Goal: Task Accomplishment & Management: Complete application form

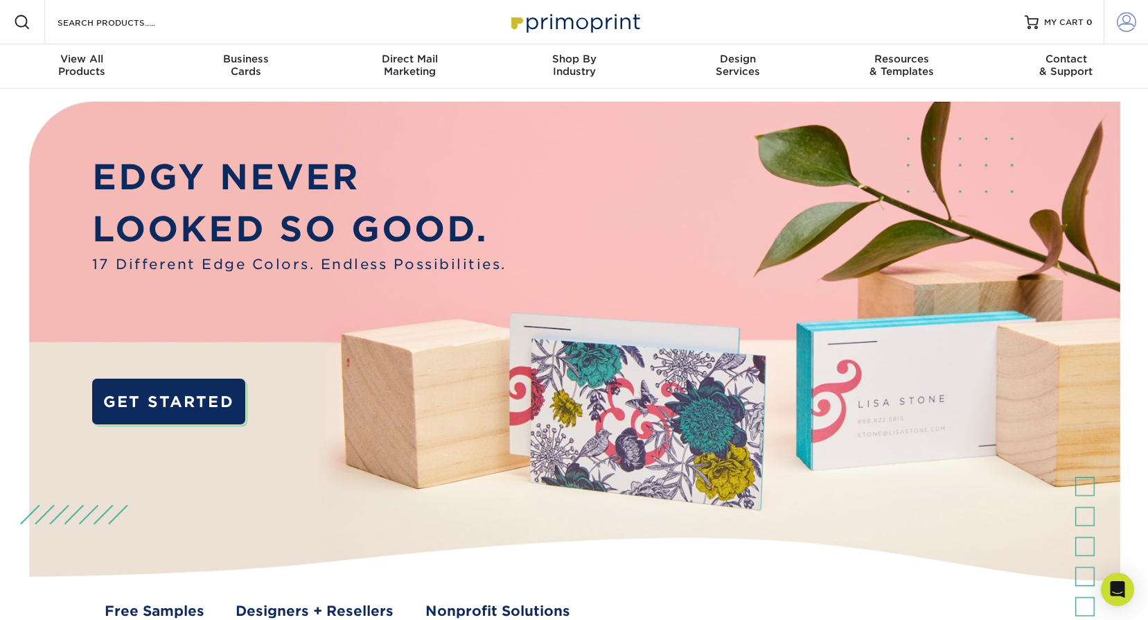
click at [1135, 24] on span at bounding box center [1126, 21] width 19 height 19
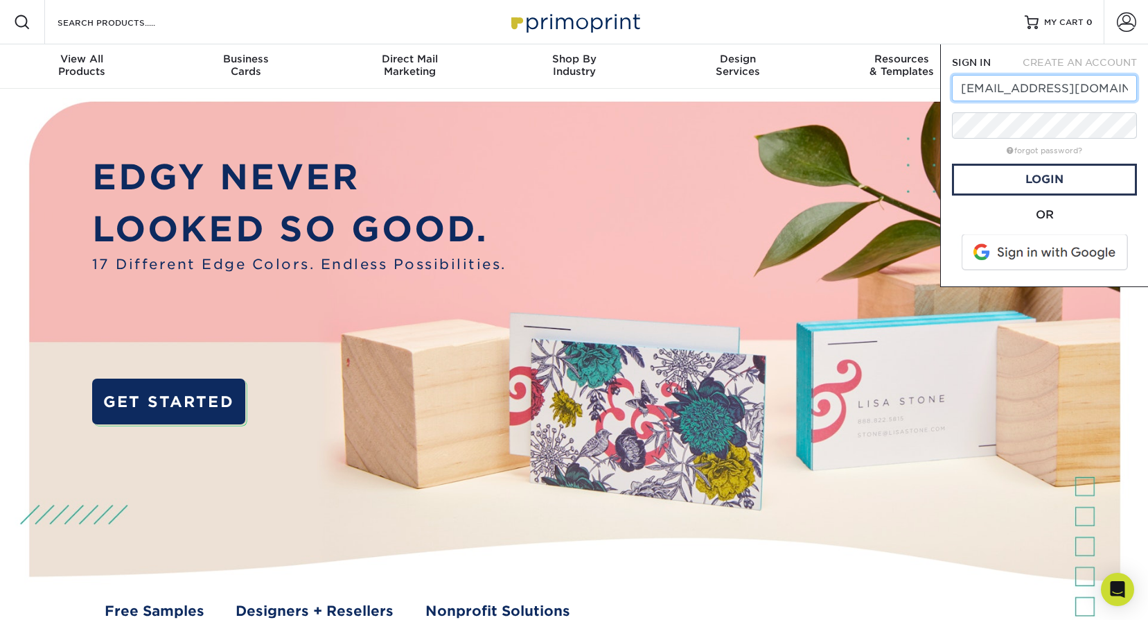
type input "[EMAIL_ADDRESS][DOMAIN_NAME]"
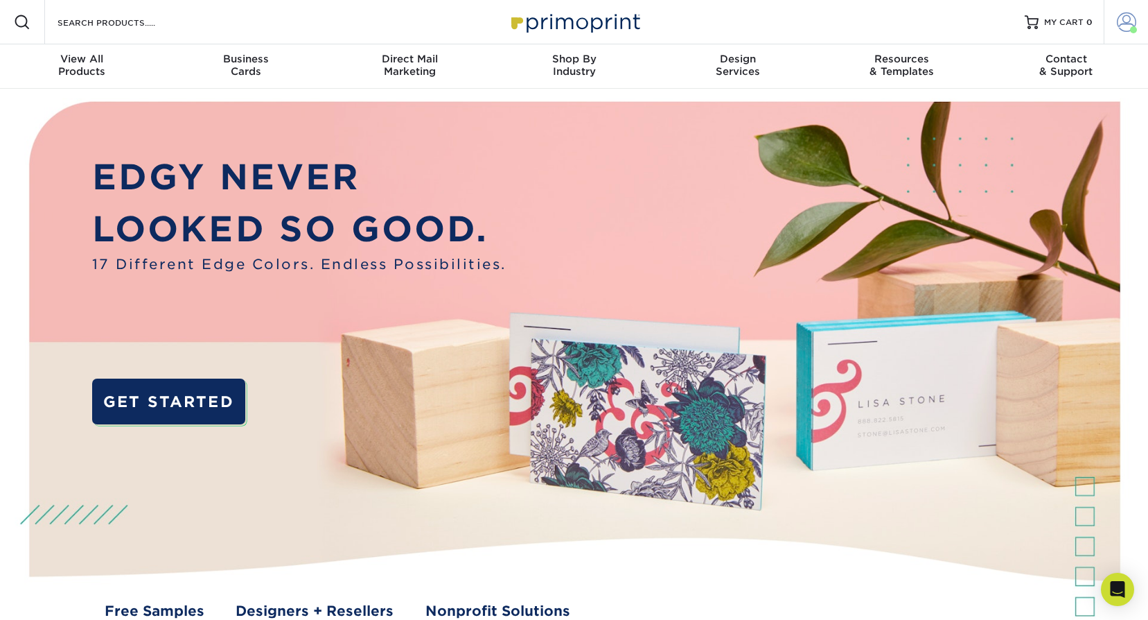
click at [1138, 24] on link "Account" at bounding box center [1126, 22] width 44 height 44
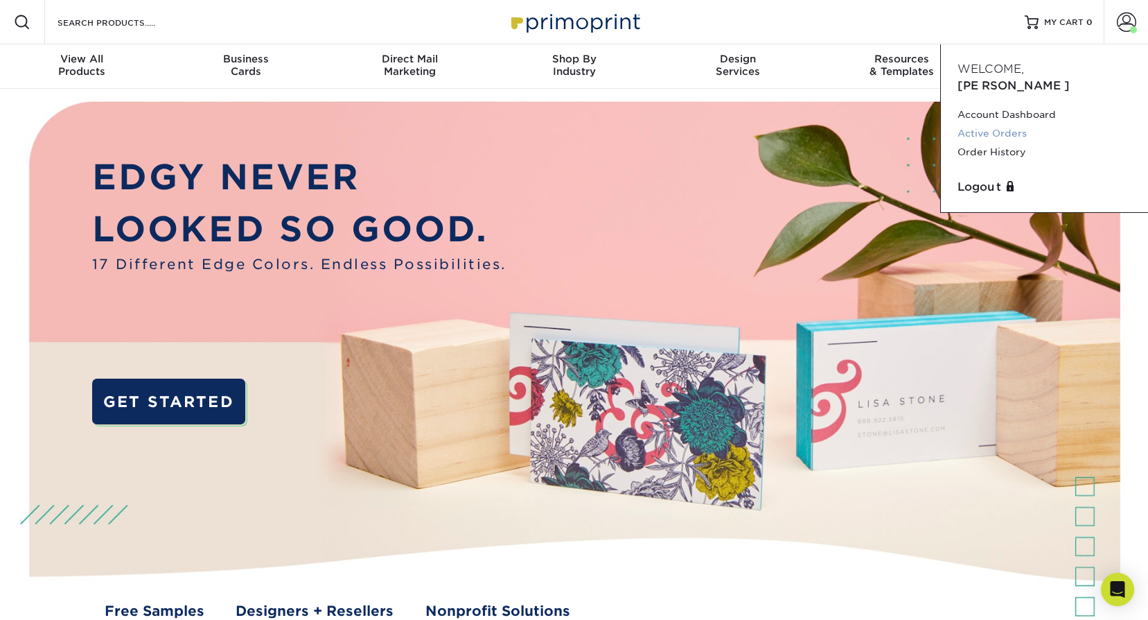
click at [995, 124] on link "Active Orders" at bounding box center [1045, 133] width 174 height 19
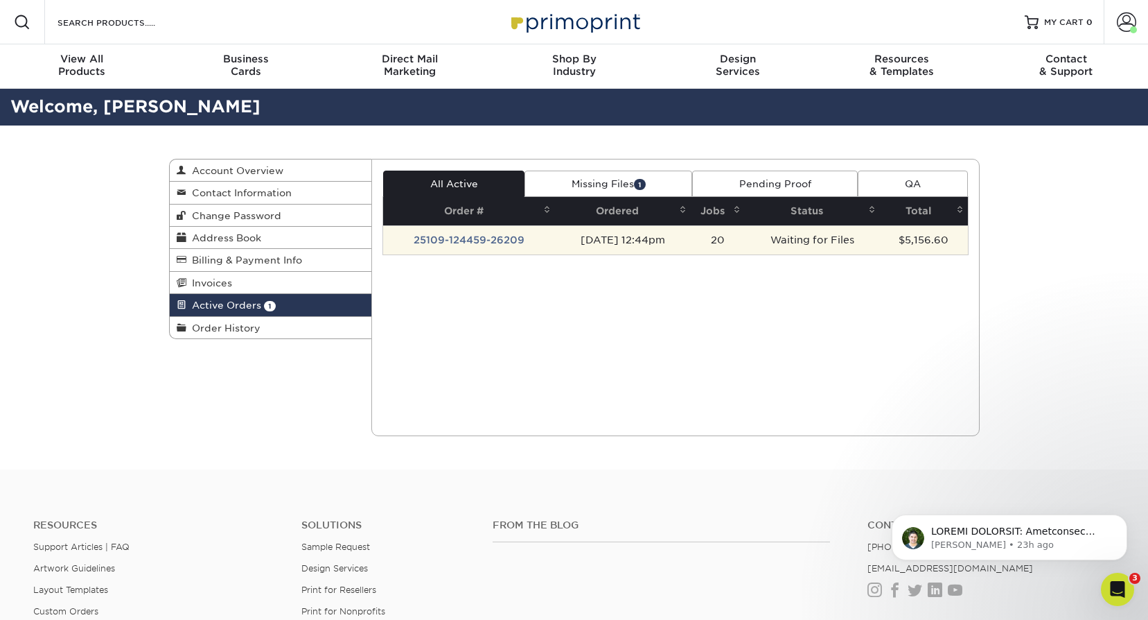
click at [811, 238] on td "Waiting for Files" at bounding box center [812, 239] width 134 height 29
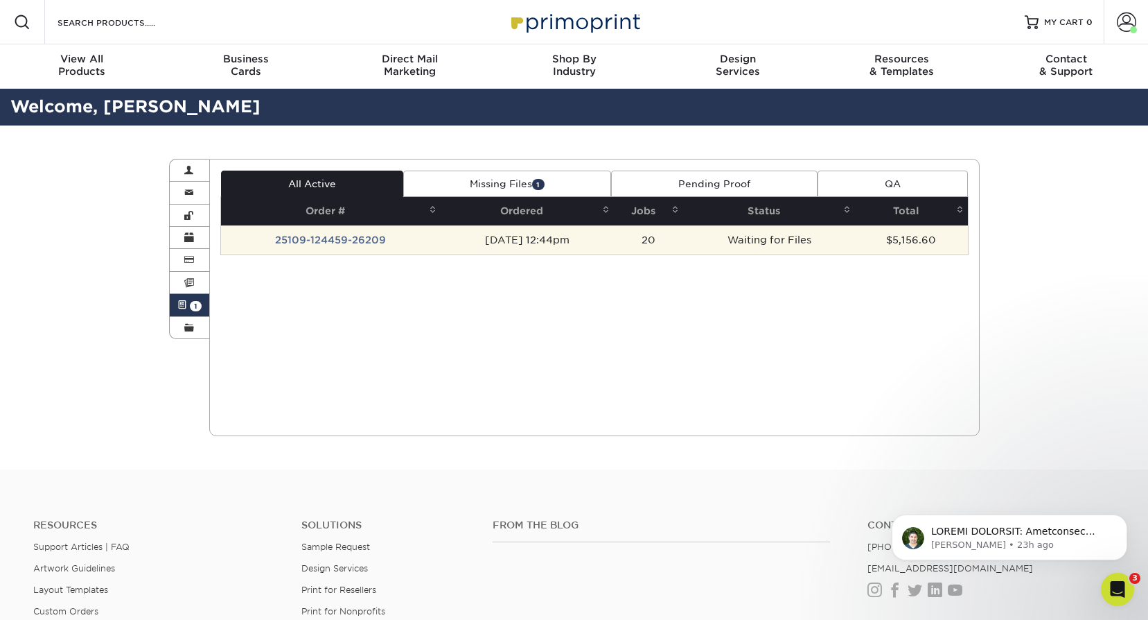
click at [335, 237] on td "25109-124459-26209" at bounding box center [331, 239] width 220 height 29
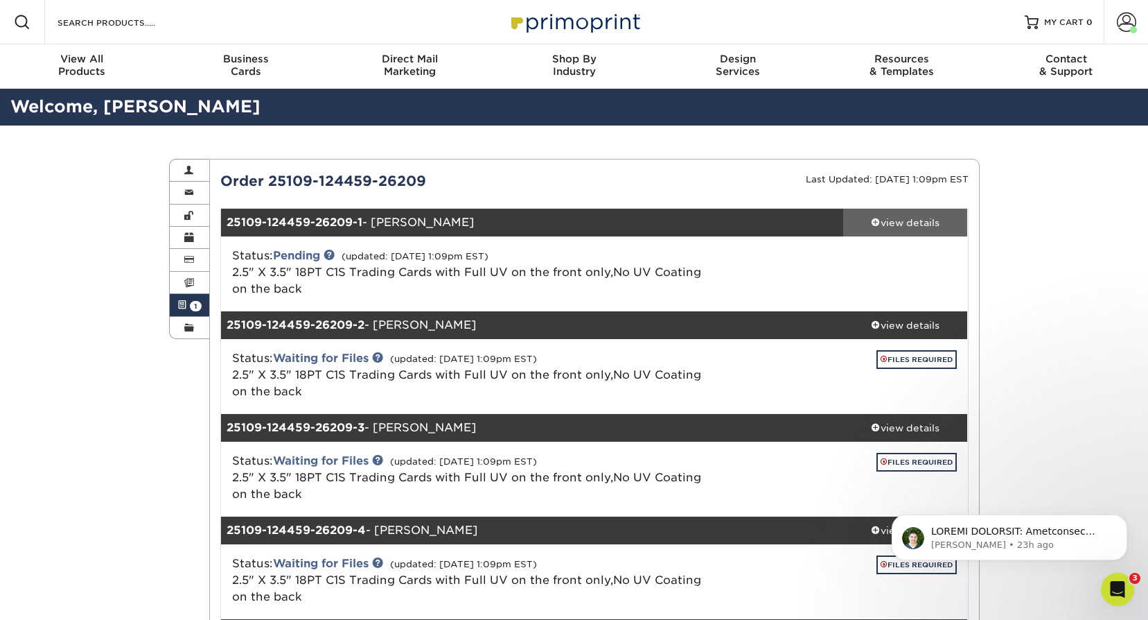
click at [907, 221] on div "view details" at bounding box center [905, 223] width 125 height 14
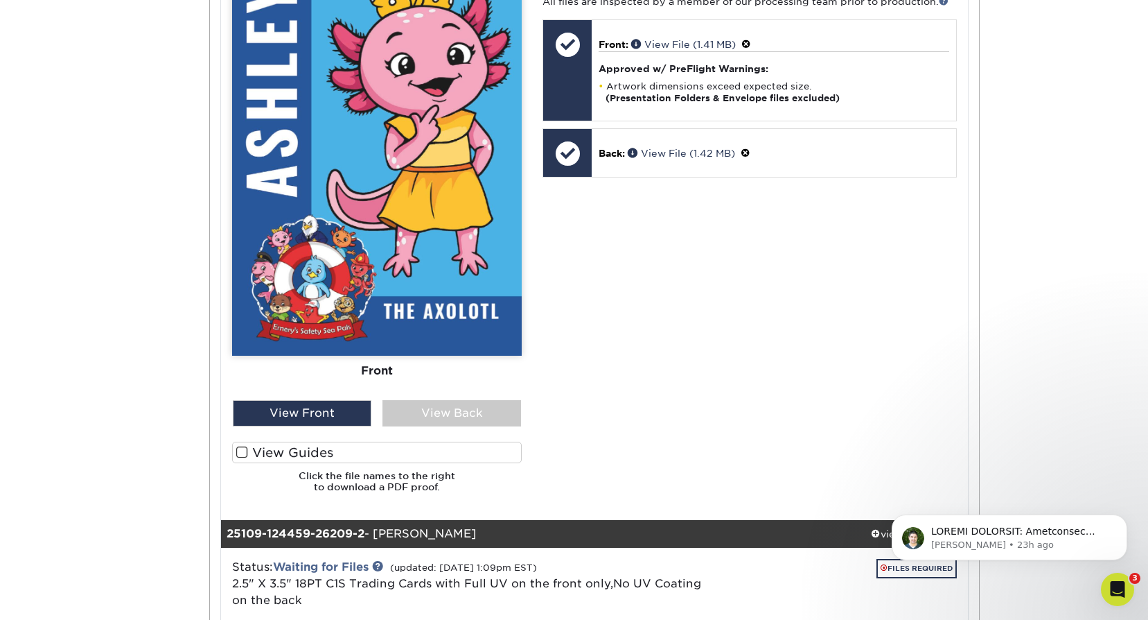
scroll to position [624, 0]
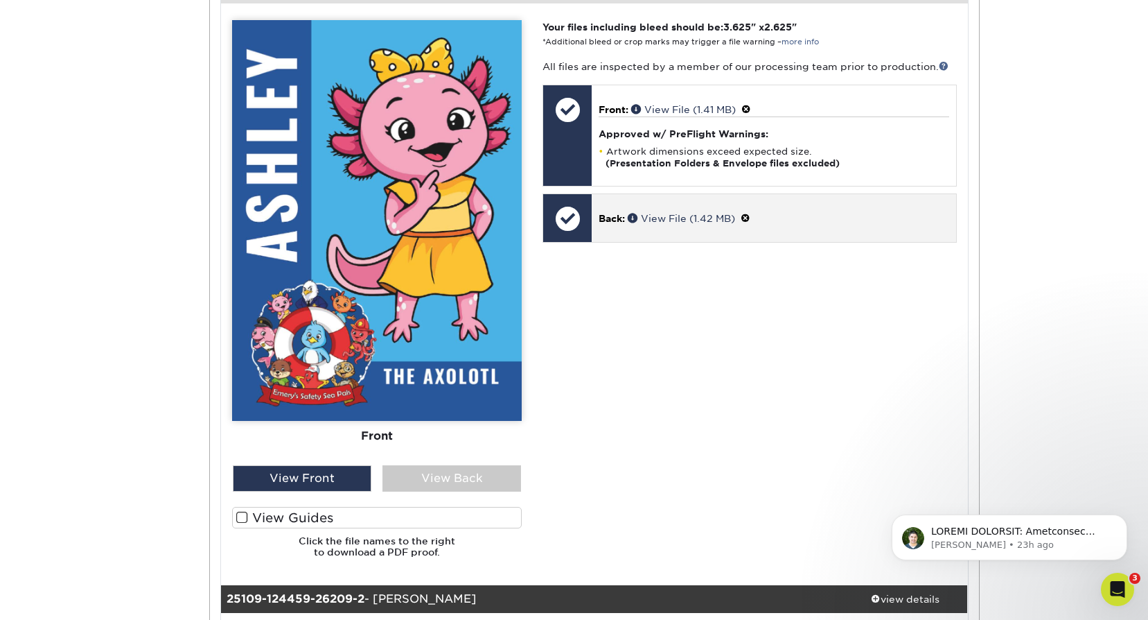
click at [703, 234] on div "Back: View File (1.42 MB)" at bounding box center [774, 218] width 364 height 48
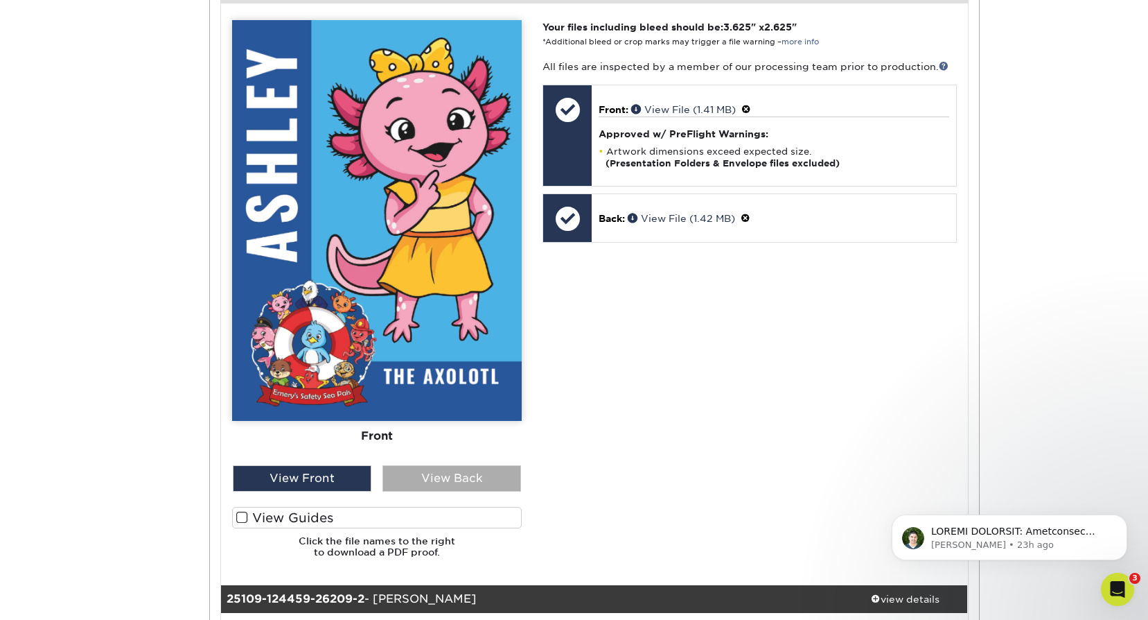
click at [432, 481] on div "View Back" at bounding box center [452, 478] width 139 height 26
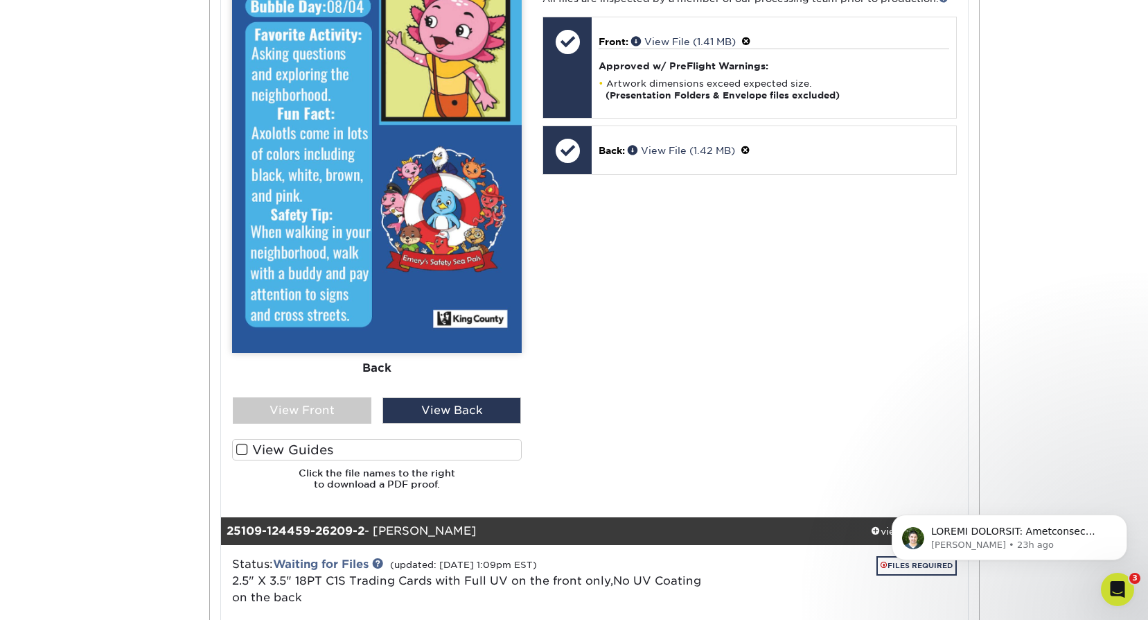
scroll to position [970, 0]
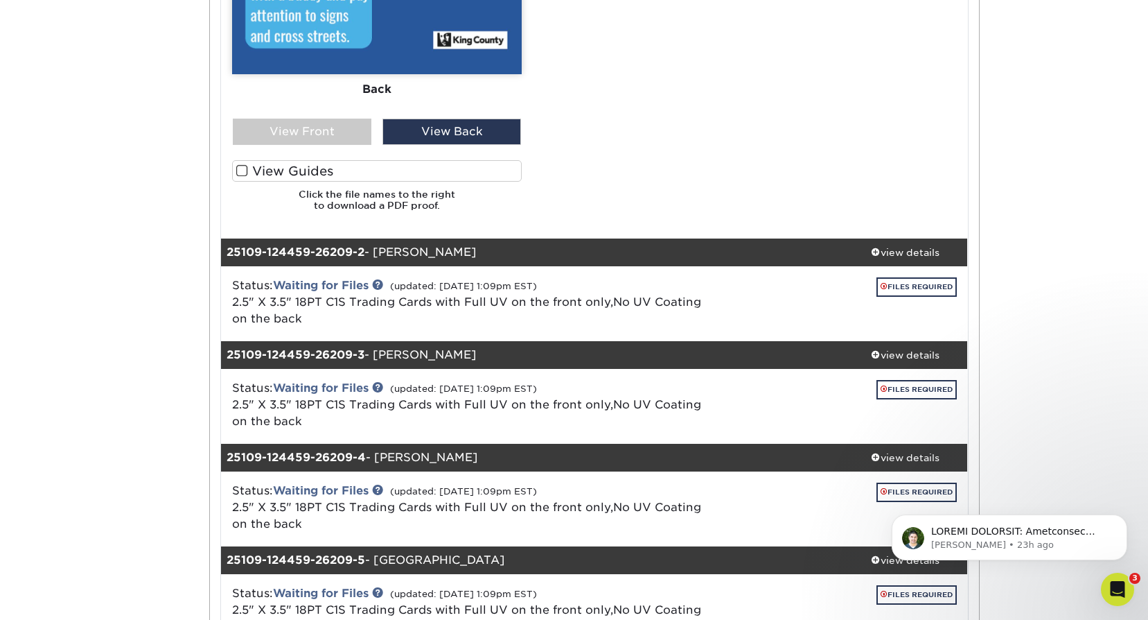
click at [762, 310] on div "FILES REQUIRED" at bounding box center [843, 303] width 249 height 53
click at [884, 290] on span at bounding box center [884, 286] width 7 height 8
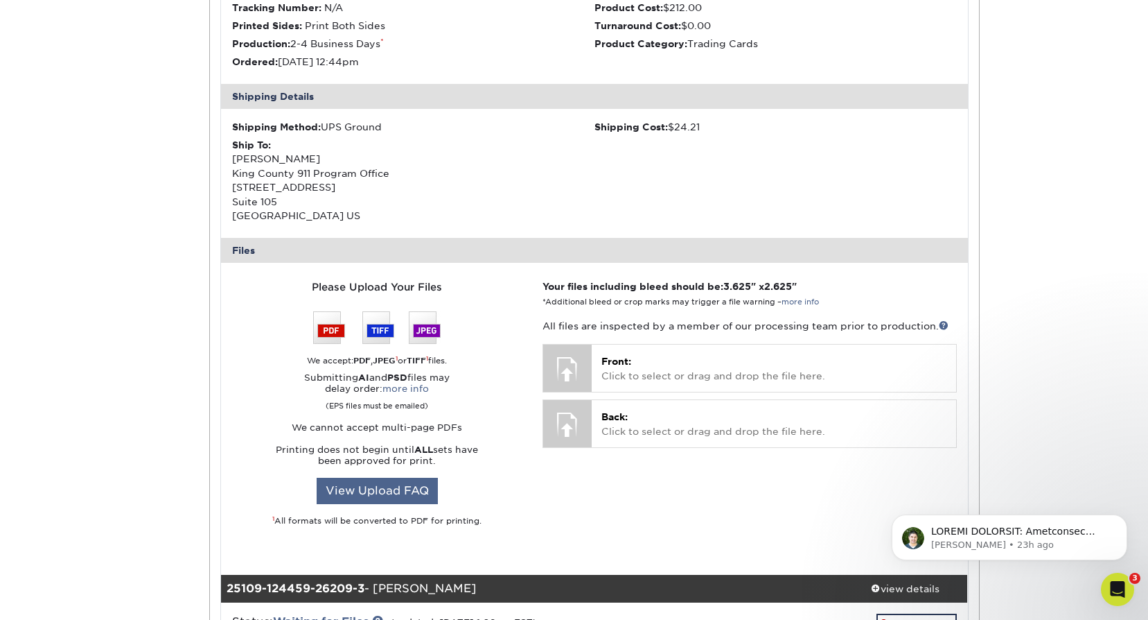
scroll to position [1386, 0]
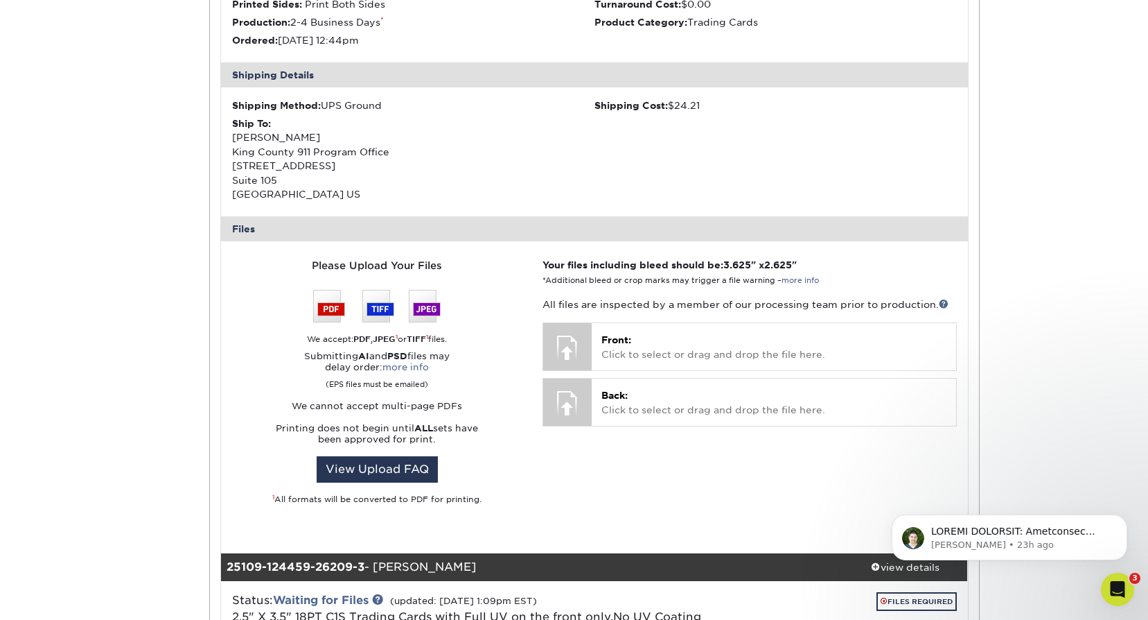
click at [325, 302] on img at bounding box center [377, 306] width 128 height 33
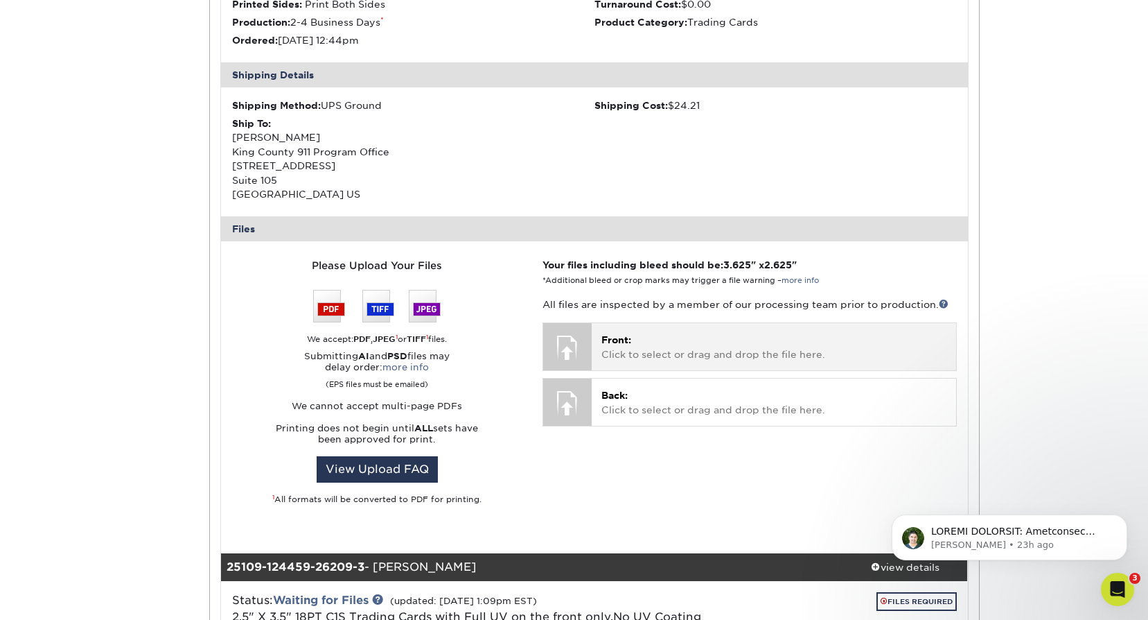
click at [695, 335] on p "Front: Click to select or drag and drop the file here." at bounding box center [774, 347] width 344 height 28
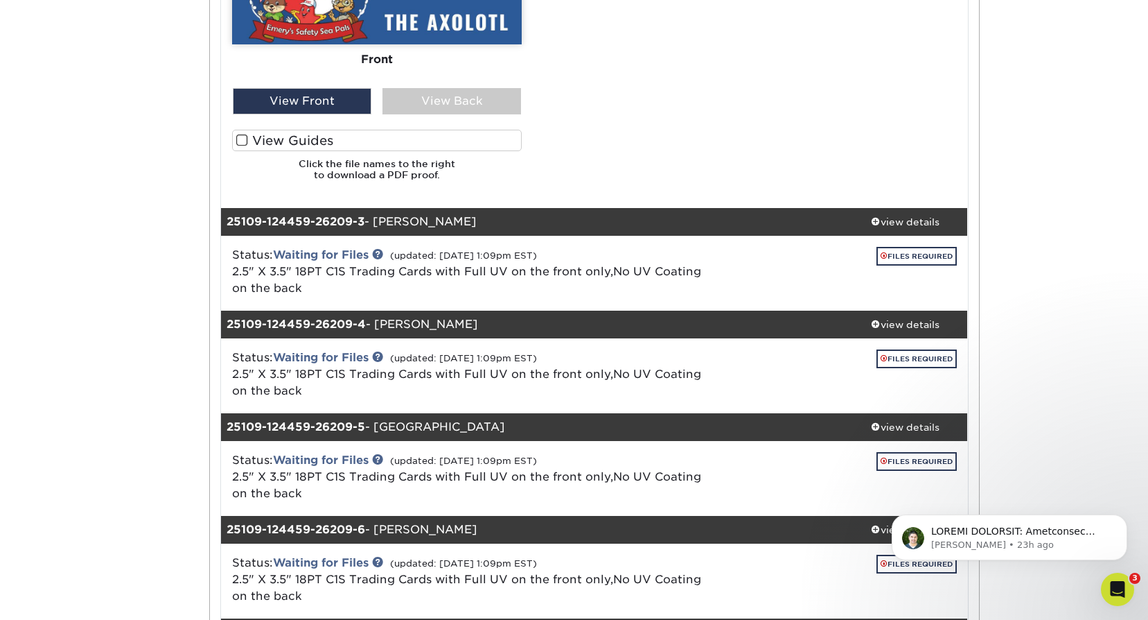
scroll to position [2010, 0]
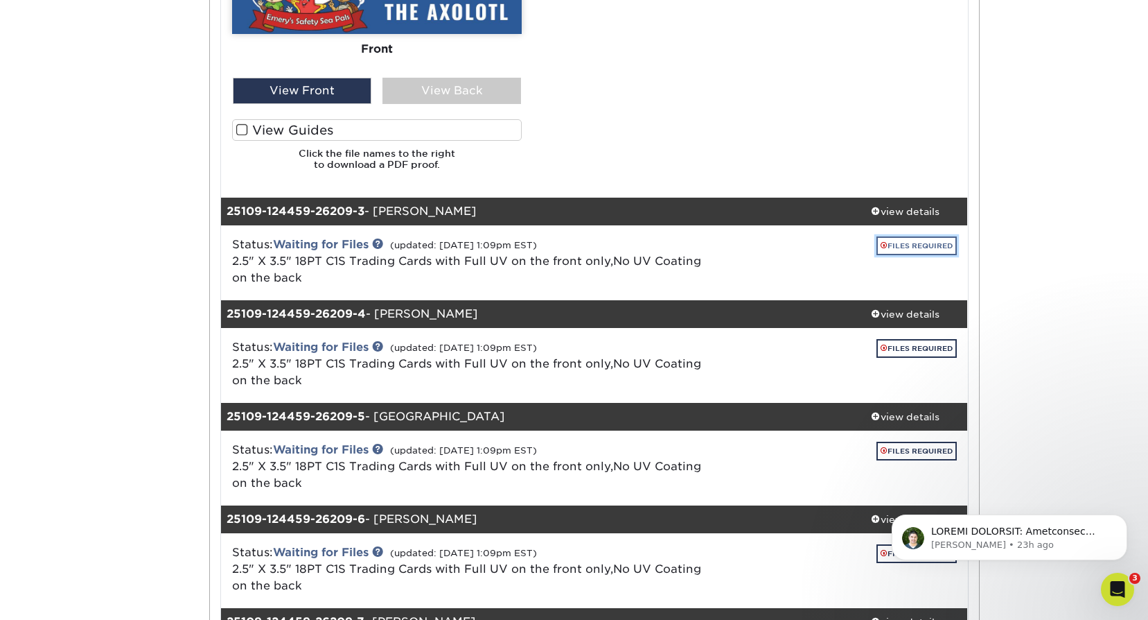
drag, startPoint x: 929, startPoint y: 244, endPoint x: 919, endPoint y: 247, distance: 10.8
click at [929, 244] on link "FILES REQUIRED" at bounding box center [917, 245] width 80 height 19
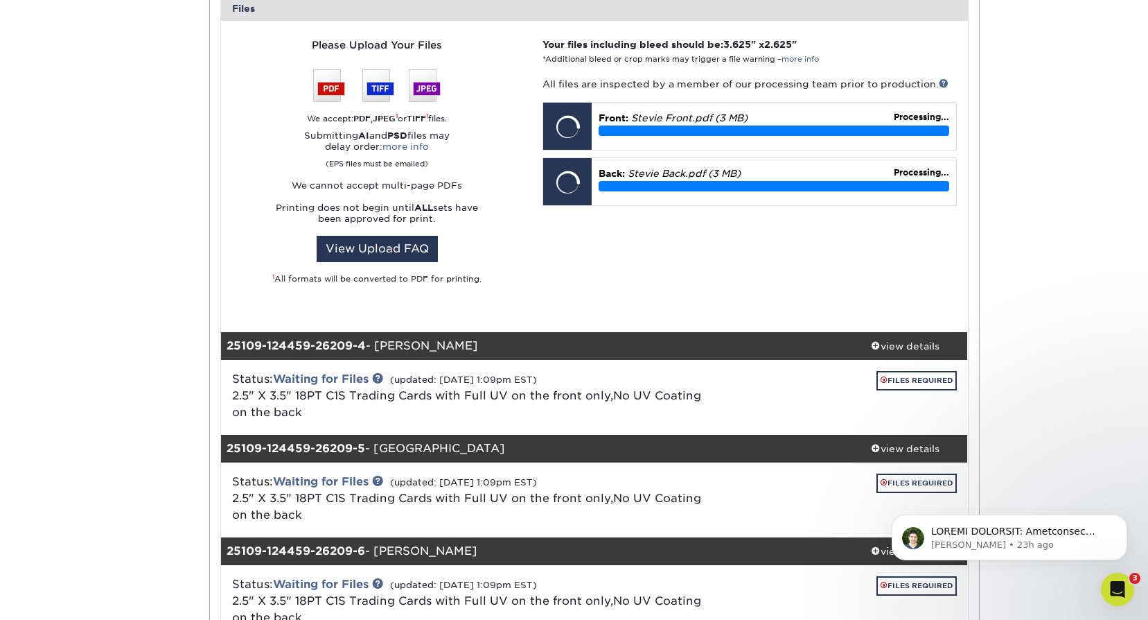
scroll to position [2703, 0]
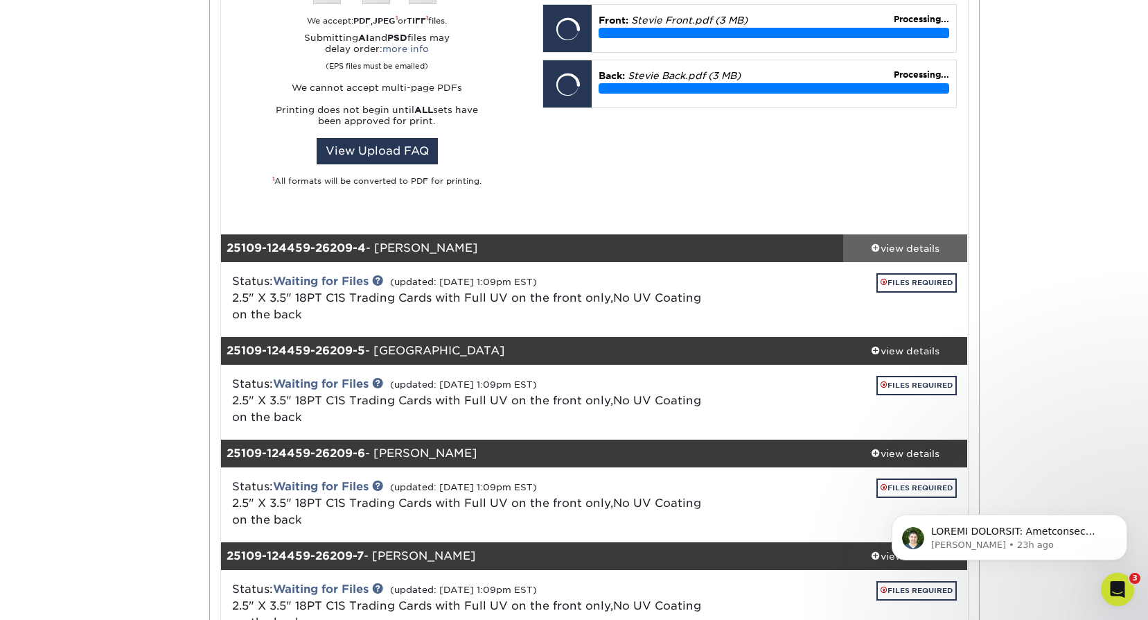
click at [906, 248] on div "view details" at bounding box center [905, 248] width 125 height 14
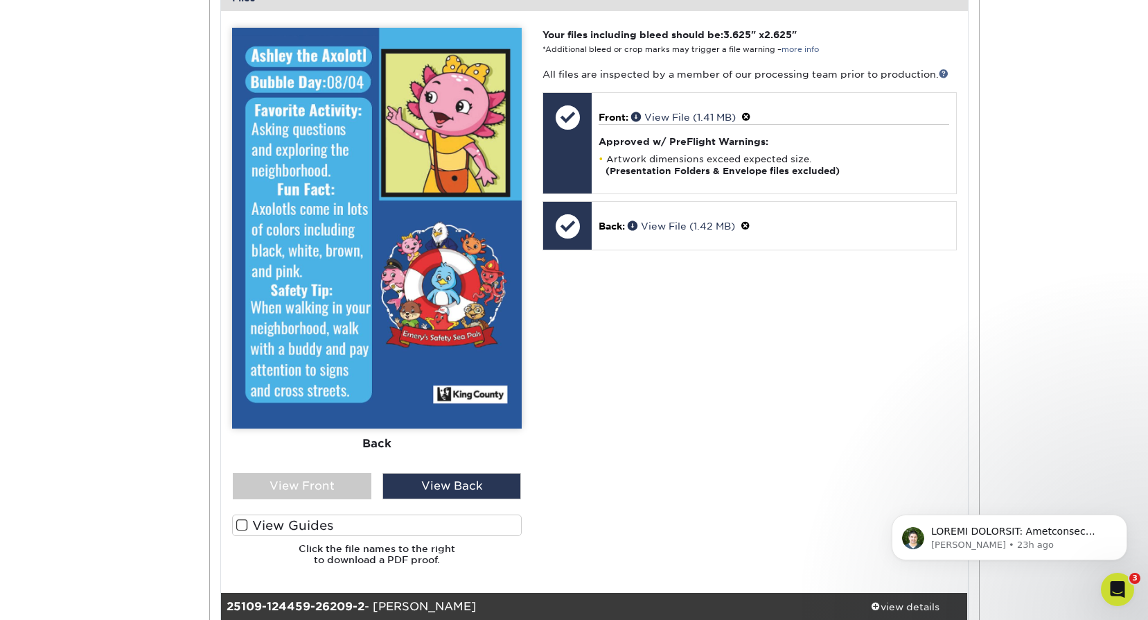
scroll to position [615, 0]
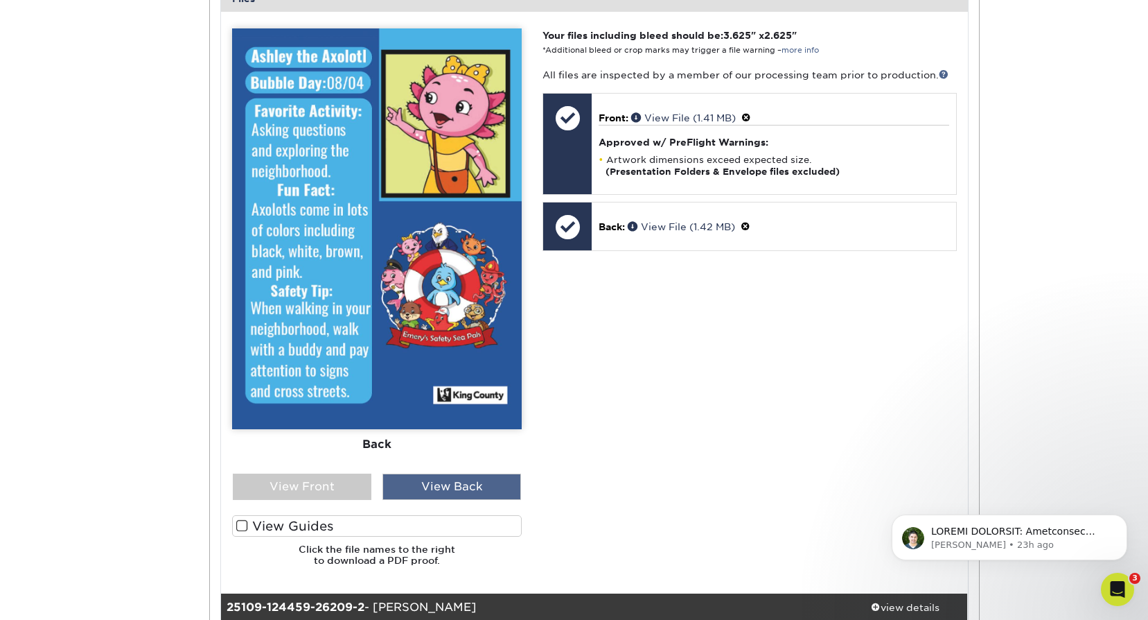
click at [471, 491] on div "View Back" at bounding box center [452, 486] width 139 height 26
click at [312, 493] on div "View Front" at bounding box center [302, 486] width 139 height 26
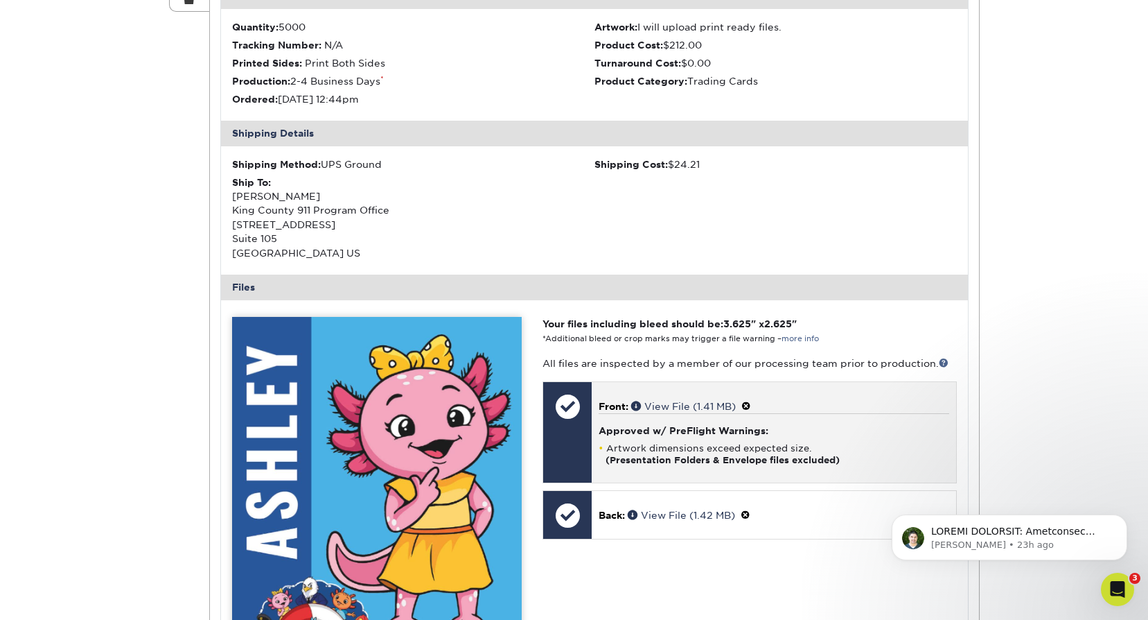
scroll to position [408, 0]
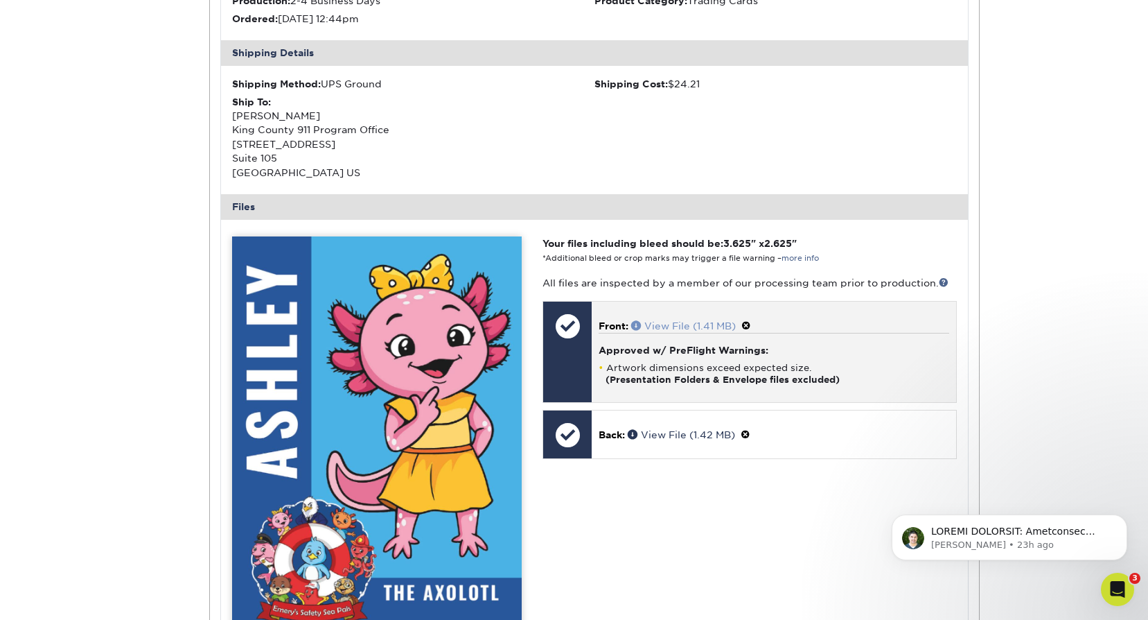
click at [689, 326] on link "View File (1.41 MB)" at bounding box center [683, 325] width 105 height 11
click at [750, 324] on span at bounding box center [747, 325] width 10 height 11
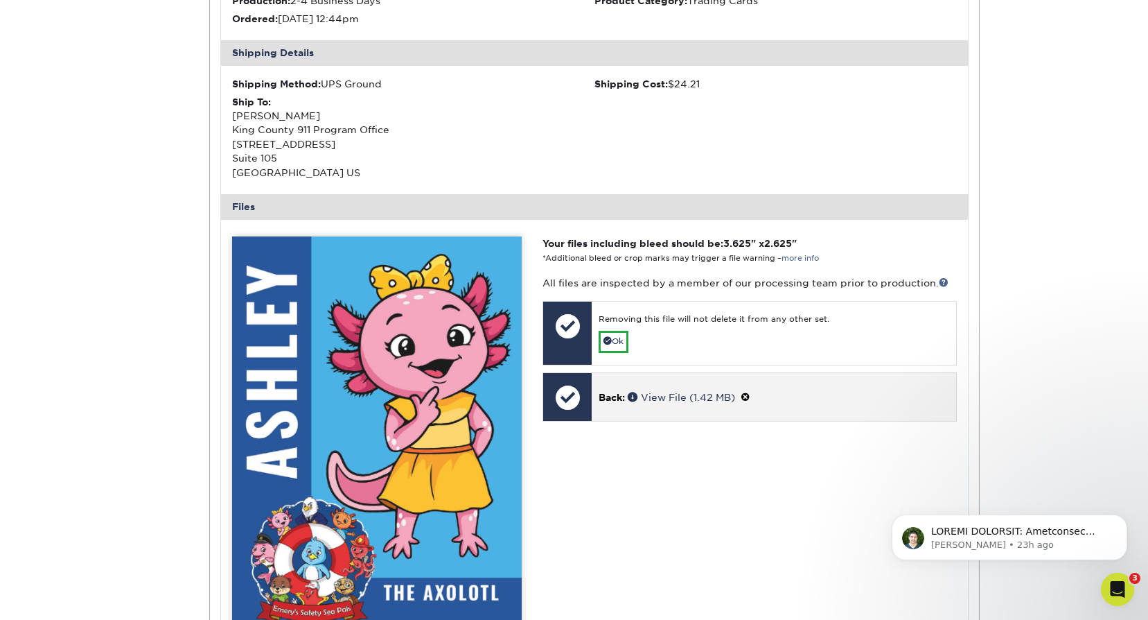
click at [751, 395] on span at bounding box center [746, 397] width 10 height 11
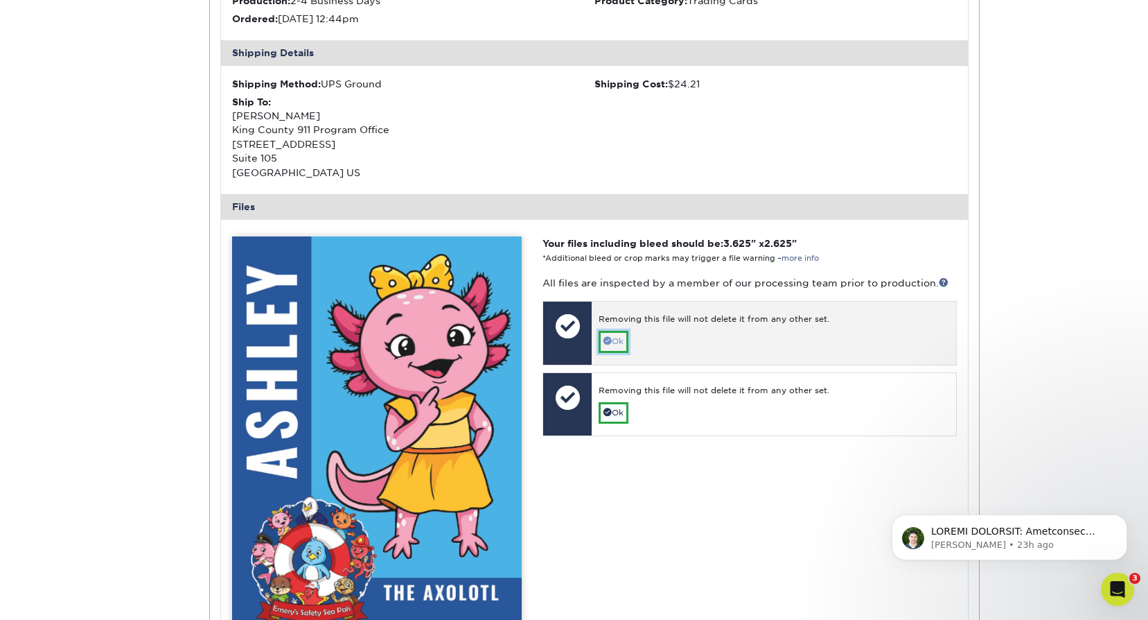
click at [624, 334] on link "Ok" at bounding box center [614, 341] width 30 height 21
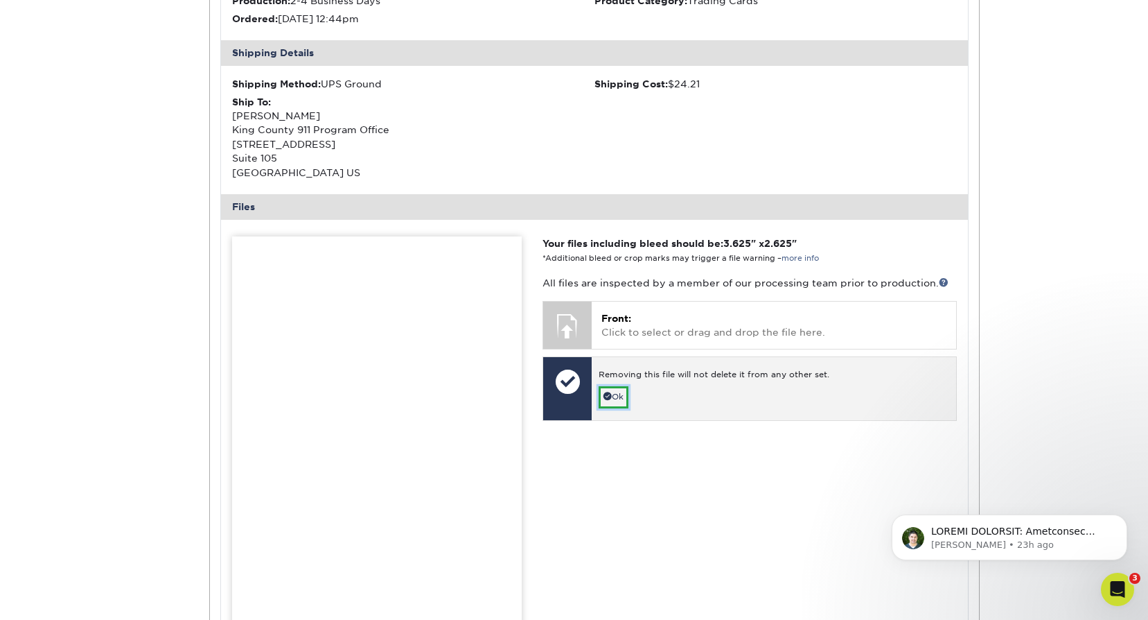
click at [617, 396] on link "Ok" at bounding box center [614, 396] width 30 height 21
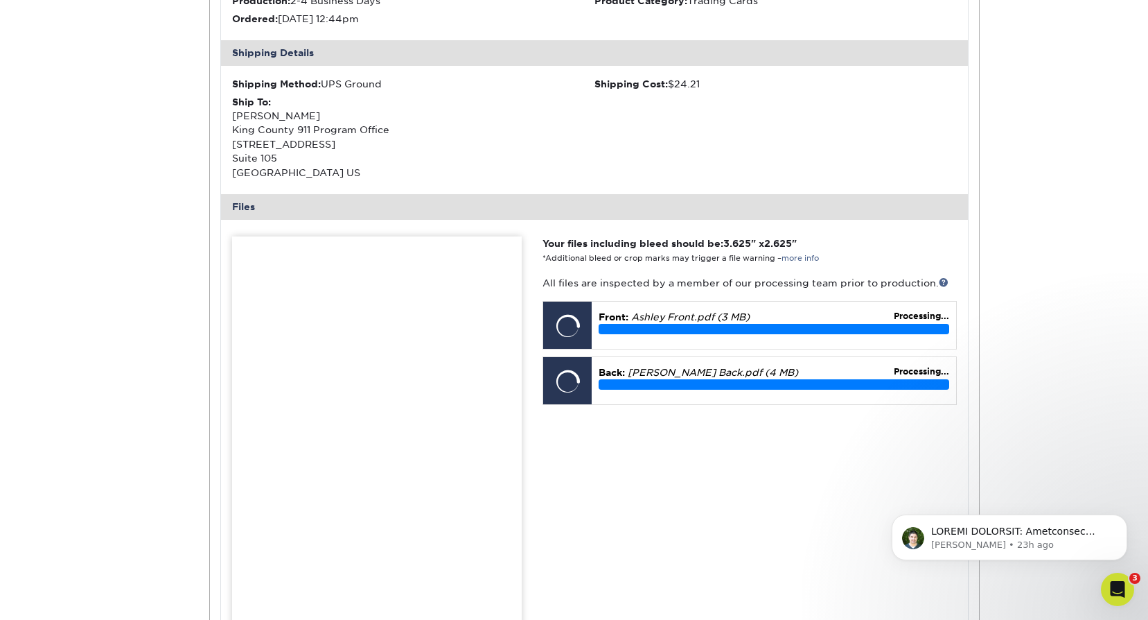
scroll to position [477, 0]
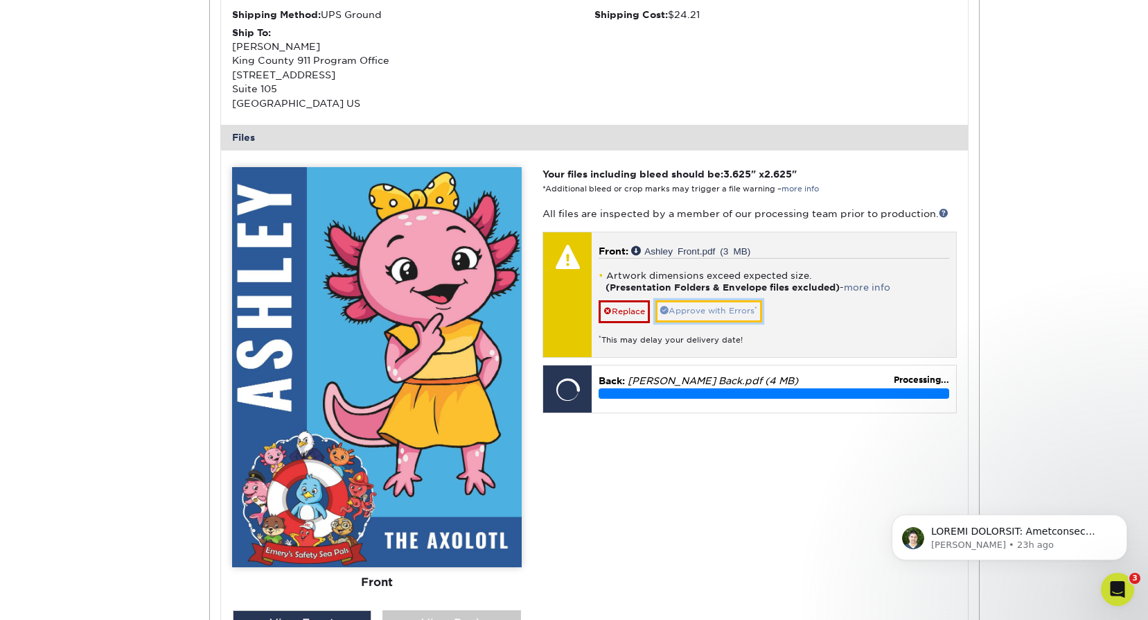
click at [708, 310] on link "Approve with Errors *" at bounding box center [709, 310] width 107 height 21
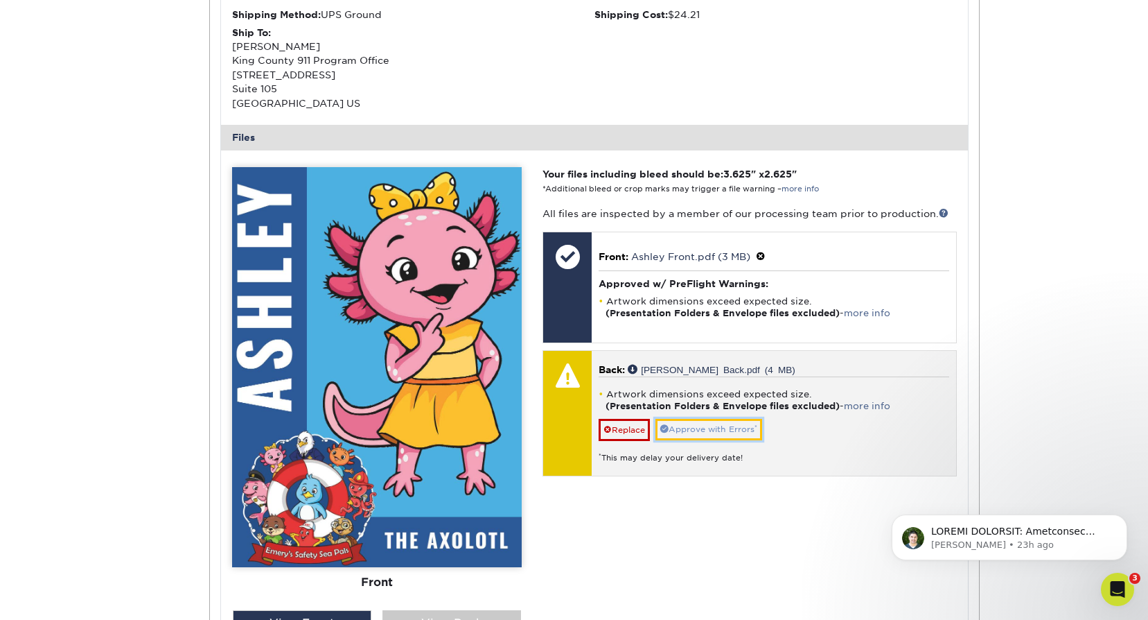
click at [717, 432] on link "Approve with Errors *" at bounding box center [709, 429] width 107 height 21
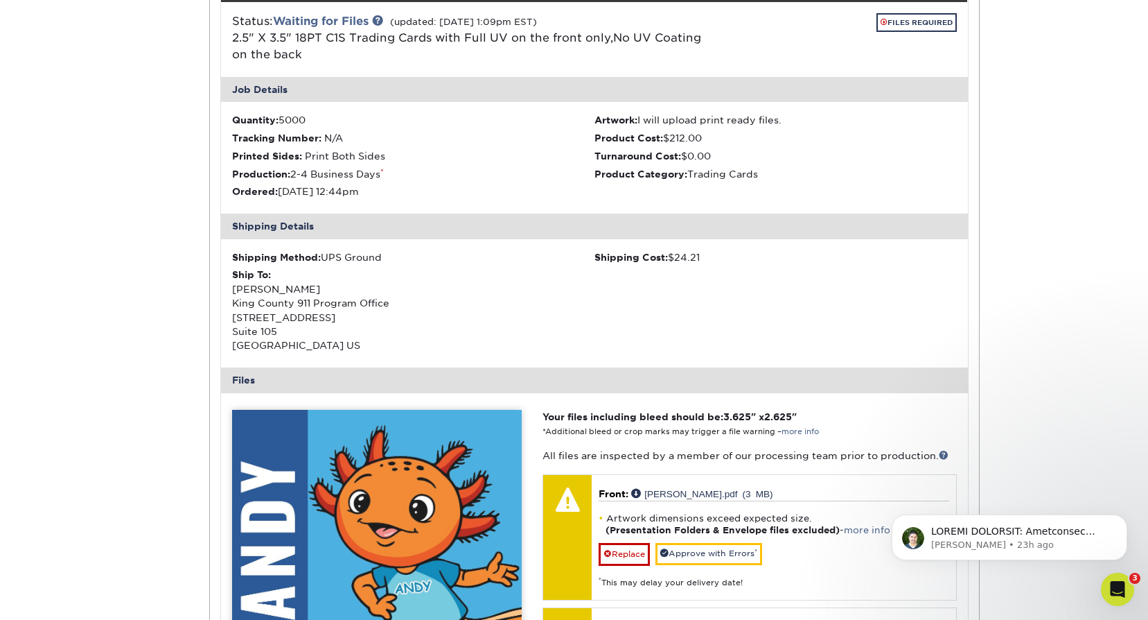
scroll to position [1309, 0]
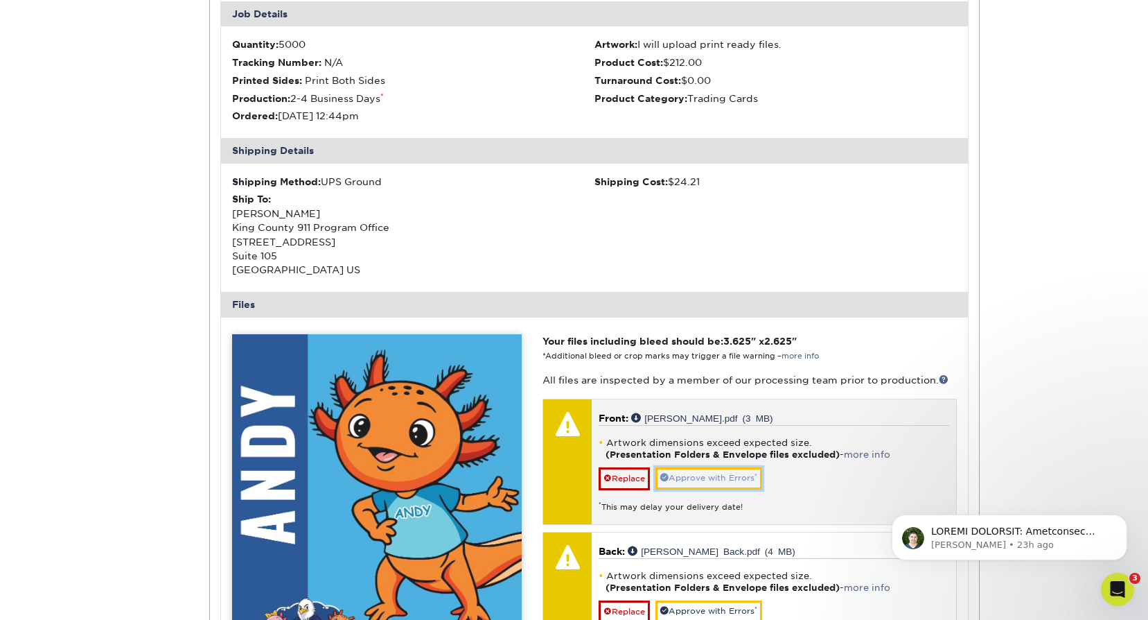
click at [733, 482] on link "Approve with Errors *" at bounding box center [709, 477] width 107 height 21
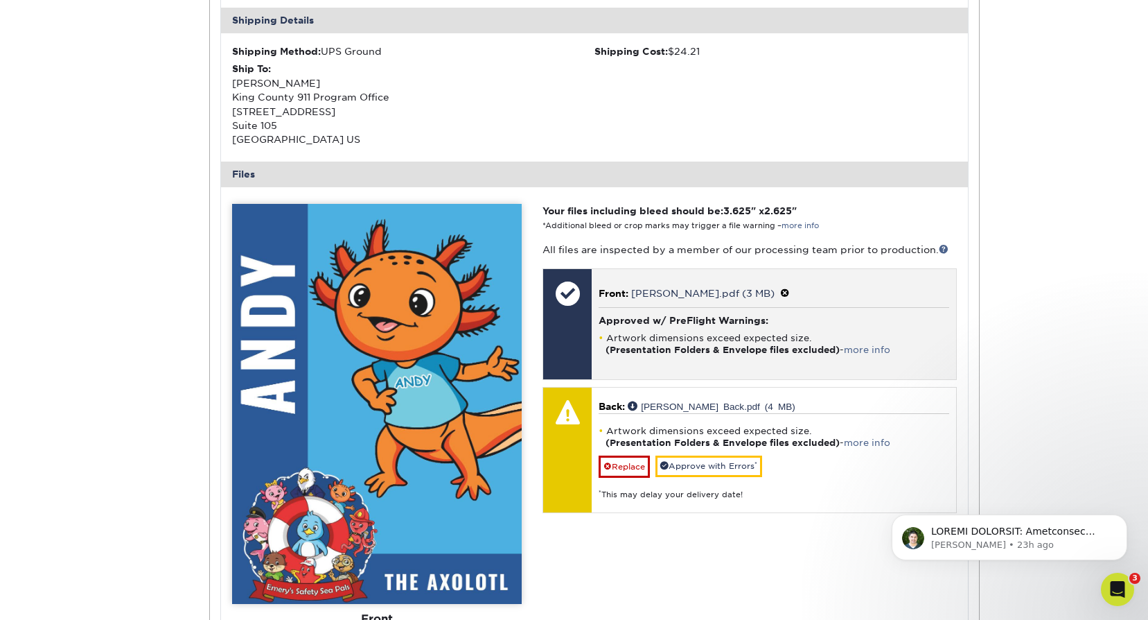
scroll to position [1447, 0]
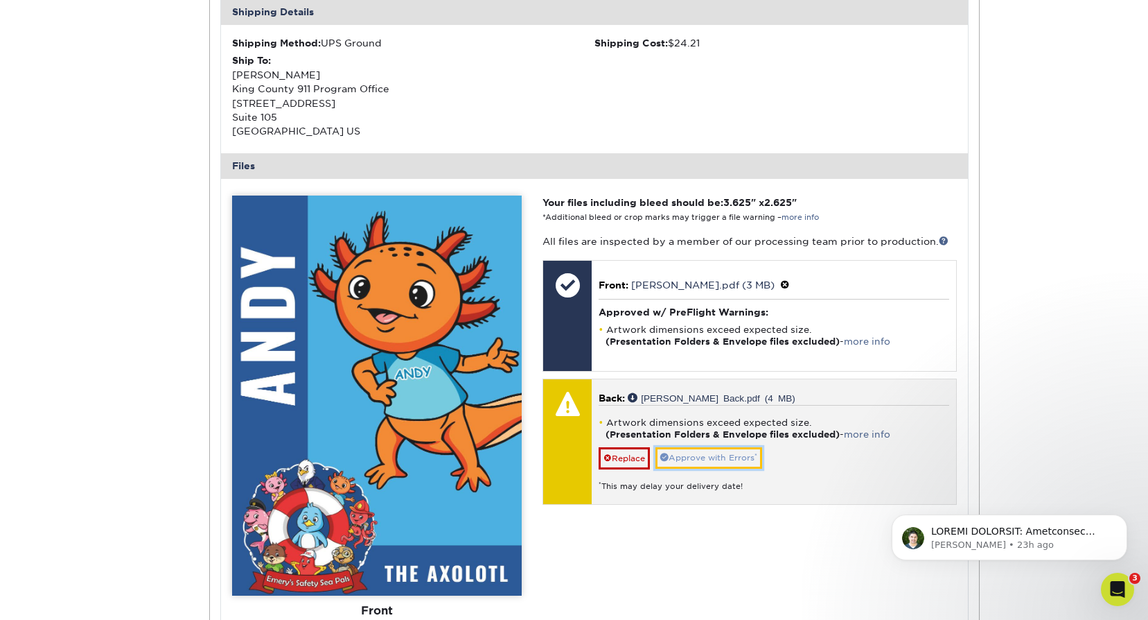
click at [731, 458] on link "Approve with Errors *" at bounding box center [709, 457] width 107 height 21
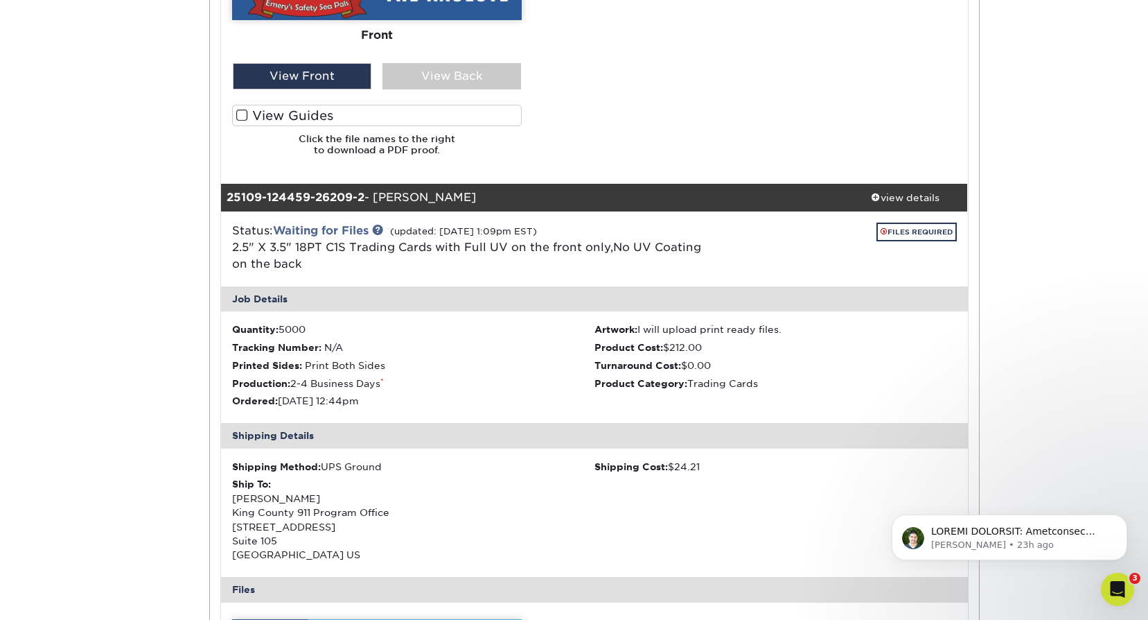
scroll to position [893, 0]
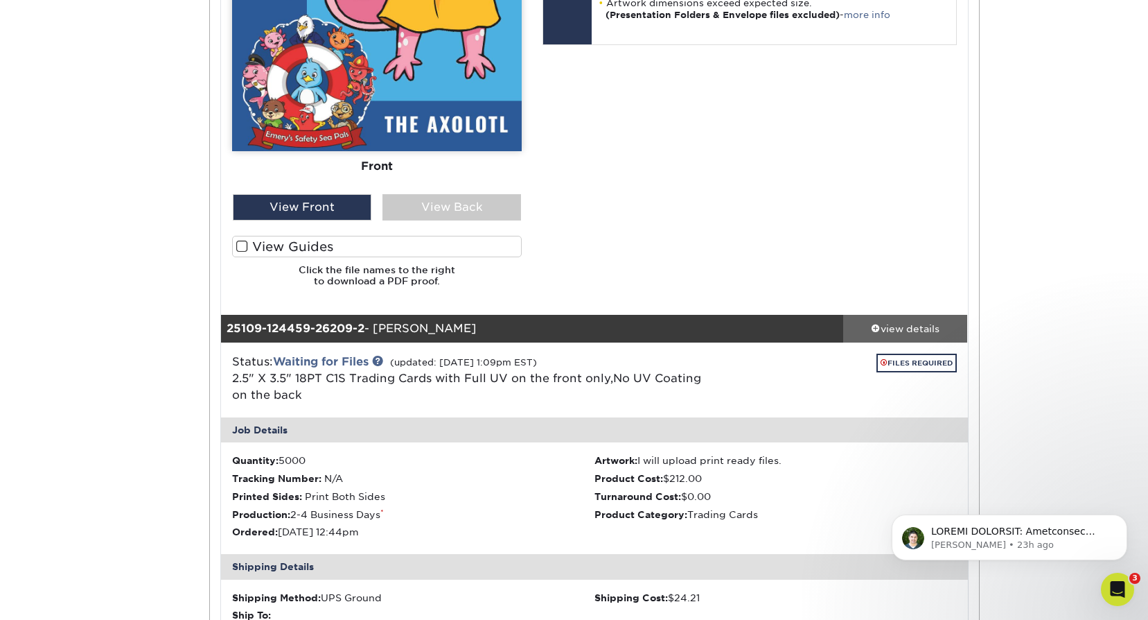
click at [909, 322] on div "view details" at bounding box center [905, 329] width 125 height 14
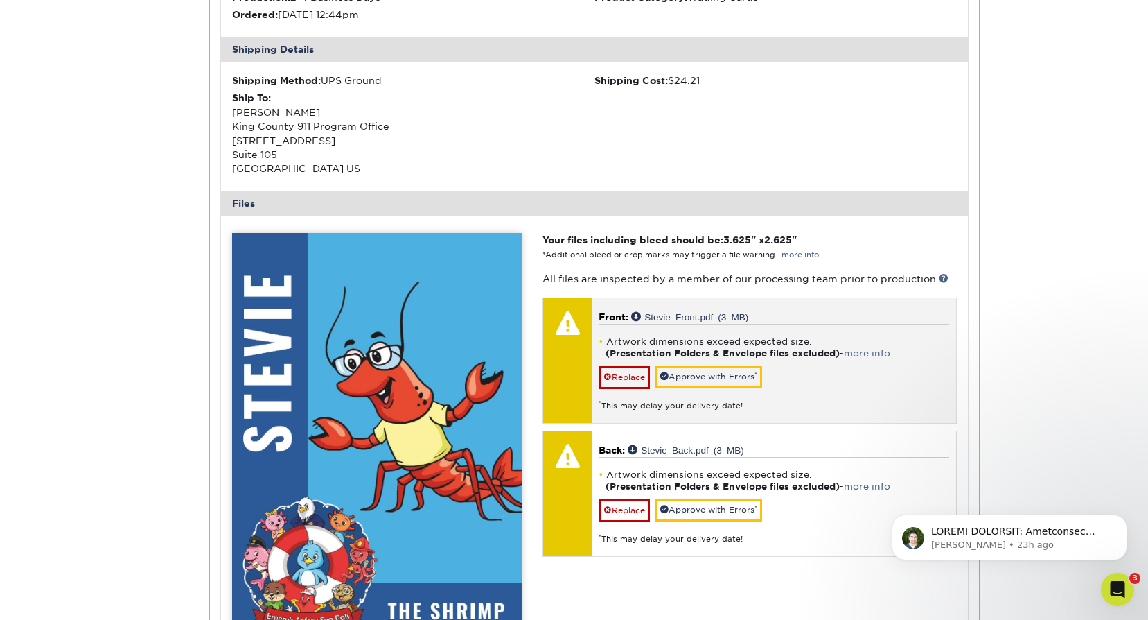
scroll to position [1516, 0]
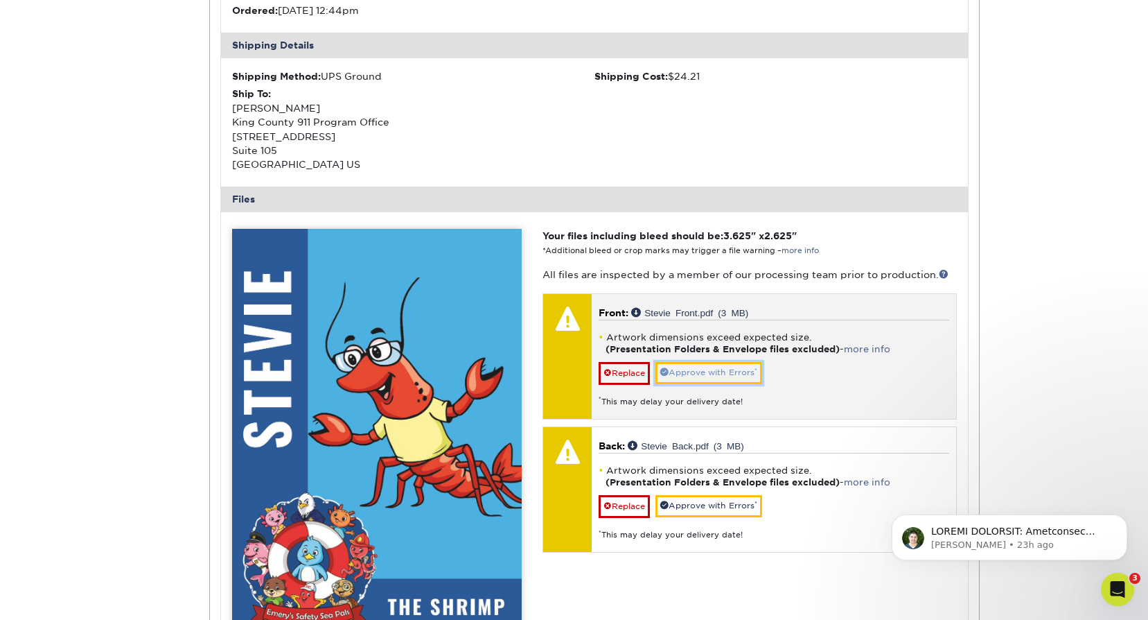
click at [692, 381] on link "Approve with Errors *" at bounding box center [709, 372] width 107 height 21
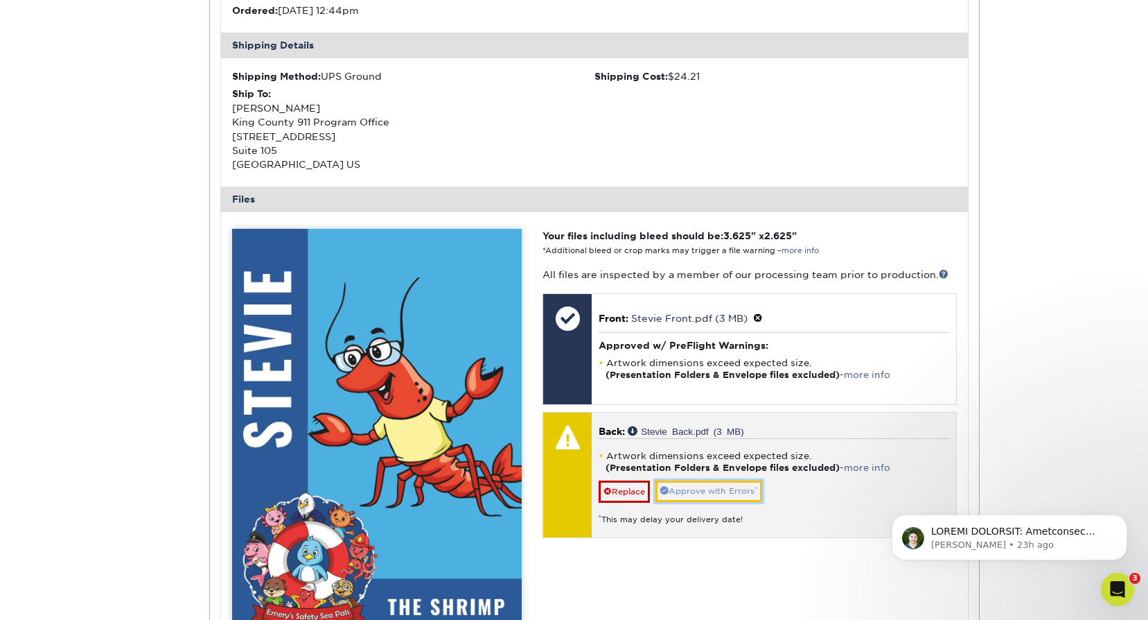
click at [704, 494] on link "Approve with Errors *" at bounding box center [709, 490] width 107 height 21
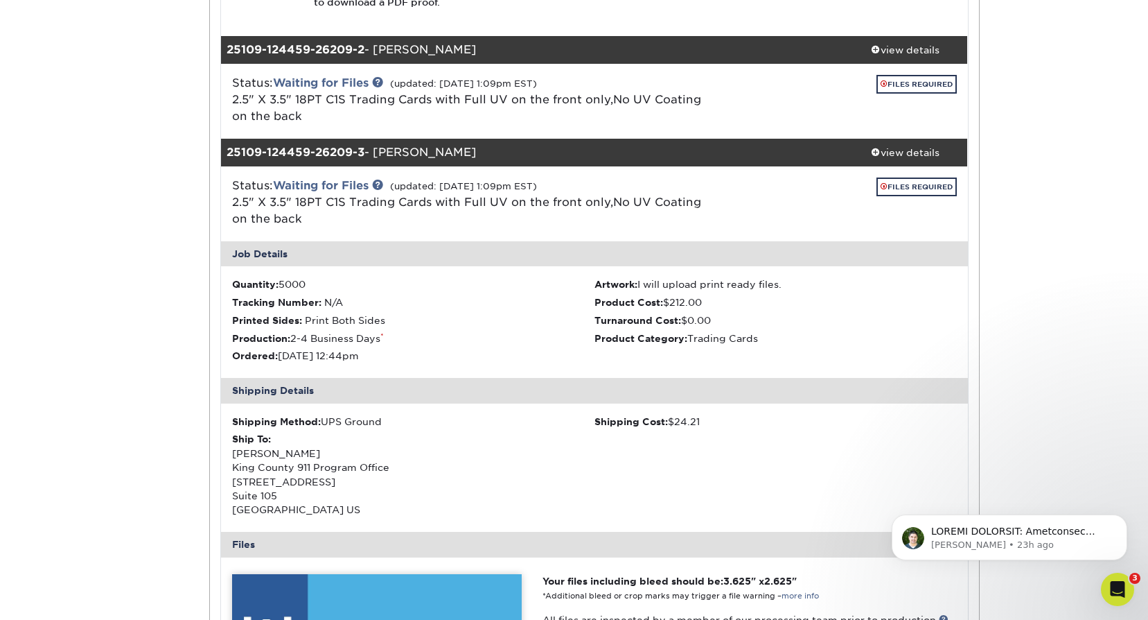
scroll to position [1170, 0]
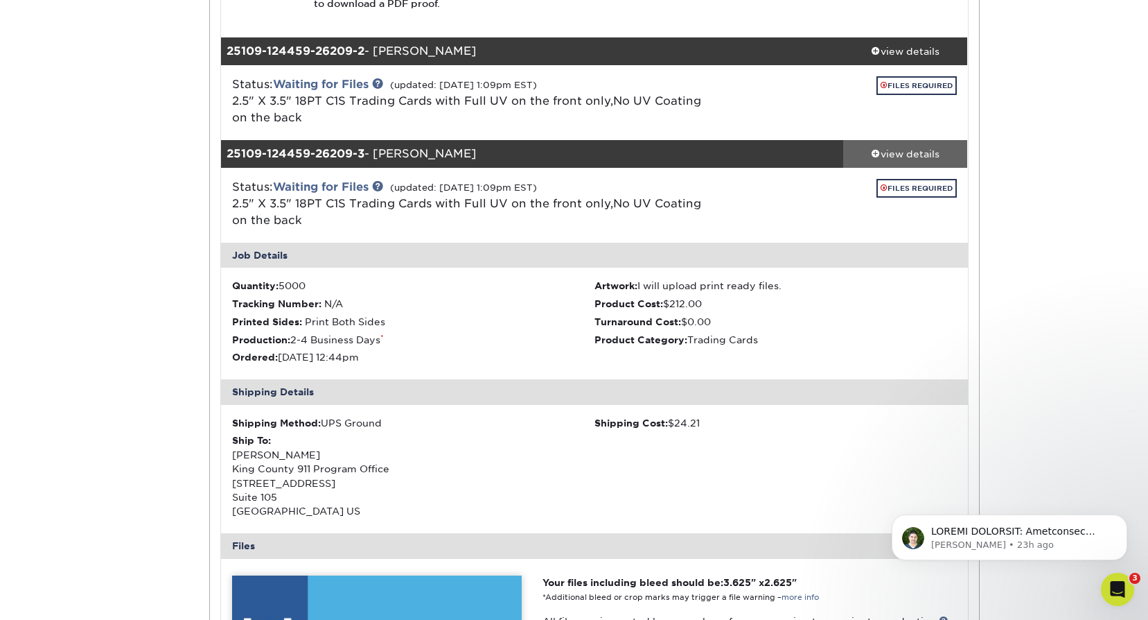
click at [911, 154] on div "view details" at bounding box center [905, 154] width 125 height 14
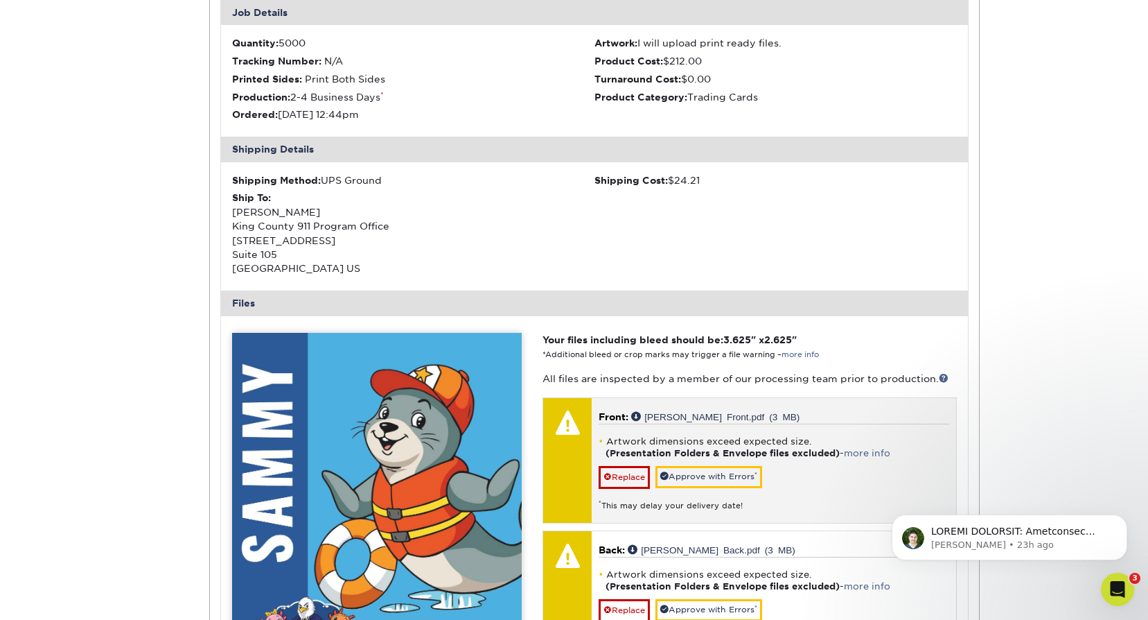
scroll to position [1516, 0]
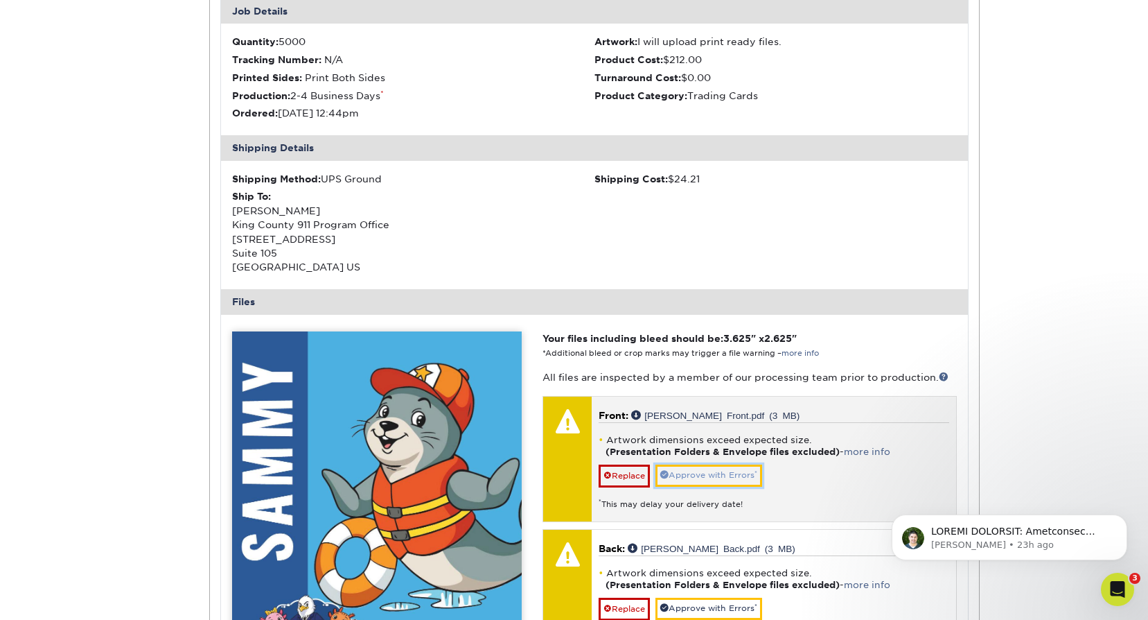
click at [676, 479] on link "Approve with Errors *" at bounding box center [709, 474] width 107 height 21
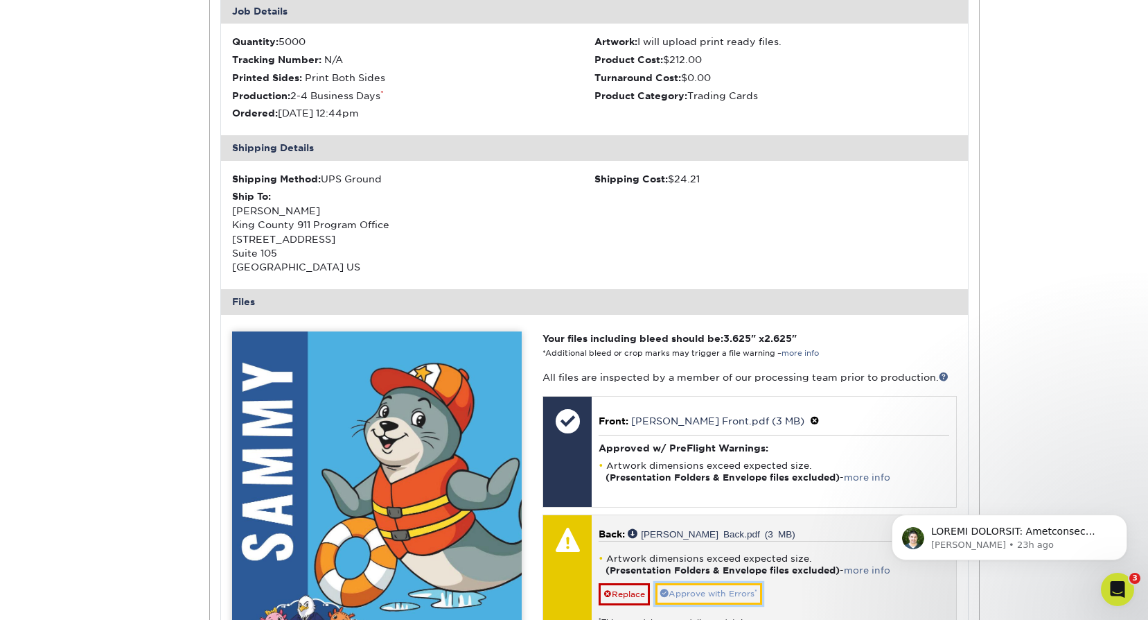
click at [702, 598] on link "Approve with Errors *" at bounding box center [709, 593] width 107 height 21
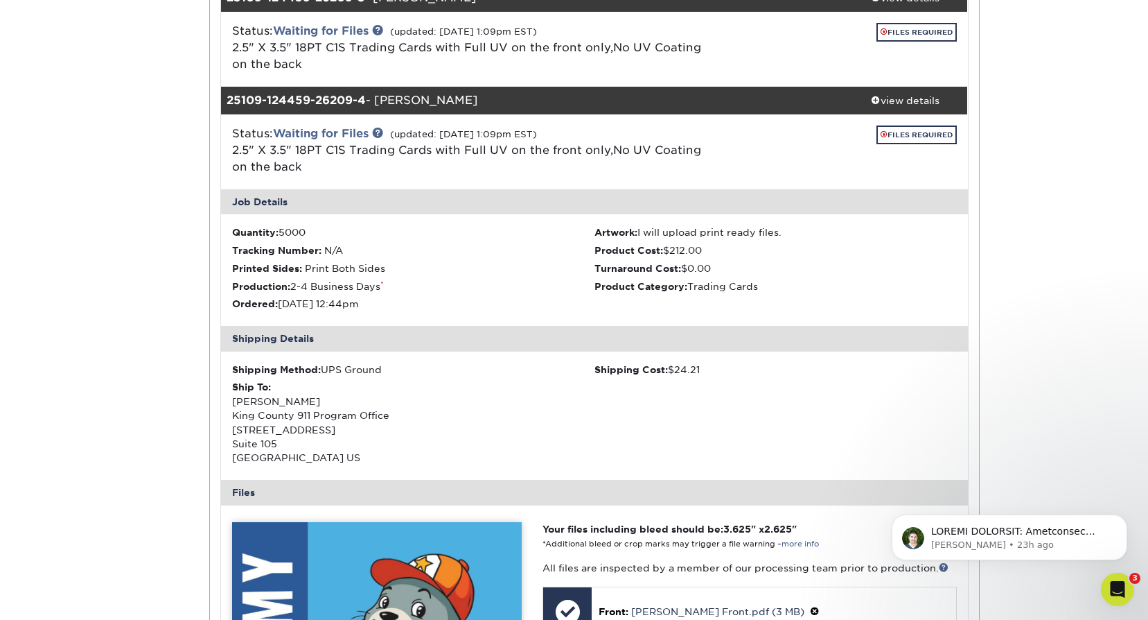
scroll to position [1309, 0]
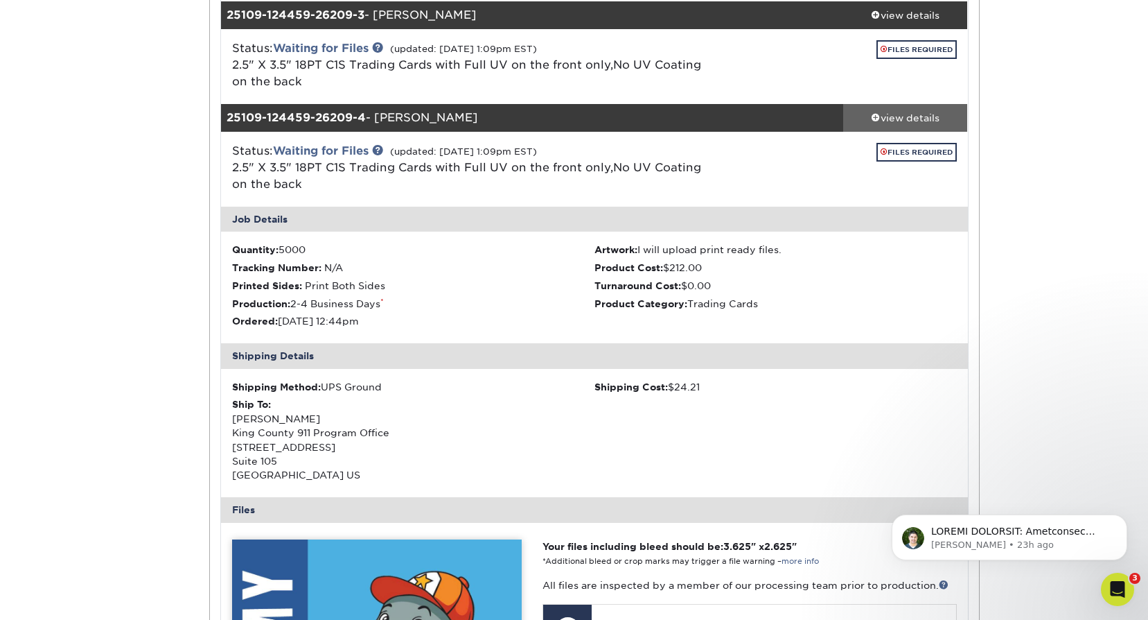
click at [913, 114] on div "view details" at bounding box center [905, 118] width 125 height 14
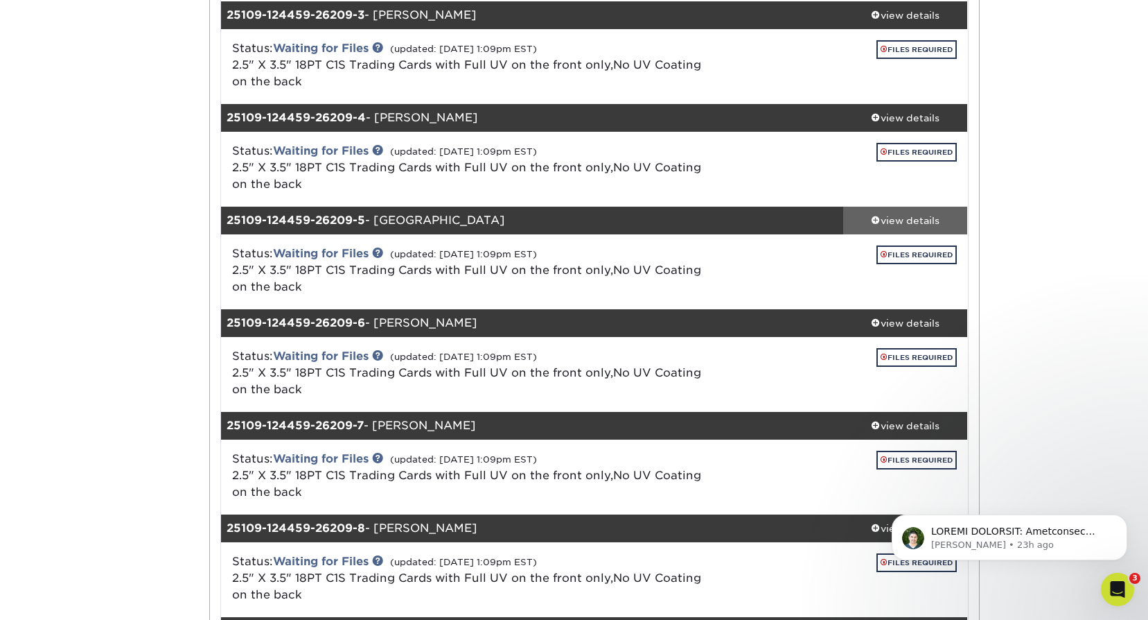
click at [914, 220] on div "view details" at bounding box center [905, 220] width 125 height 14
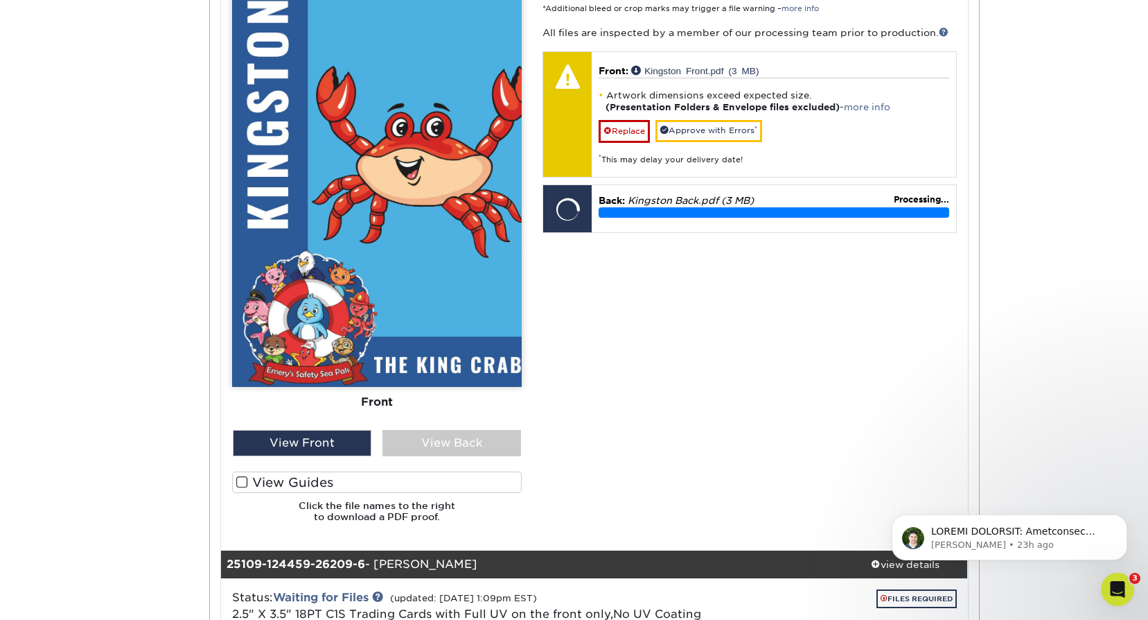
scroll to position [1932, 0]
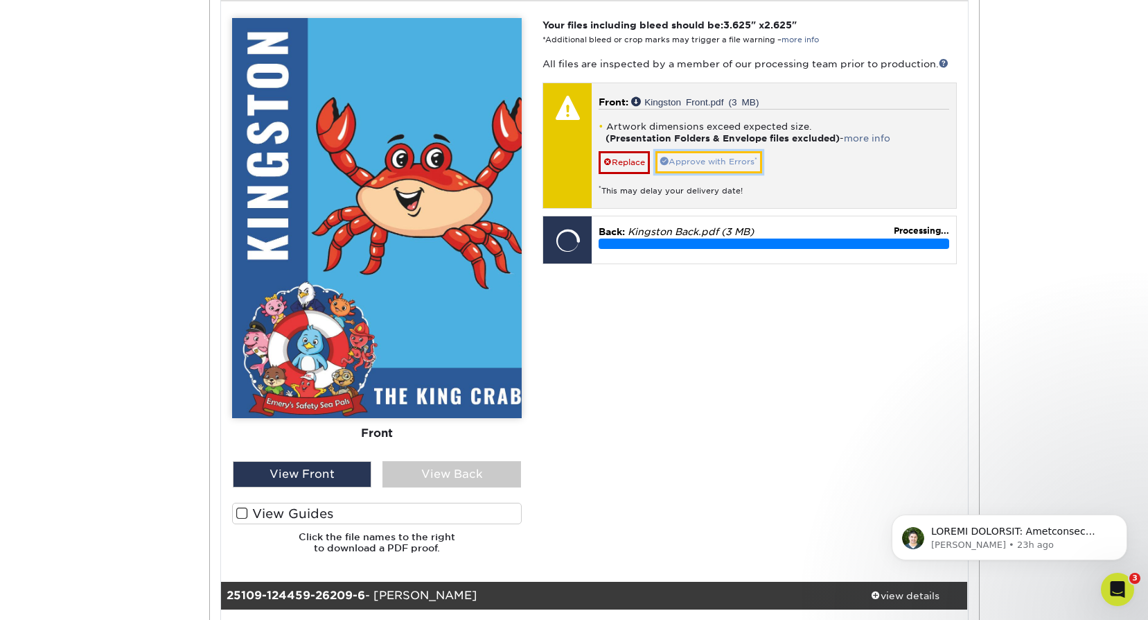
click at [739, 161] on link "Approve with Errors *" at bounding box center [709, 161] width 107 height 21
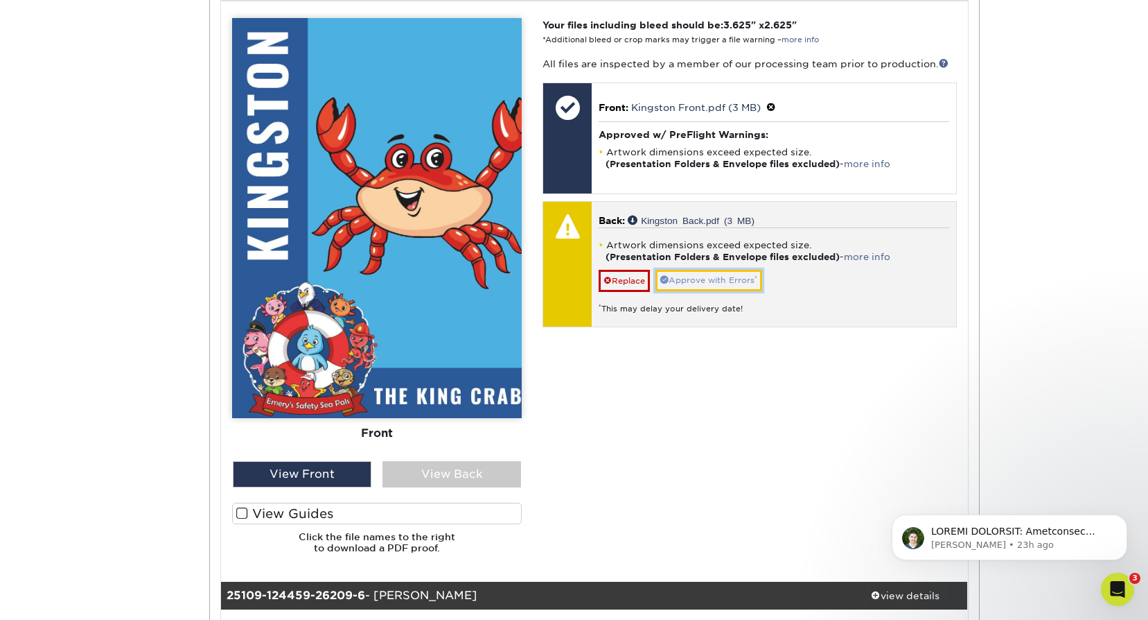
click at [712, 283] on link "Approve with Errors *" at bounding box center [709, 280] width 107 height 21
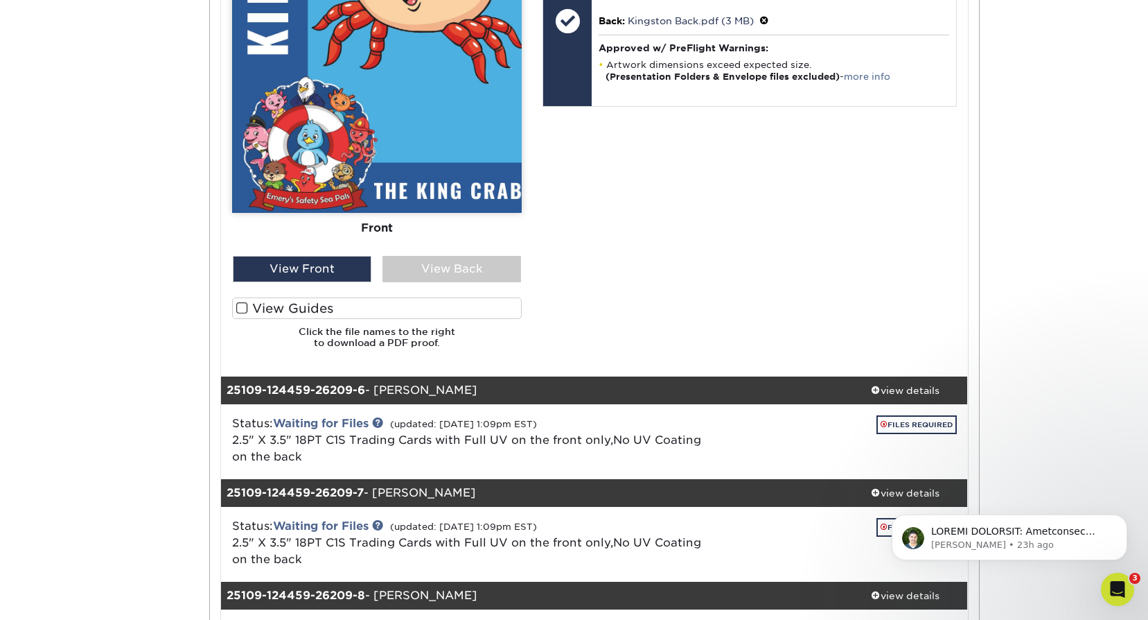
scroll to position [2140, 0]
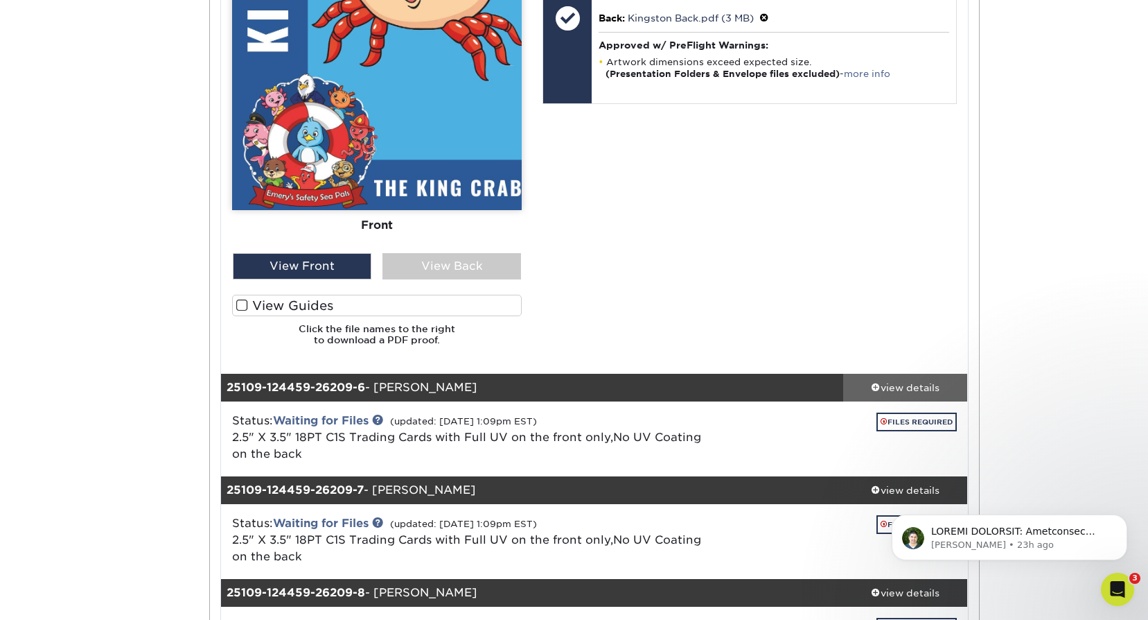
click at [913, 382] on div "view details" at bounding box center [905, 387] width 125 height 14
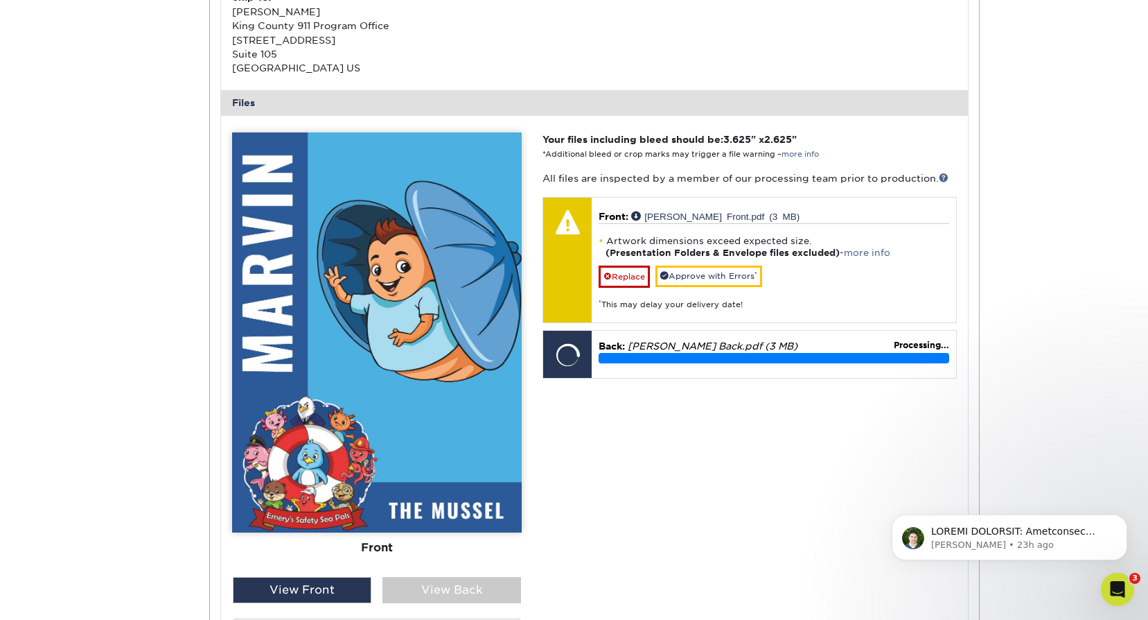
scroll to position [2903, 0]
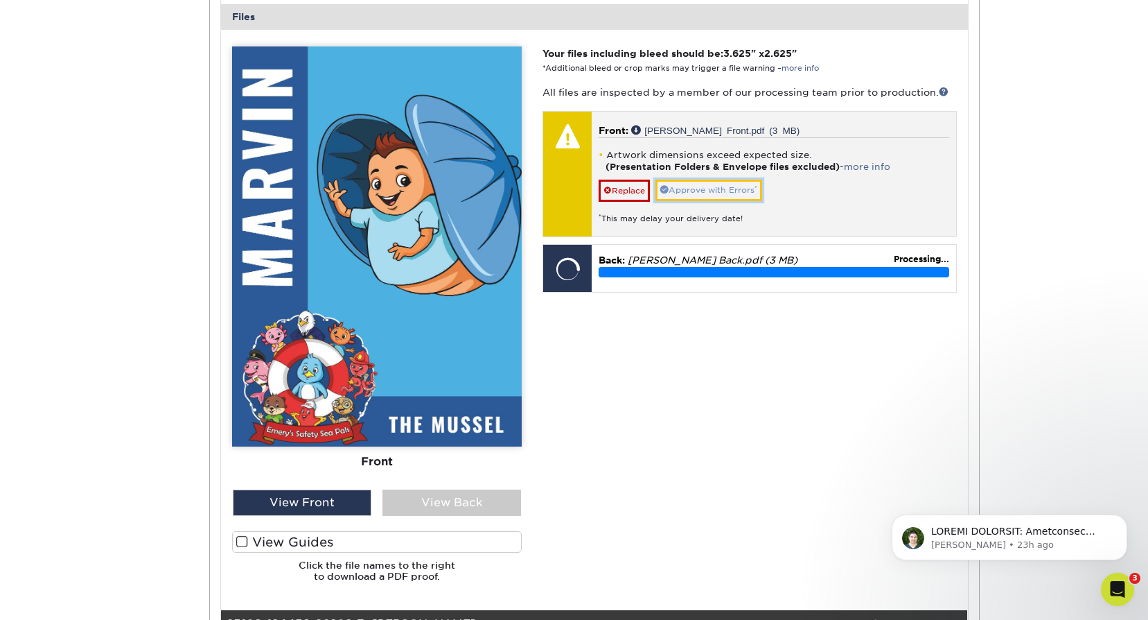
click at [735, 189] on link "Approve with Errors *" at bounding box center [709, 190] width 107 height 21
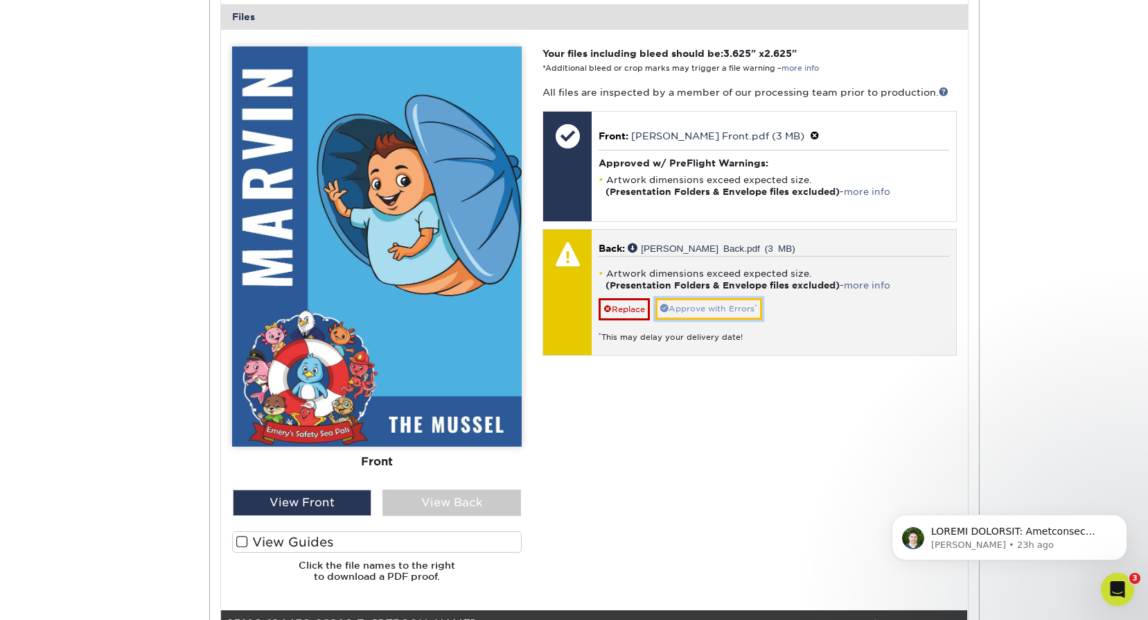
click at [720, 312] on link "Approve with Errors *" at bounding box center [709, 308] width 107 height 21
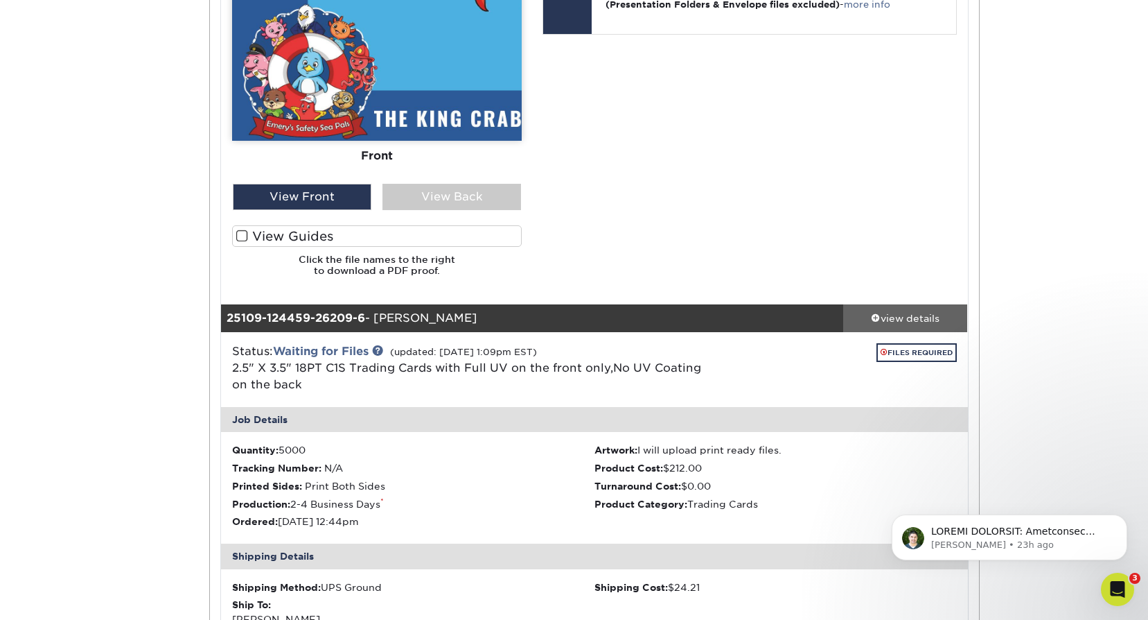
click at [902, 313] on div "view details" at bounding box center [905, 317] width 125 height 14
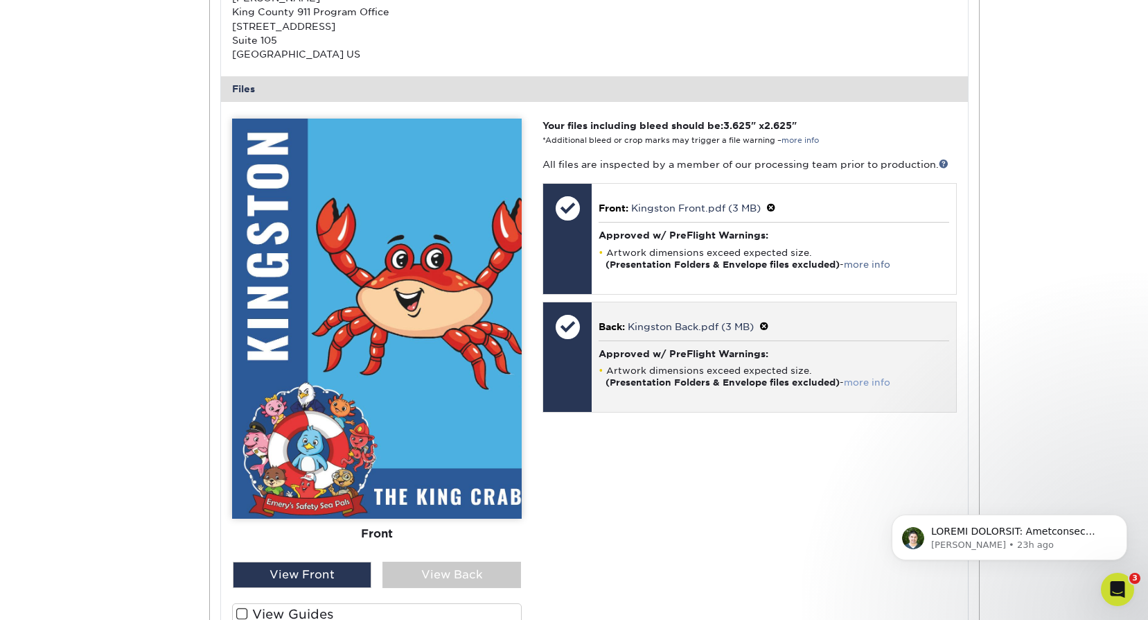
scroll to position [1863, 0]
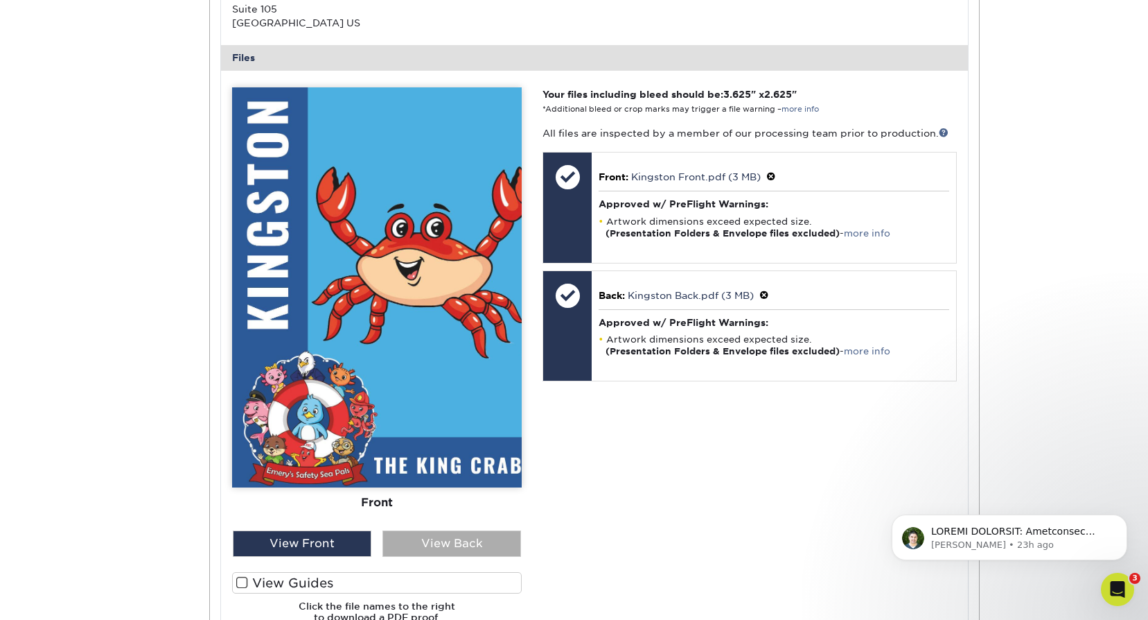
click at [428, 543] on div "View Back" at bounding box center [452, 543] width 139 height 26
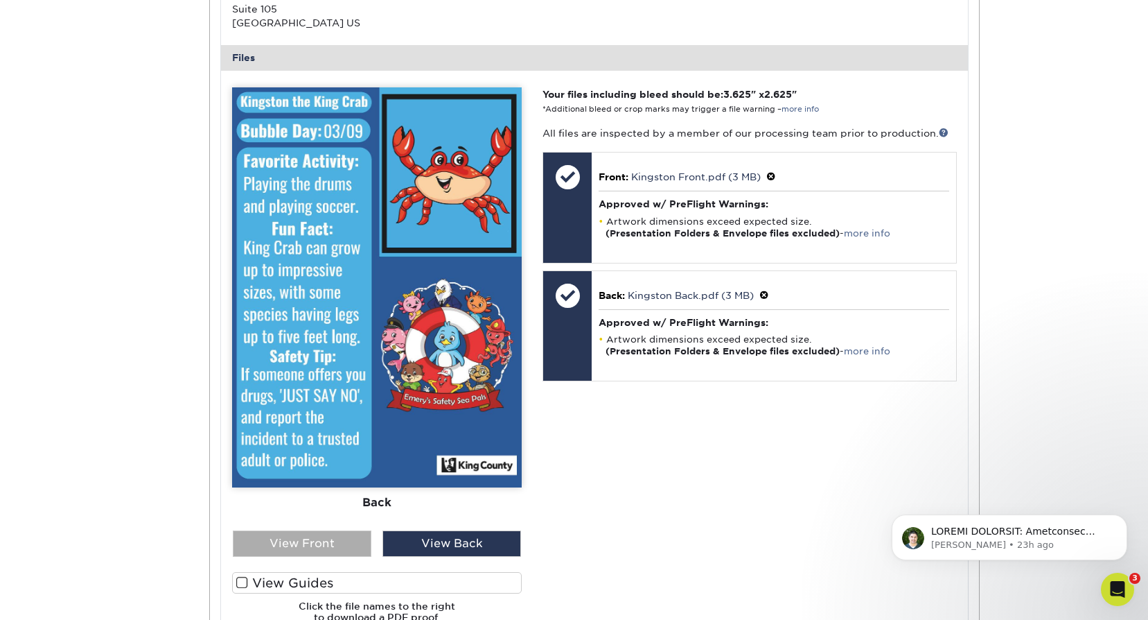
click at [329, 543] on div "View Front" at bounding box center [302, 543] width 139 height 26
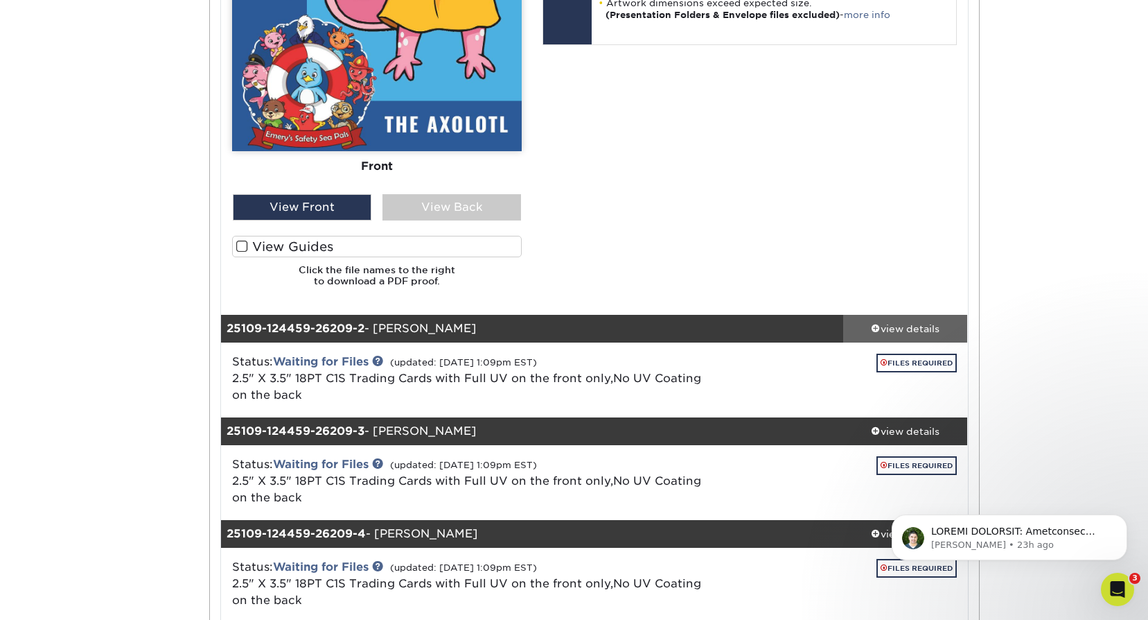
click at [918, 333] on div "view details" at bounding box center [905, 329] width 125 height 14
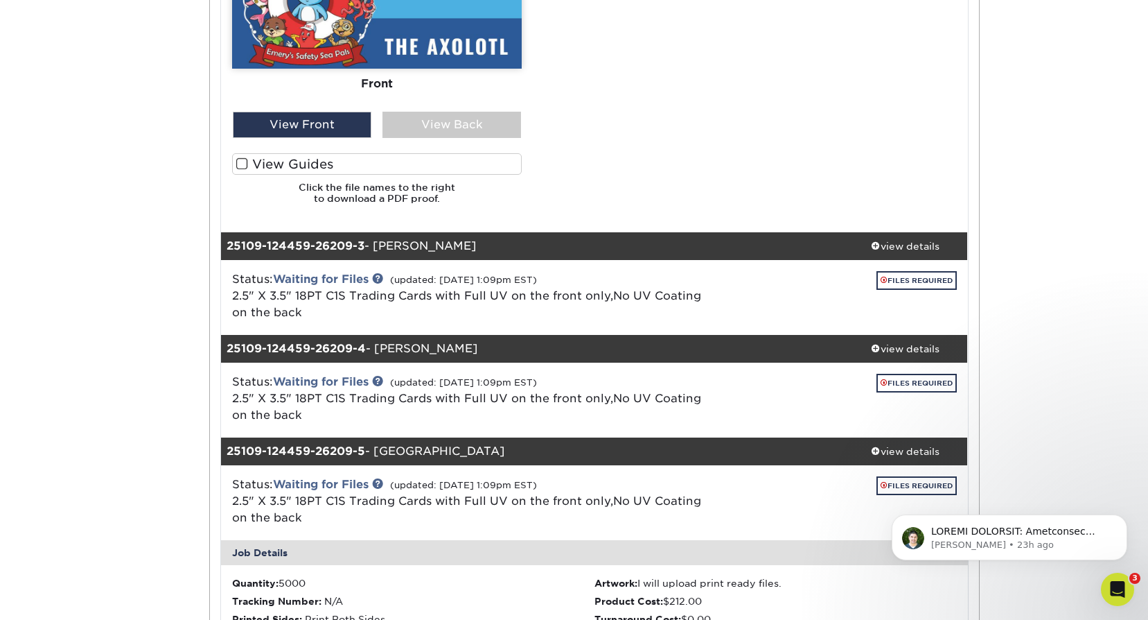
scroll to position [2002, 0]
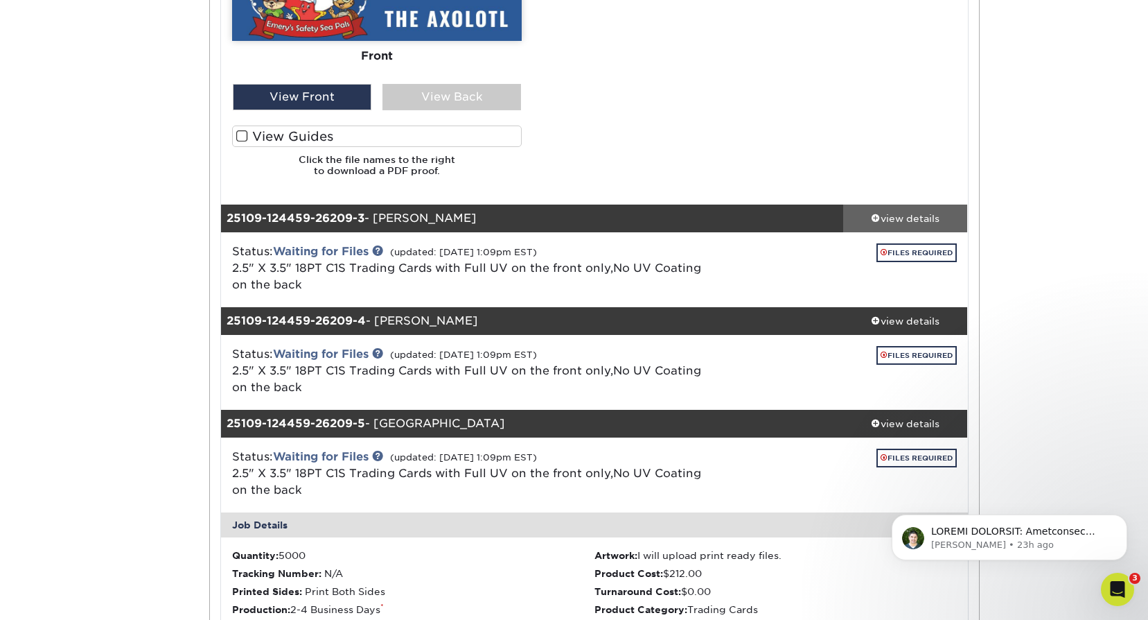
click at [900, 222] on div "view details" at bounding box center [905, 218] width 125 height 14
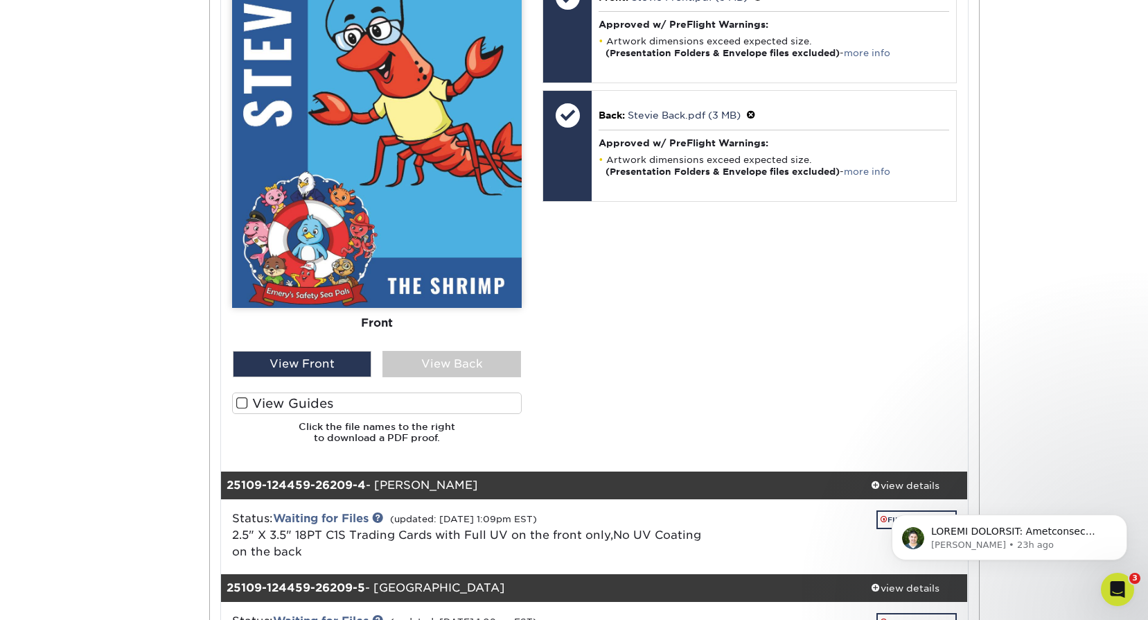
scroll to position [2972, 0]
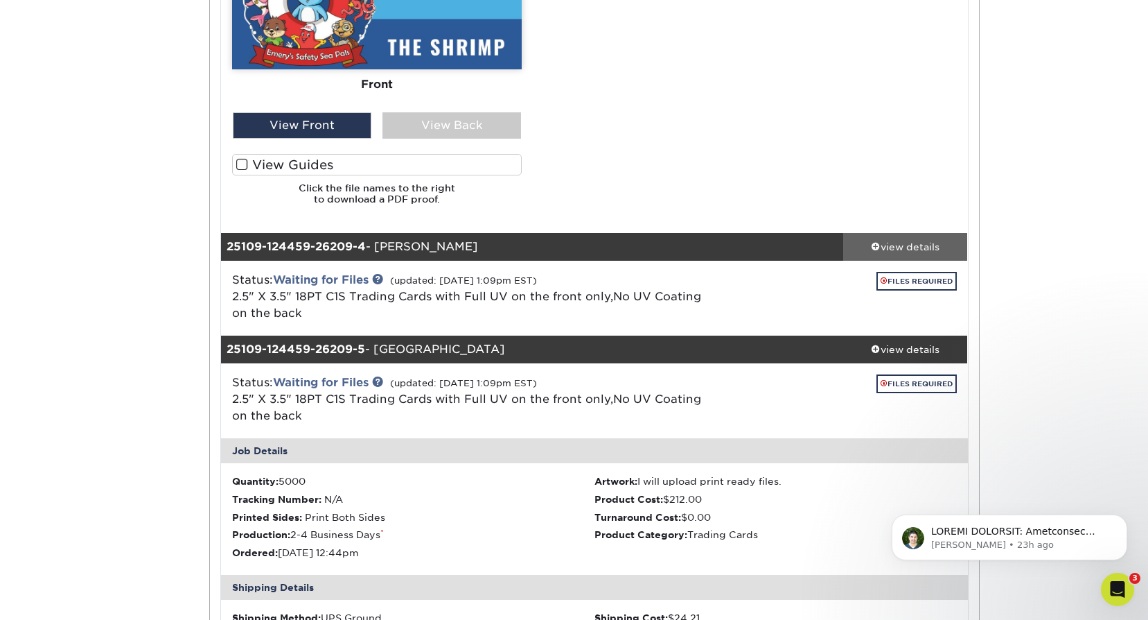
click at [907, 248] on div "view details" at bounding box center [905, 246] width 125 height 14
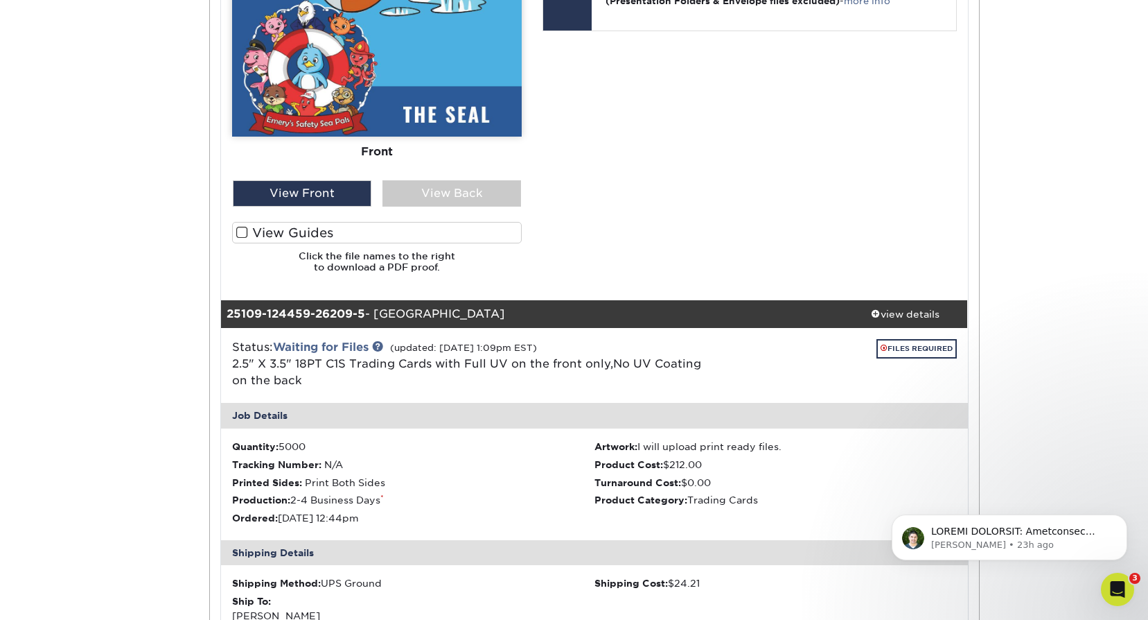
scroll to position [4011, 0]
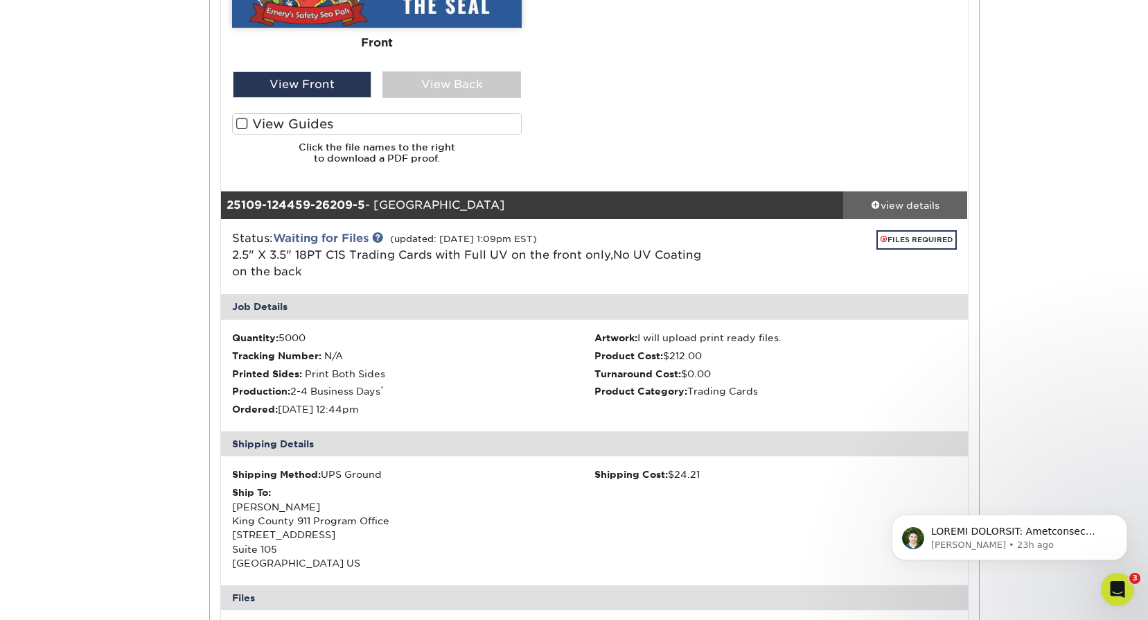
click at [913, 204] on div "view details" at bounding box center [905, 205] width 125 height 14
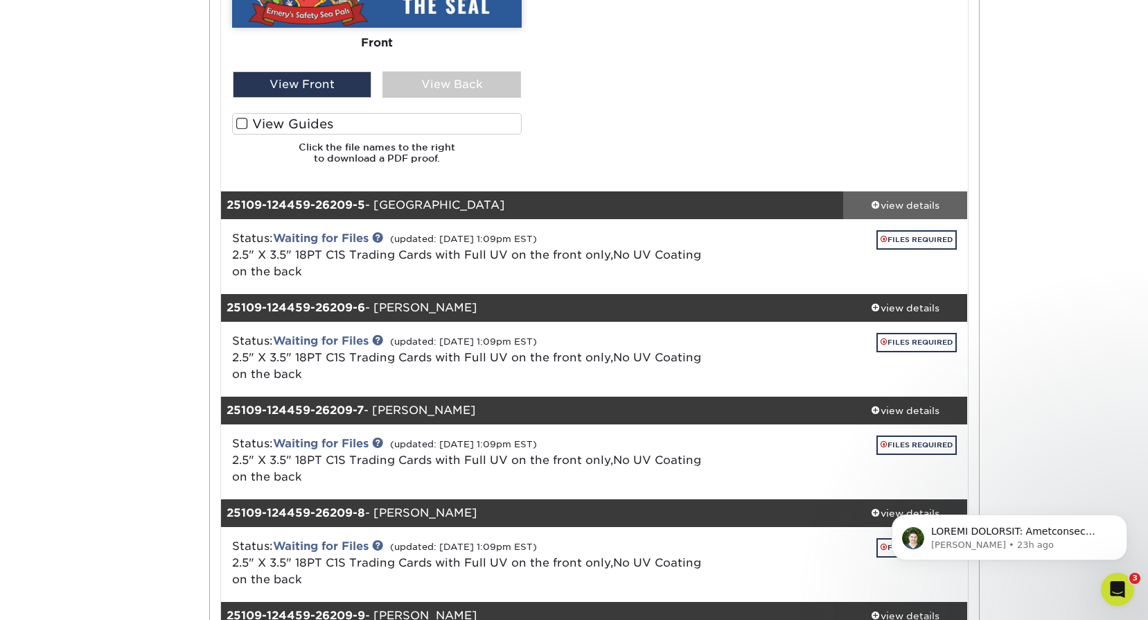
click at [875, 207] on span at bounding box center [876, 205] width 10 height 10
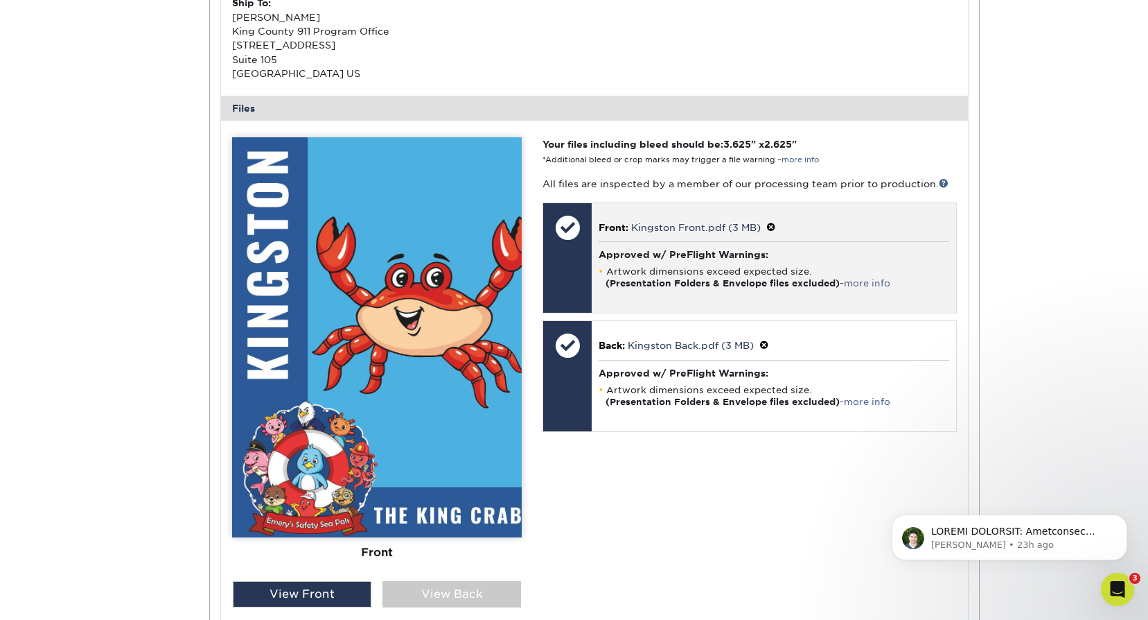
scroll to position [4497, 0]
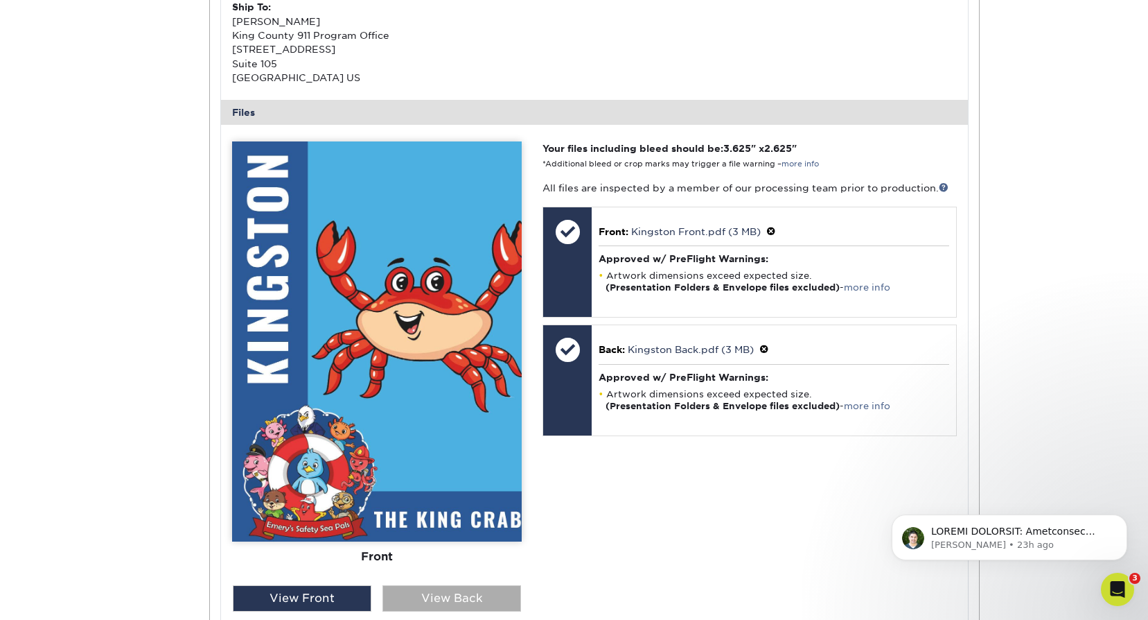
click at [466, 615] on div "Front Back View Front View Back Front Back" at bounding box center [377, 414] width 290 height 547
click at [475, 598] on div "View Back" at bounding box center [452, 598] width 139 height 26
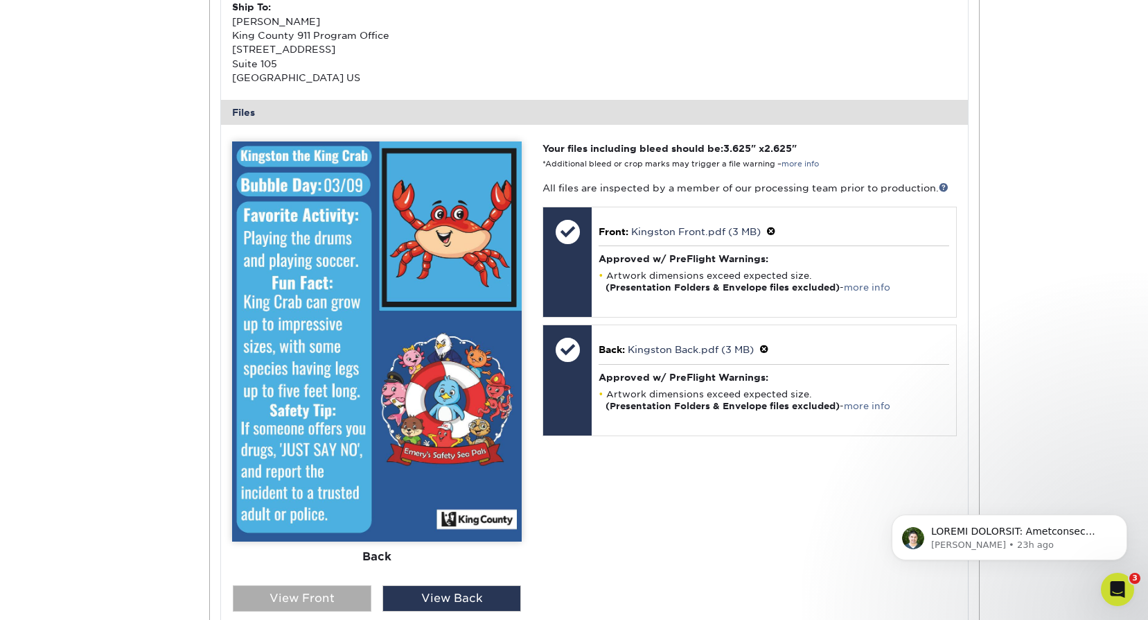
click at [338, 597] on div "View Front" at bounding box center [302, 598] width 139 height 26
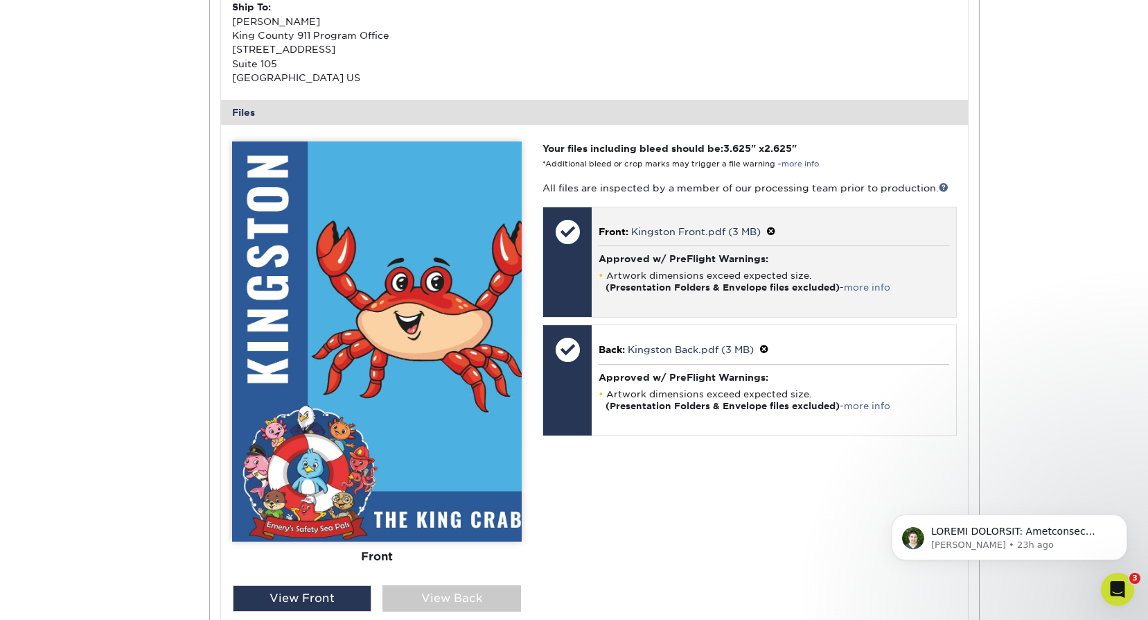
click at [778, 226] on p "Front: Kingston Front.pdf (3 MB)" at bounding box center [774, 231] width 350 height 15
click at [773, 229] on span at bounding box center [772, 231] width 10 height 11
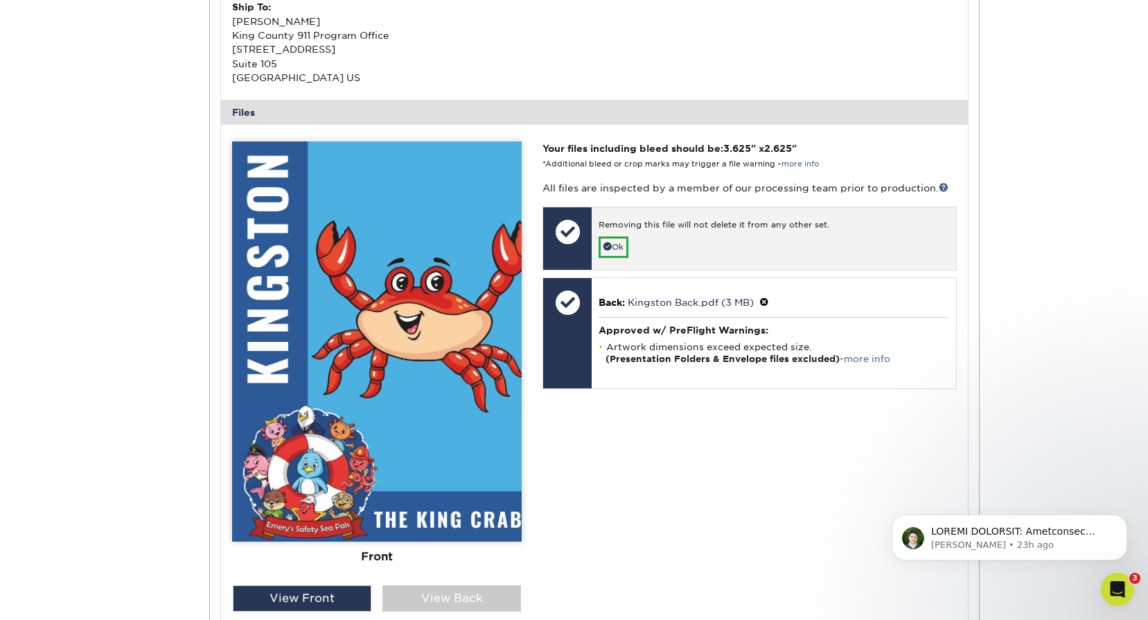
click at [593, 241] on div "Removing this file will not delete it from any other set. Ok" at bounding box center [774, 238] width 364 height 63
click at [626, 247] on link "Ok" at bounding box center [614, 246] width 30 height 21
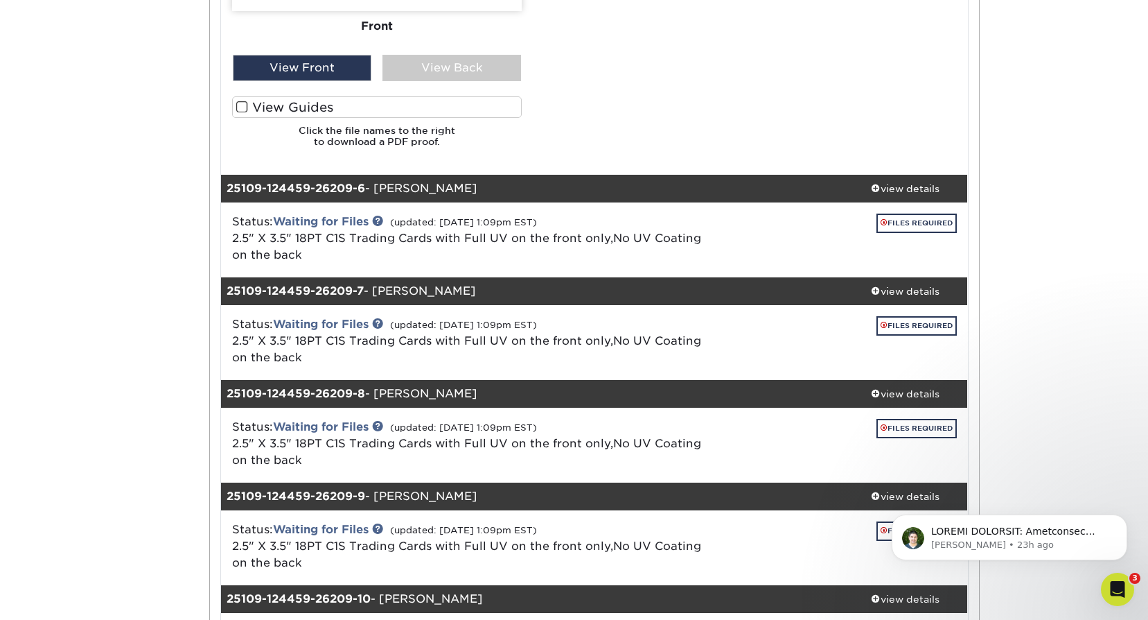
scroll to position [5051, 0]
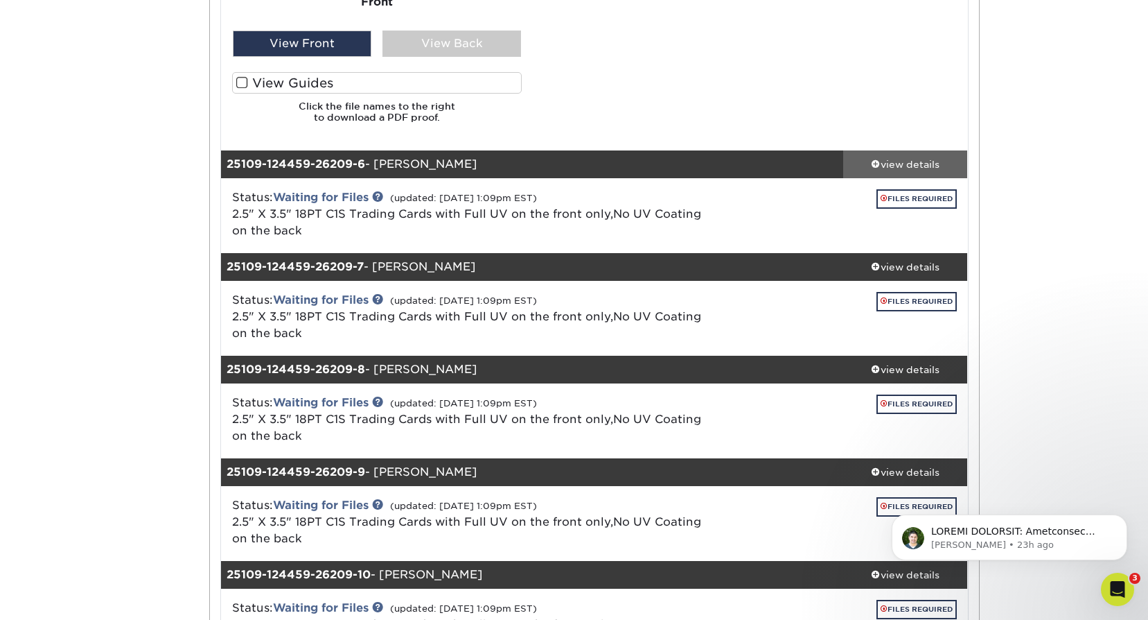
click at [916, 161] on div "view details" at bounding box center [905, 164] width 125 height 14
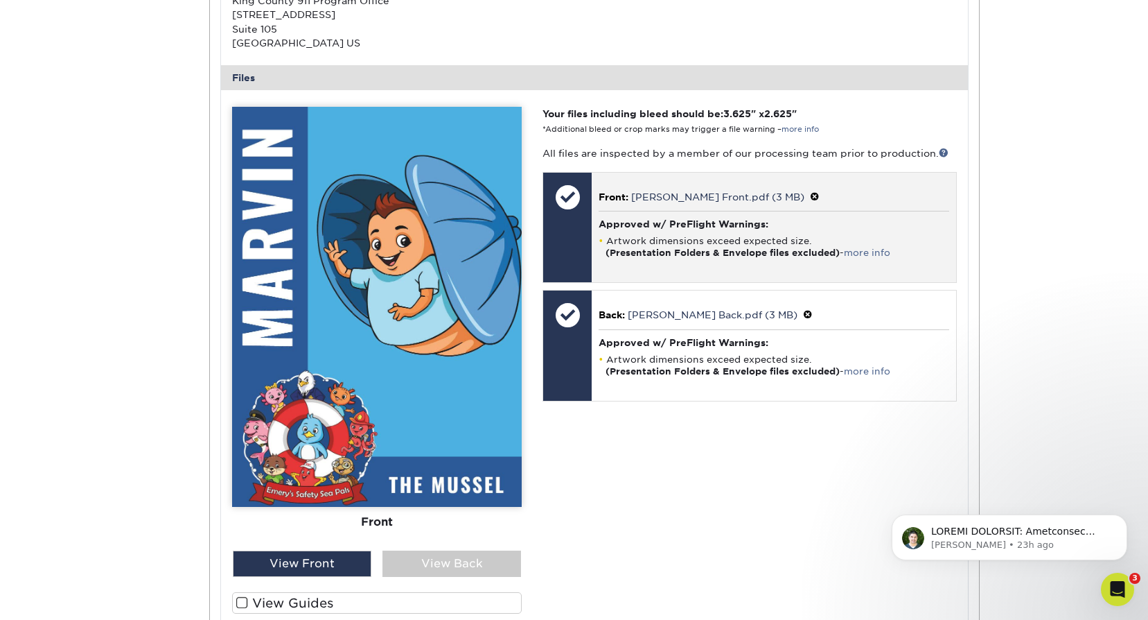
scroll to position [5536, 0]
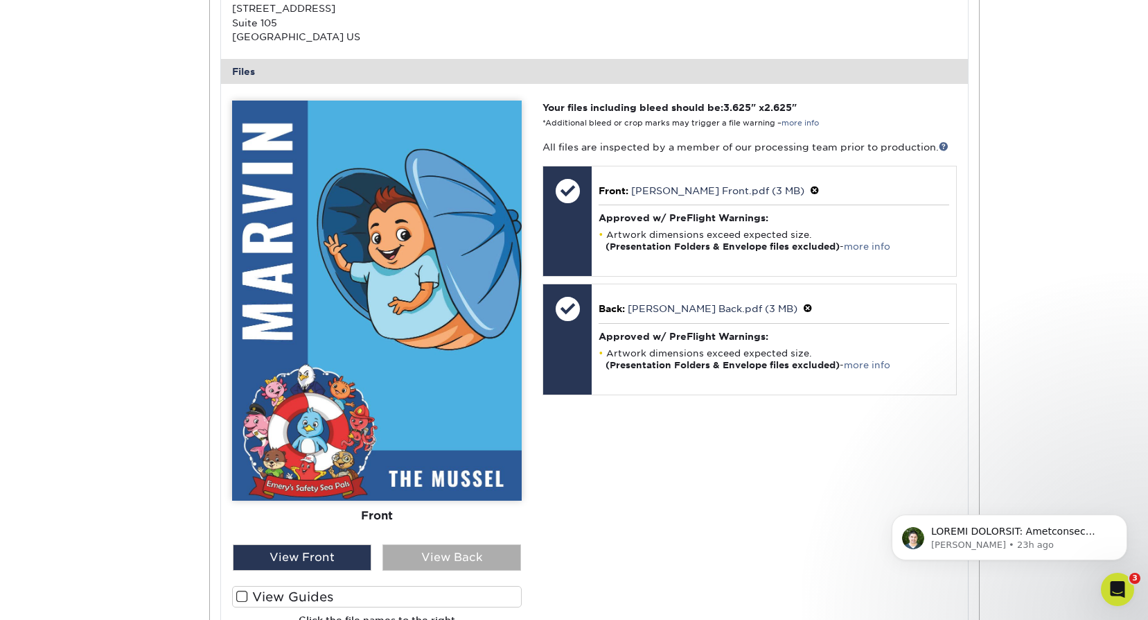
click at [481, 561] on div "View Back" at bounding box center [452, 557] width 139 height 26
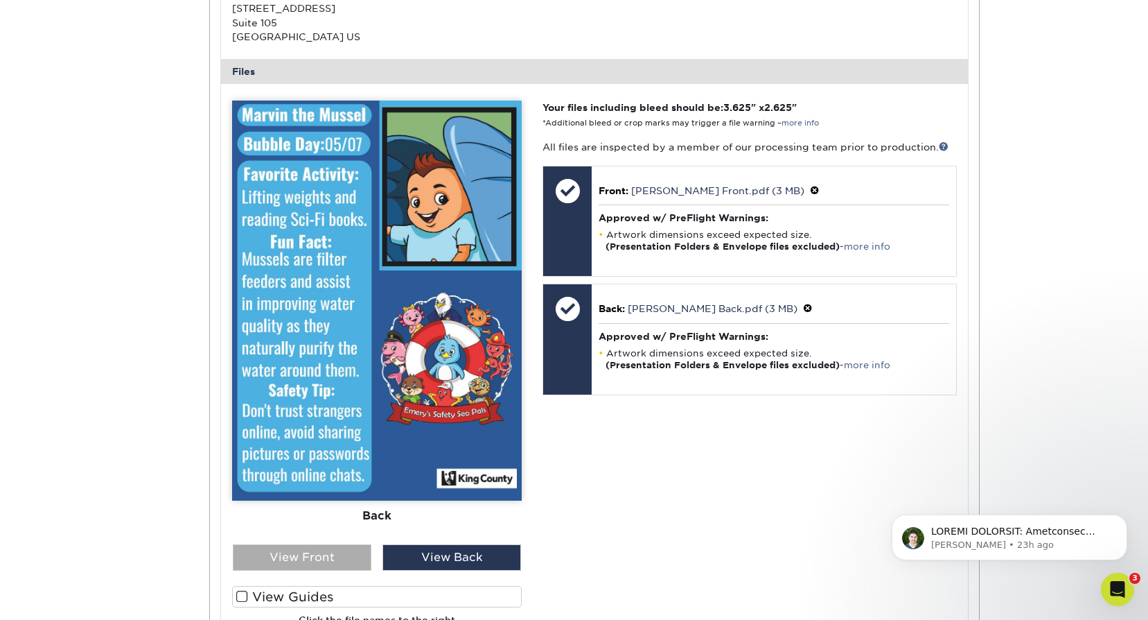
click at [352, 554] on div "View Front" at bounding box center [302, 557] width 139 height 26
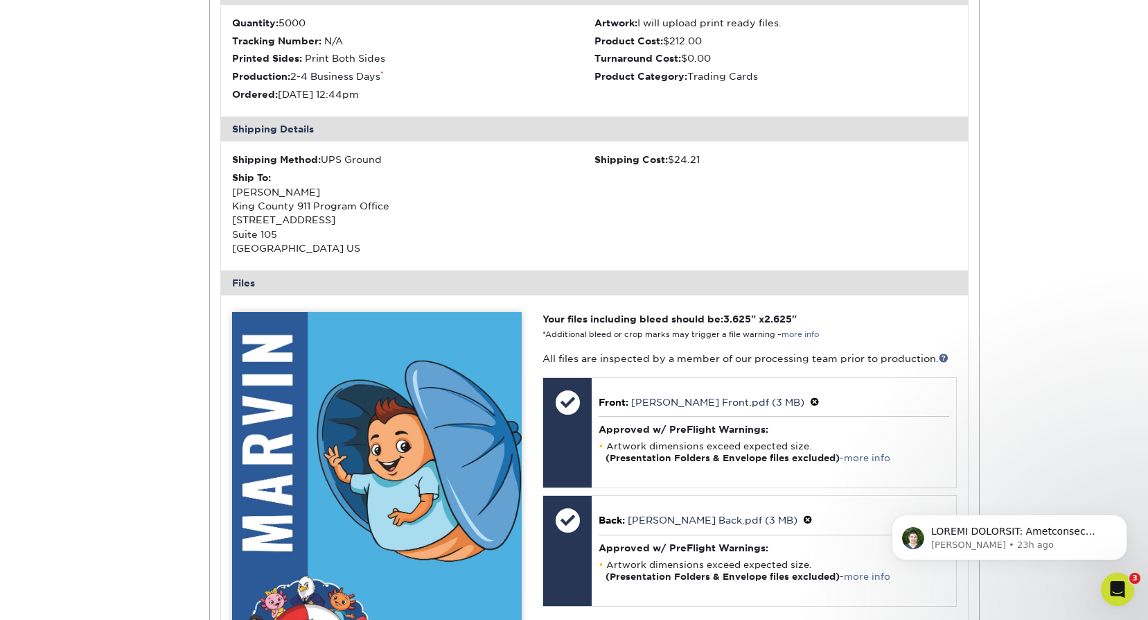
scroll to position [5190, 0]
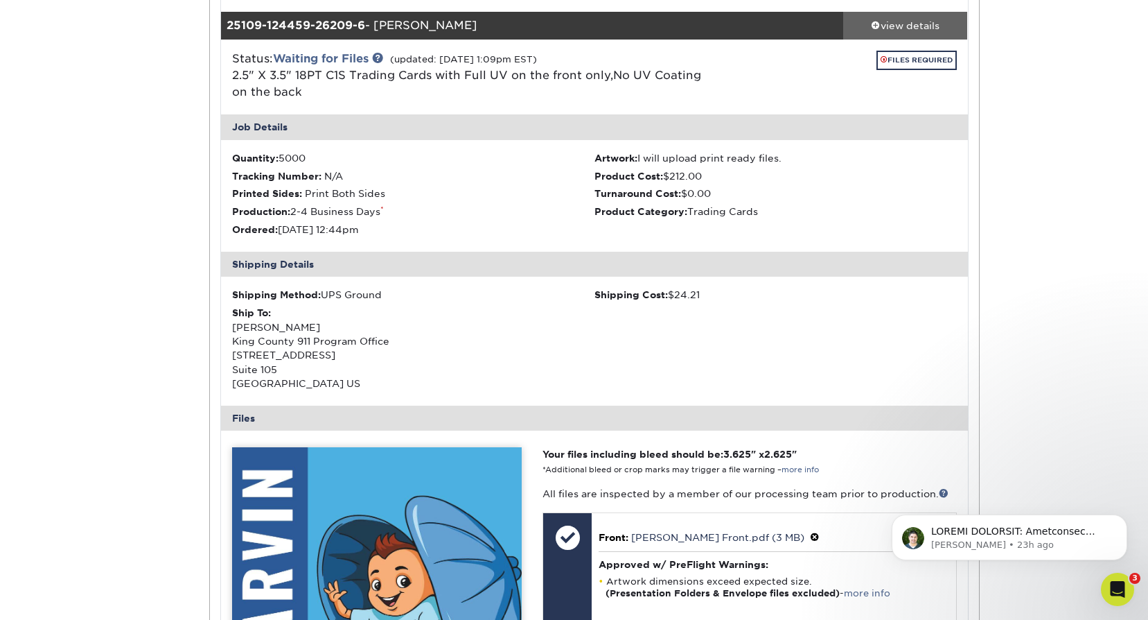
click at [915, 19] on div "view details" at bounding box center [905, 26] width 125 height 14
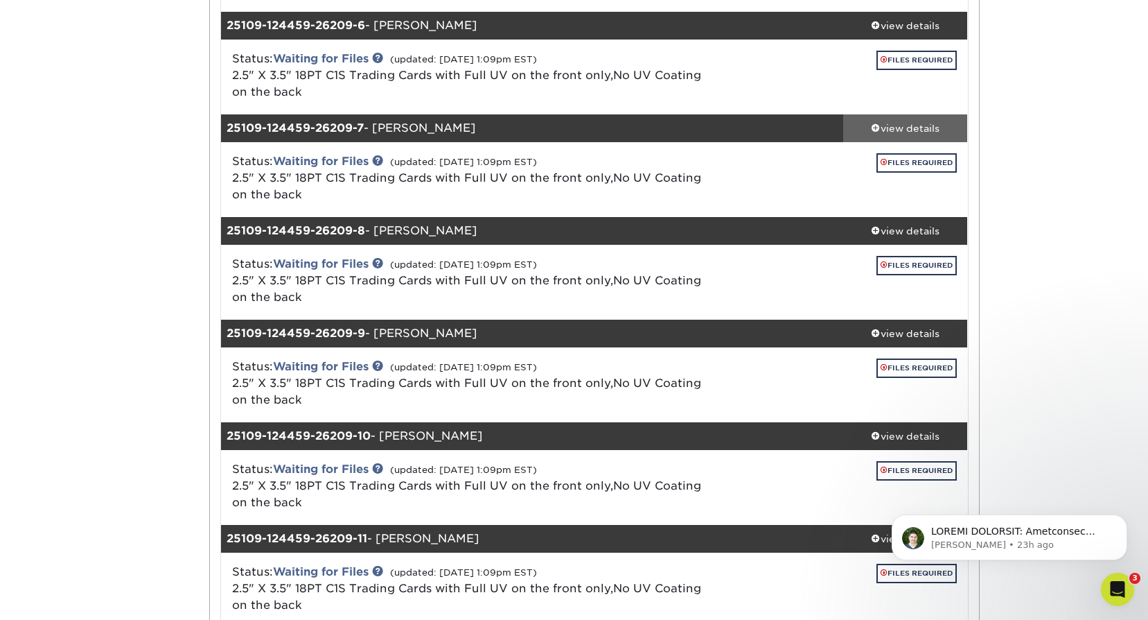
click at [918, 123] on div "view details" at bounding box center [905, 128] width 125 height 14
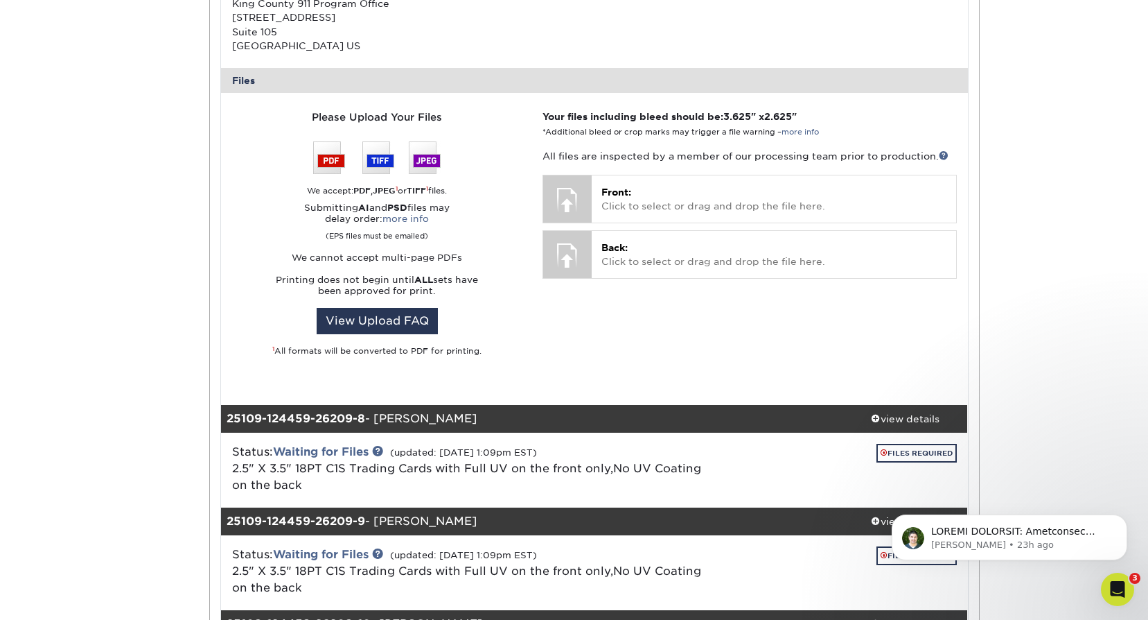
scroll to position [5606, 0]
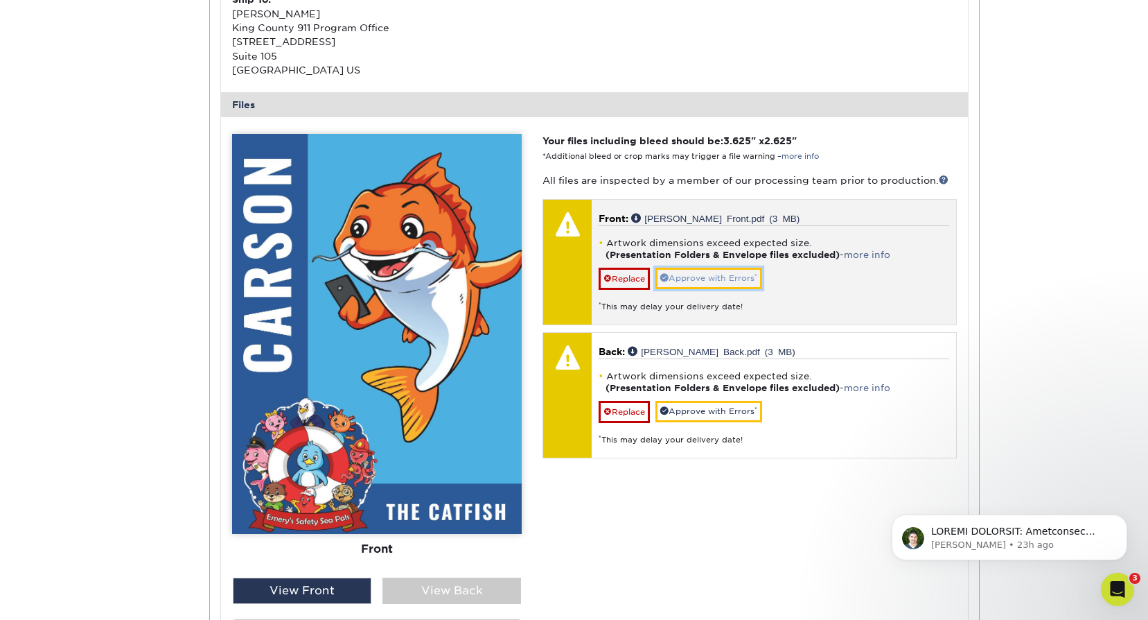
click at [712, 275] on link "Approve with Errors *" at bounding box center [709, 278] width 107 height 21
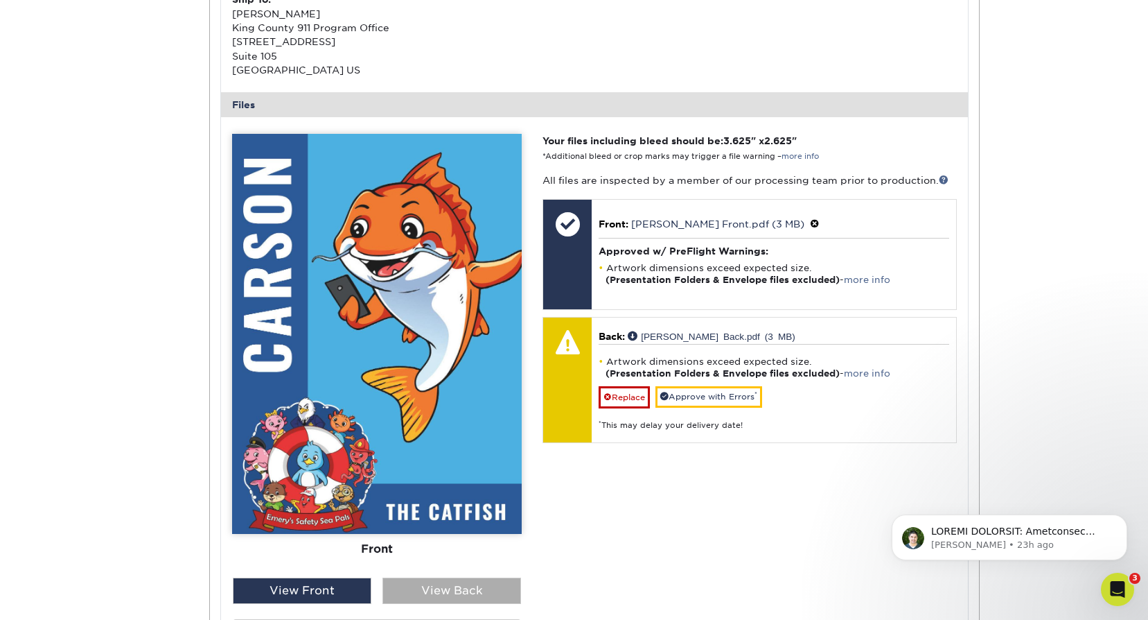
click at [455, 593] on div "View Back" at bounding box center [452, 590] width 139 height 26
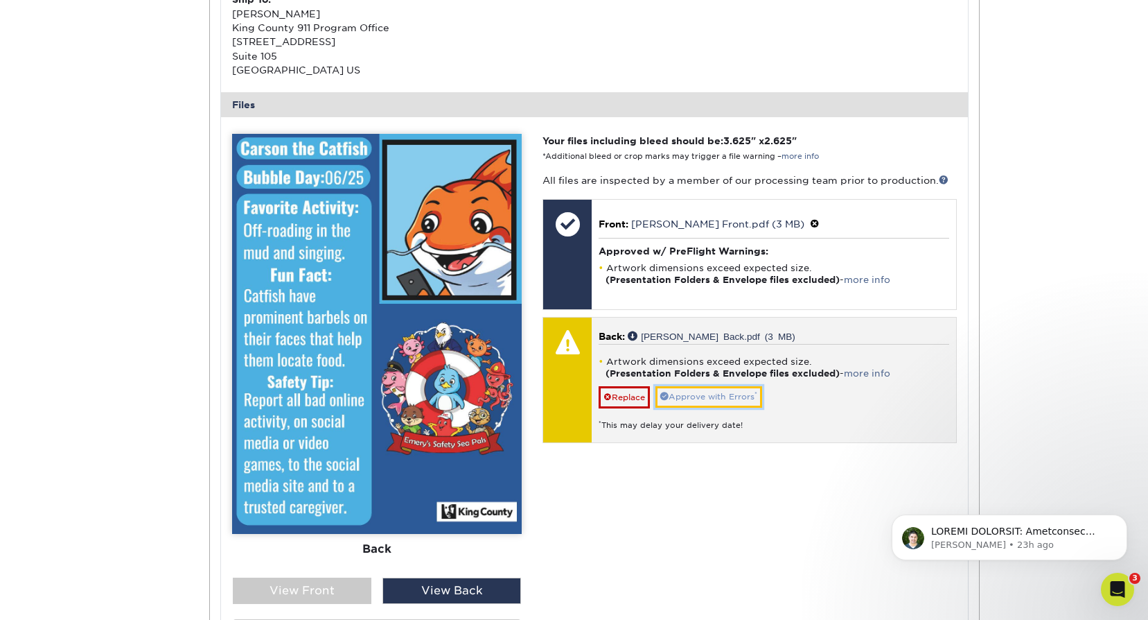
click at [694, 392] on link "Approve with Errors *" at bounding box center [709, 396] width 107 height 21
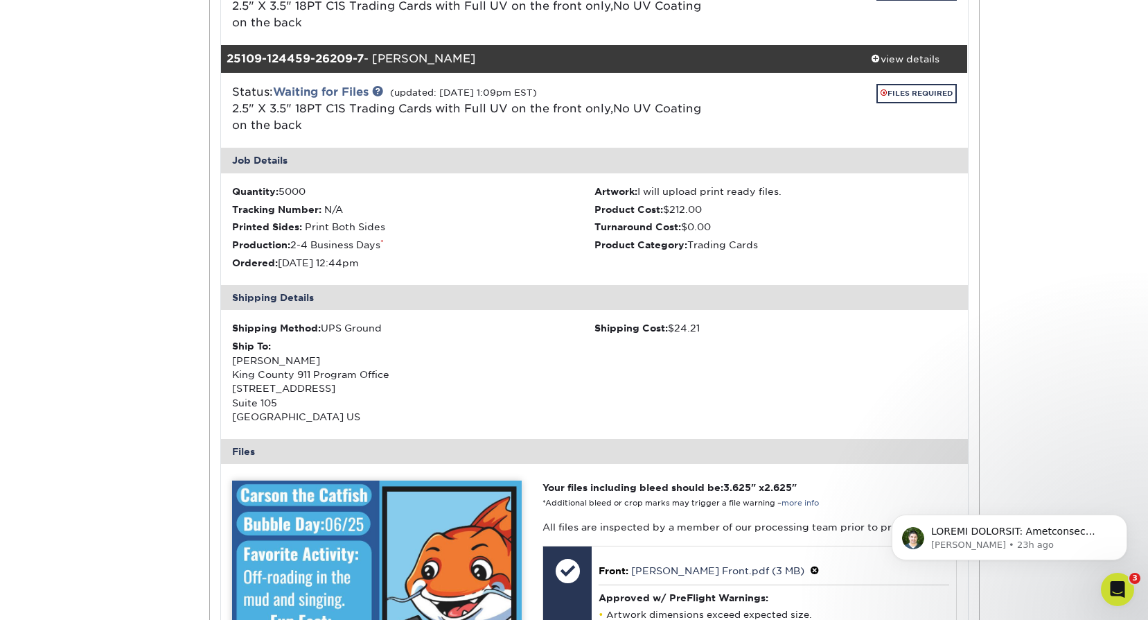
scroll to position [5120, 0]
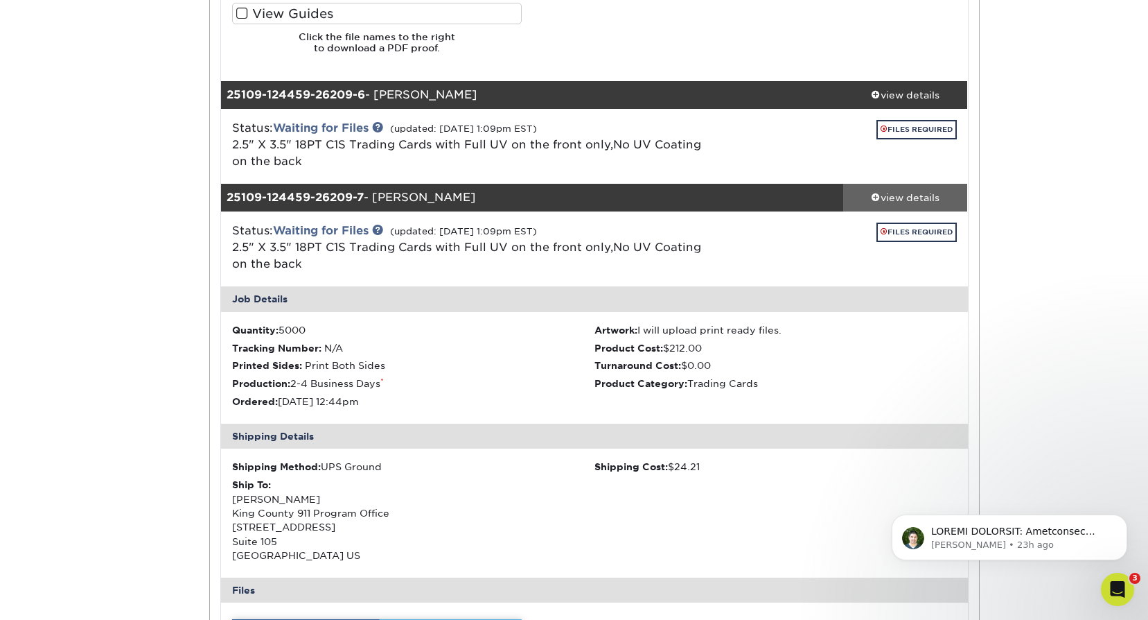
click at [922, 197] on div "view details" at bounding box center [905, 198] width 125 height 14
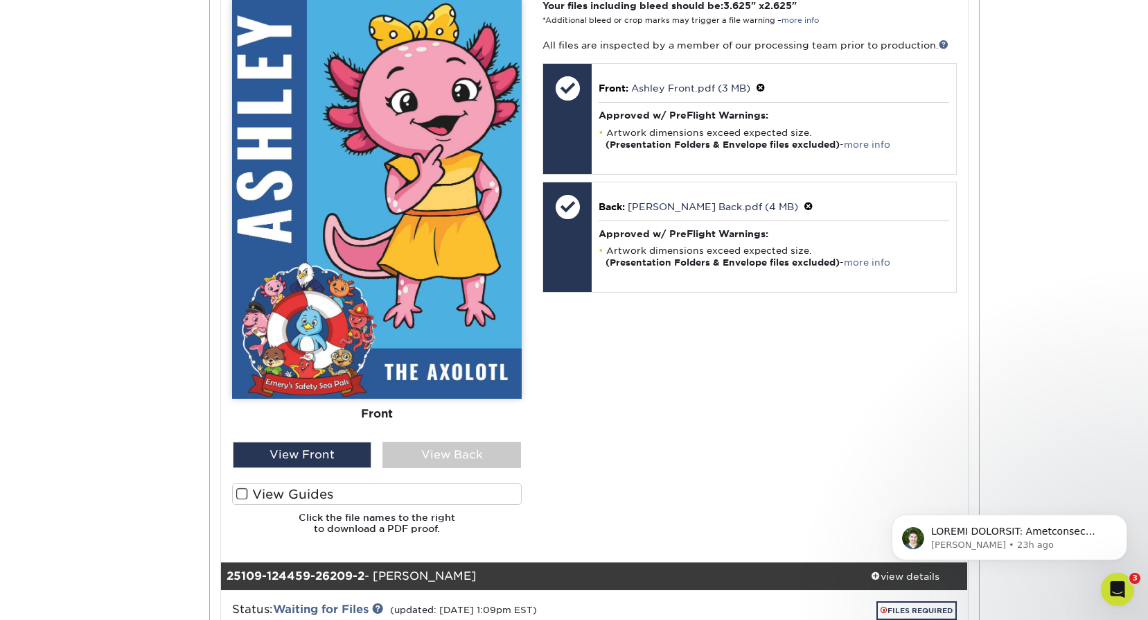
scroll to position [615, 0]
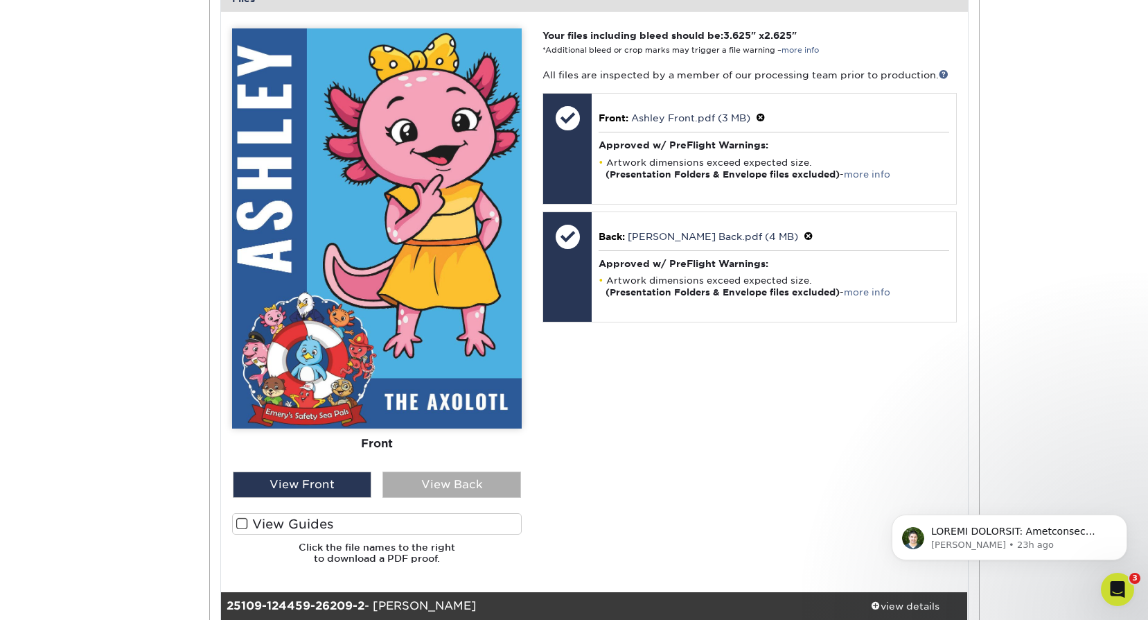
click at [478, 484] on div "View Back" at bounding box center [452, 484] width 139 height 26
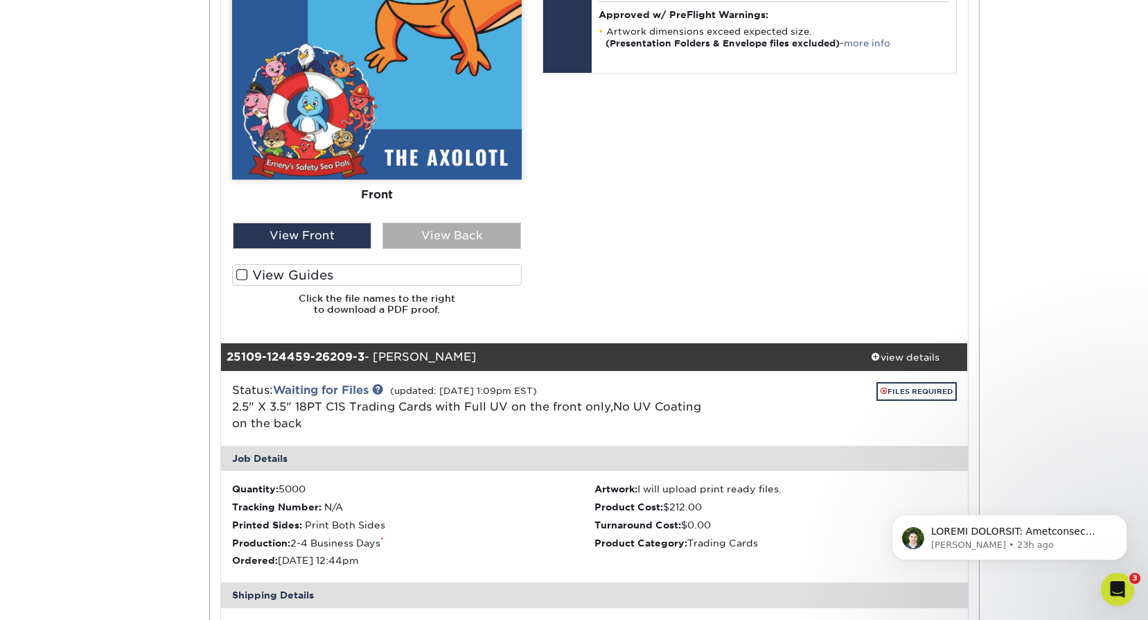
click at [458, 236] on div "View Back" at bounding box center [452, 235] width 139 height 26
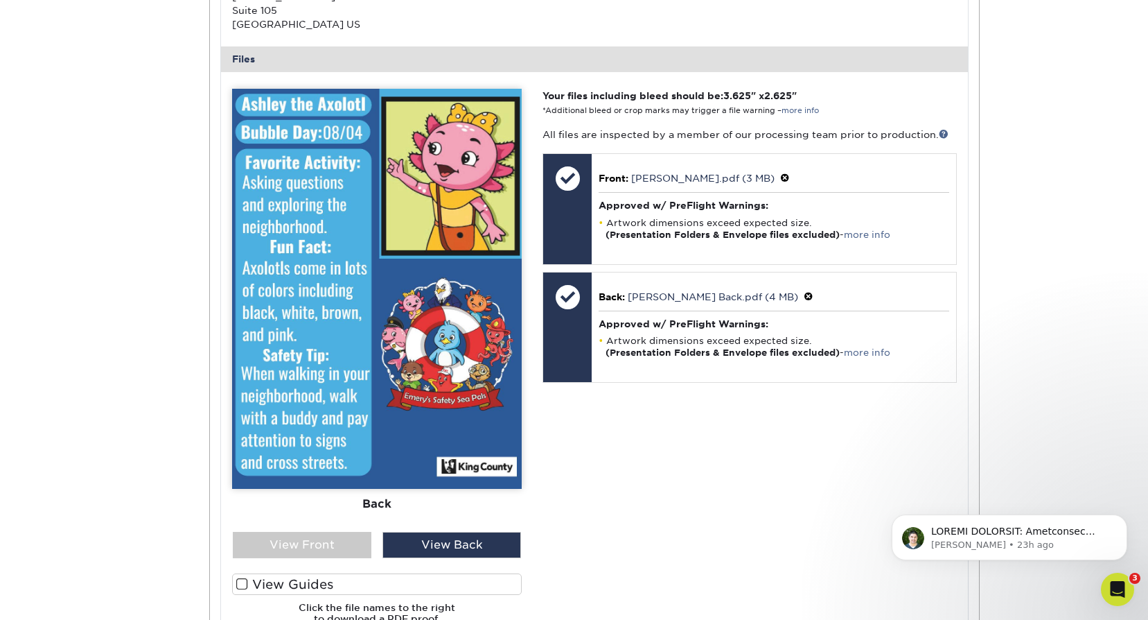
scroll to position [1586, 0]
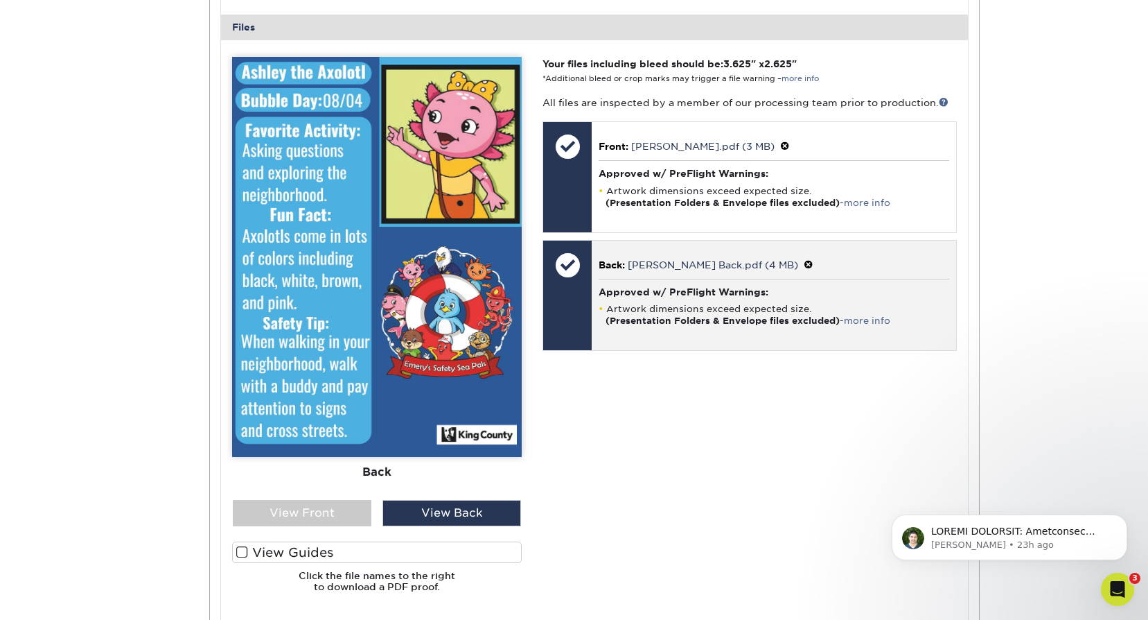
click at [804, 261] on span at bounding box center [809, 264] width 10 height 11
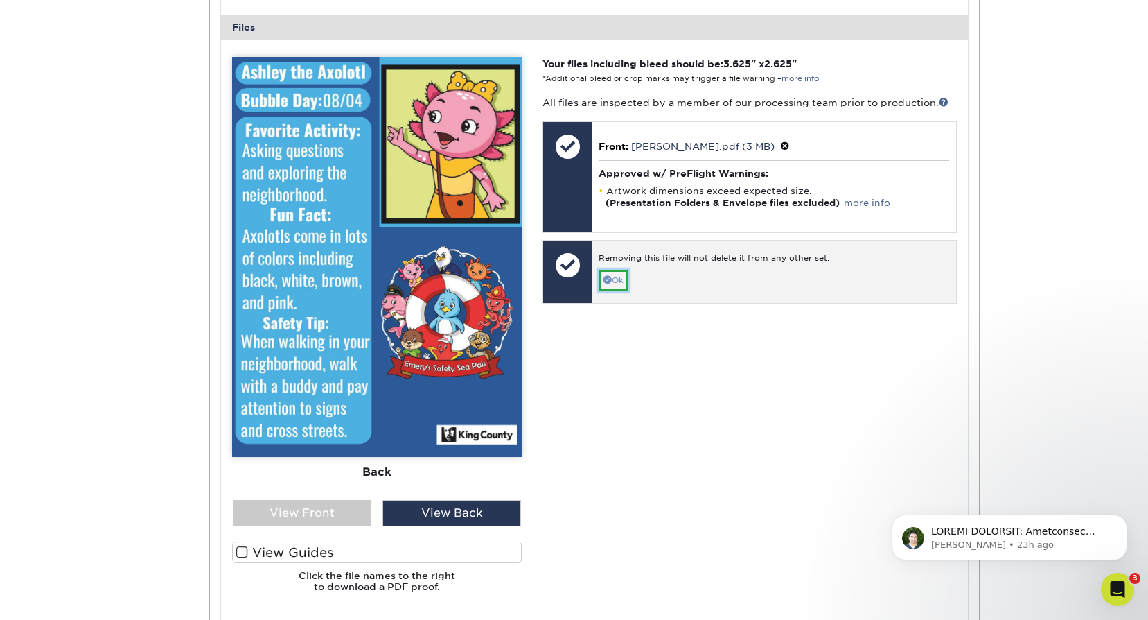
click at [604, 275] on span at bounding box center [608, 279] width 8 height 8
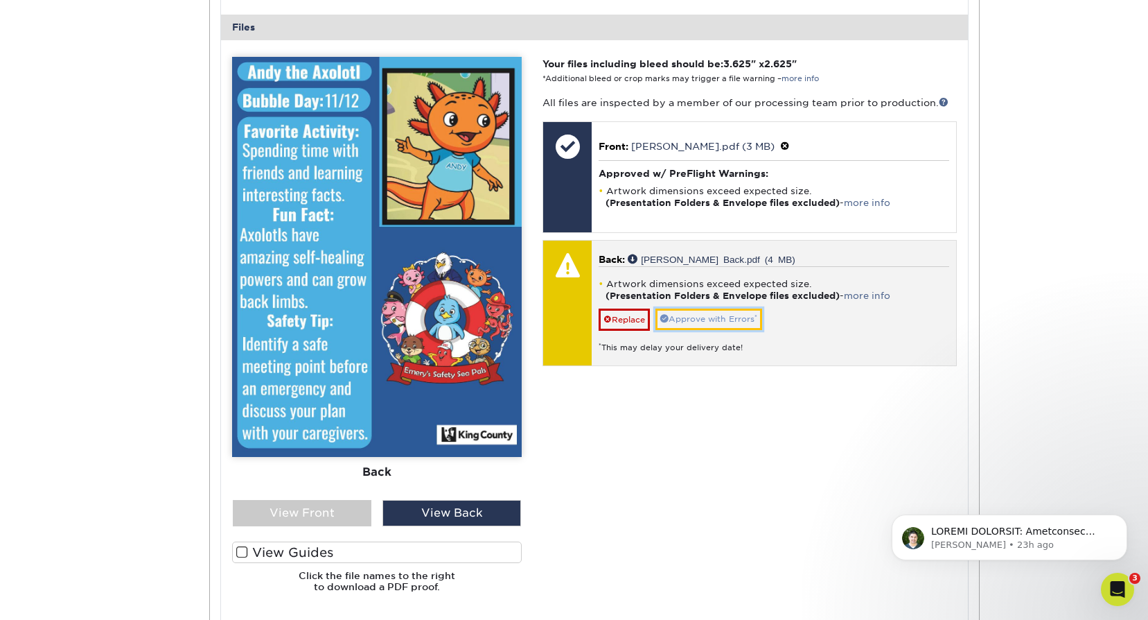
click at [728, 317] on link "Approve with Errors *" at bounding box center [709, 318] width 107 height 21
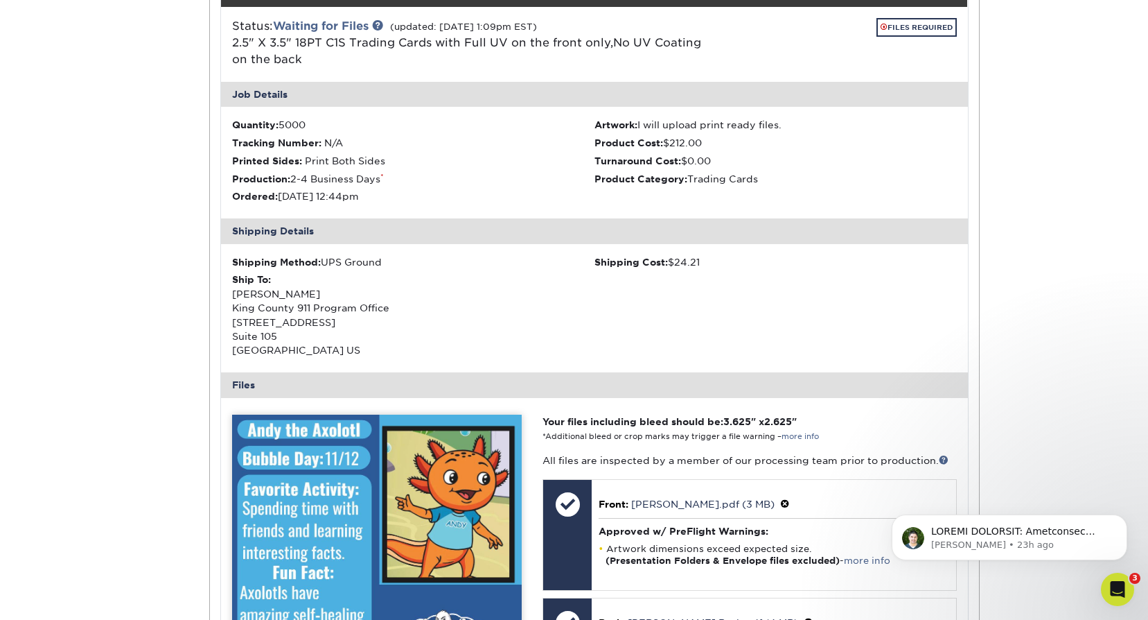
scroll to position [1101, 0]
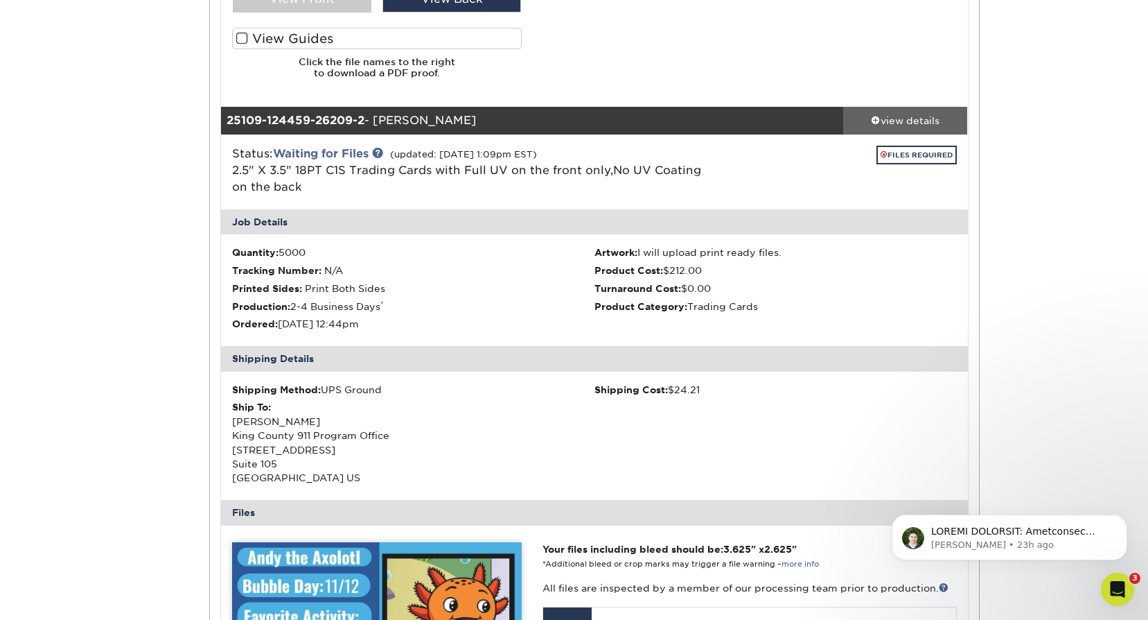
click at [916, 117] on div "view details" at bounding box center [905, 121] width 125 height 14
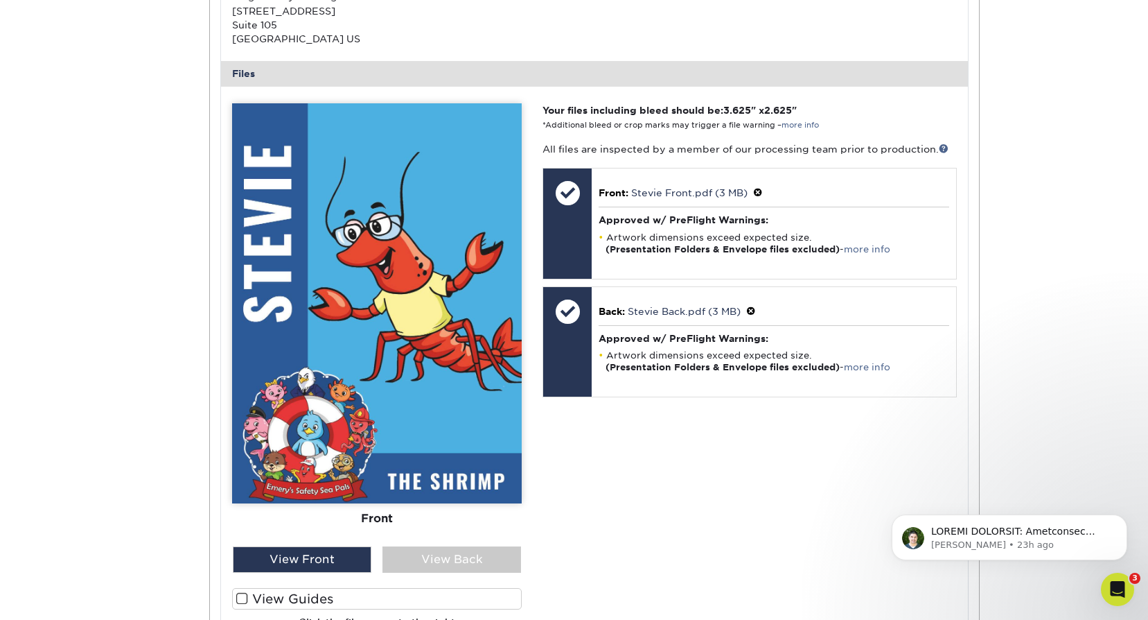
scroll to position [1655, 0]
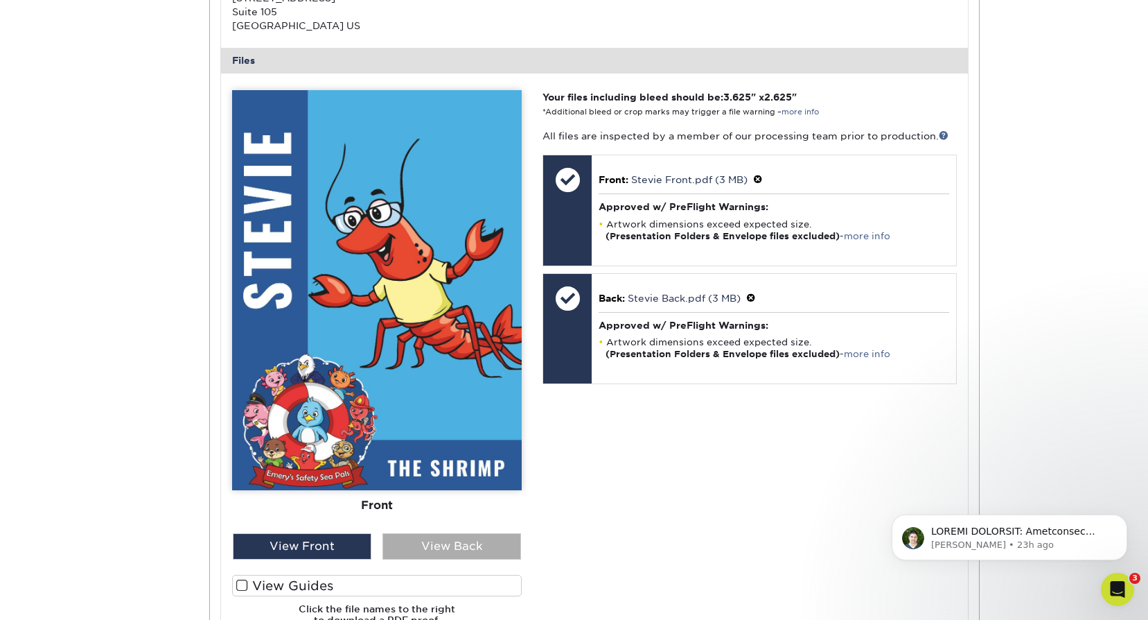
click at [429, 548] on div "View Back" at bounding box center [452, 546] width 139 height 26
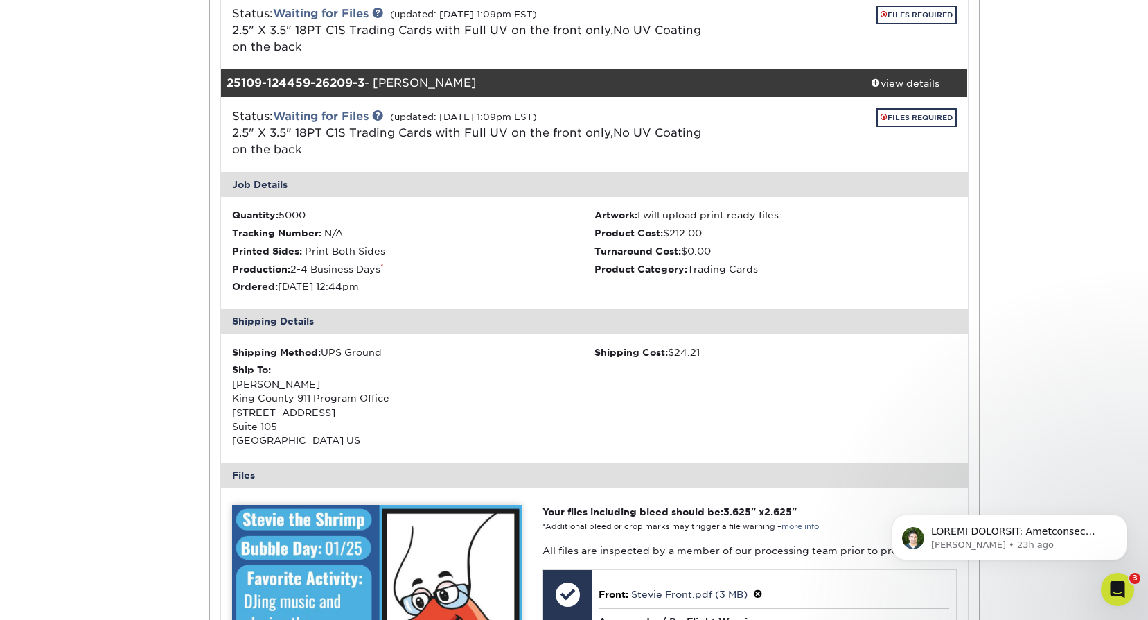
scroll to position [1239, 0]
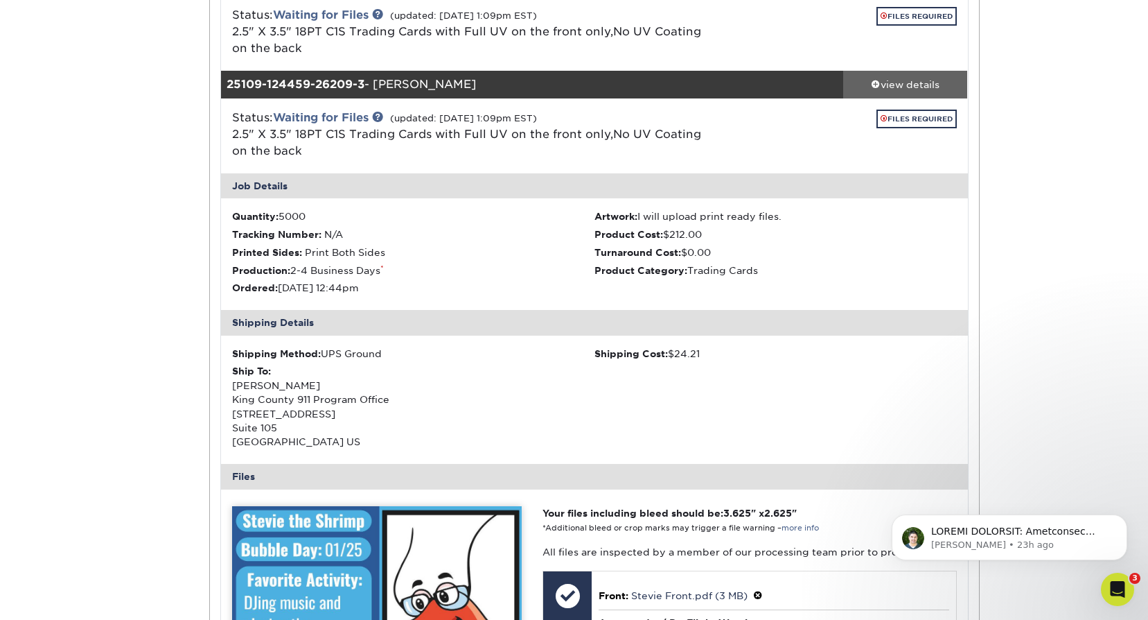
click at [922, 79] on div "view details" at bounding box center [905, 85] width 125 height 14
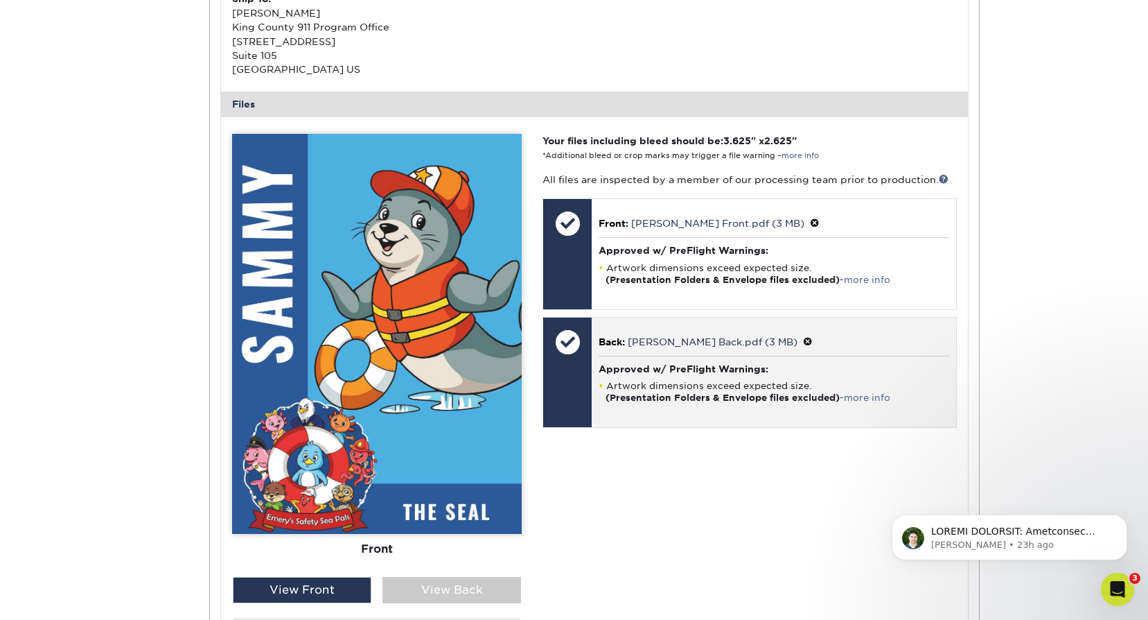
scroll to position [1794, 0]
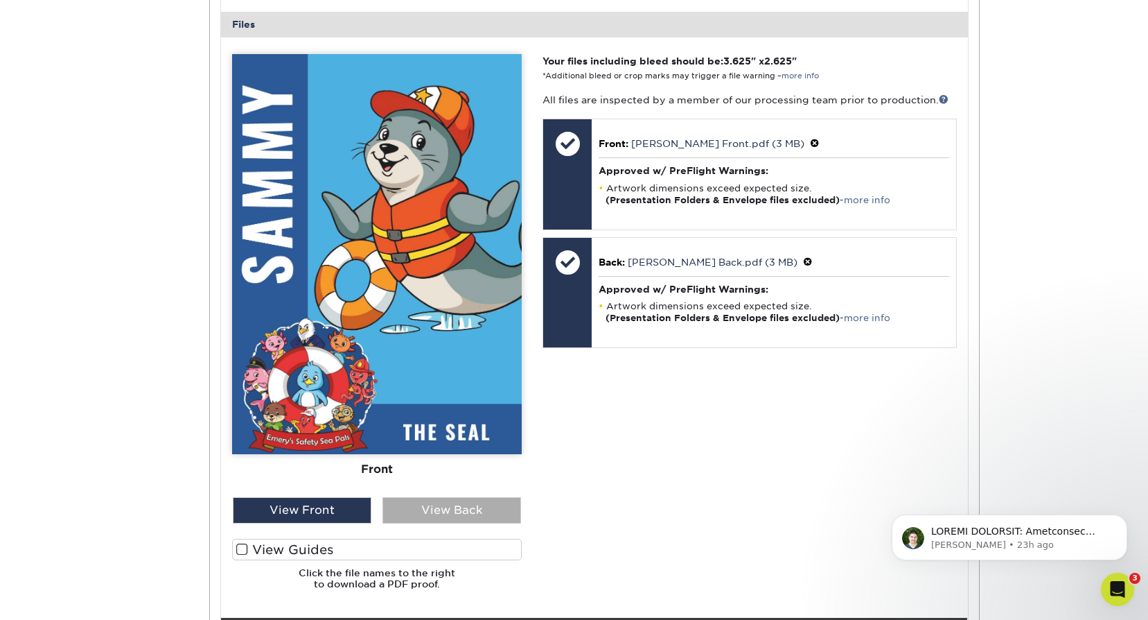
click at [484, 509] on div "View Back" at bounding box center [452, 510] width 139 height 26
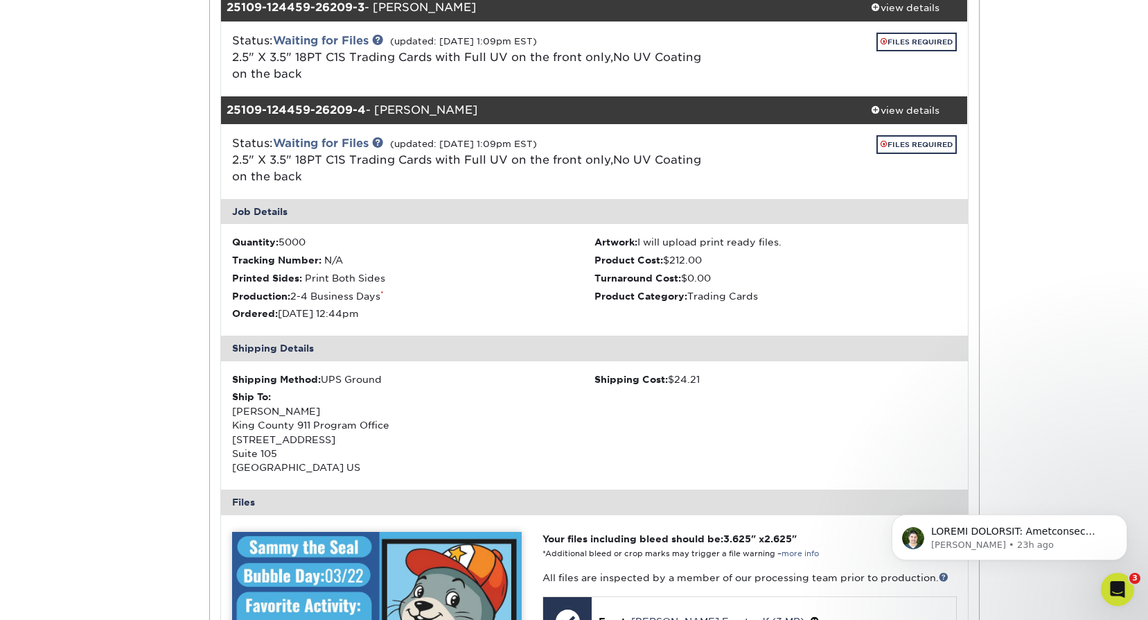
scroll to position [1309, 0]
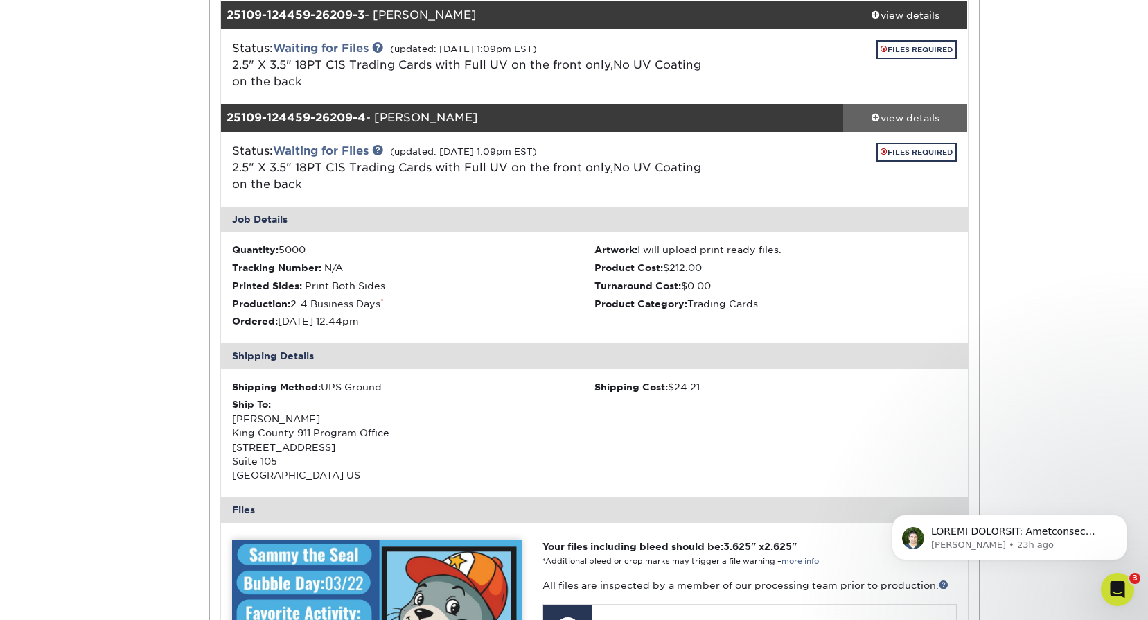
click at [915, 112] on div "view details" at bounding box center [905, 118] width 125 height 14
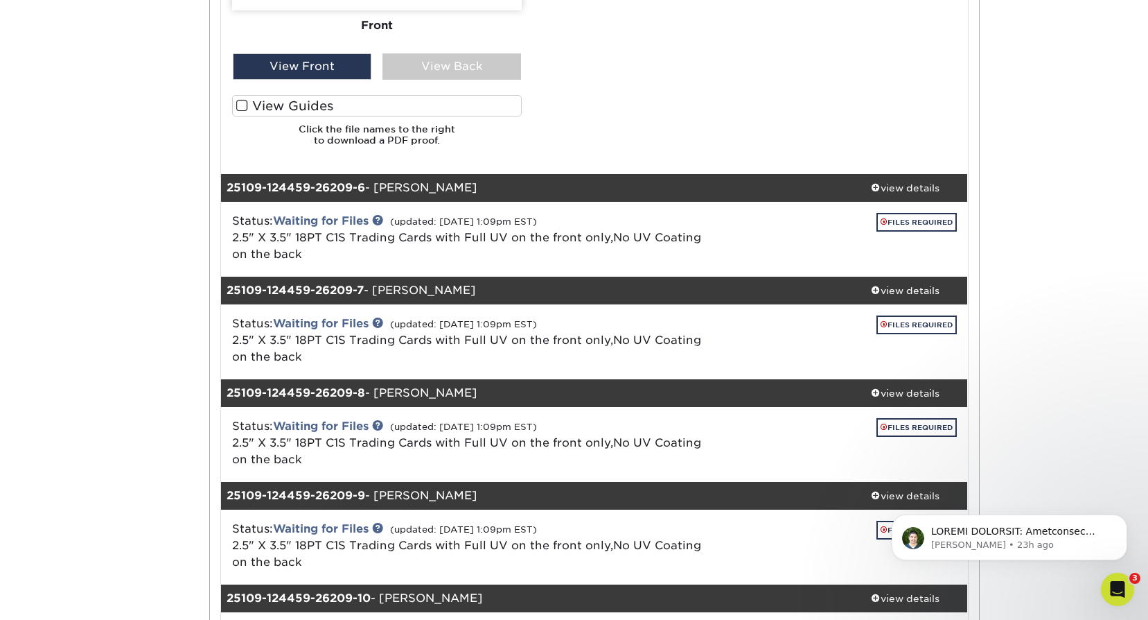
scroll to position [2348, 0]
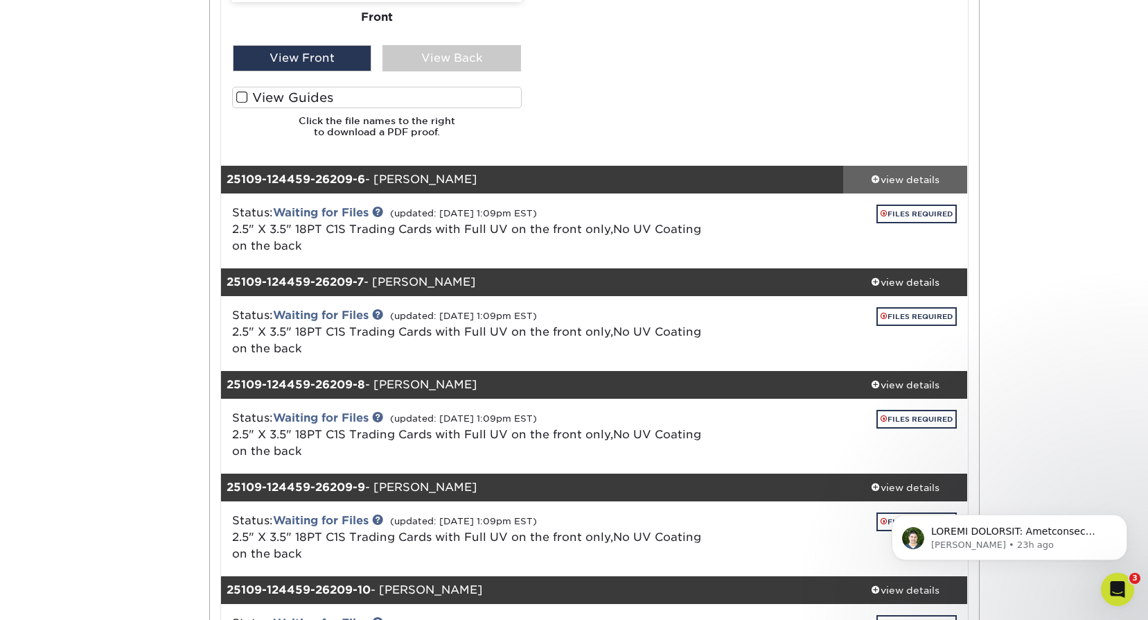
click at [918, 181] on div "view details" at bounding box center [905, 179] width 125 height 14
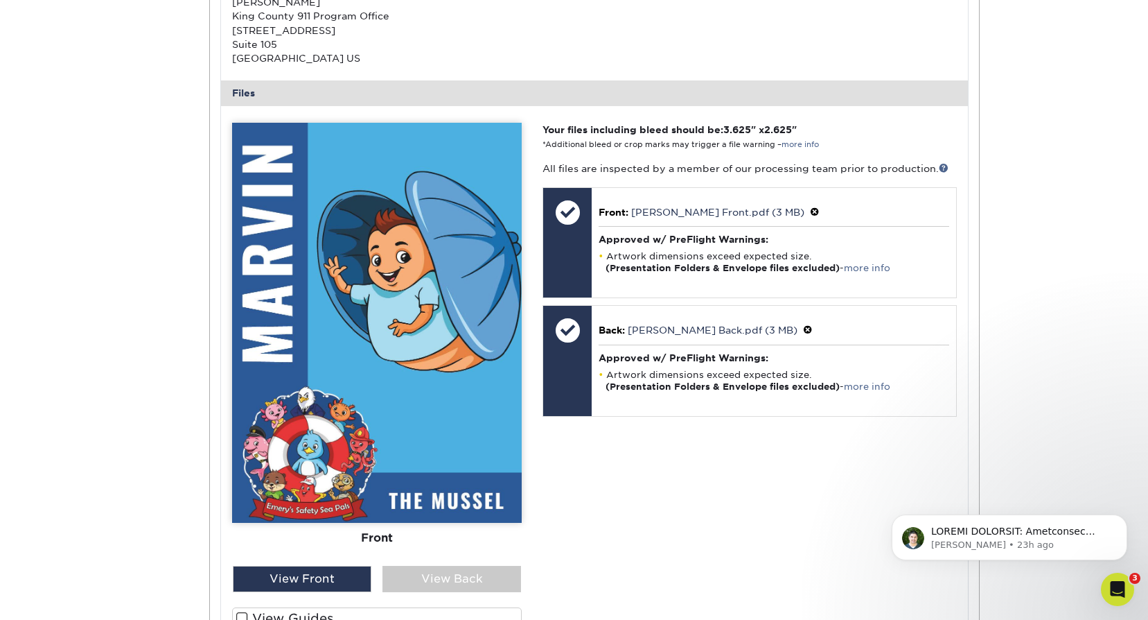
scroll to position [2903, 0]
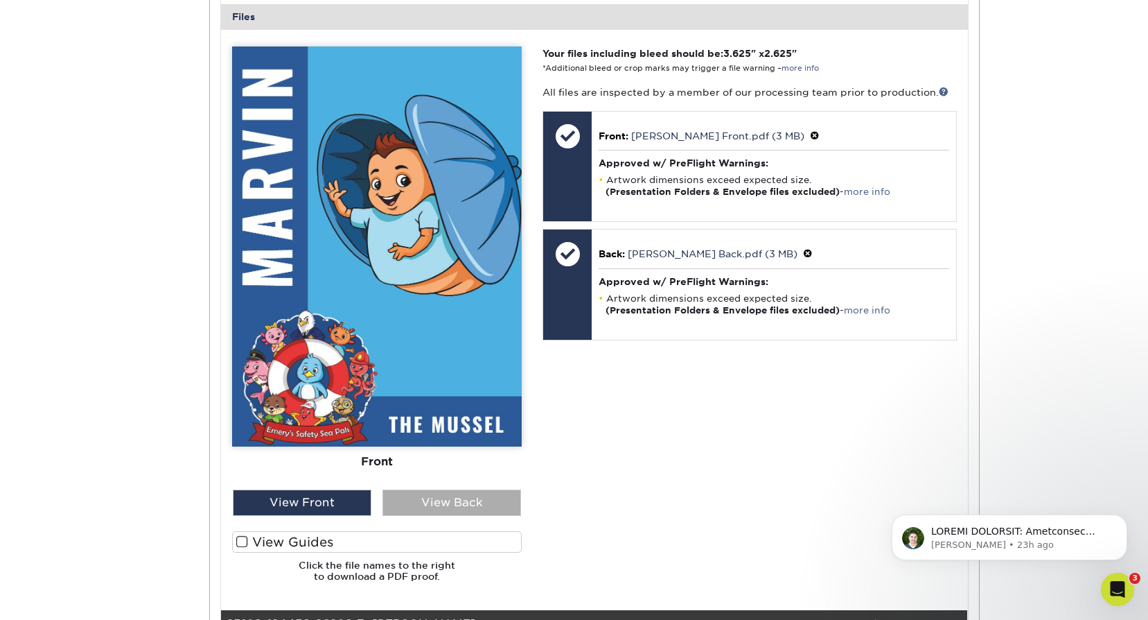
click at [497, 498] on div "View Back" at bounding box center [452, 502] width 139 height 26
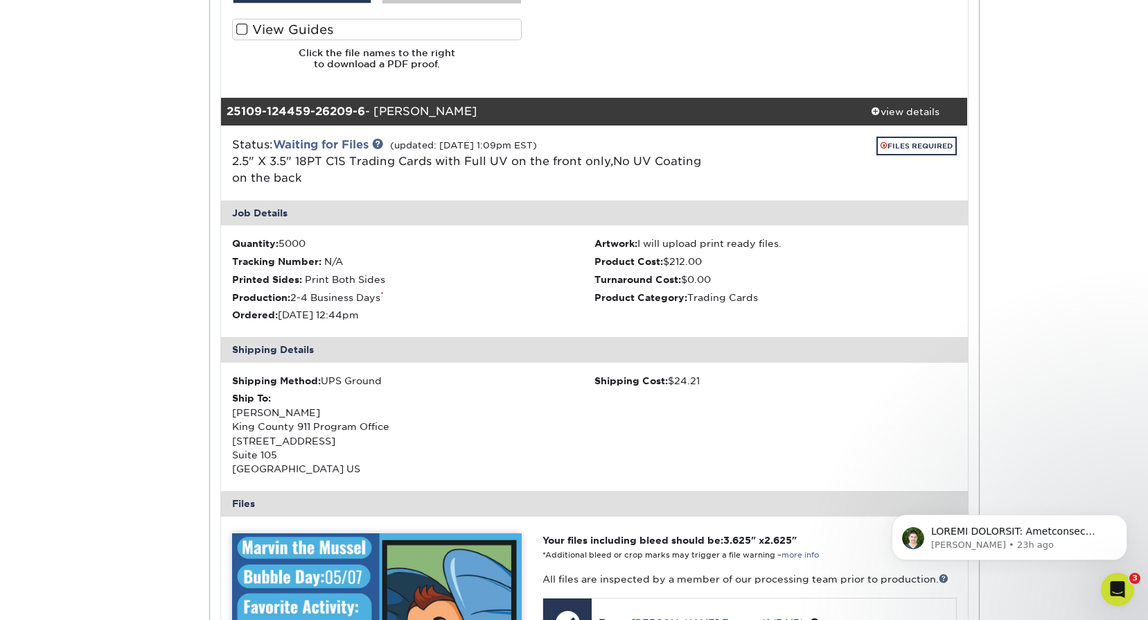
scroll to position [2348, 0]
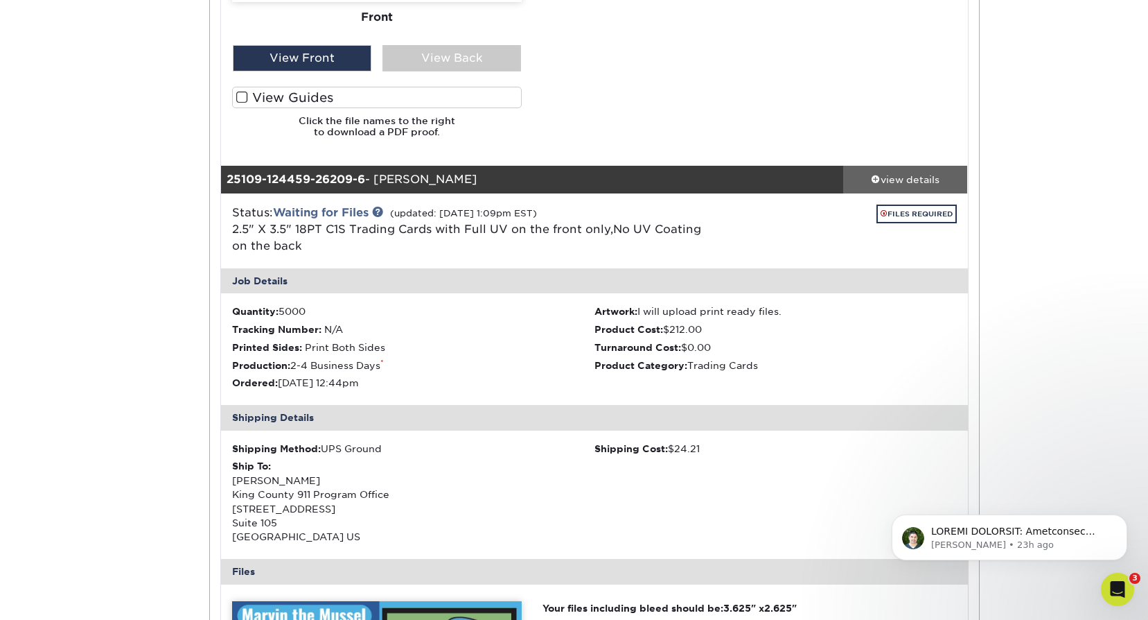
click at [902, 185] on div "view details" at bounding box center [905, 179] width 125 height 14
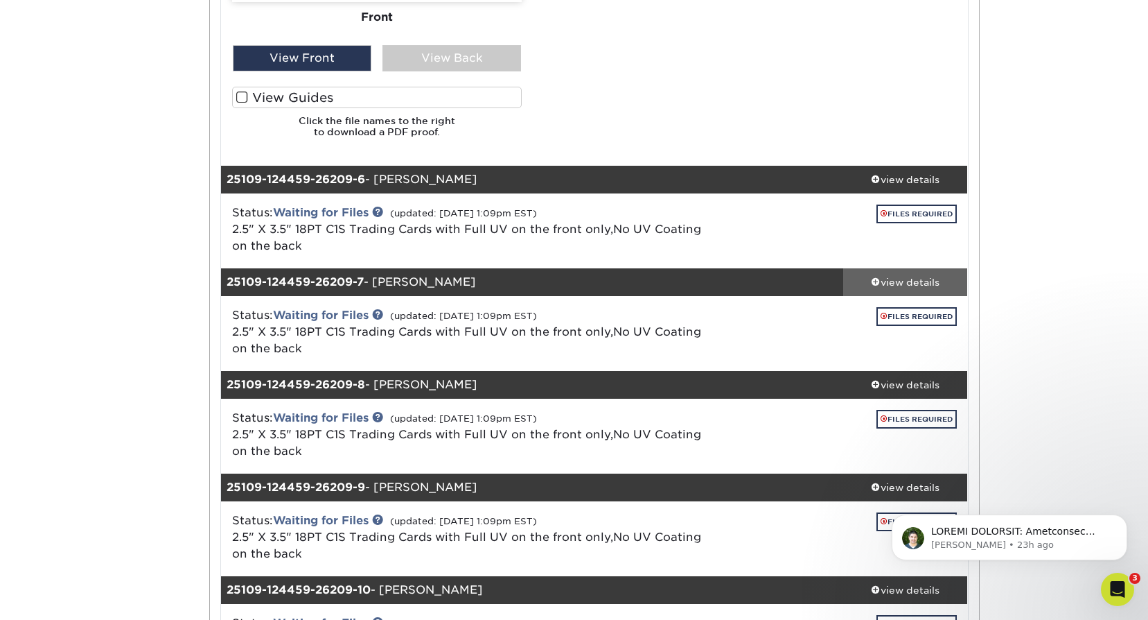
click at [894, 287] on div "view details" at bounding box center [905, 281] width 125 height 14
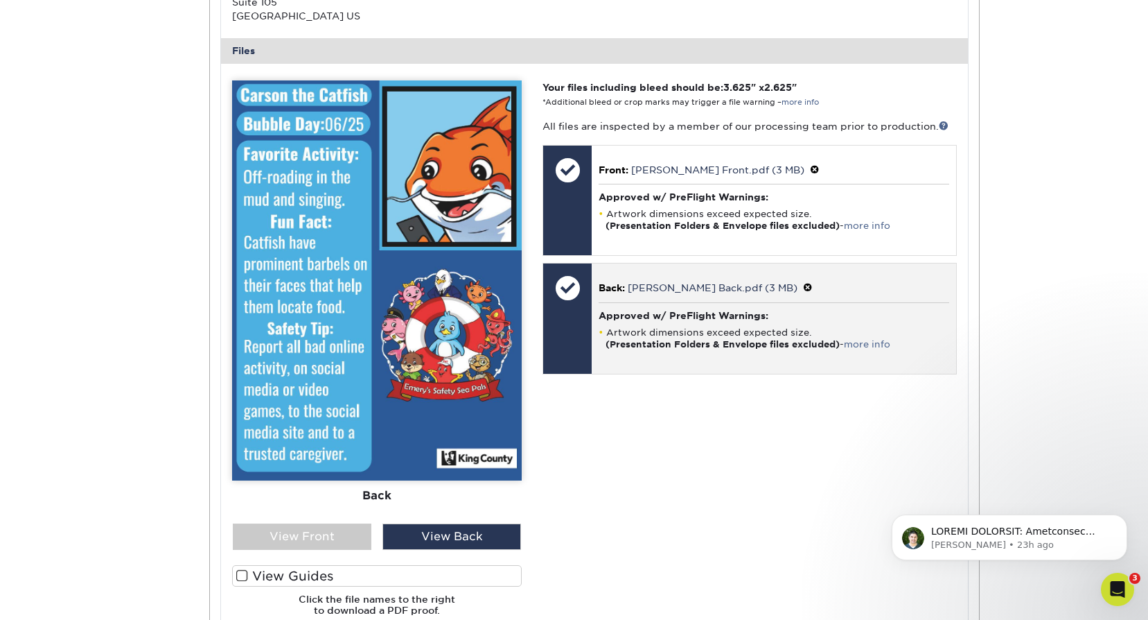
scroll to position [2972, 0]
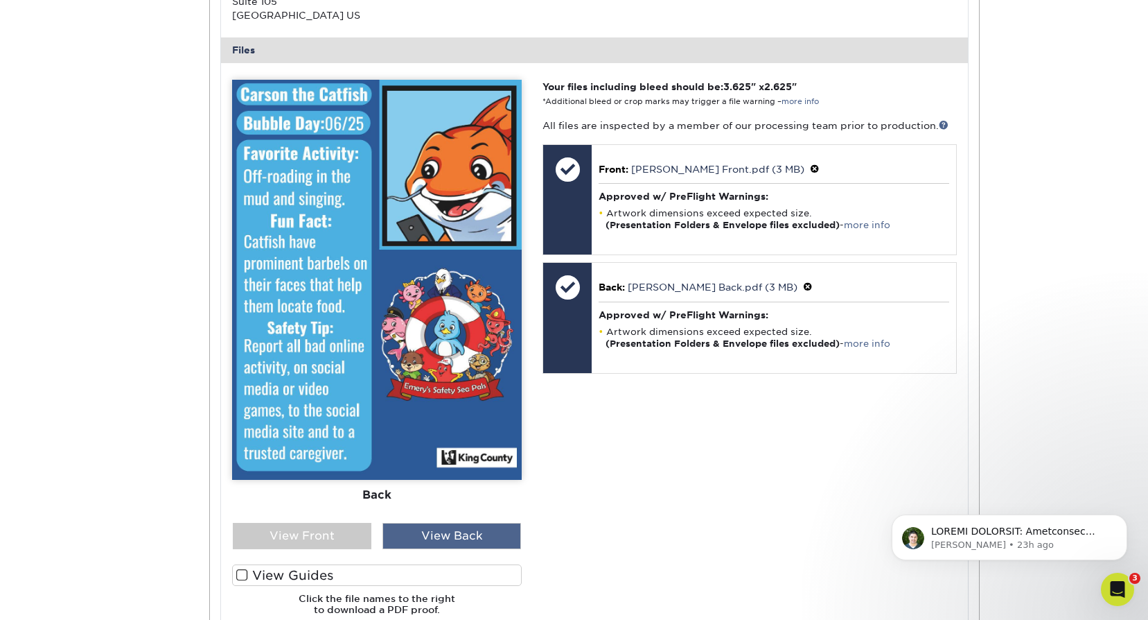
click at [427, 536] on div "View Back" at bounding box center [452, 536] width 139 height 26
click at [321, 538] on div "View Front" at bounding box center [302, 536] width 139 height 26
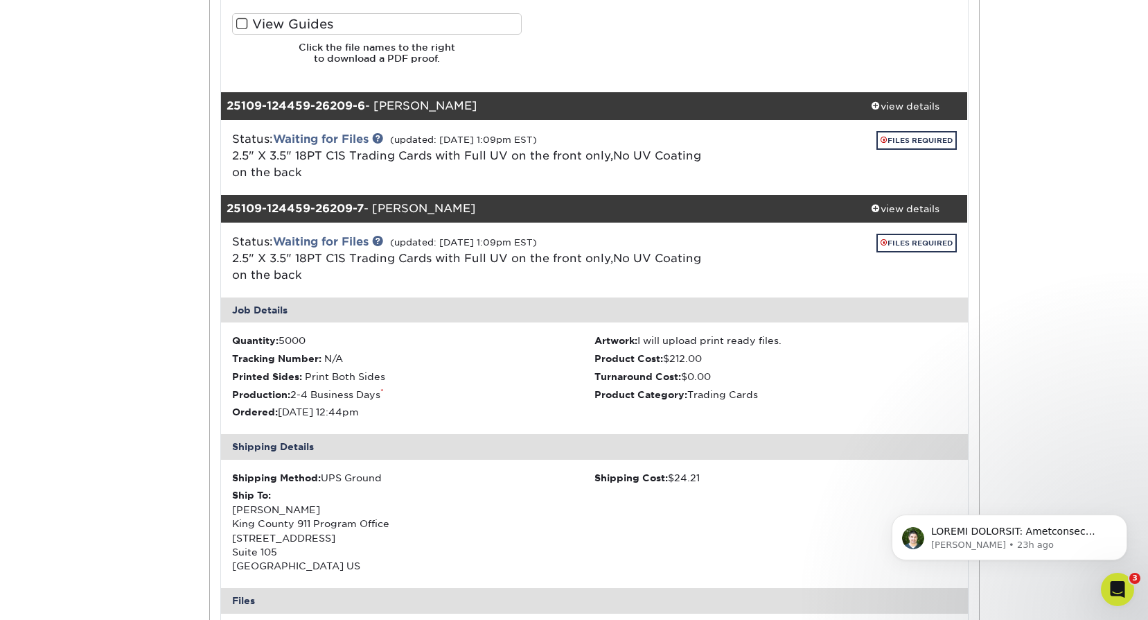
scroll to position [2417, 0]
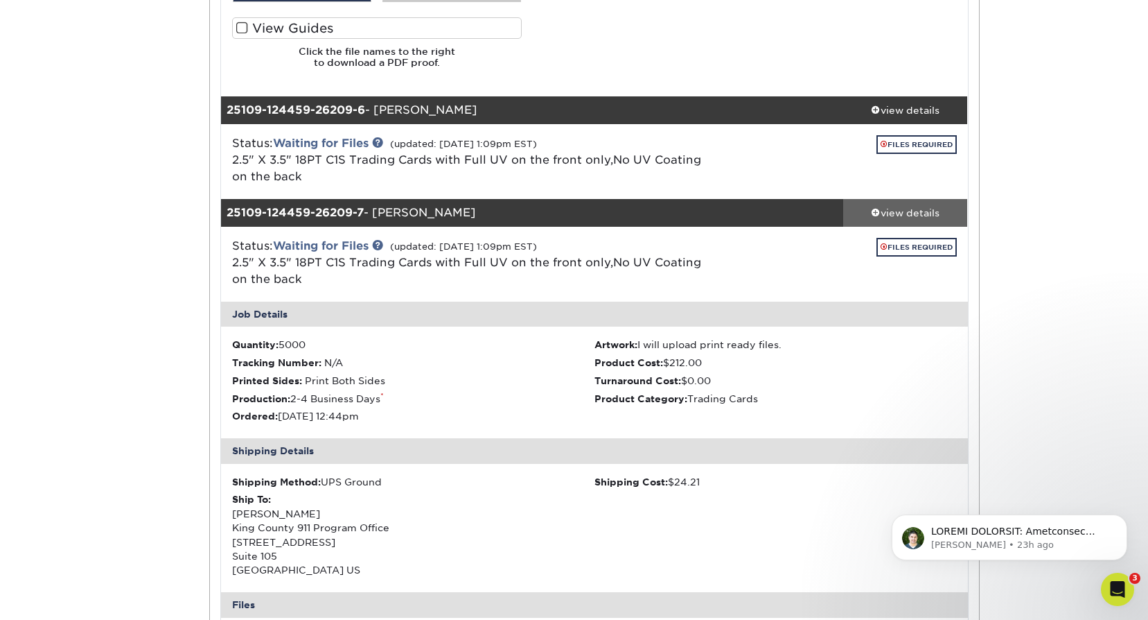
click at [939, 209] on div "view details" at bounding box center [905, 212] width 125 height 14
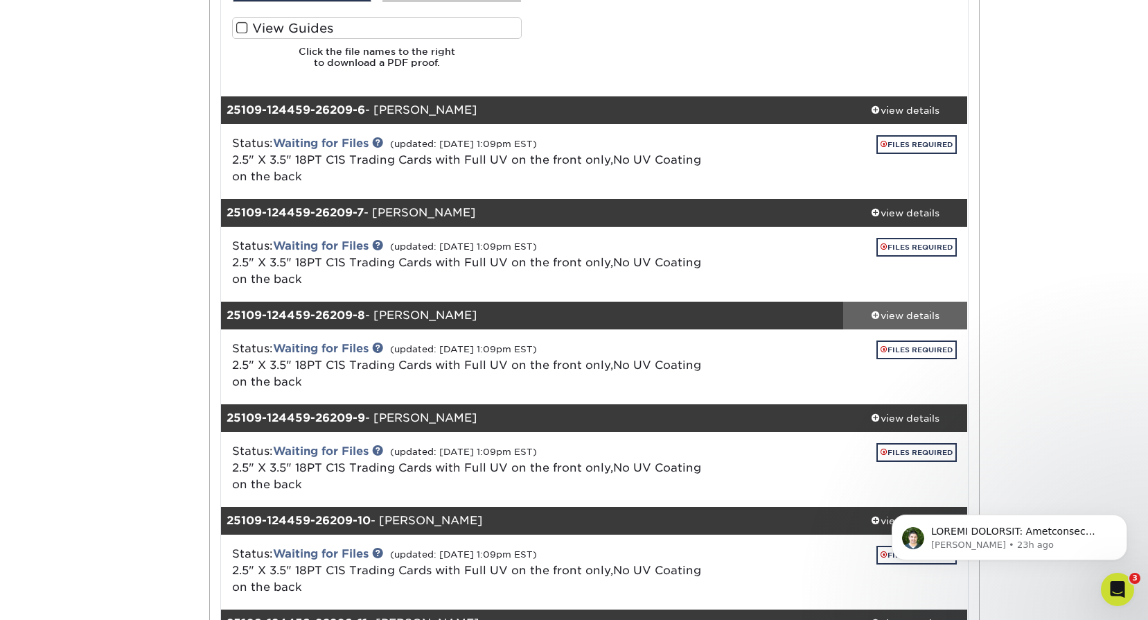
click at [918, 311] on div "view details" at bounding box center [905, 315] width 125 height 14
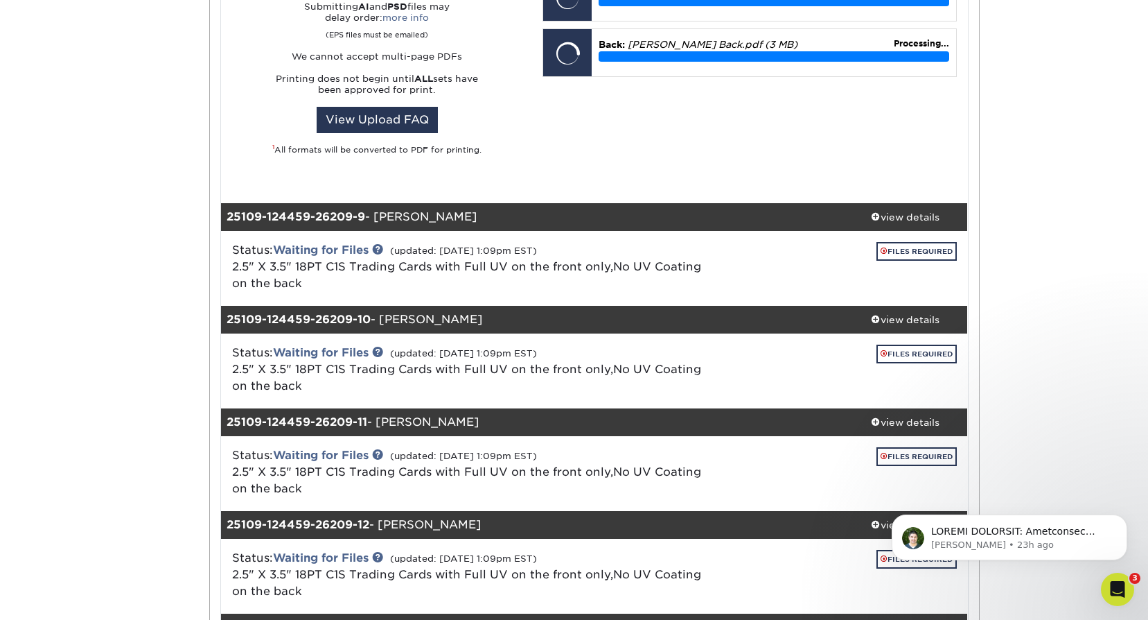
scroll to position [3249, 0]
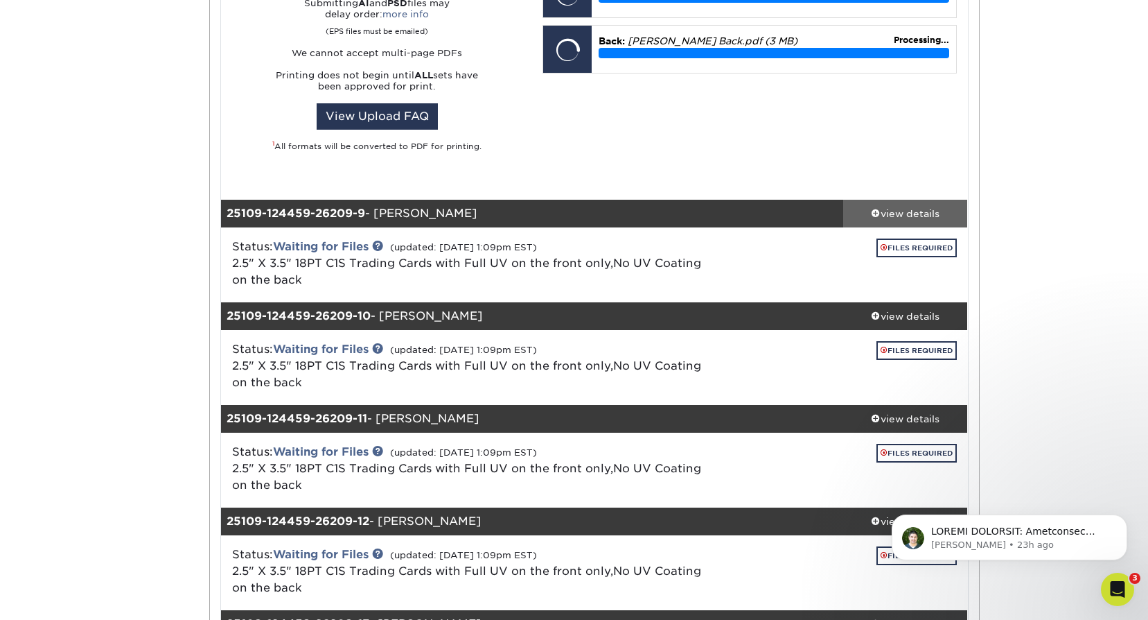
click at [895, 216] on div "view details" at bounding box center [905, 214] width 125 height 14
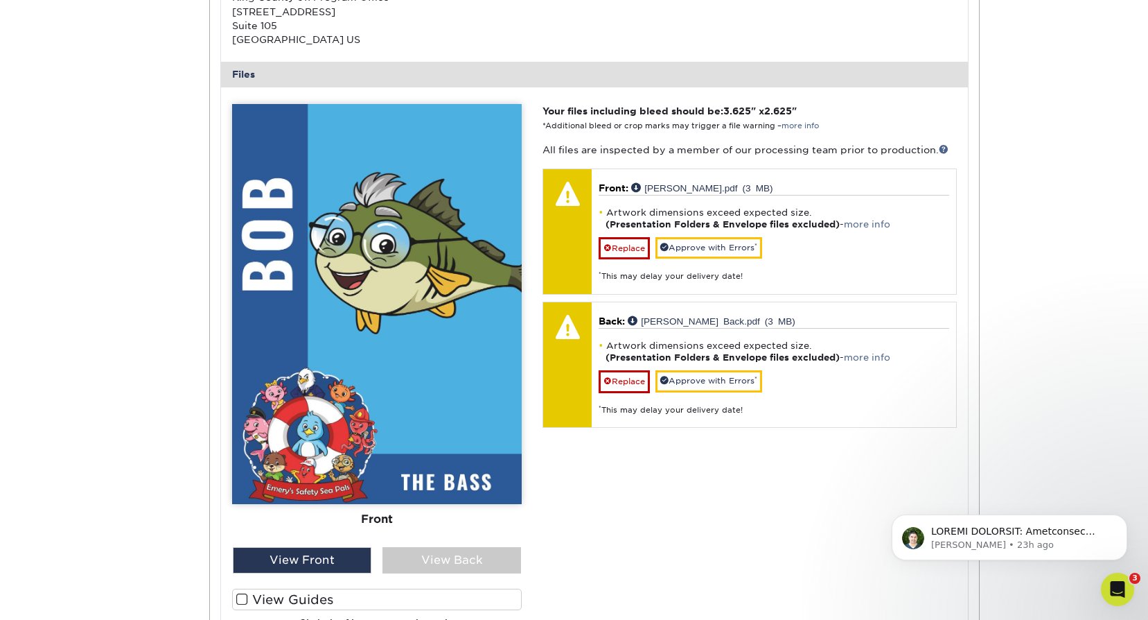
scroll to position [3101, 0]
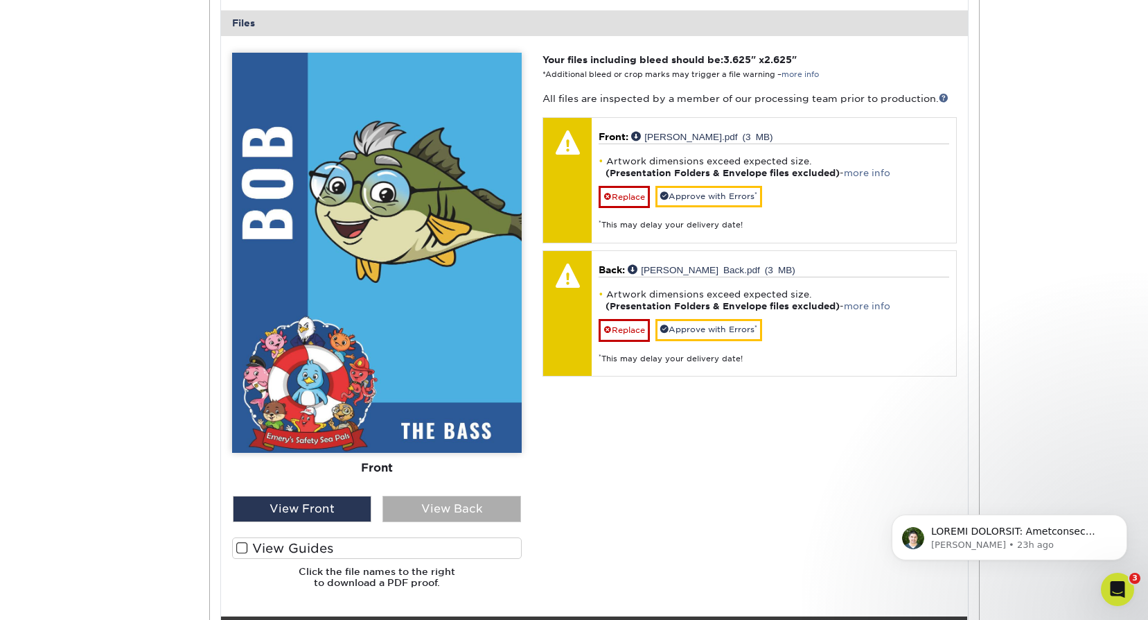
click at [465, 514] on div "View Back" at bounding box center [452, 509] width 139 height 26
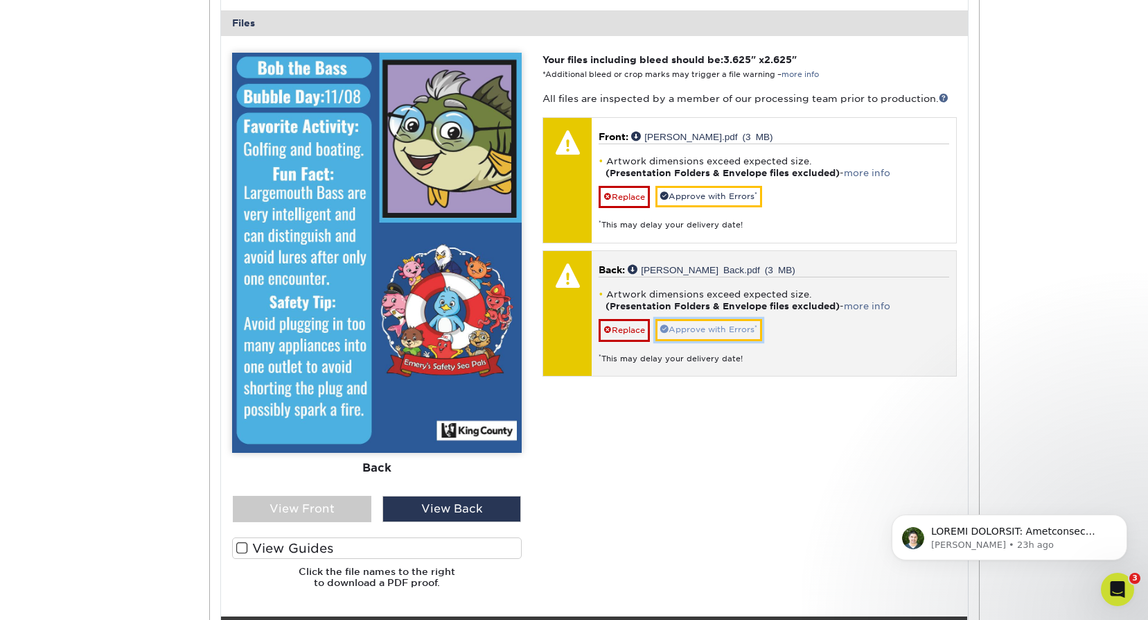
click at [733, 335] on link "Approve with Errors *" at bounding box center [709, 329] width 107 height 21
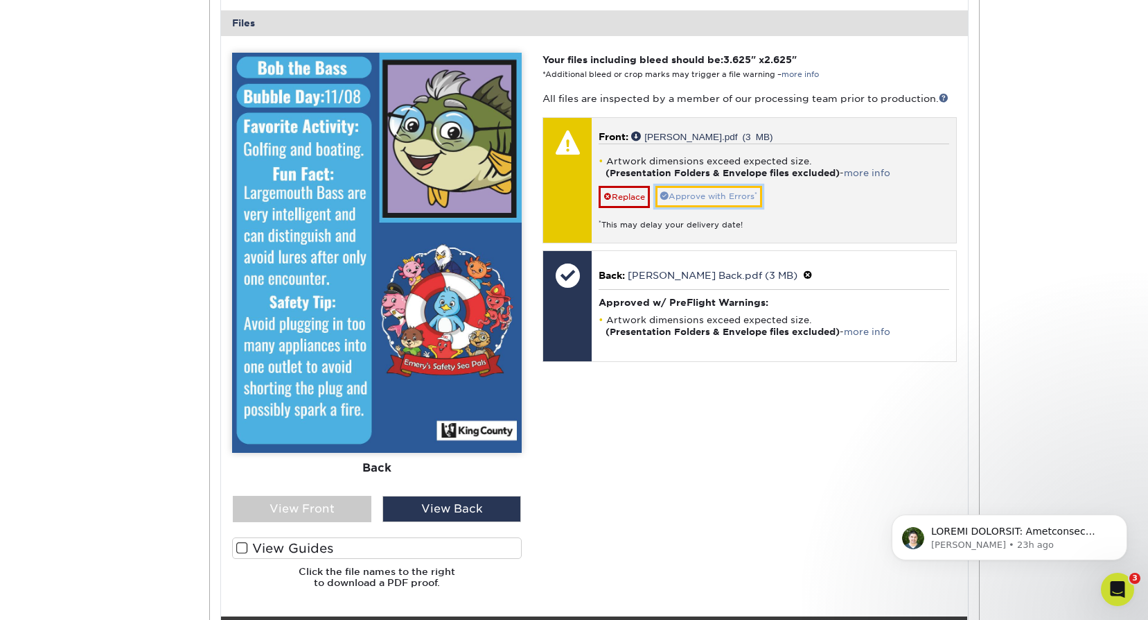
click at [724, 198] on link "Approve with Errors *" at bounding box center [709, 196] width 107 height 21
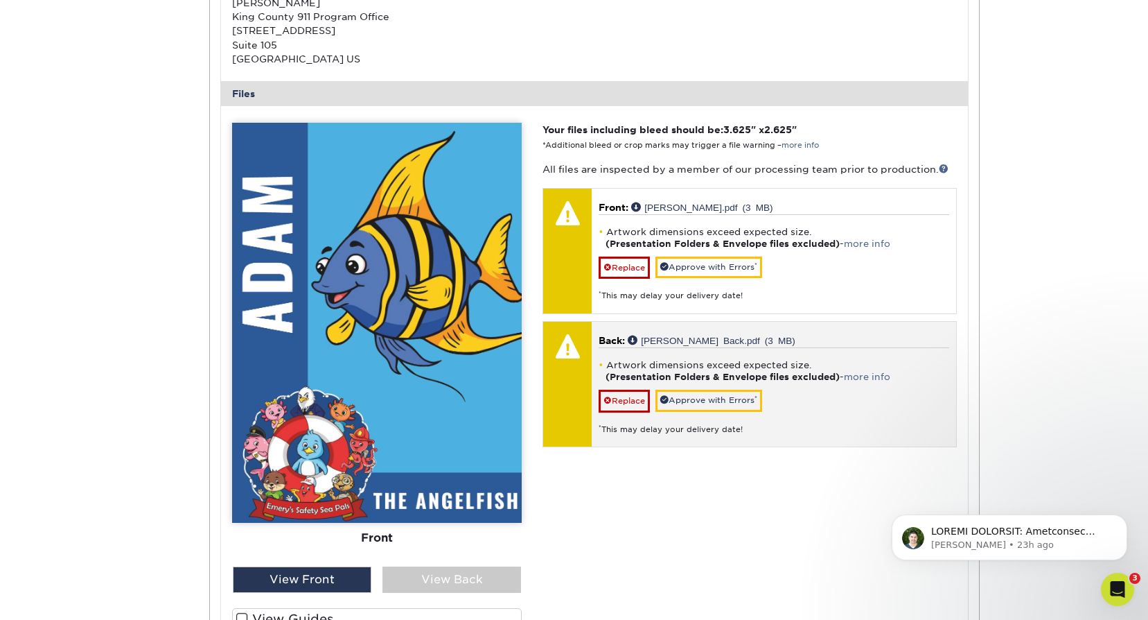
scroll to position [4072, 0]
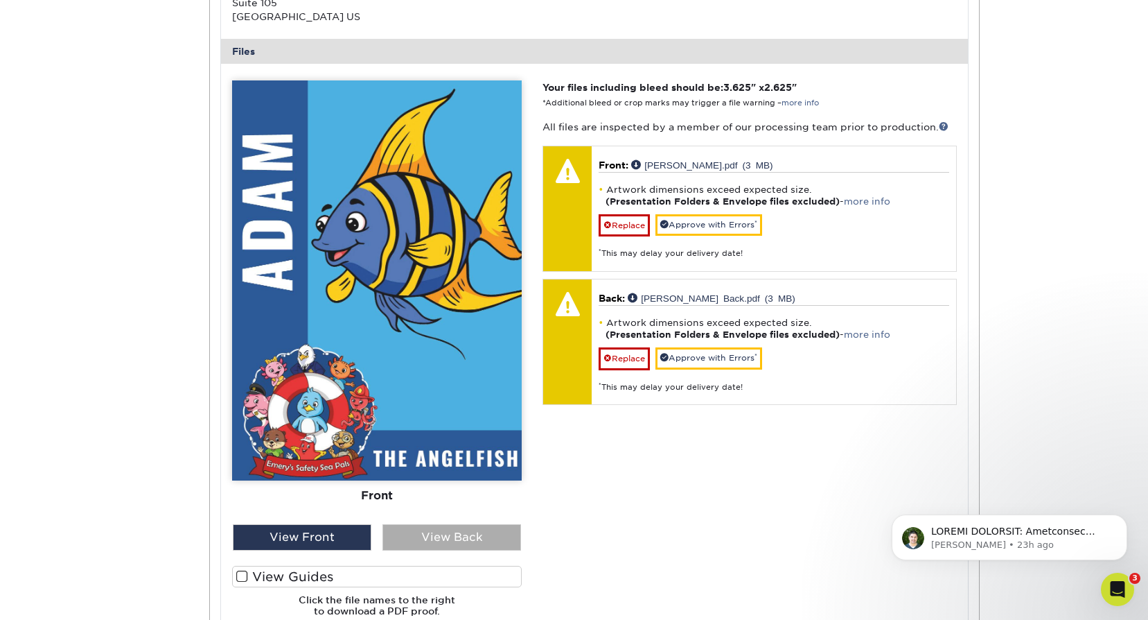
click at [448, 540] on div "View Back" at bounding box center [452, 537] width 139 height 26
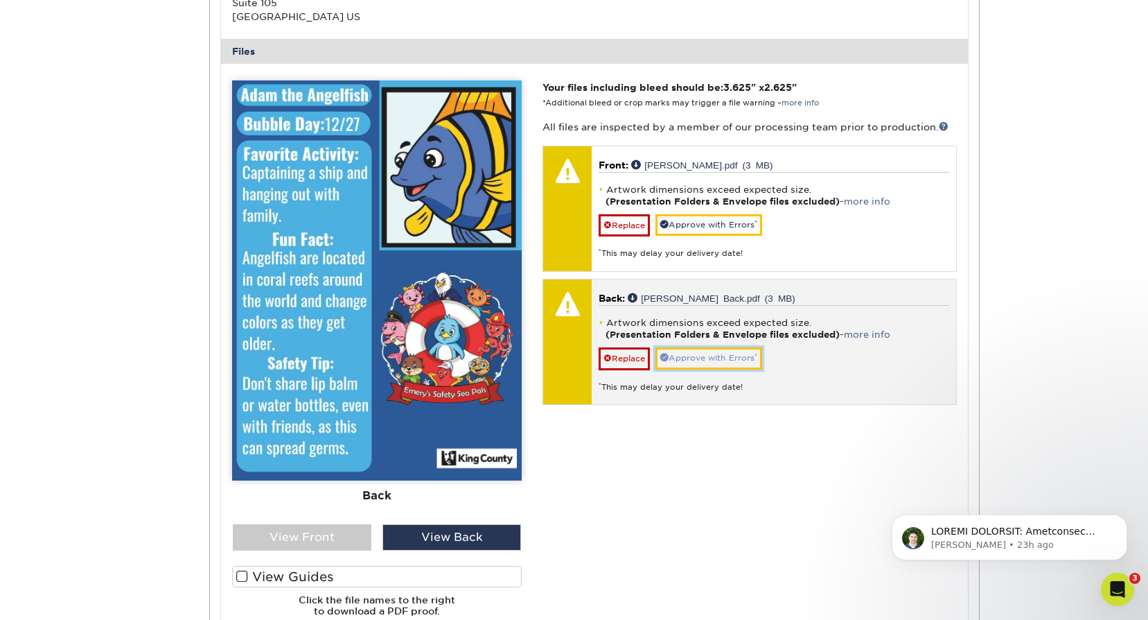
click at [735, 349] on link "Approve with Errors *" at bounding box center [709, 357] width 107 height 21
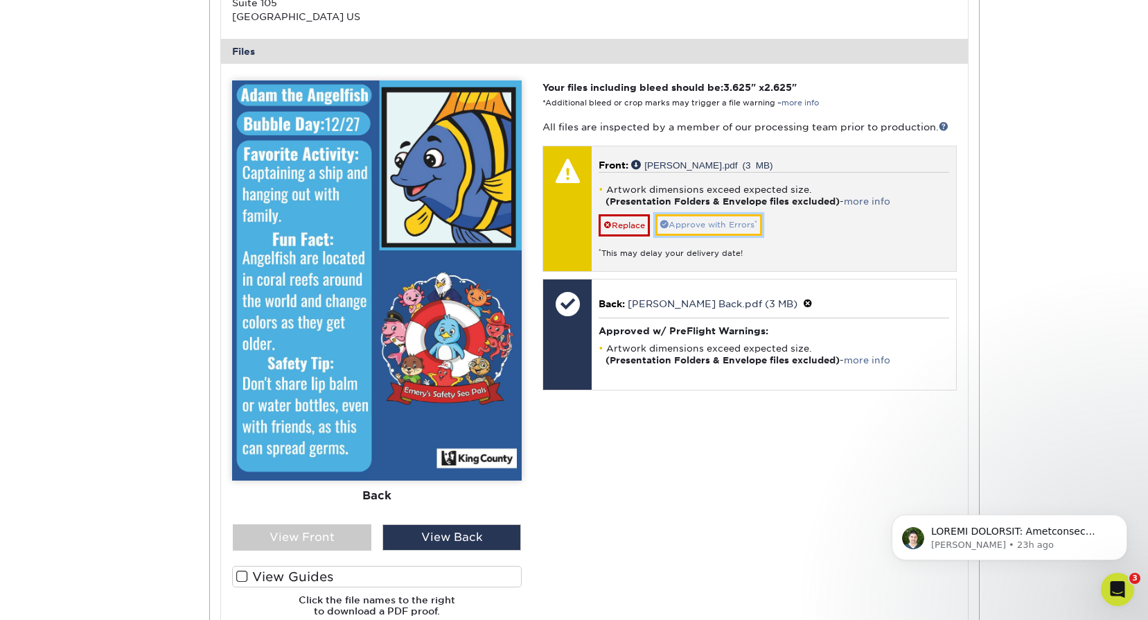
click at [715, 224] on link "Approve with Errors *" at bounding box center [709, 224] width 107 height 21
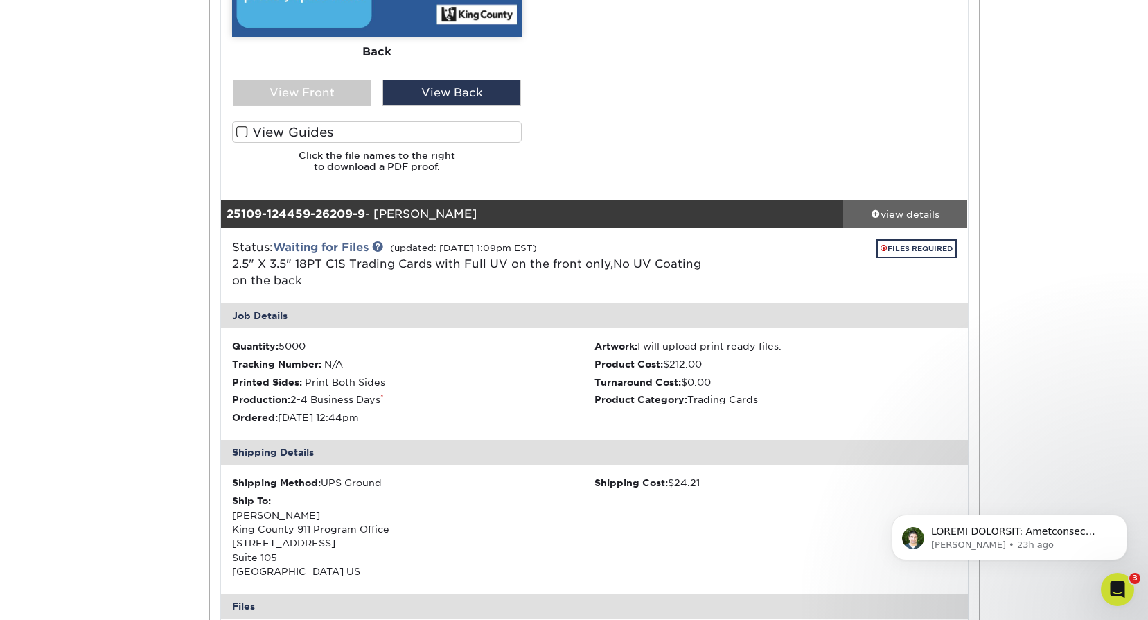
click at [924, 213] on div "view details" at bounding box center [905, 214] width 125 height 14
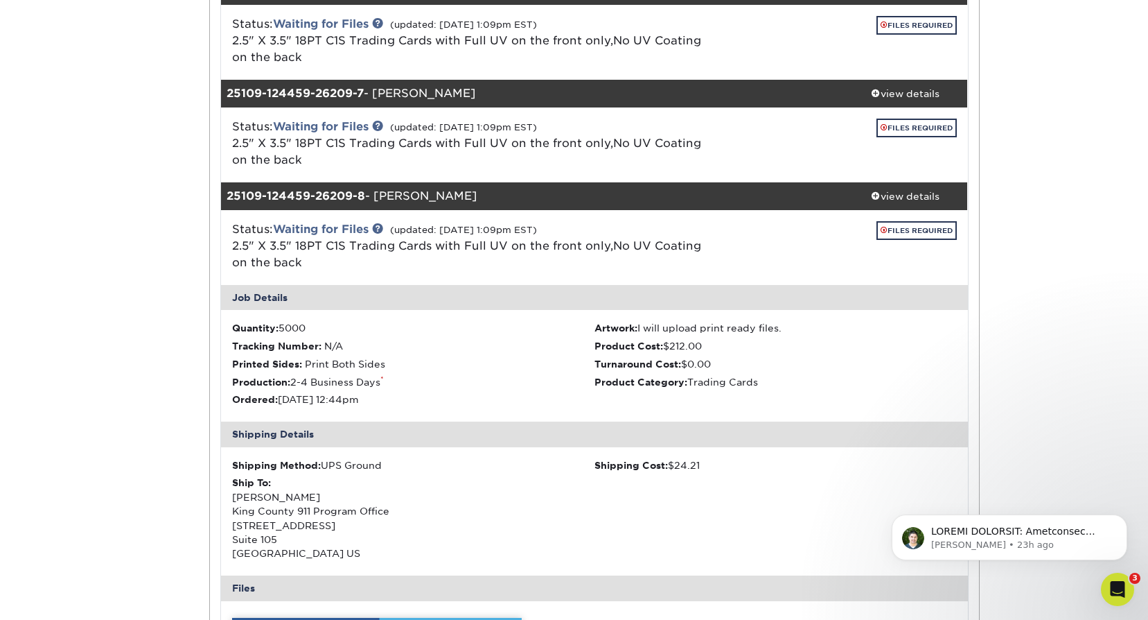
scroll to position [2478, 0]
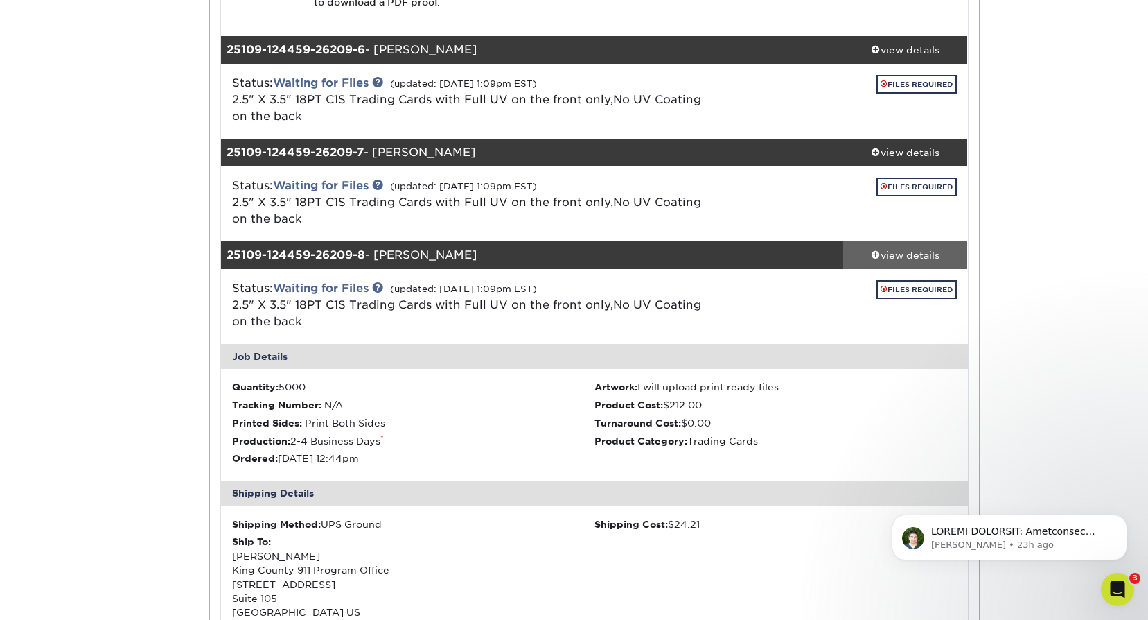
click at [917, 255] on div "view details" at bounding box center [905, 254] width 125 height 14
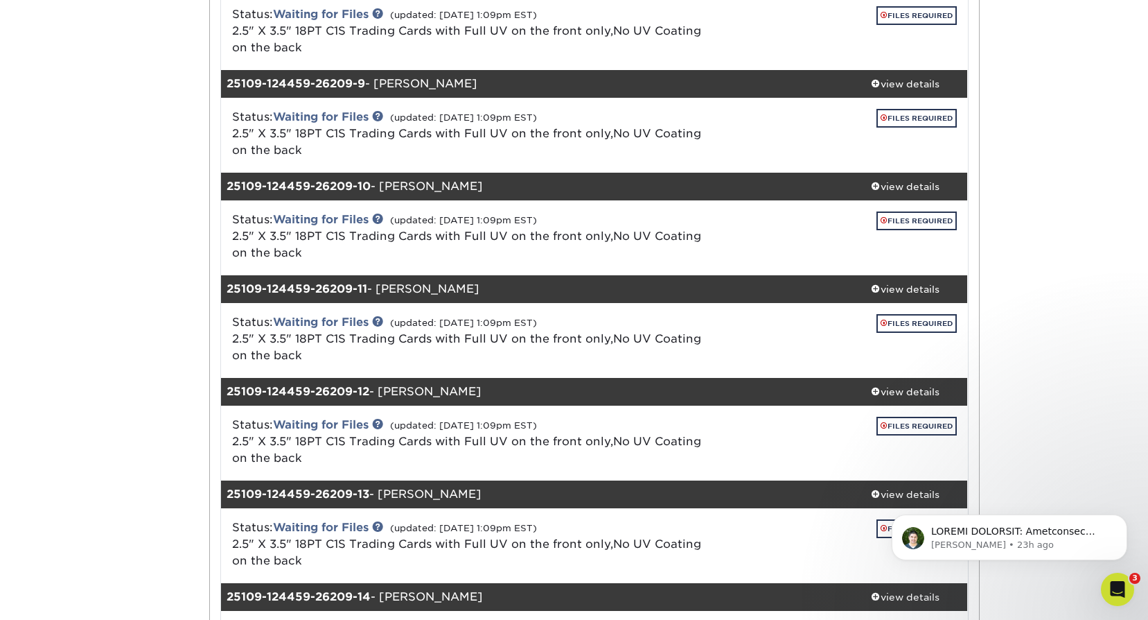
scroll to position [2755, 0]
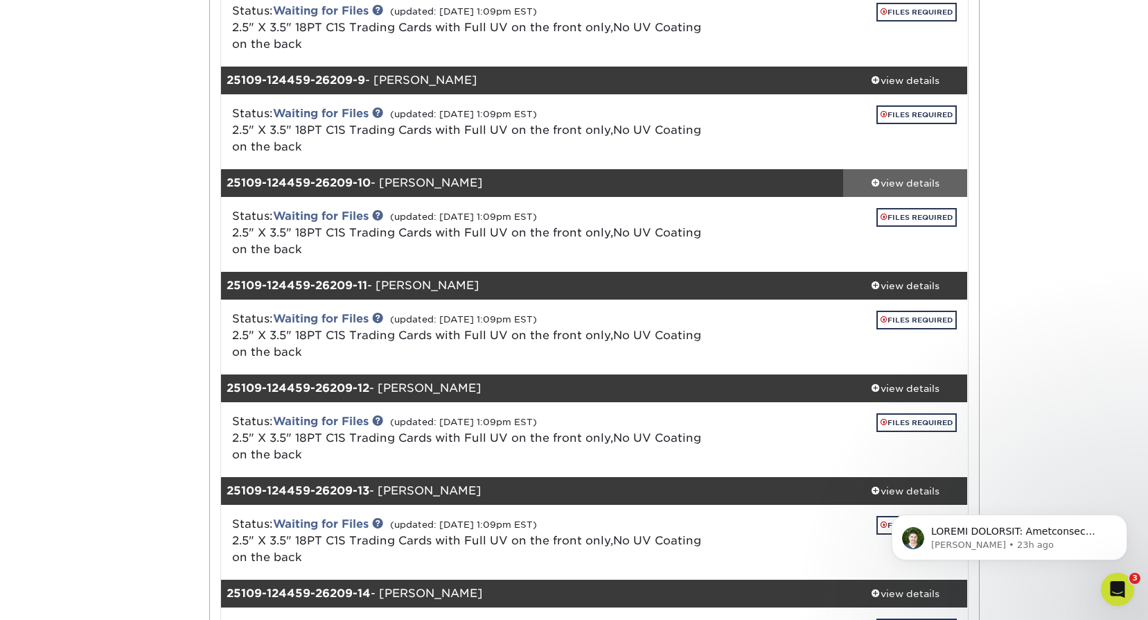
click at [895, 180] on div "view details" at bounding box center [905, 182] width 125 height 14
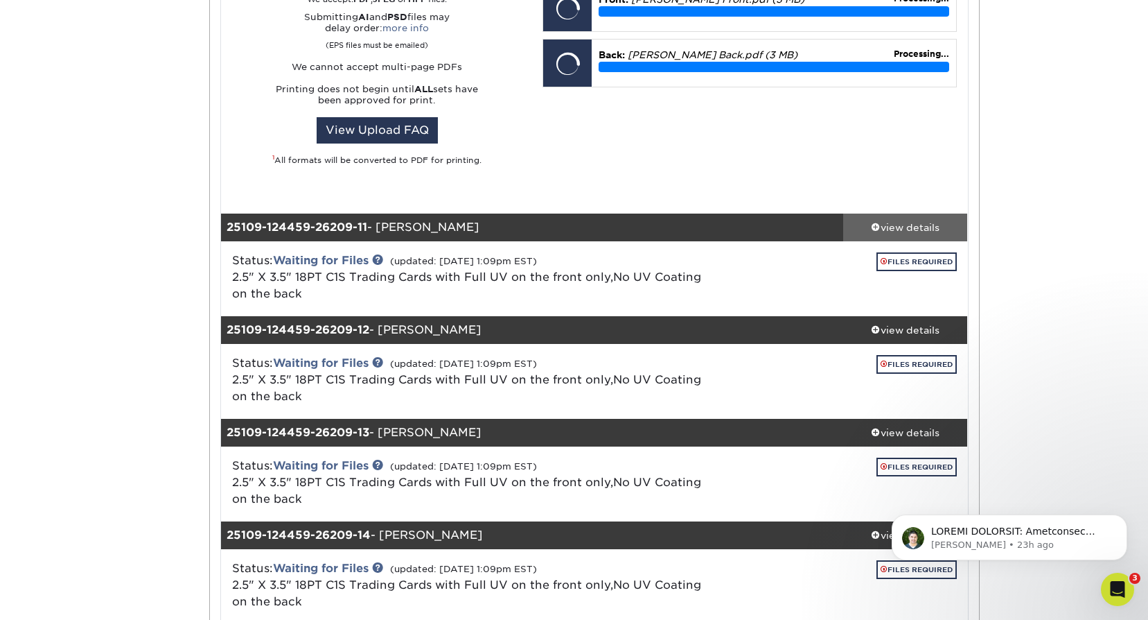
scroll to position [3448, 0]
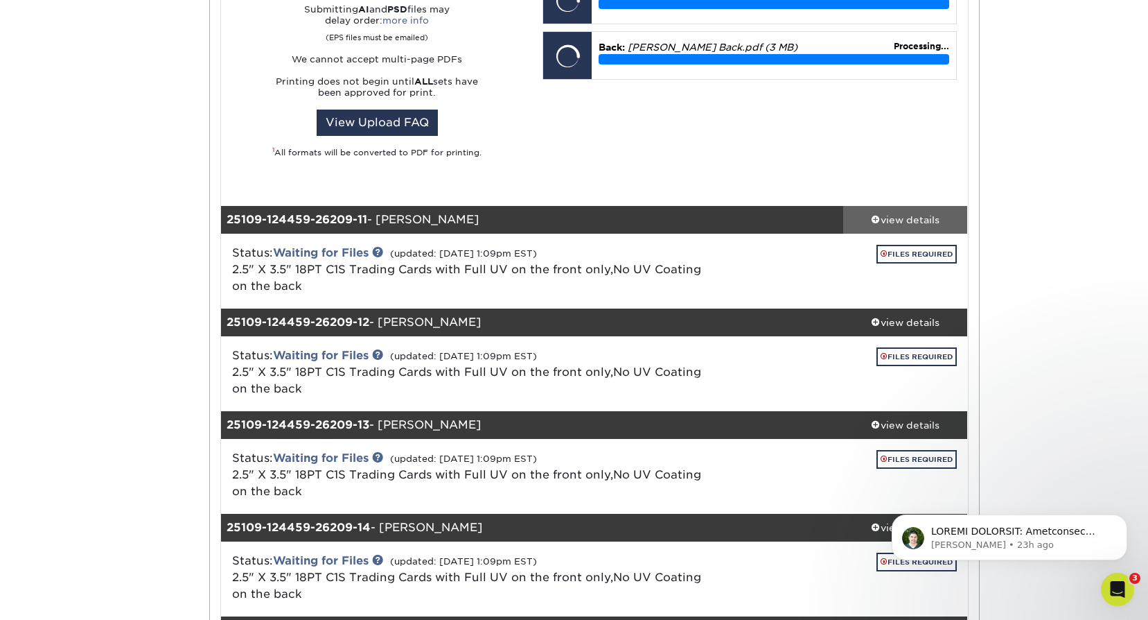
click at [904, 228] on link "view details" at bounding box center [905, 220] width 125 height 28
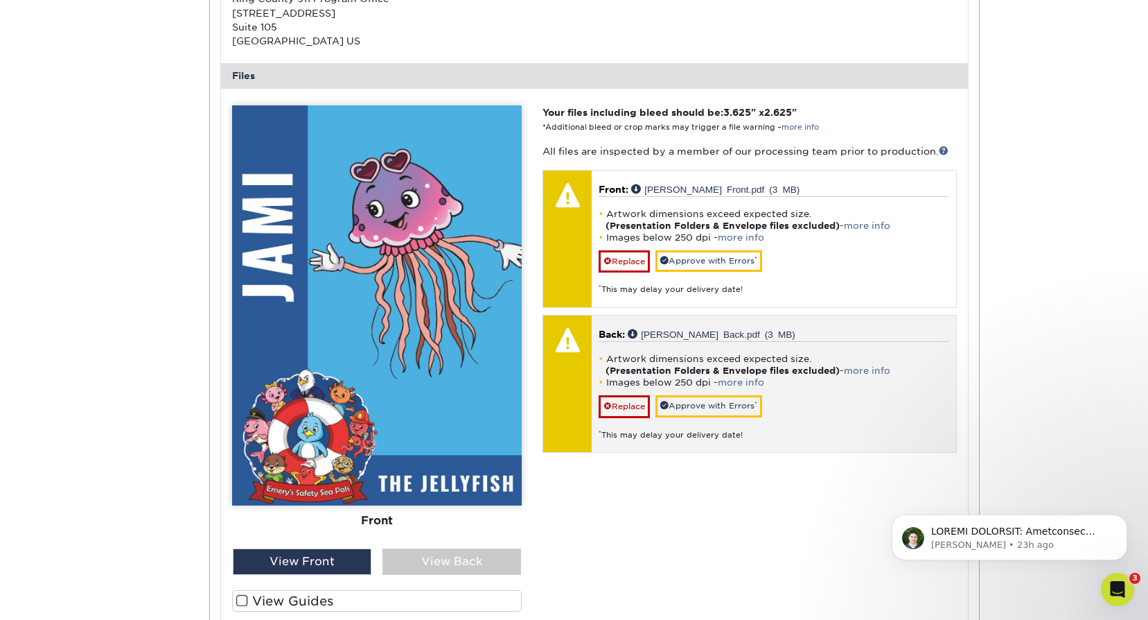
scroll to position [3231, 0]
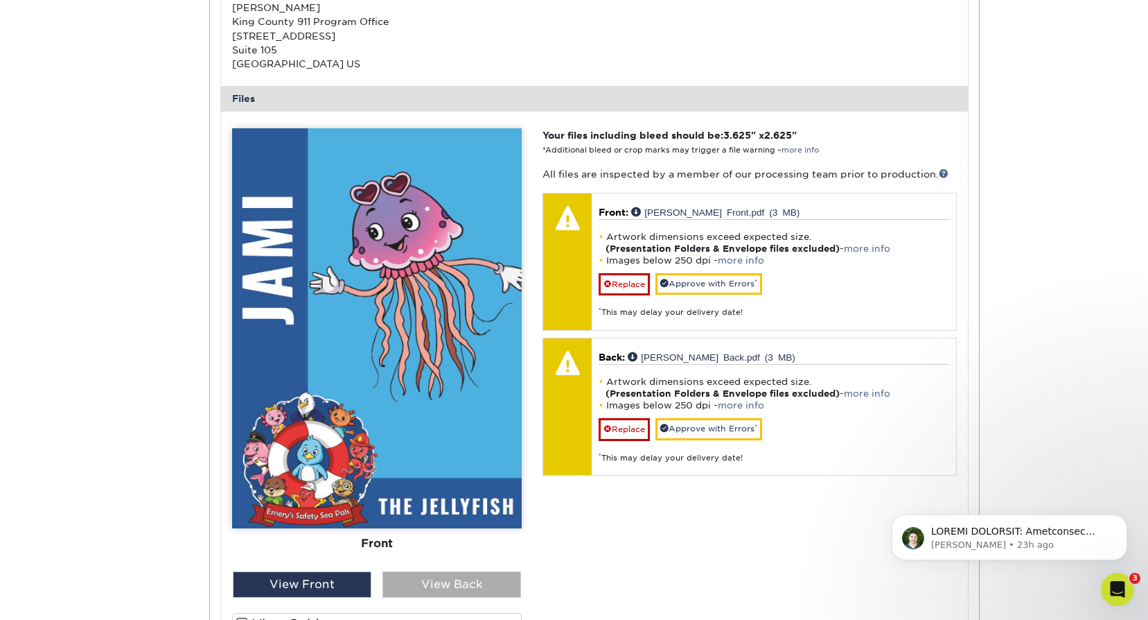
click at [465, 581] on div "View Back" at bounding box center [452, 584] width 139 height 26
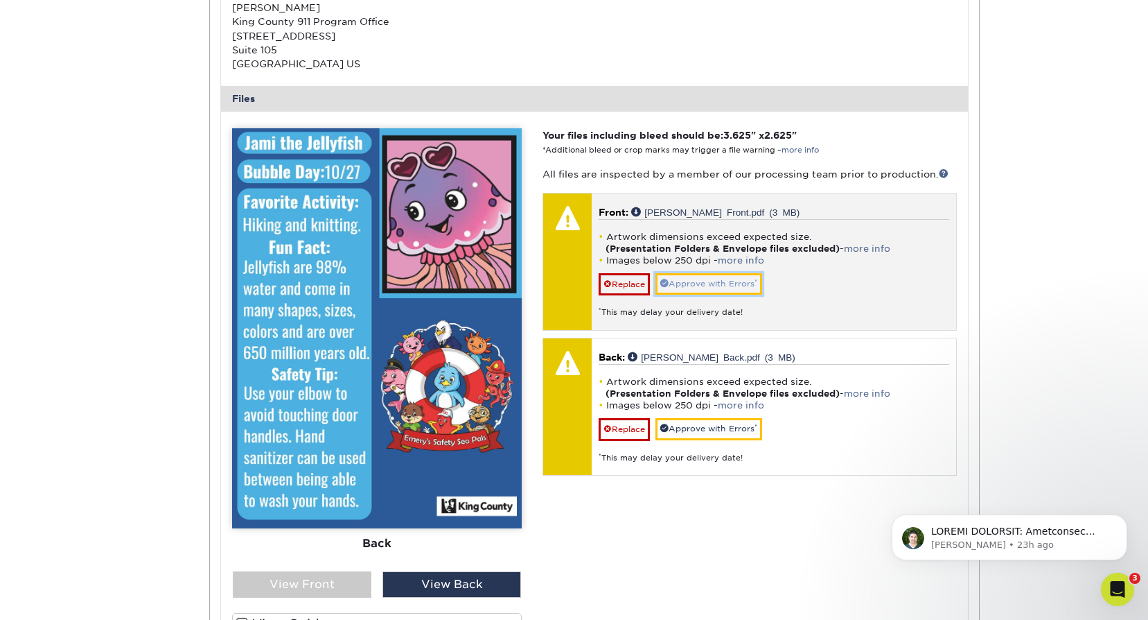
click at [719, 278] on link "Approve with Errors *" at bounding box center [709, 283] width 107 height 21
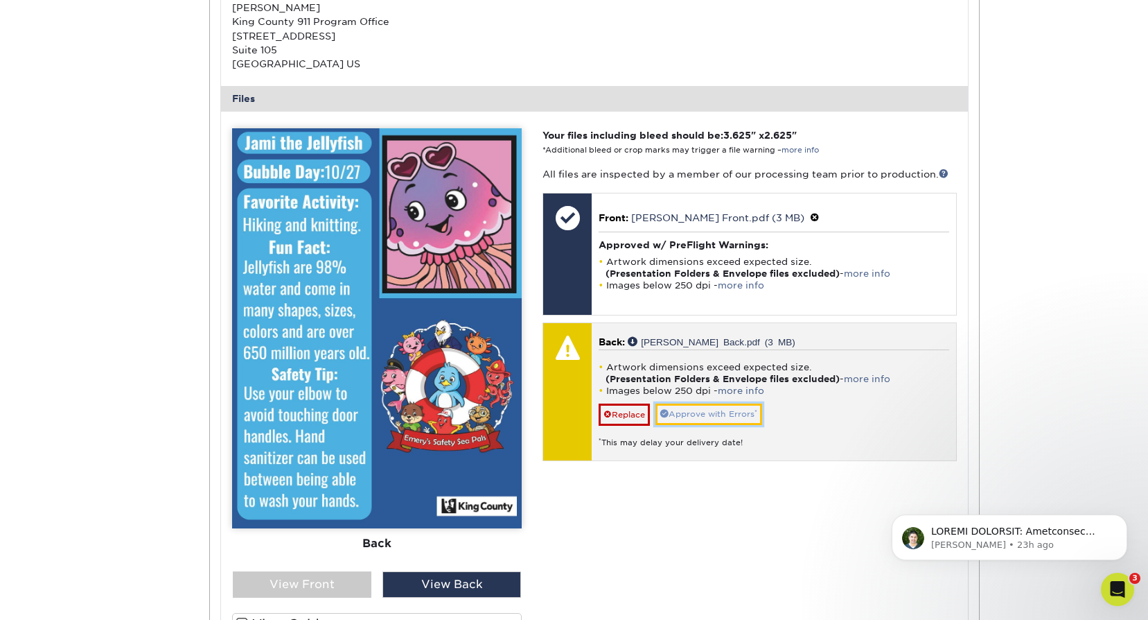
click at [721, 405] on link "Approve with Errors *" at bounding box center [709, 413] width 107 height 21
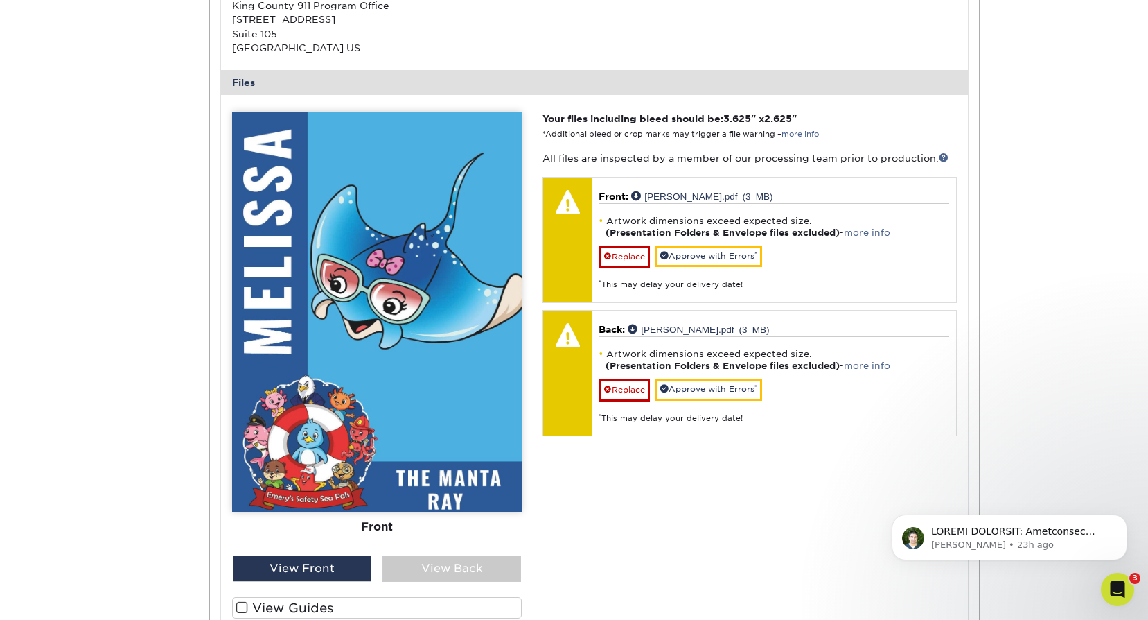
scroll to position [4271, 0]
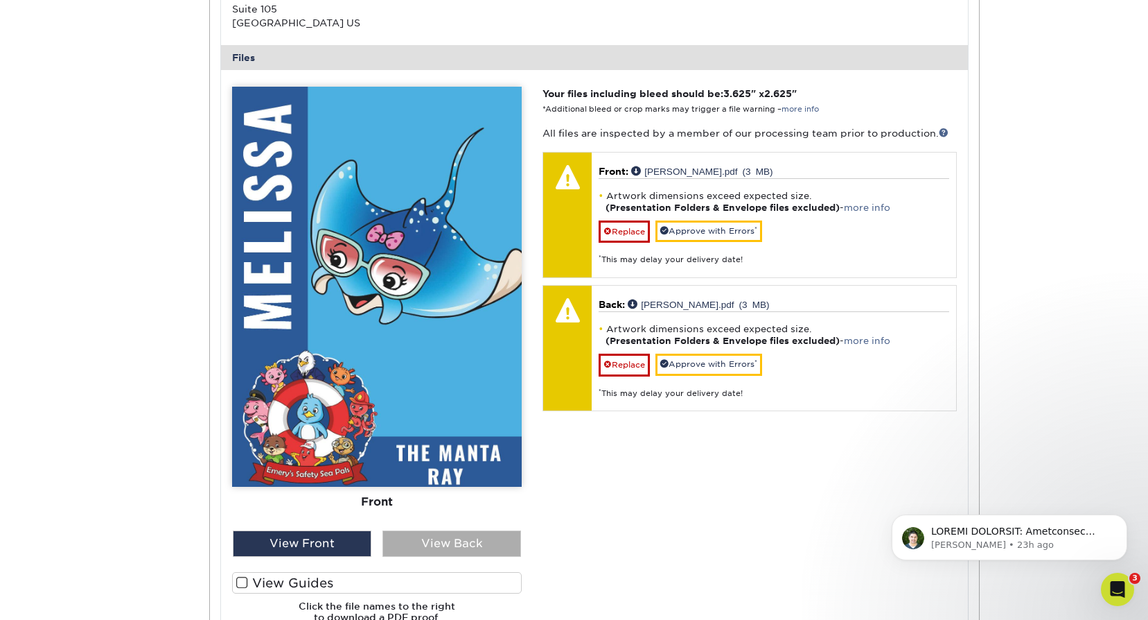
click at [435, 542] on div "View Back" at bounding box center [452, 543] width 139 height 26
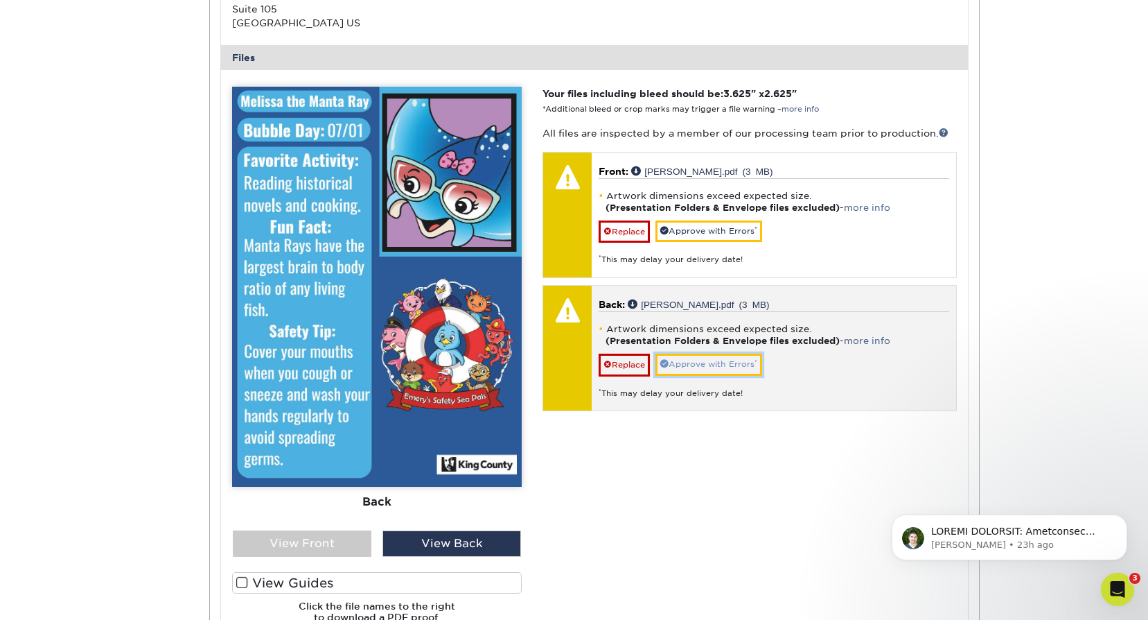
click at [708, 358] on link "Approve with Errors *" at bounding box center [709, 363] width 107 height 21
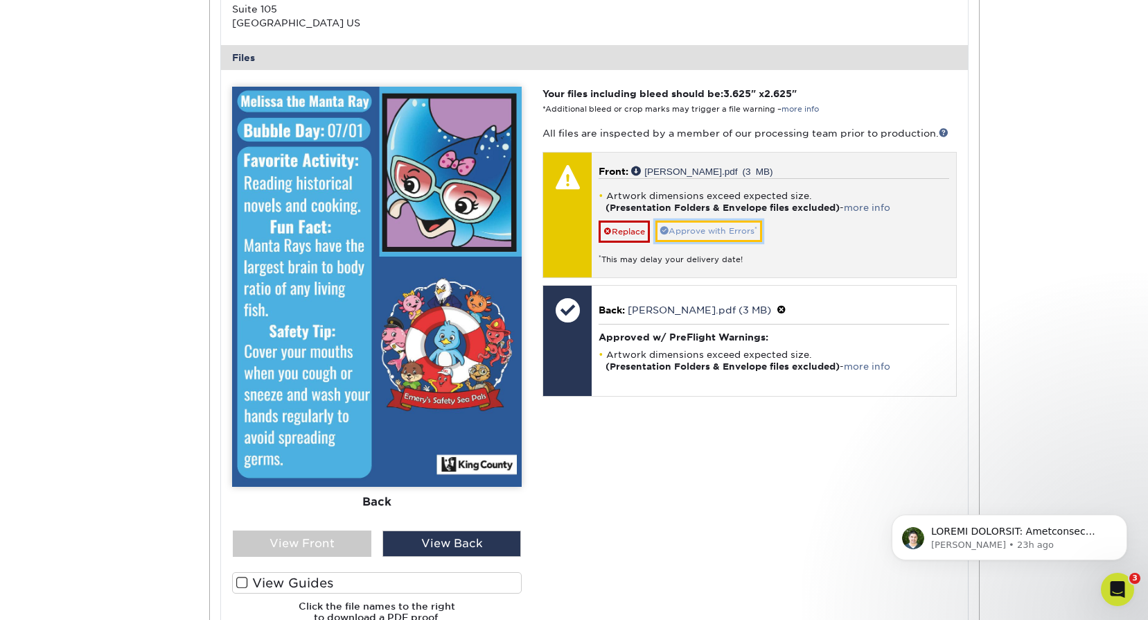
click at [724, 225] on link "Approve with Errors *" at bounding box center [709, 230] width 107 height 21
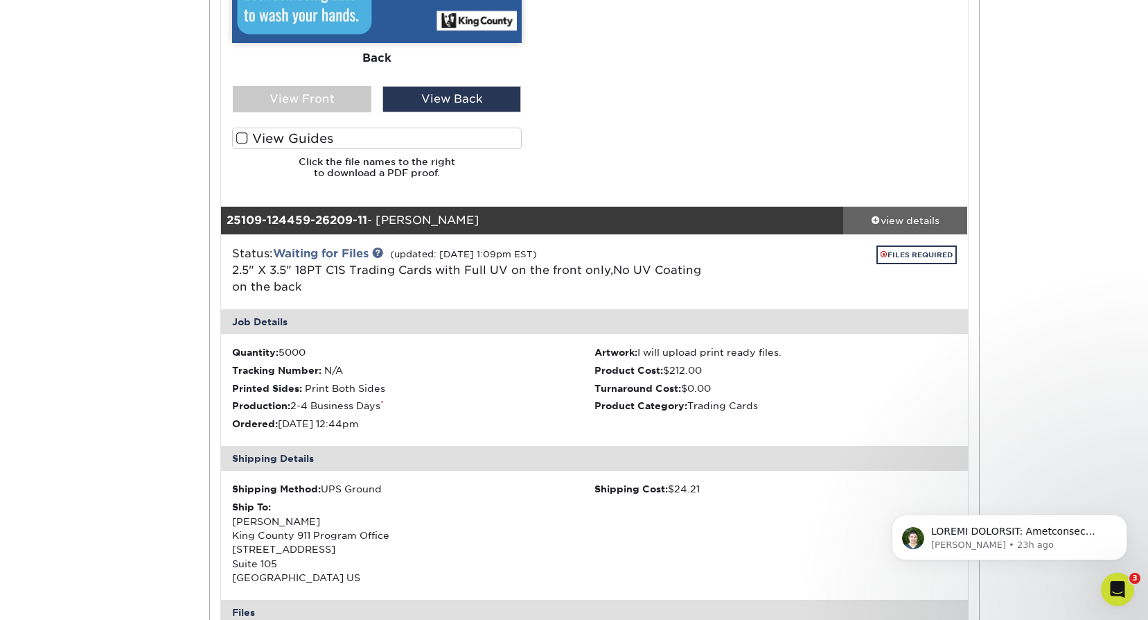
click at [905, 220] on div "view details" at bounding box center [905, 220] width 125 height 14
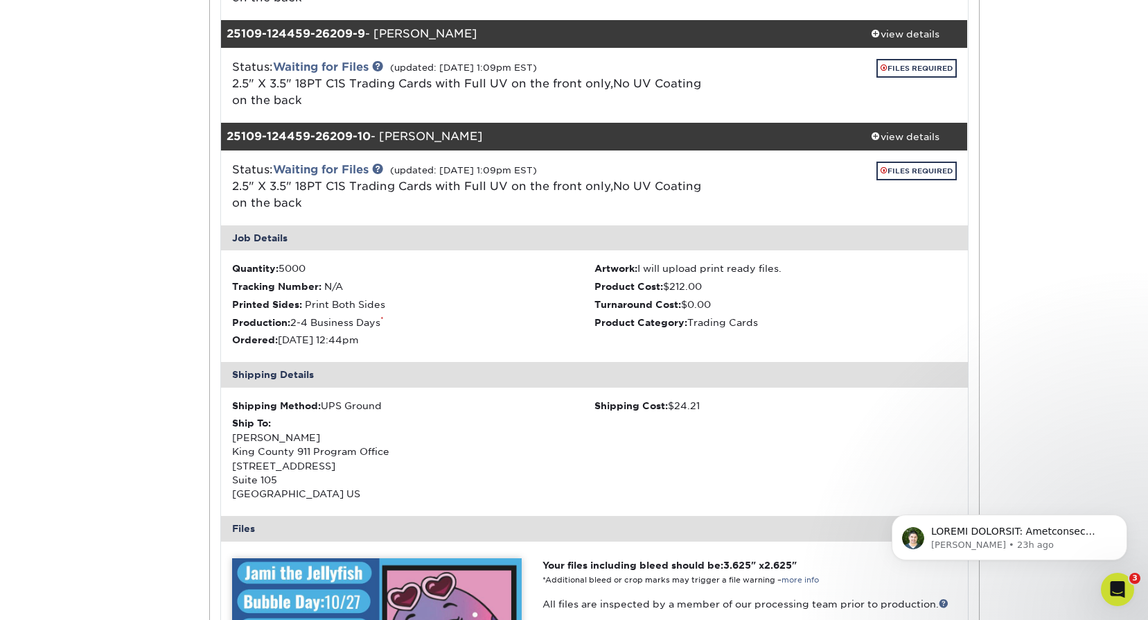
scroll to position [2677, 0]
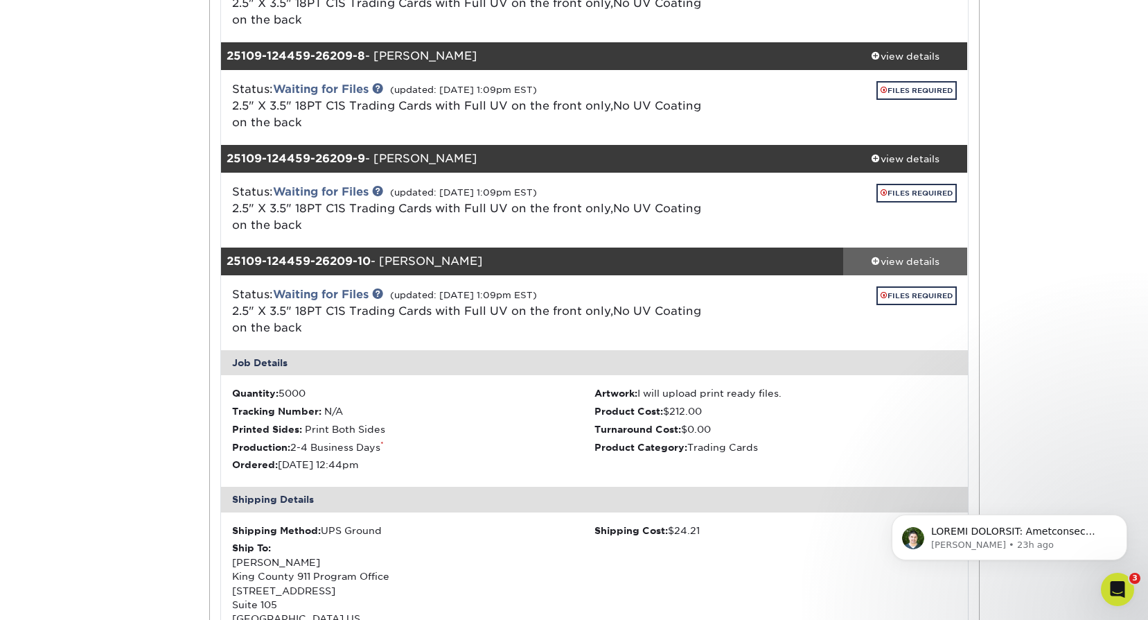
click at [907, 248] on link "view details" at bounding box center [905, 261] width 125 height 28
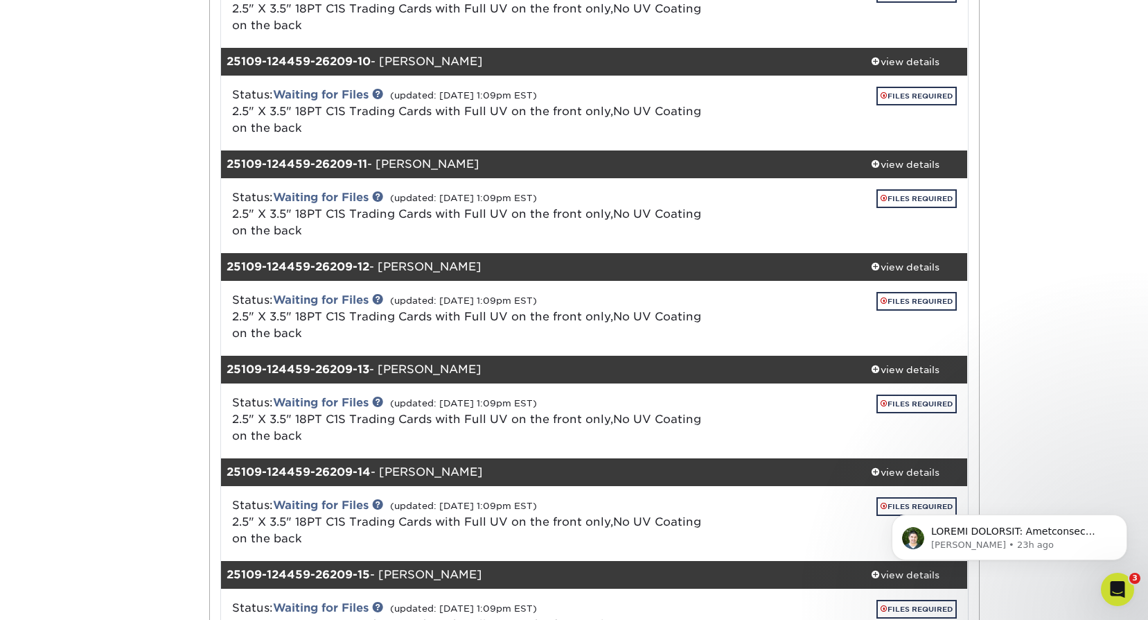
scroll to position [2954, 0]
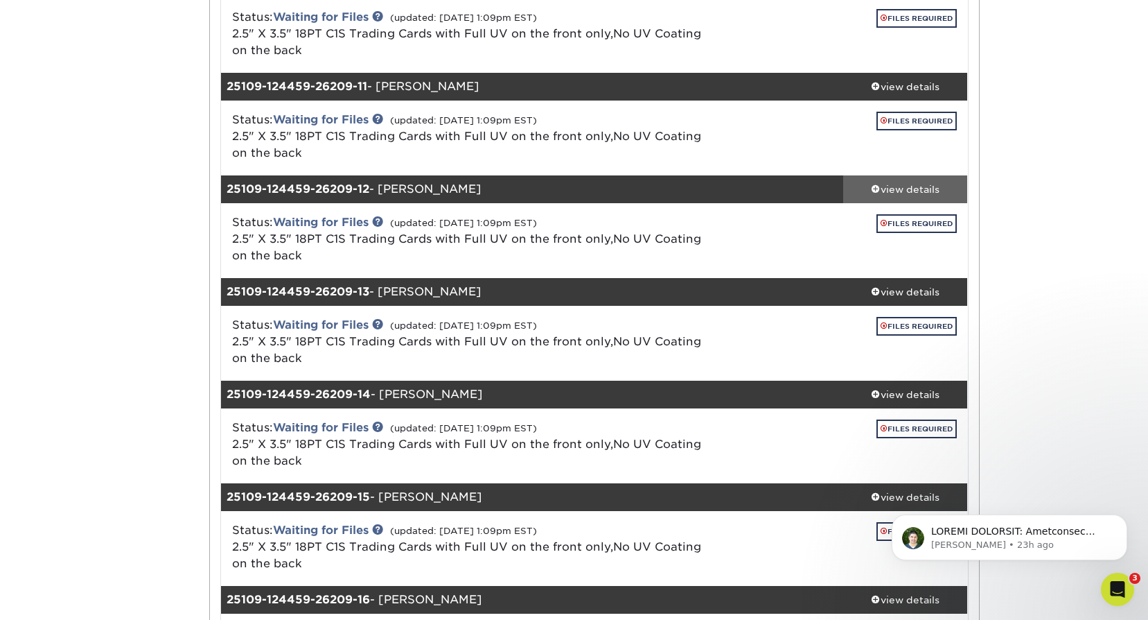
click at [913, 186] on div "view details" at bounding box center [905, 189] width 125 height 14
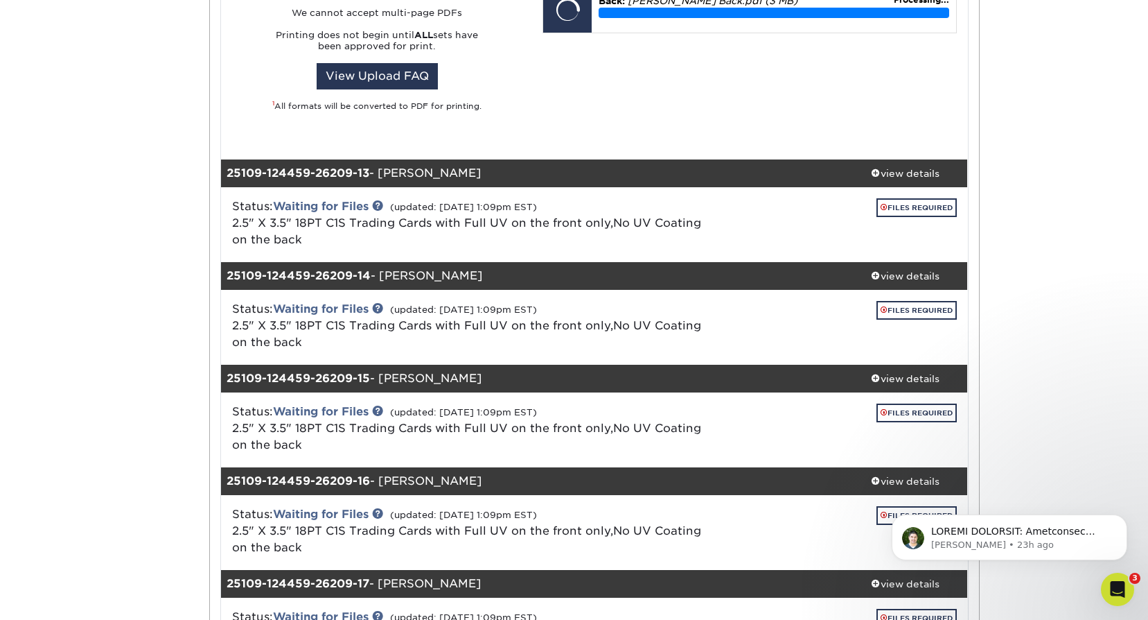
scroll to position [3716, 0]
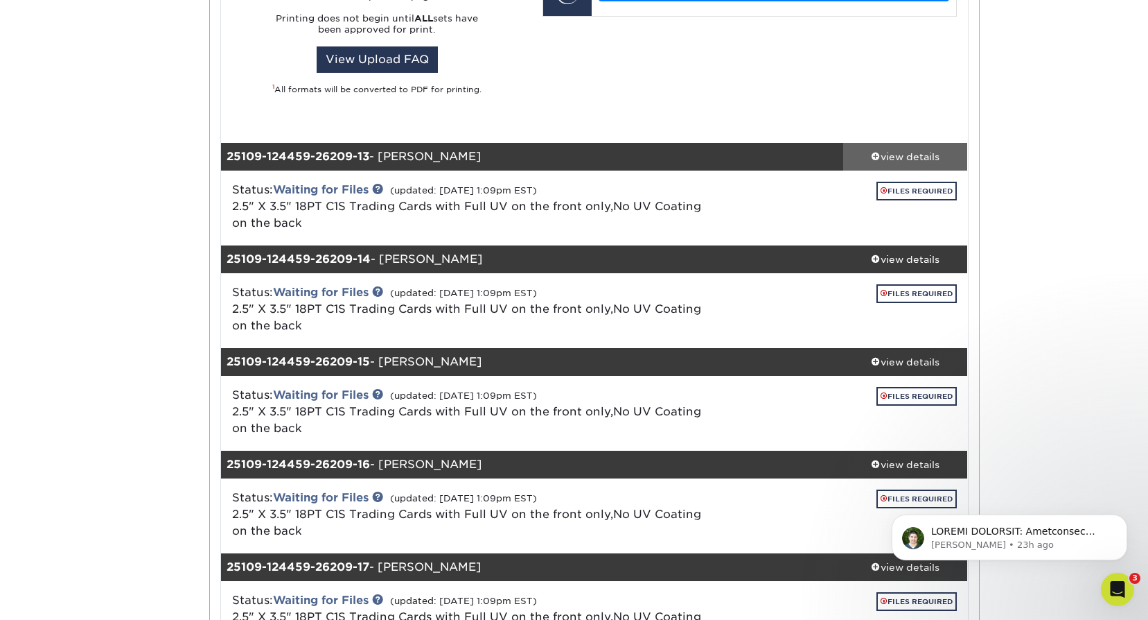
click at [894, 157] on div "view details" at bounding box center [905, 157] width 125 height 14
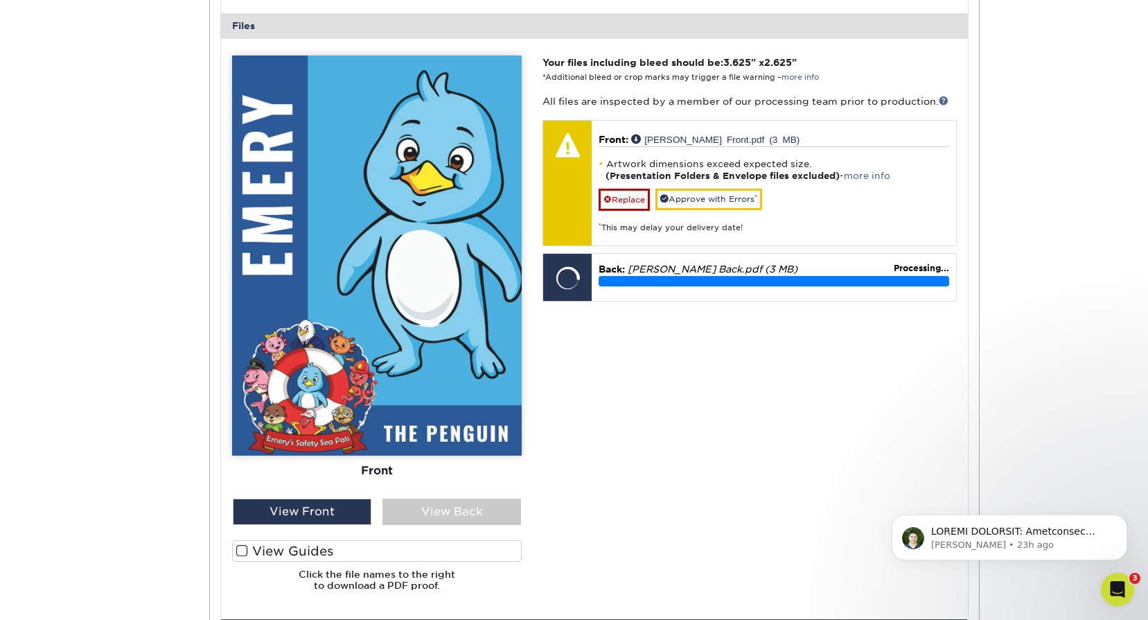
scroll to position [3508, 0]
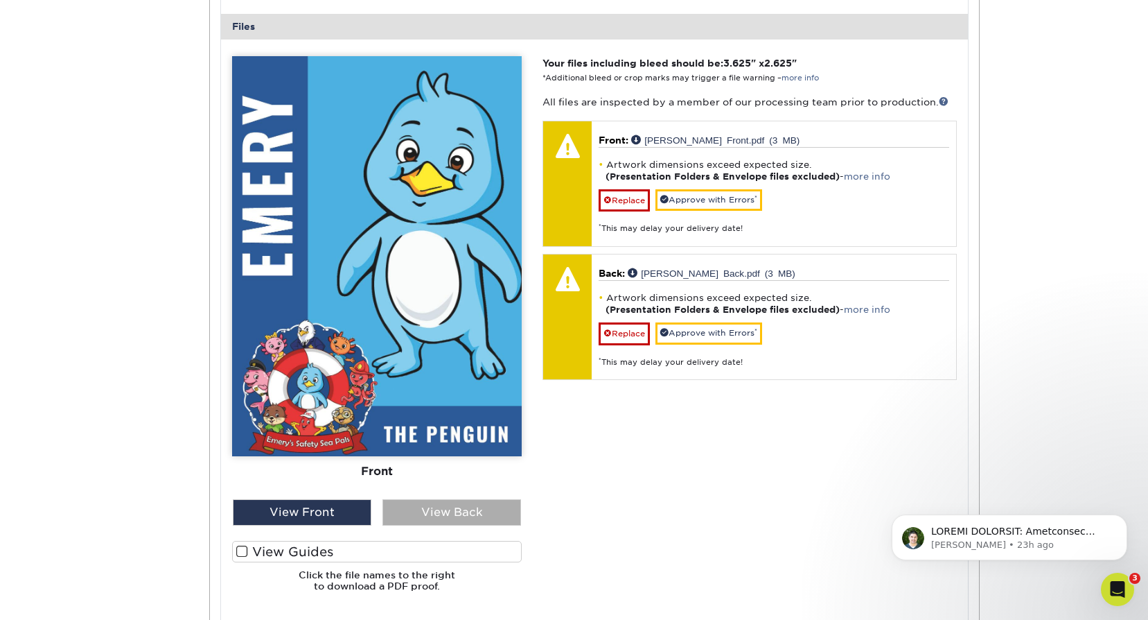
click at [423, 509] on div "View Back" at bounding box center [452, 512] width 139 height 26
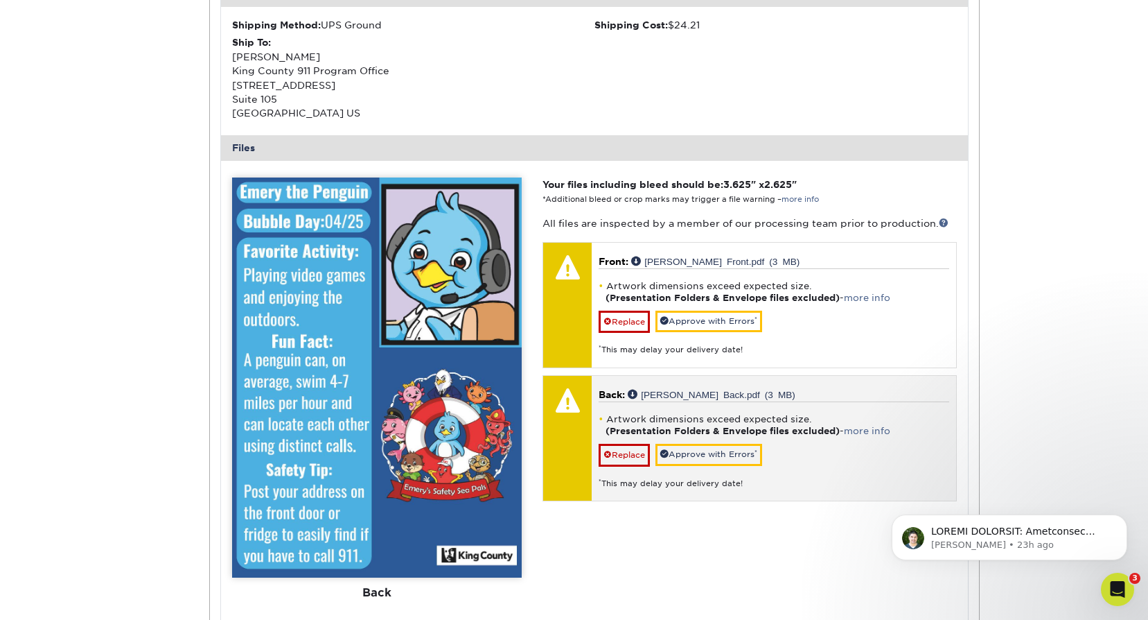
scroll to position [3370, 0]
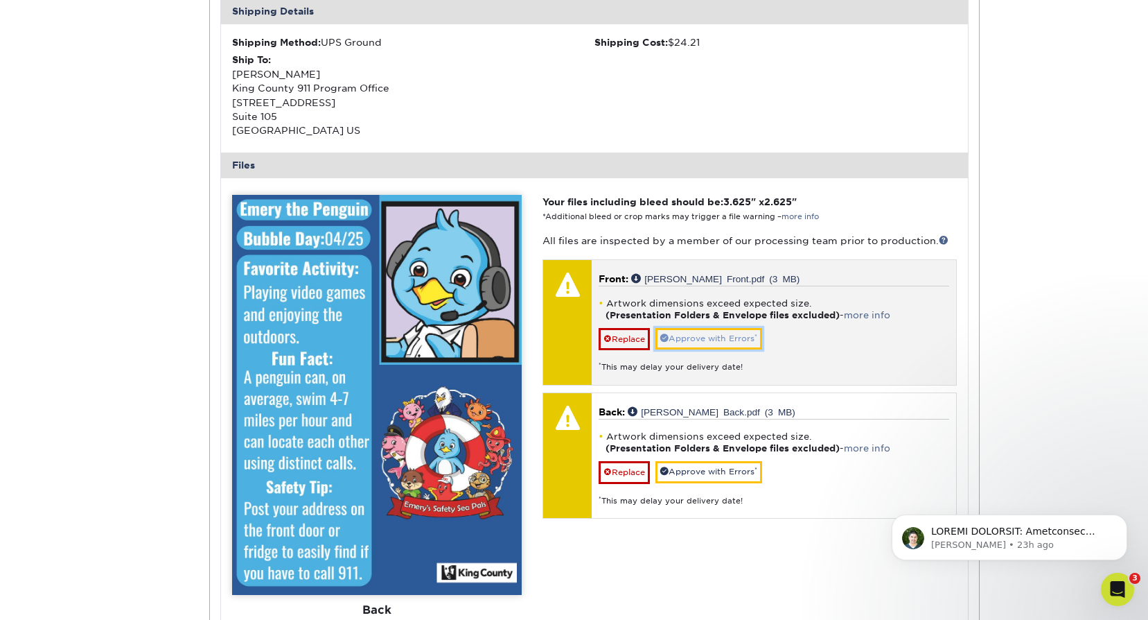
click at [728, 337] on link "Approve with Errors *" at bounding box center [709, 338] width 107 height 21
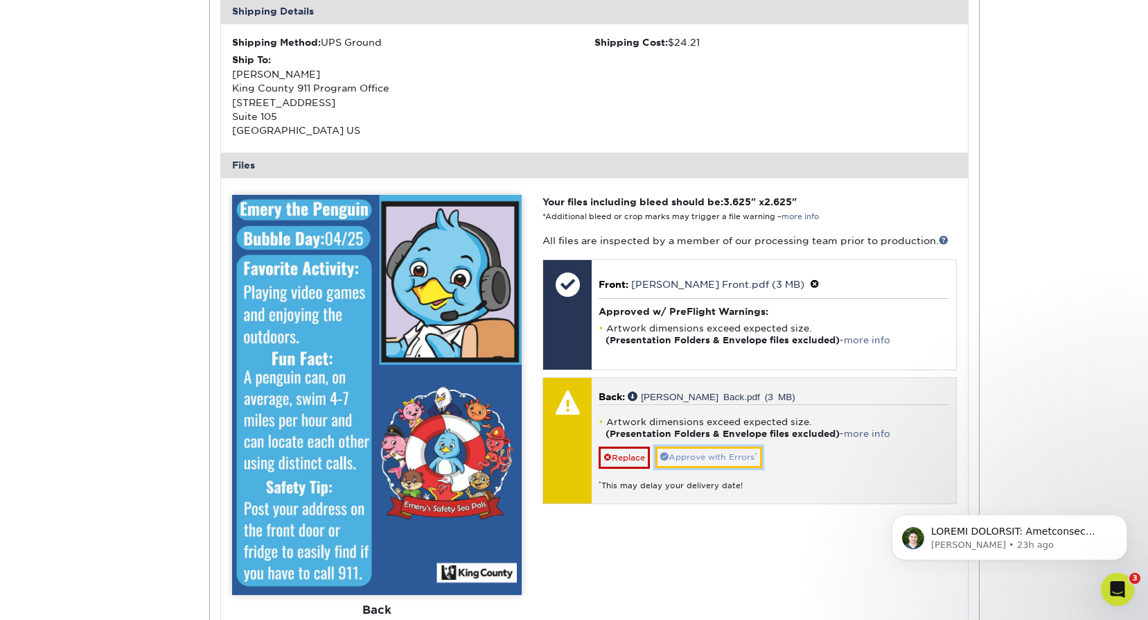
click at [753, 454] on link "Approve with Errors *" at bounding box center [709, 456] width 107 height 21
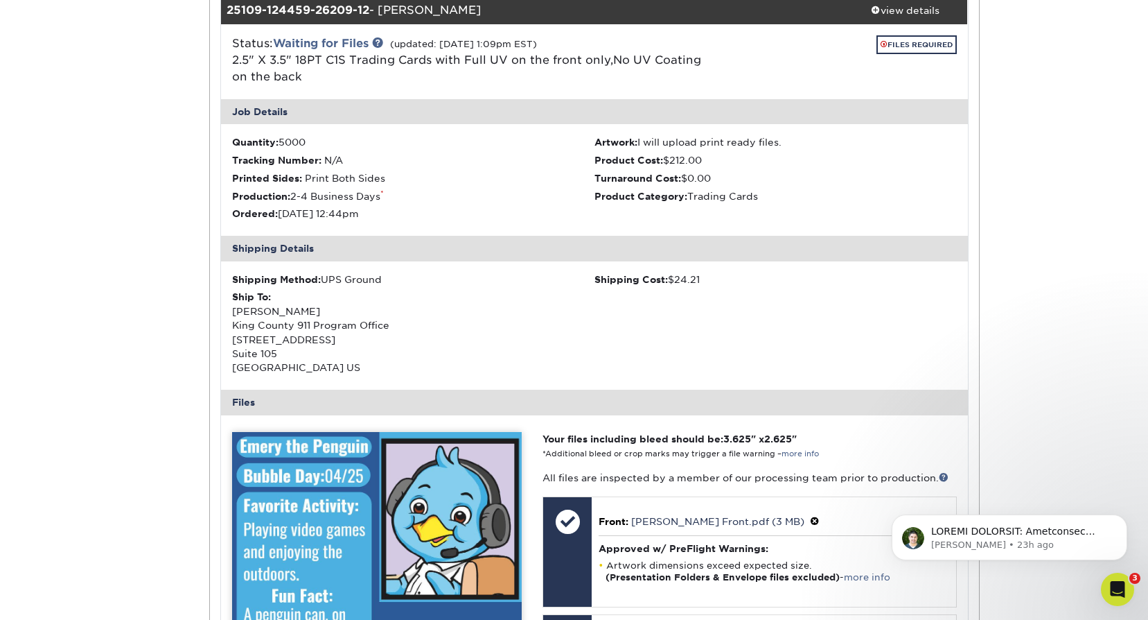
scroll to position [3023, 0]
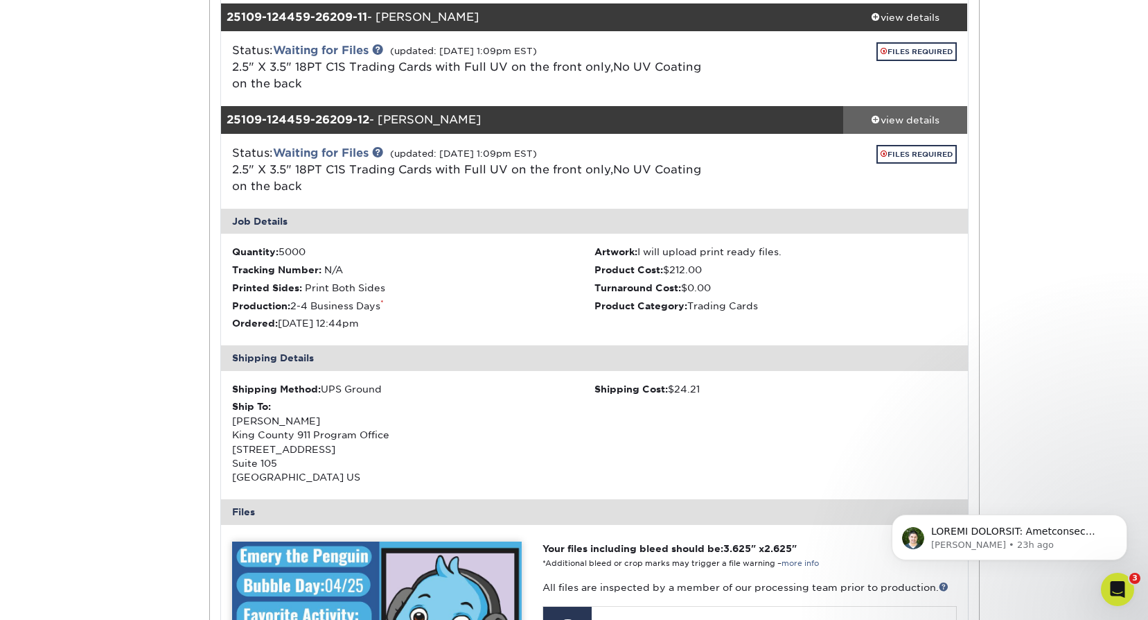
click at [916, 115] on div "view details" at bounding box center [905, 119] width 125 height 14
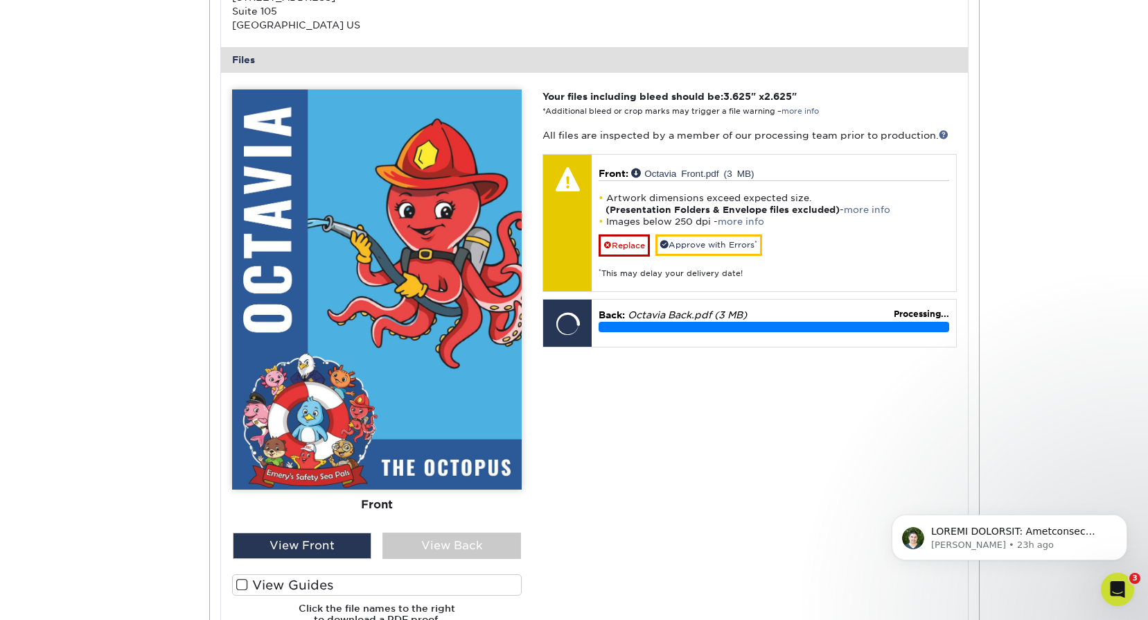
scroll to position [3647, 0]
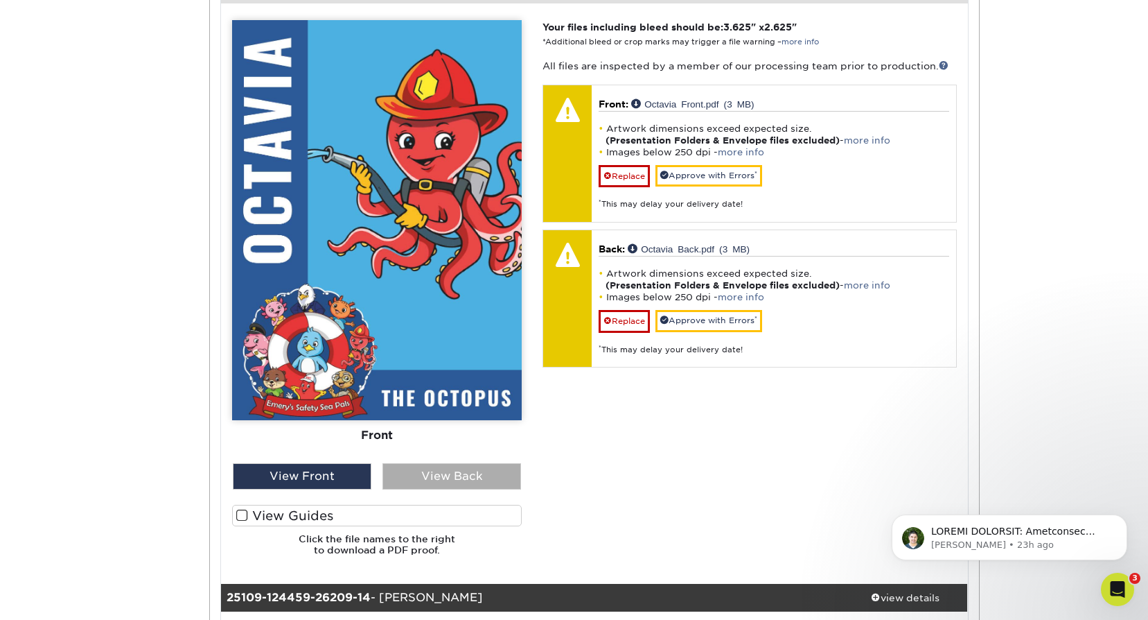
click at [444, 480] on div "View Back" at bounding box center [452, 476] width 139 height 26
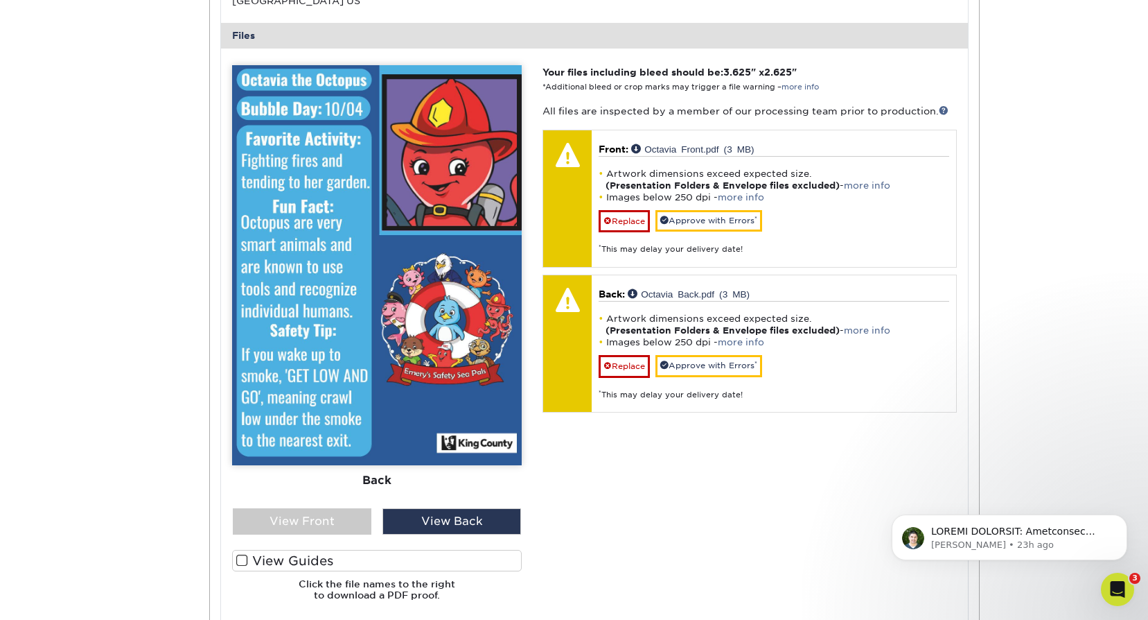
scroll to position [3578, 0]
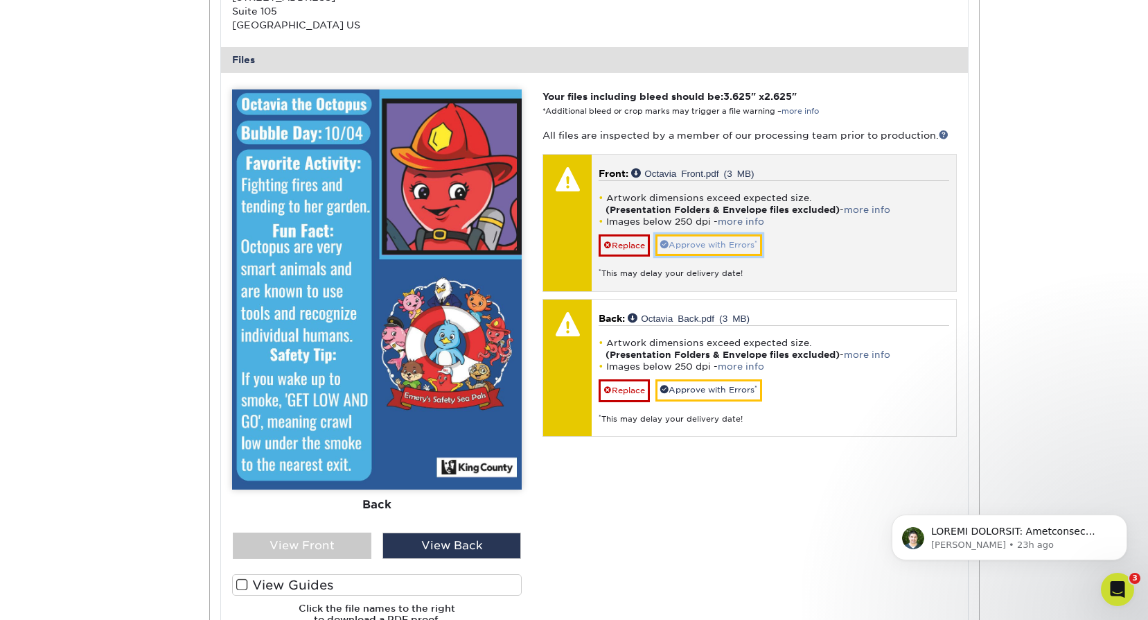
click at [752, 243] on link "Approve with Errors *" at bounding box center [709, 244] width 107 height 21
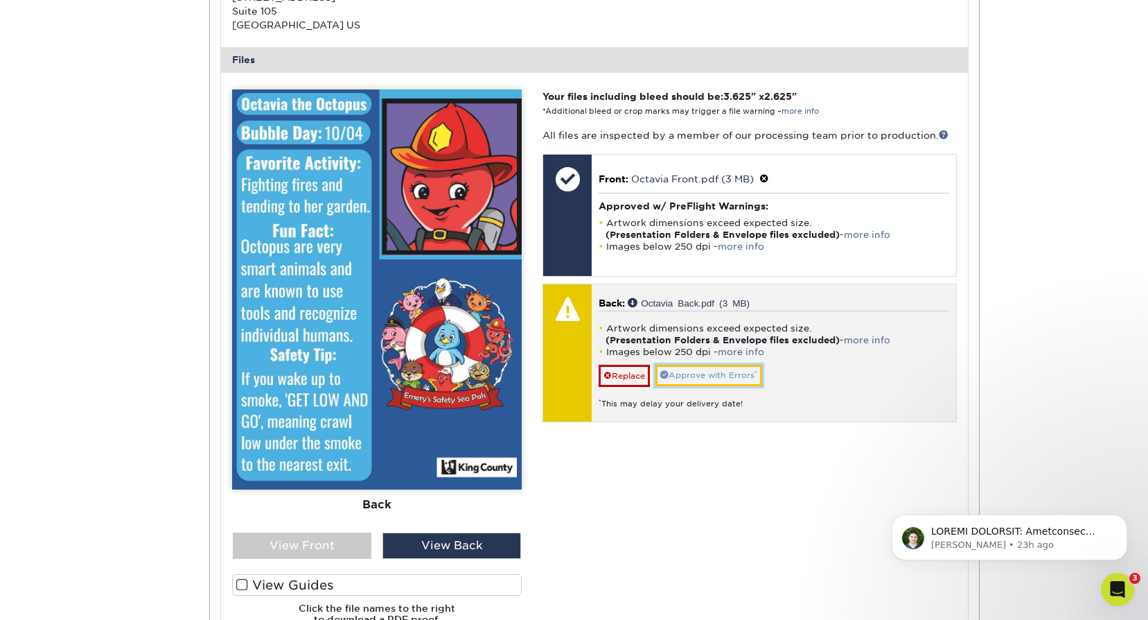
click at [739, 368] on link "Approve with Errors *" at bounding box center [709, 375] width 107 height 21
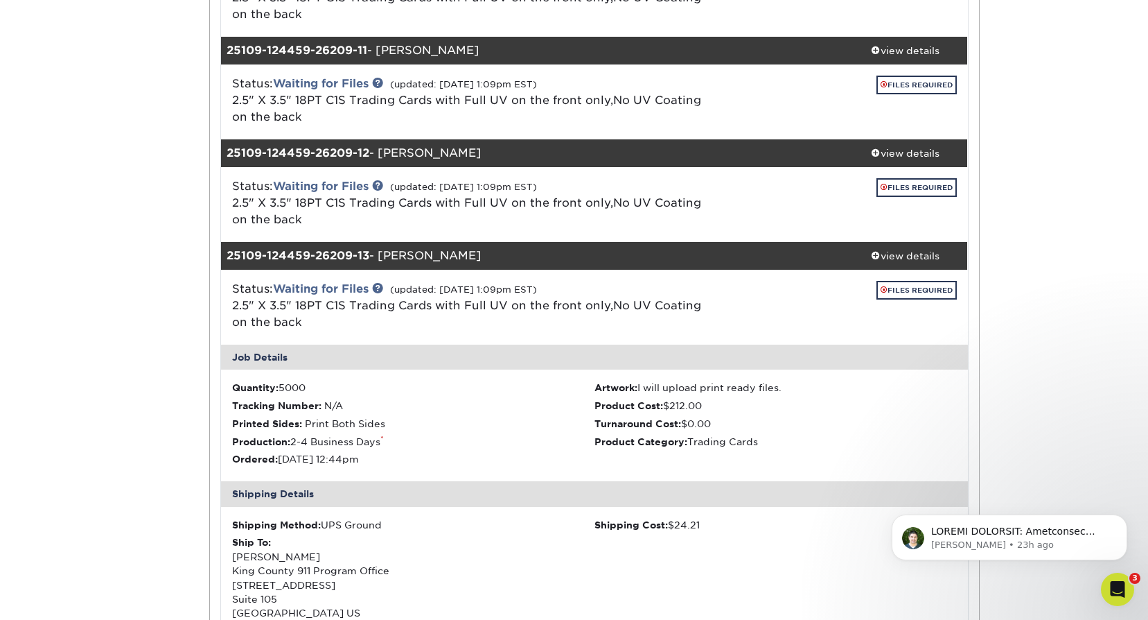
scroll to position [2954, 0]
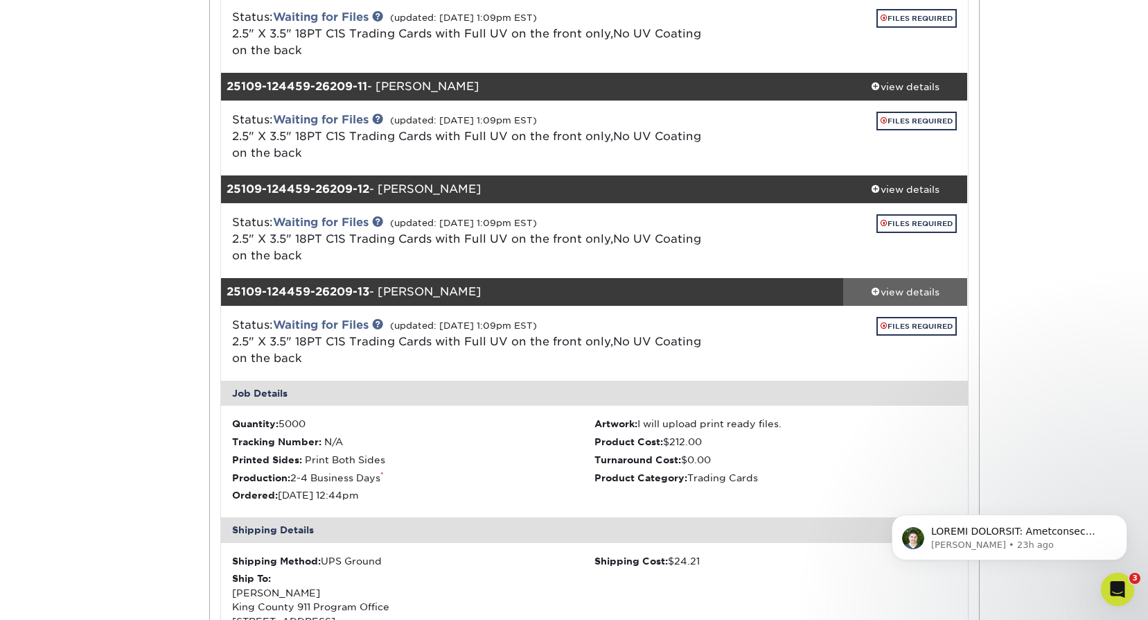
click at [896, 295] on div "view details" at bounding box center [905, 291] width 125 height 14
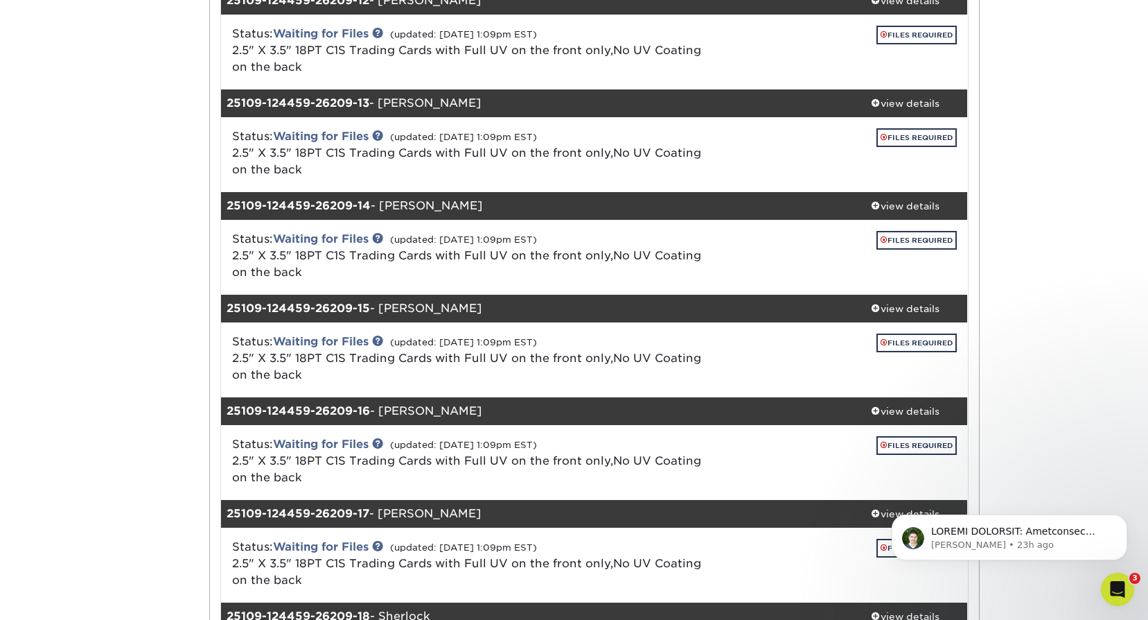
scroll to position [3162, 0]
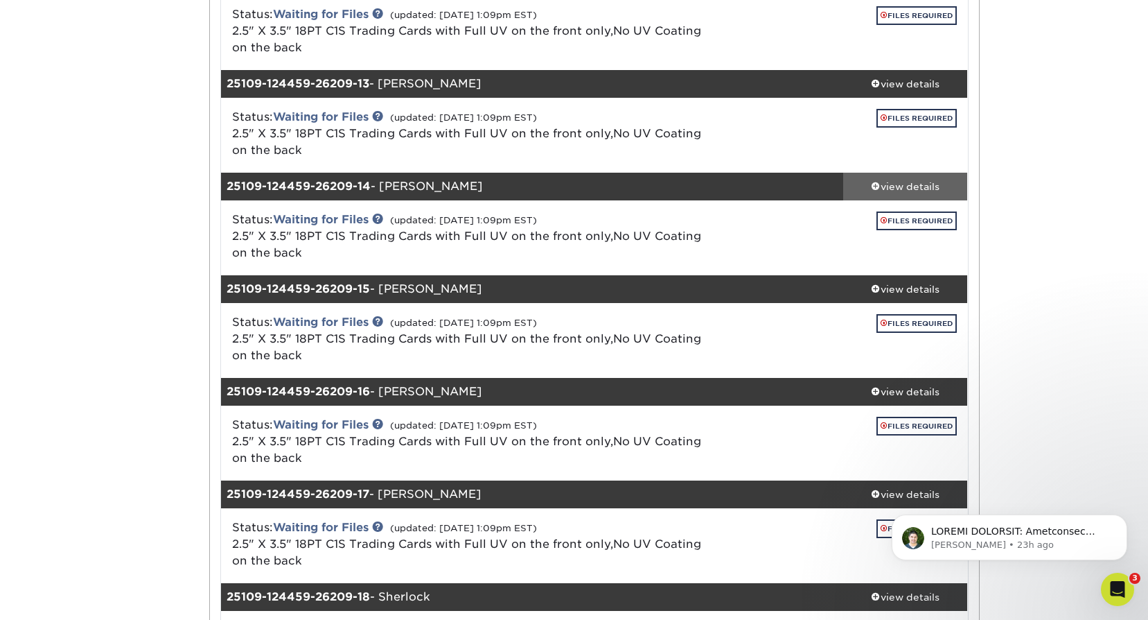
click at [912, 184] on div "view details" at bounding box center [905, 186] width 125 height 14
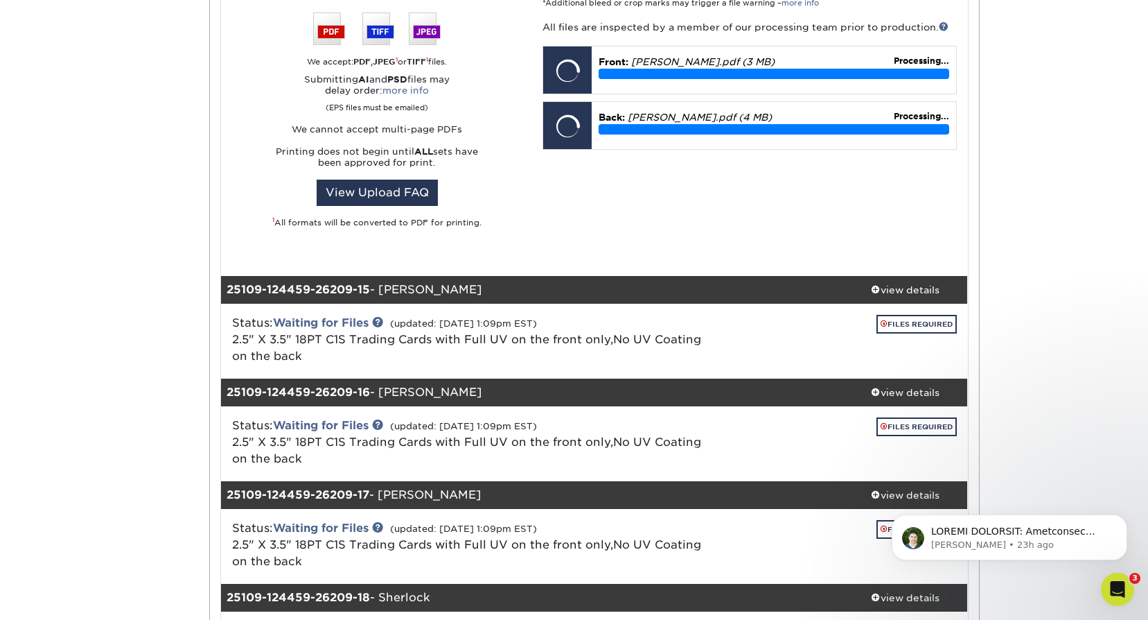
scroll to position [3855, 0]
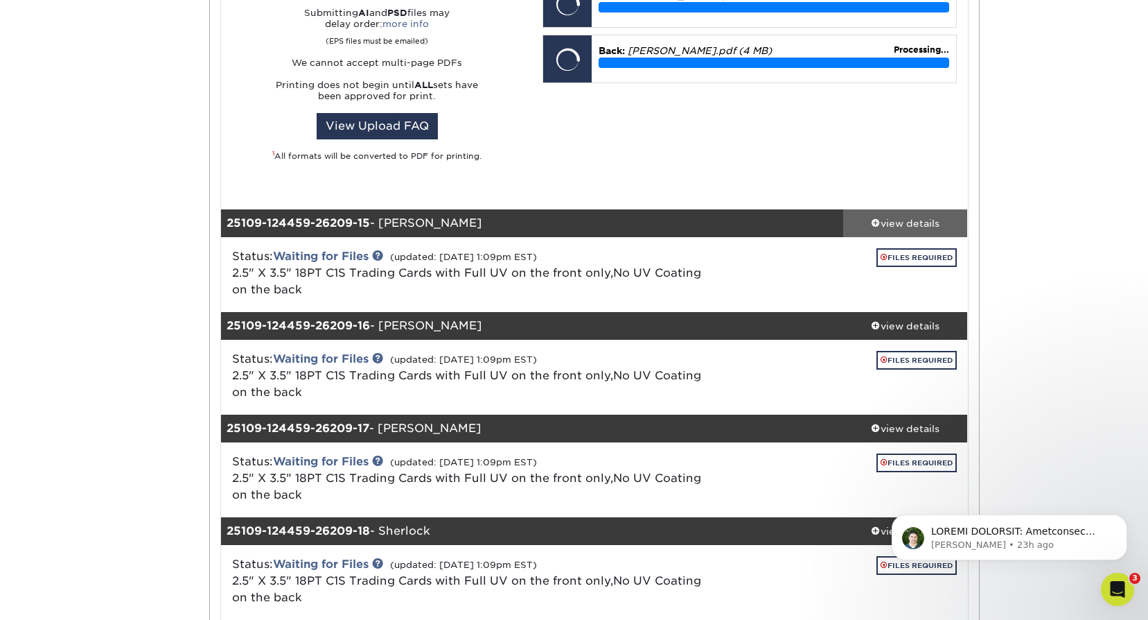
click at [915, 219] on div "view details" at bounding box center [905, 223] width 125 height 14
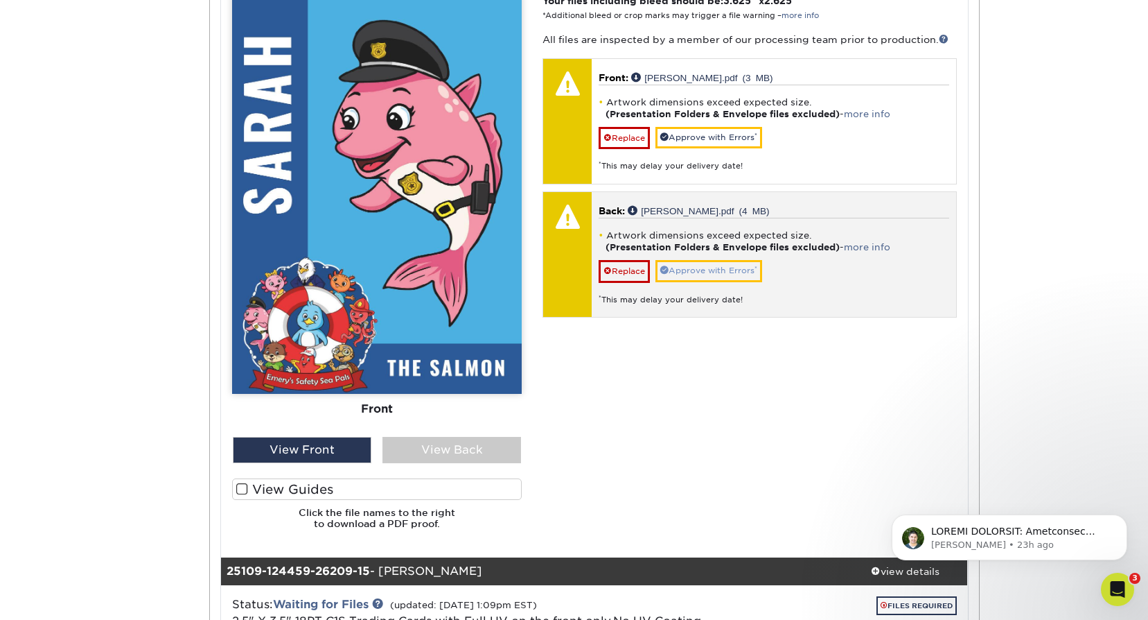
scroll to position [3647, 0]
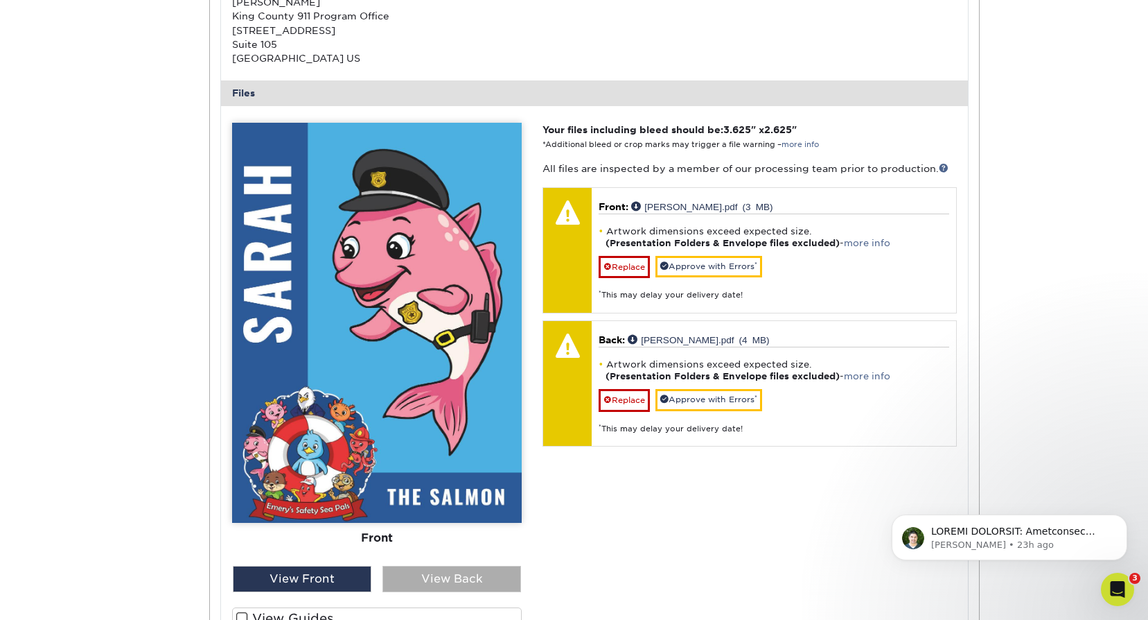
click at [466, 579] on div "View Back" at bounding box center [452, 579] width 139 height 26
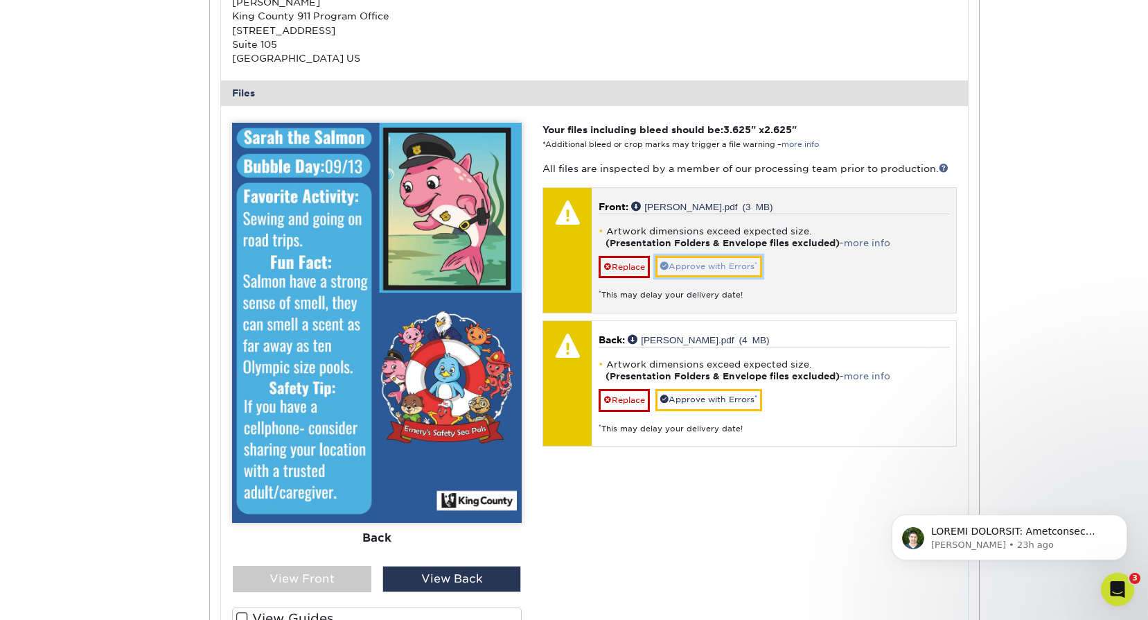
click at [719, 270] on link "Approve with Errors *" at bounding box center [709, 266] width 107 height 21
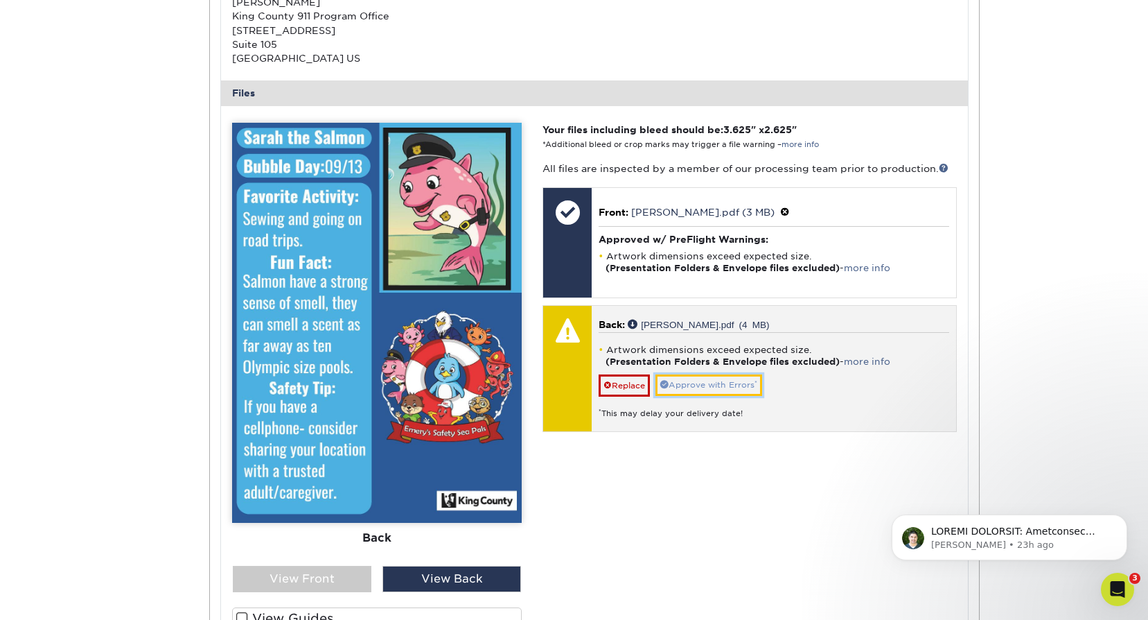
click at [712, 385] on link "Approve with Errors *" at bounding box center [709, 384] width 107 height 21
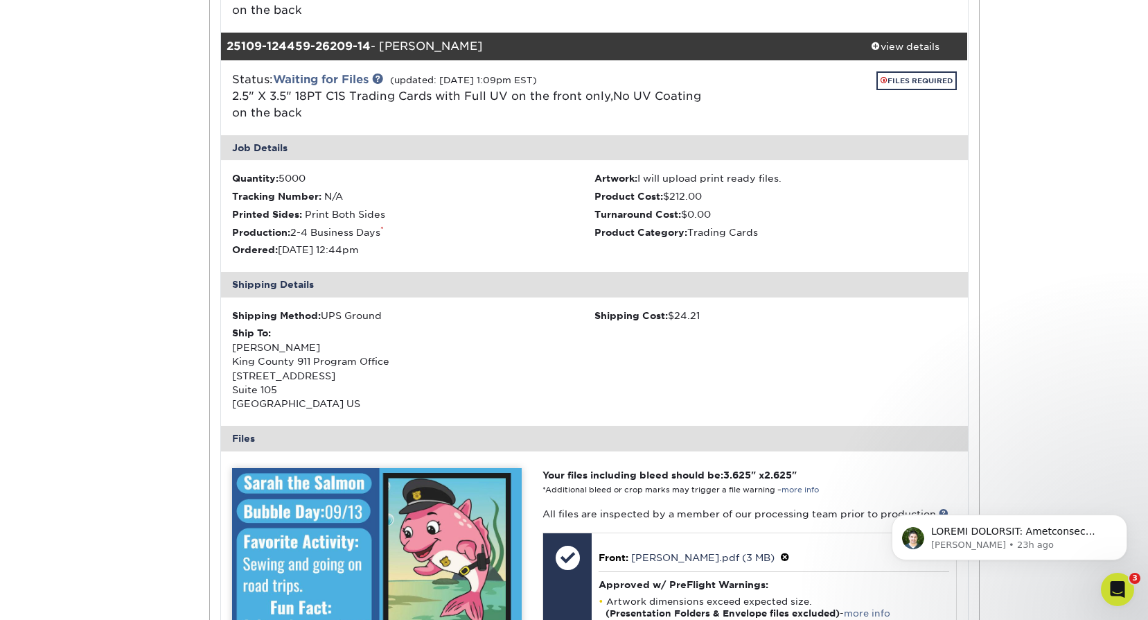
scroll to position [3300, 0]
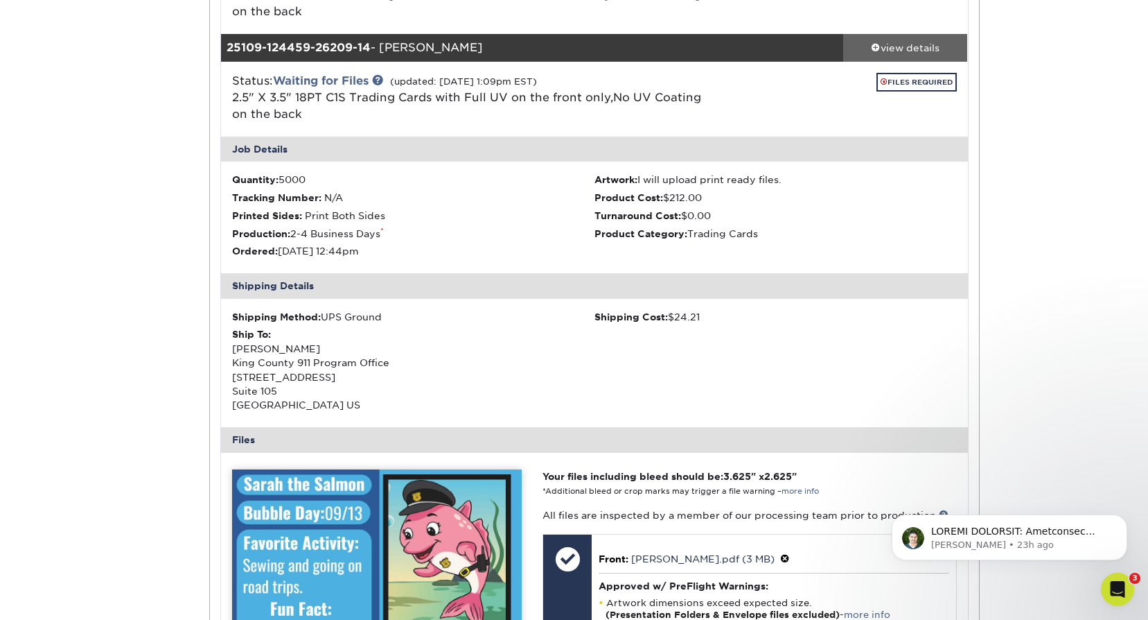
click at [919, 49] on div "view details" at bounding box center [905, 47] width 125 height 14
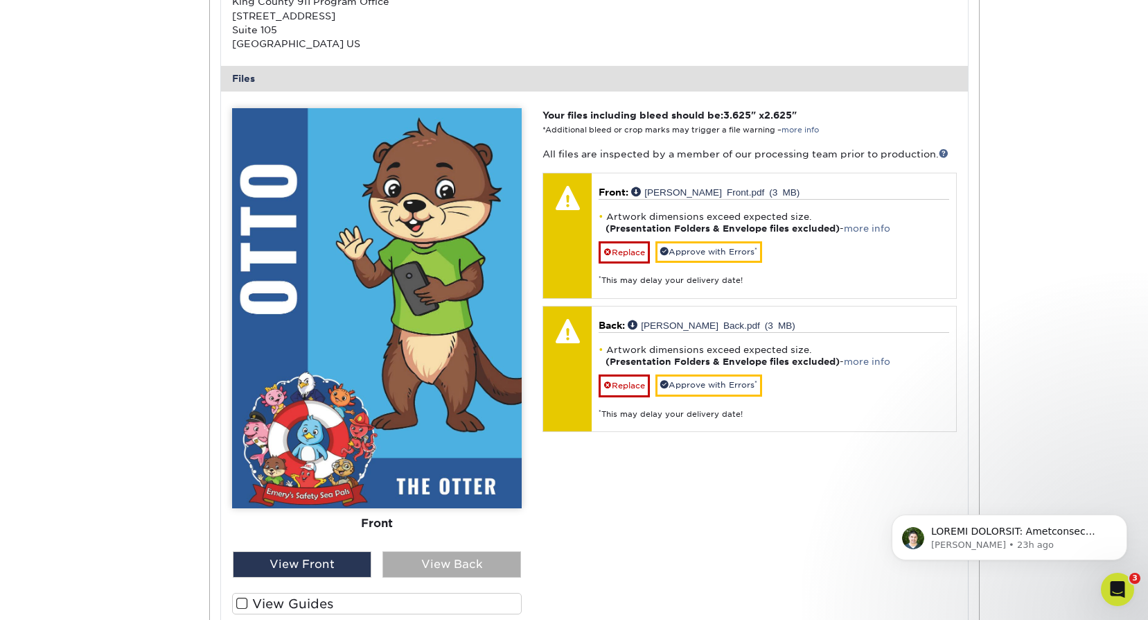
scroll to position [3786, 0]
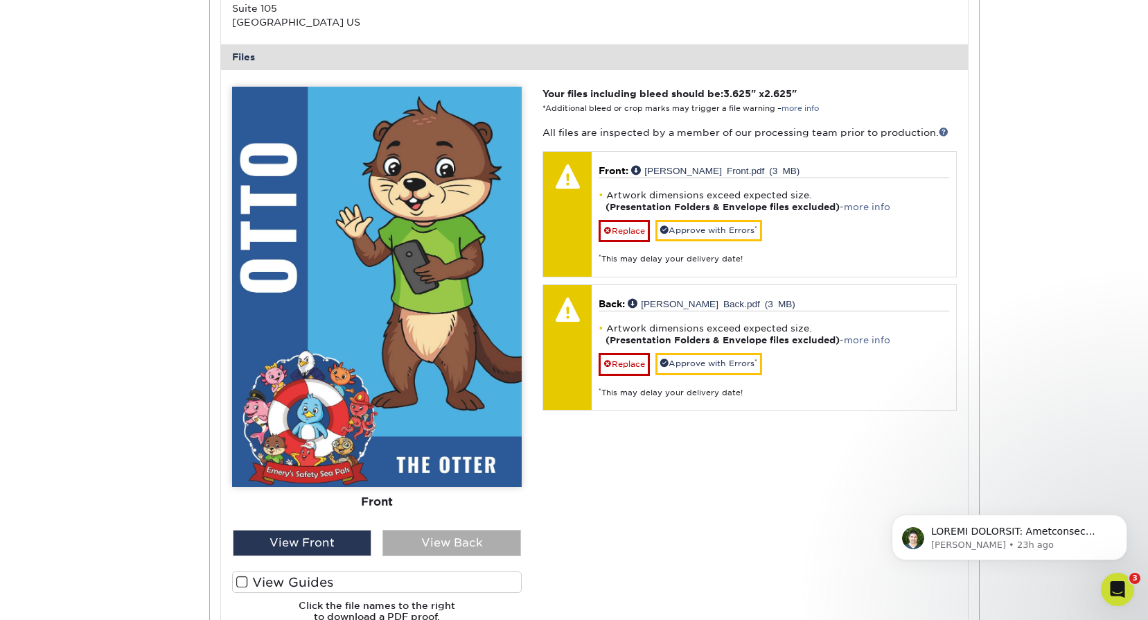
click at [448, 542] on div "View Back" at bounding box center [452, 543] width 139 height 26
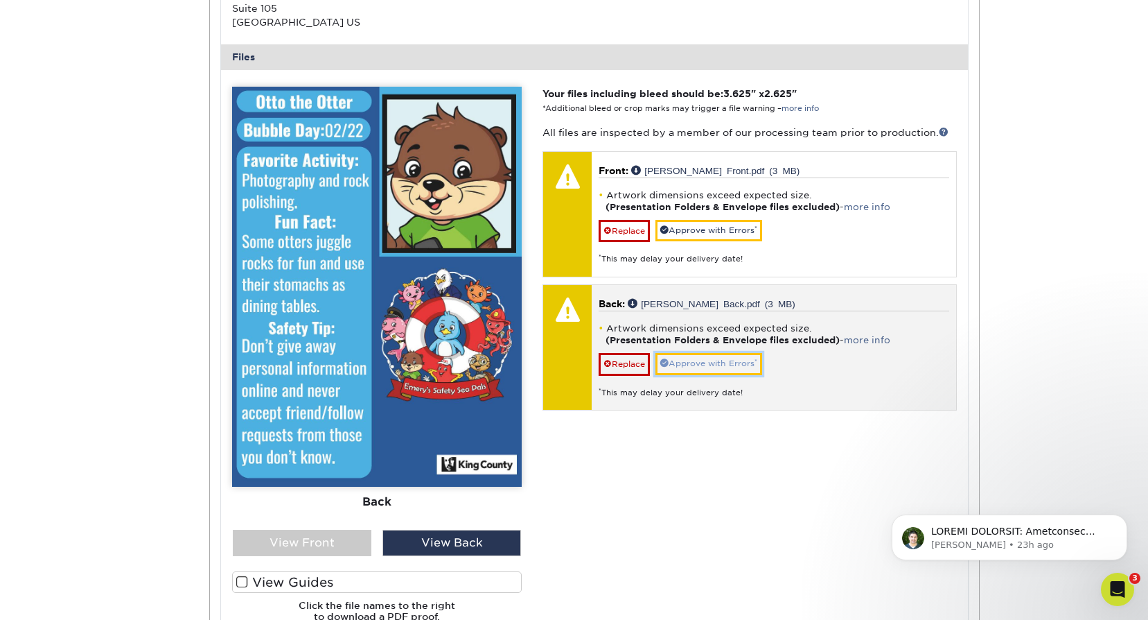
click at [724, 365] on link "Approve with Errors *" at bounding box center [709, 363] width 107 height 21
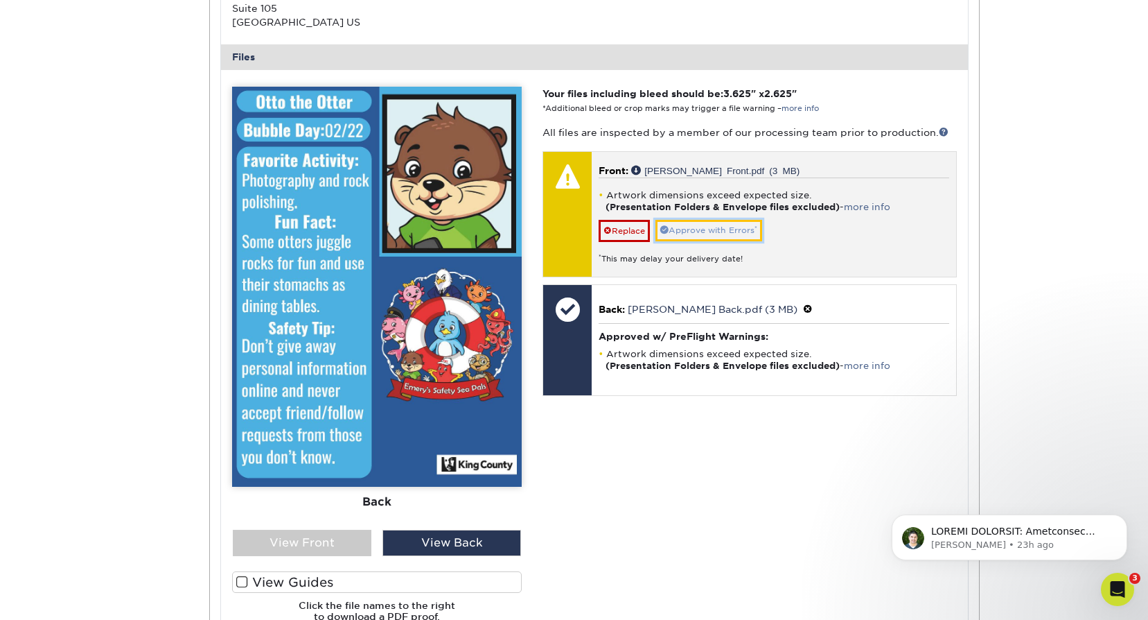
click at [733, 236] on link "Approve with Errors *" at bounding box center [709, 230] width 107 height 21
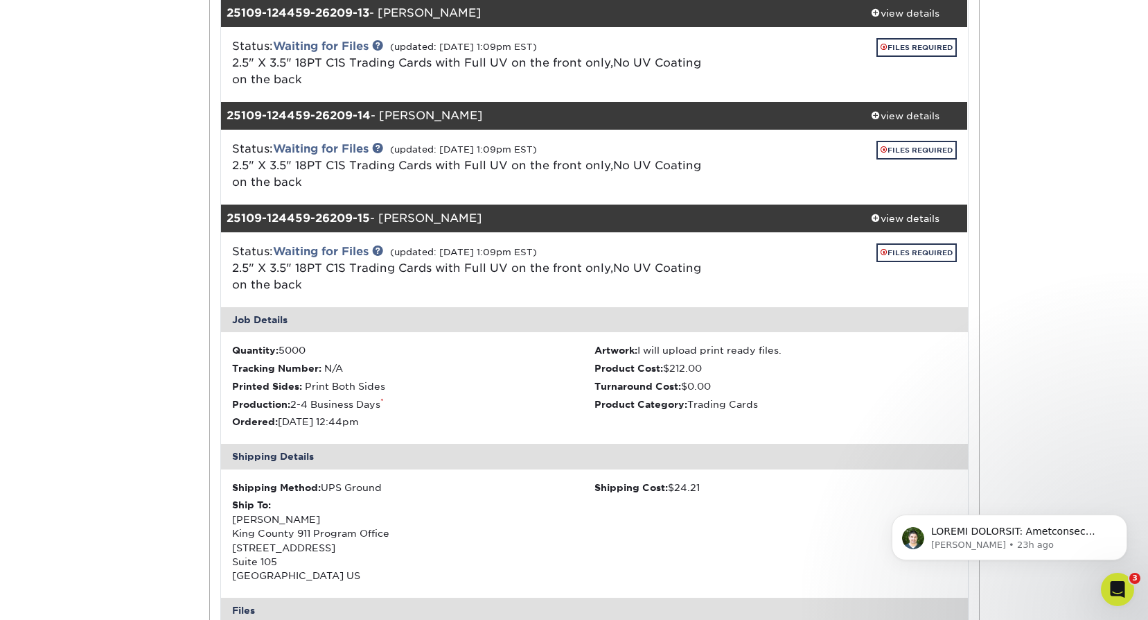
scroll to position [3231, 0]
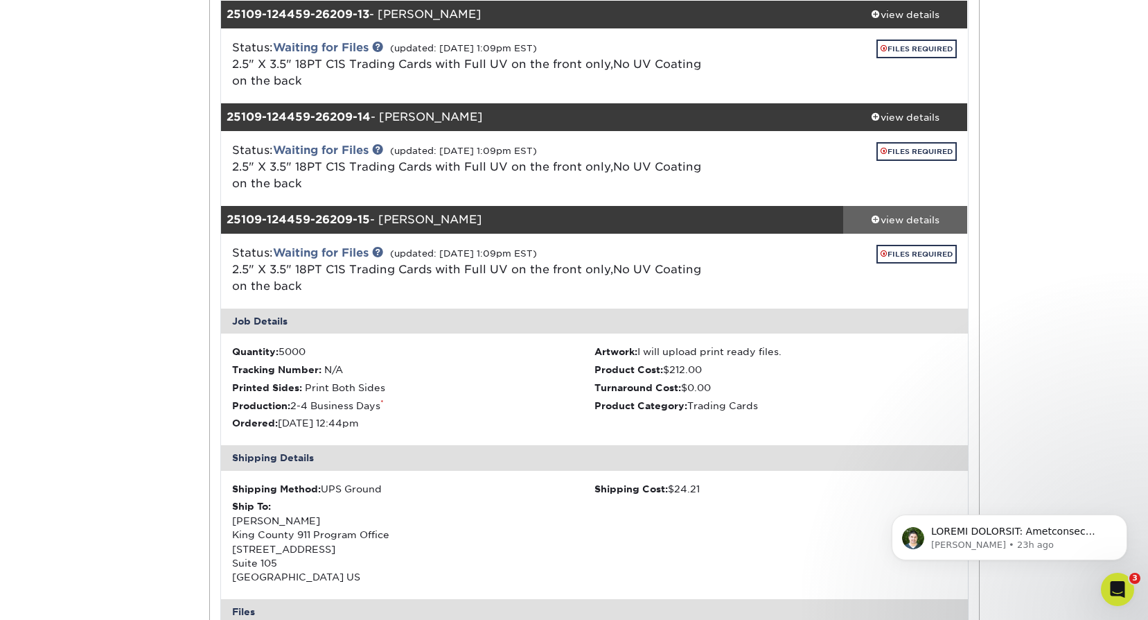
click at [901, 225] on div "view details" at bounding box center [905, 219] width 125 height 14
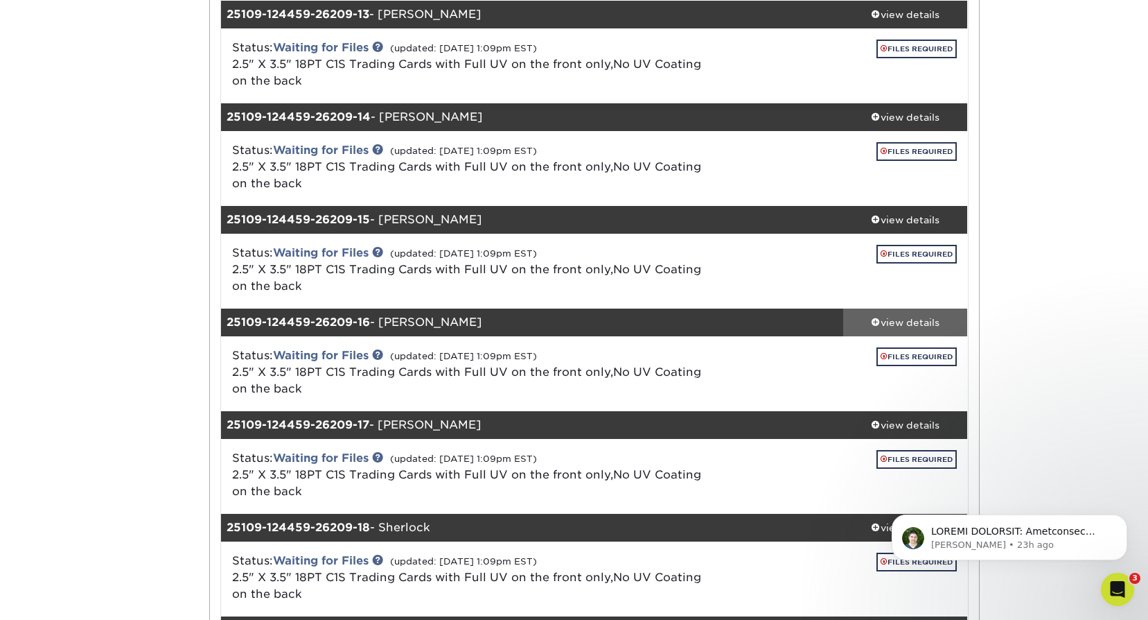
click at [898, 315] on div "view details" at bounding box center [905, 322] width 125 height 14
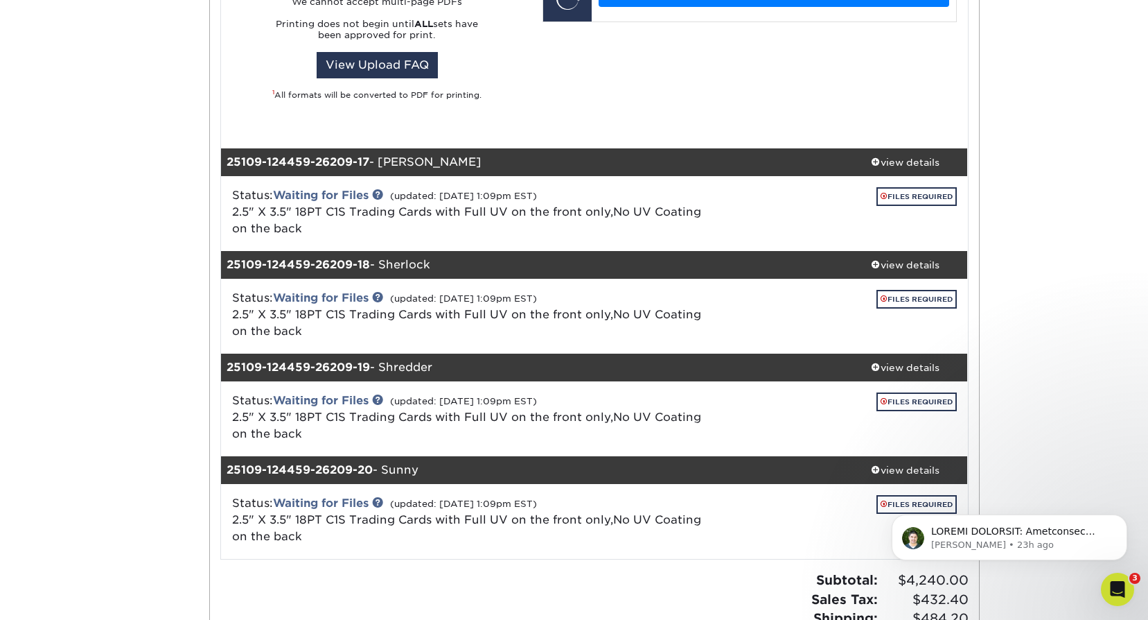
scroll to position [4132, 0]
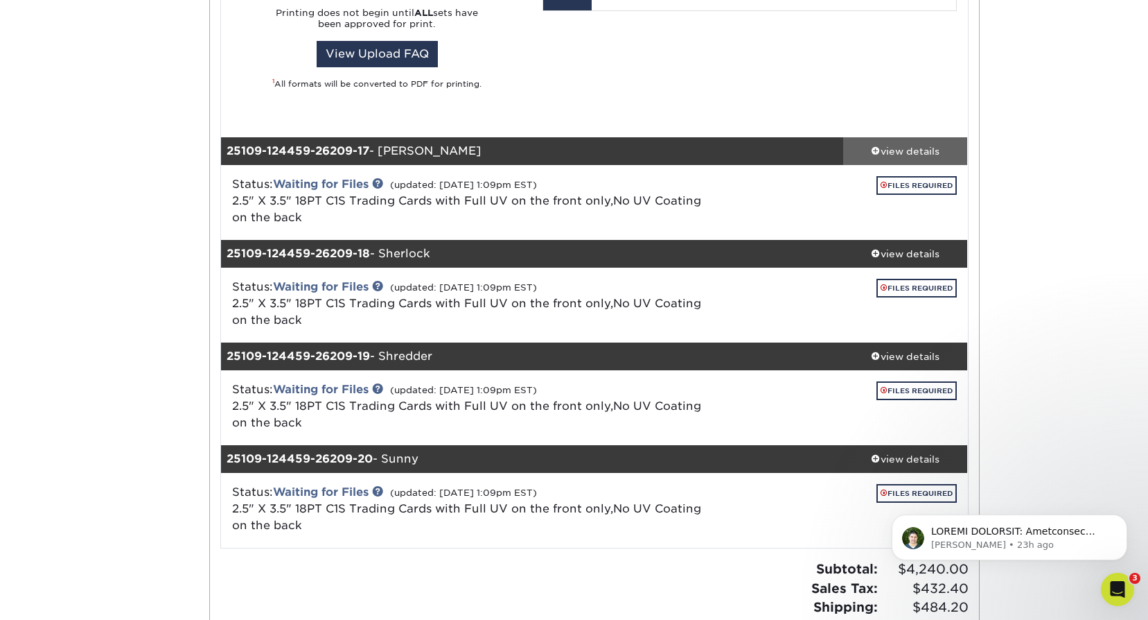
click at [927, 152] on div "view details" at bounding box center [905, 151] width 125 height 14
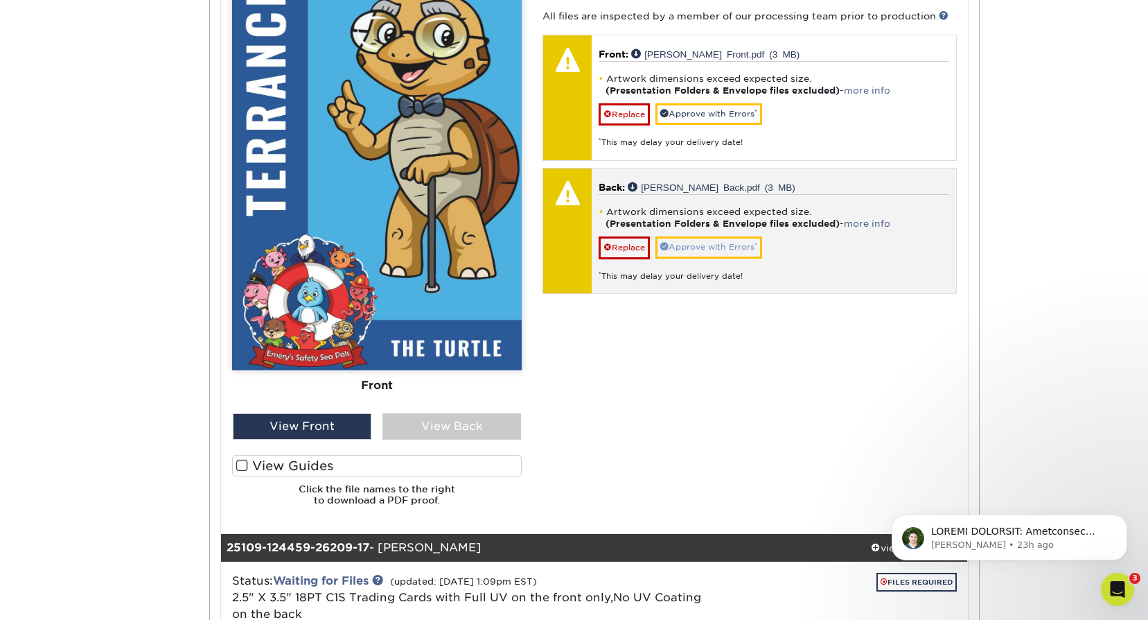
scroll to position [3924, 0]
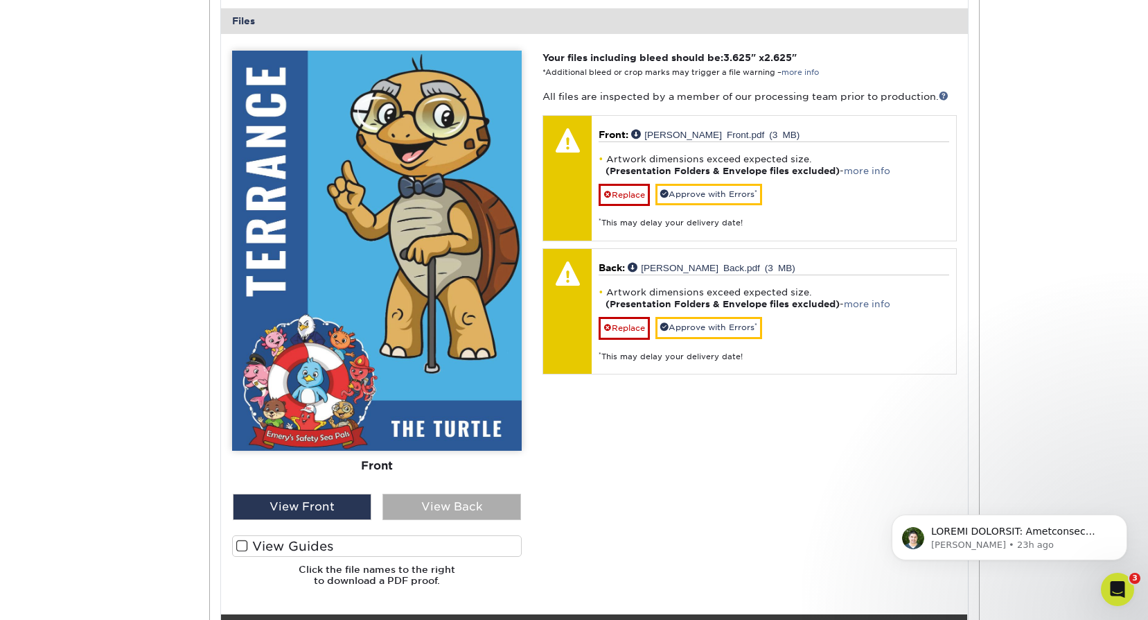
click at [464, 508] on div "View Back" at bounding box center [452, 506] width 139 height 26
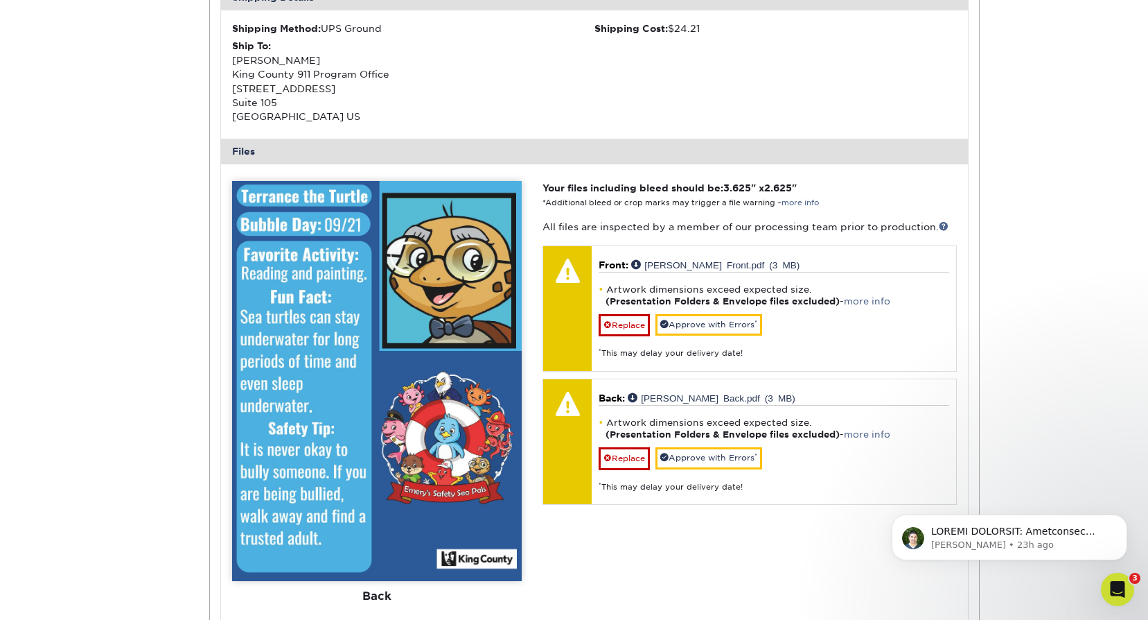
scroll to position [3786, 0]
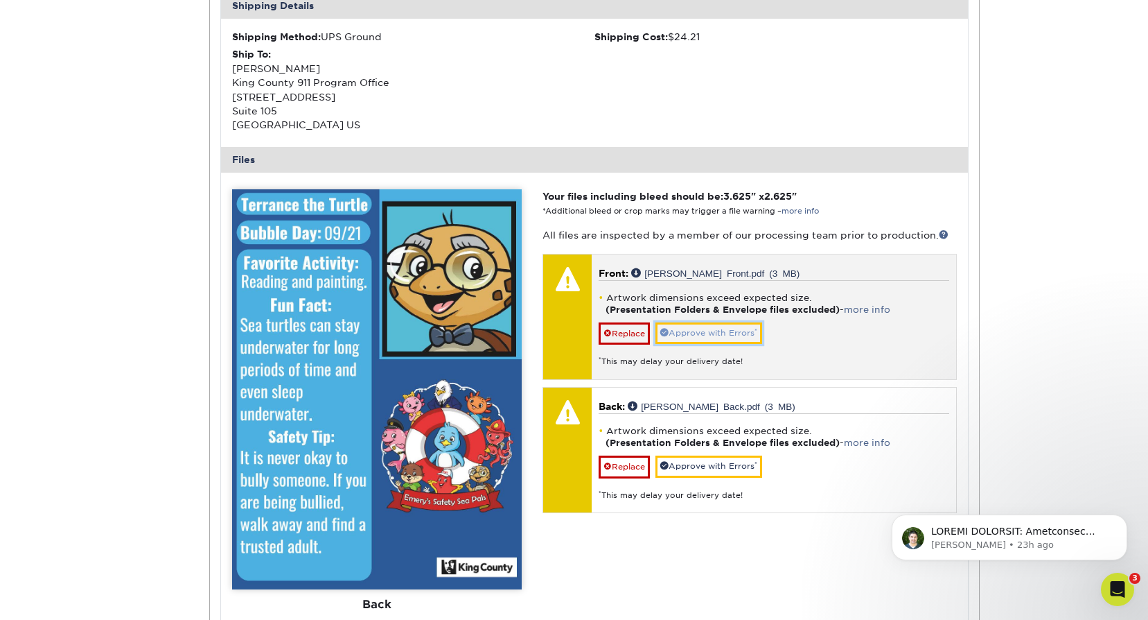
click at [730, 335] on link "Approve with Errors *" at bounding box center [709, 332] width 107 height 21
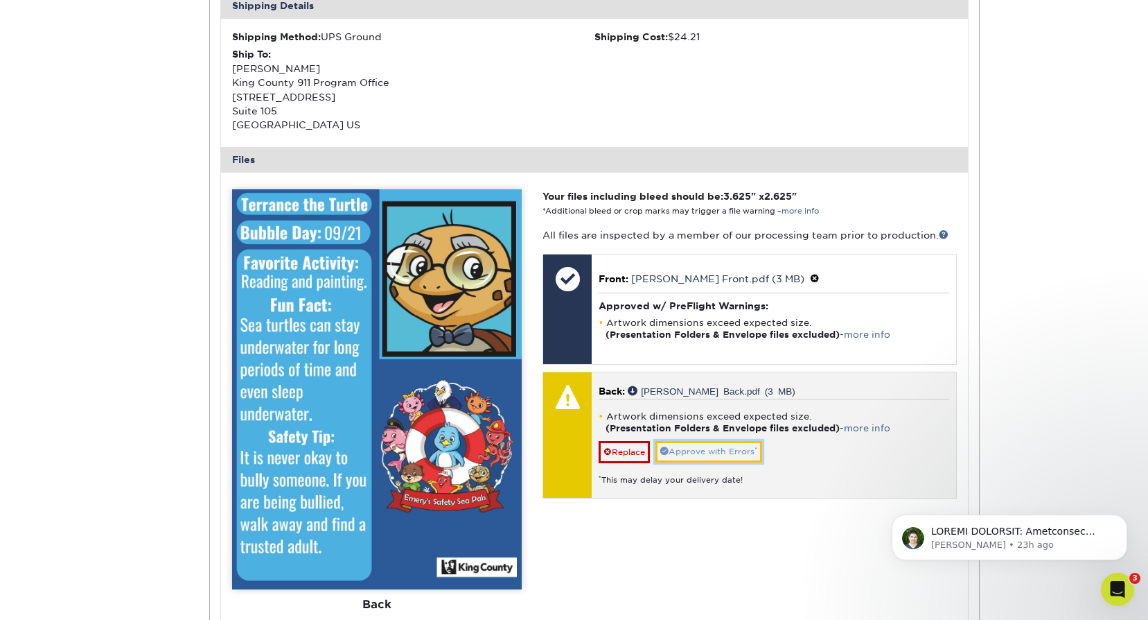
click at [742, 450] on link "Approve with Errors *" at bounding box center [709, 451] width 107 height 21
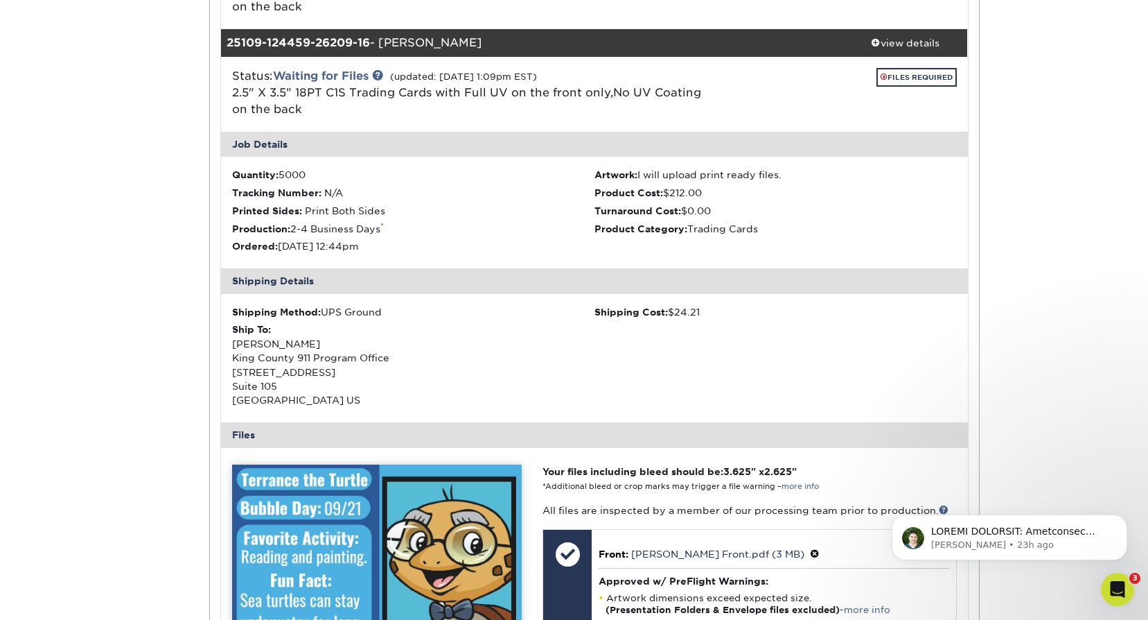
scroll to position [3508, 0]
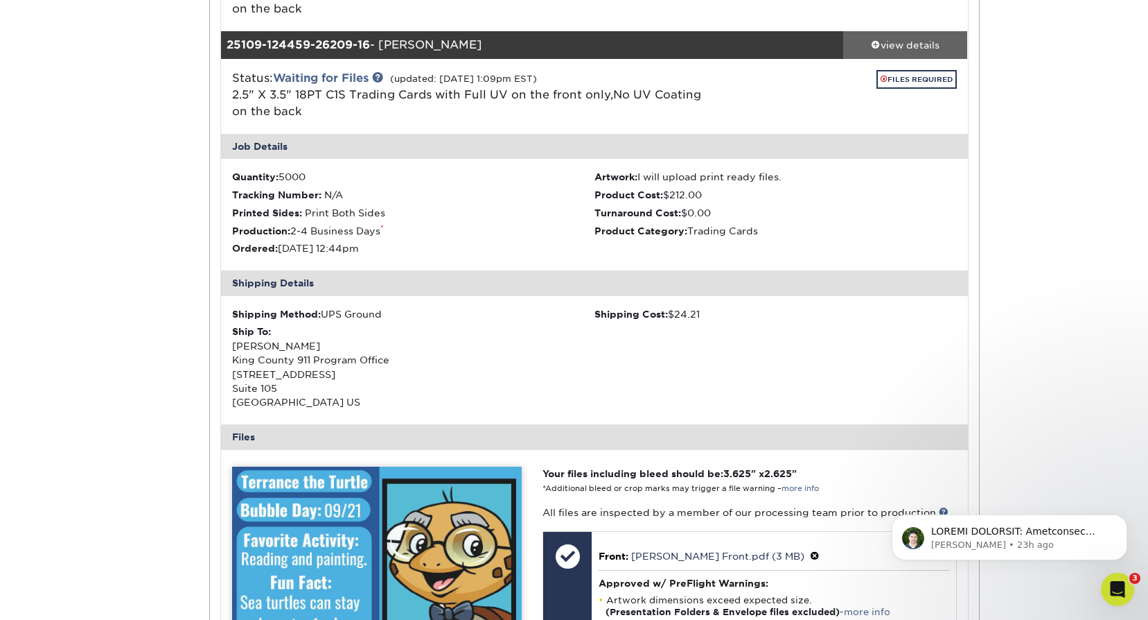
click at [914, 55] on link "view details" at bounding box center [905, 45] width 125 height 28
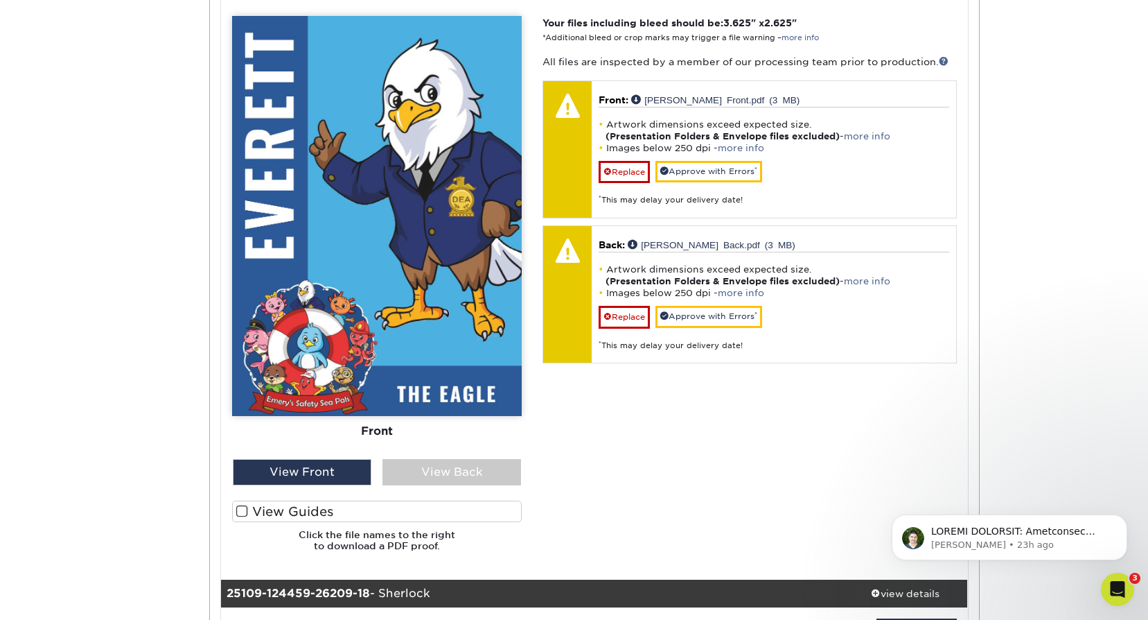
scroll to position [4063, 0]
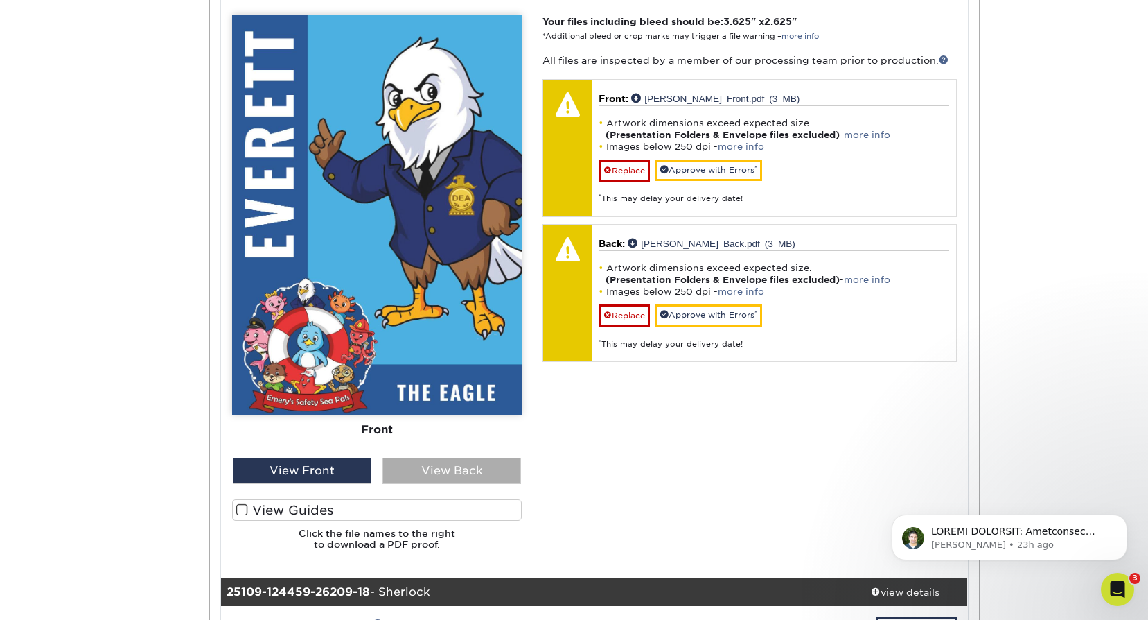
click at [492, 476] on div "View Back" at bounding box center [452, 470] width 139 height 26
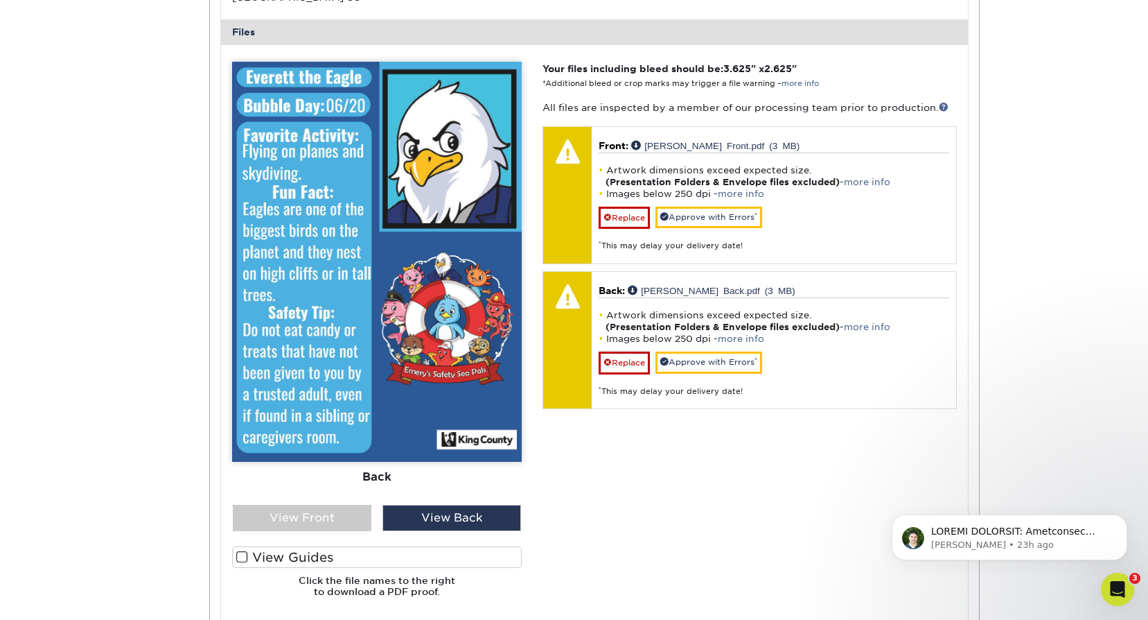
scroll to position [3993, 0]
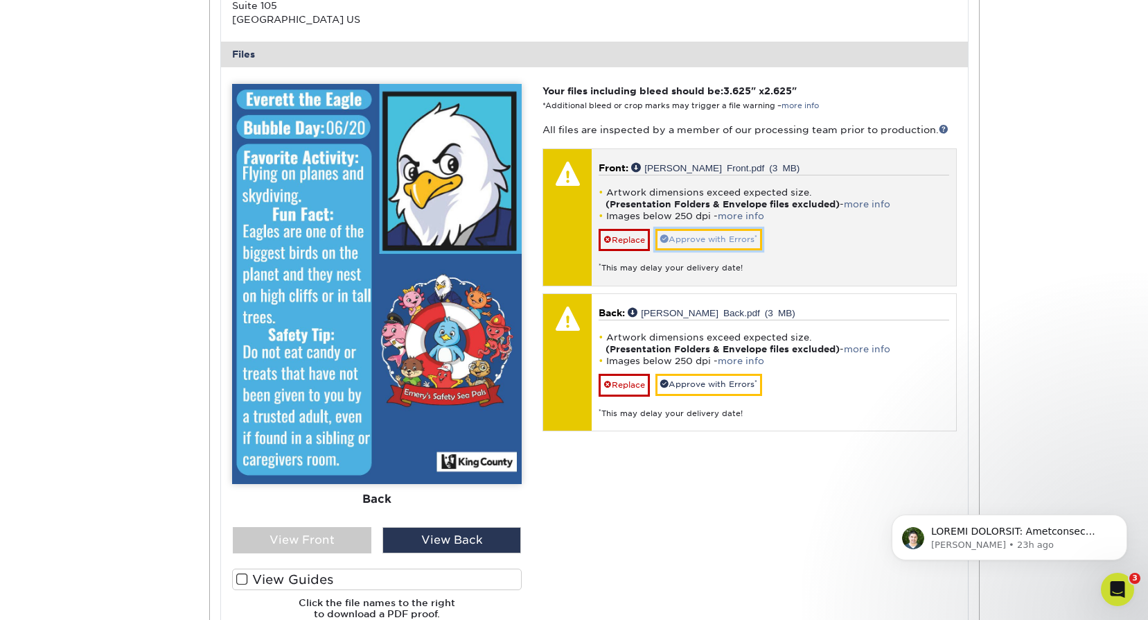
click at [740, 236] on link "Approve with Errors *" at bounding box center [709, 239] width 107 height 21
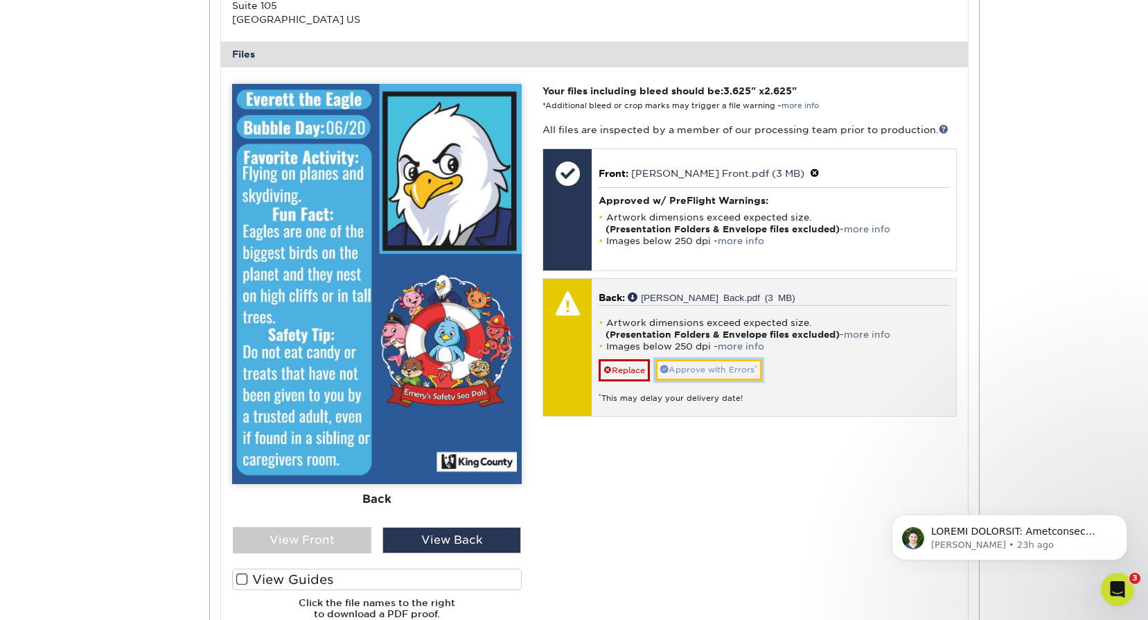
click at [736, 360] on link "Approve with Errors *" at bounding box center [709, 369] width 107 height 21
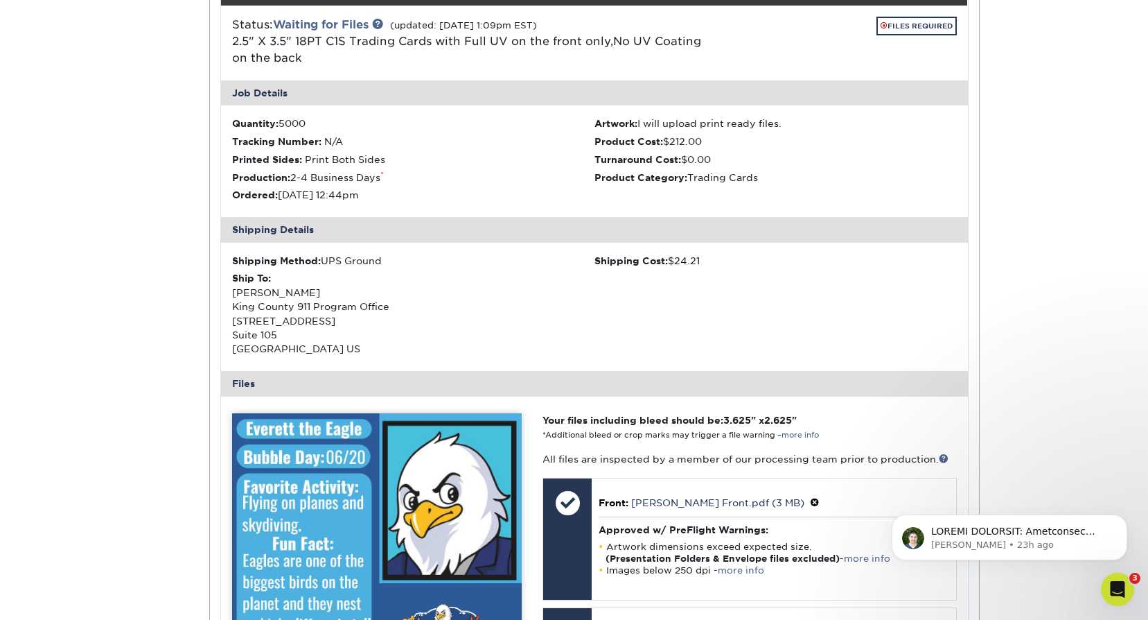
scroll to position [3508, 0]
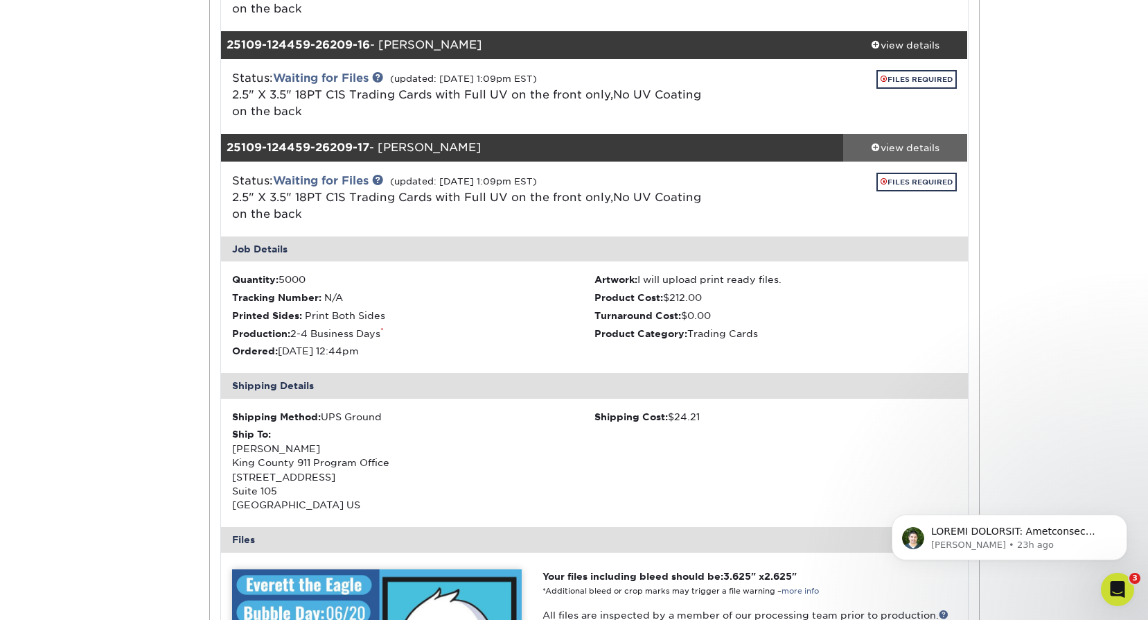
click at [922, 150] on div "view details" at bounding box center [905, 147] width 125 height 14
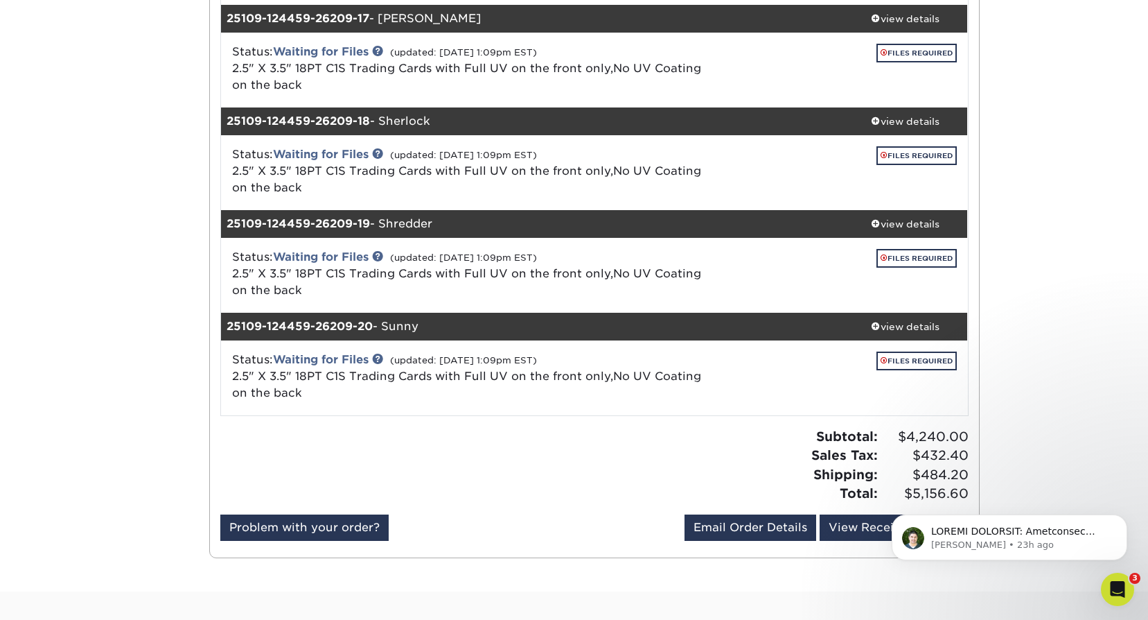
scroll to position [3647, 0]
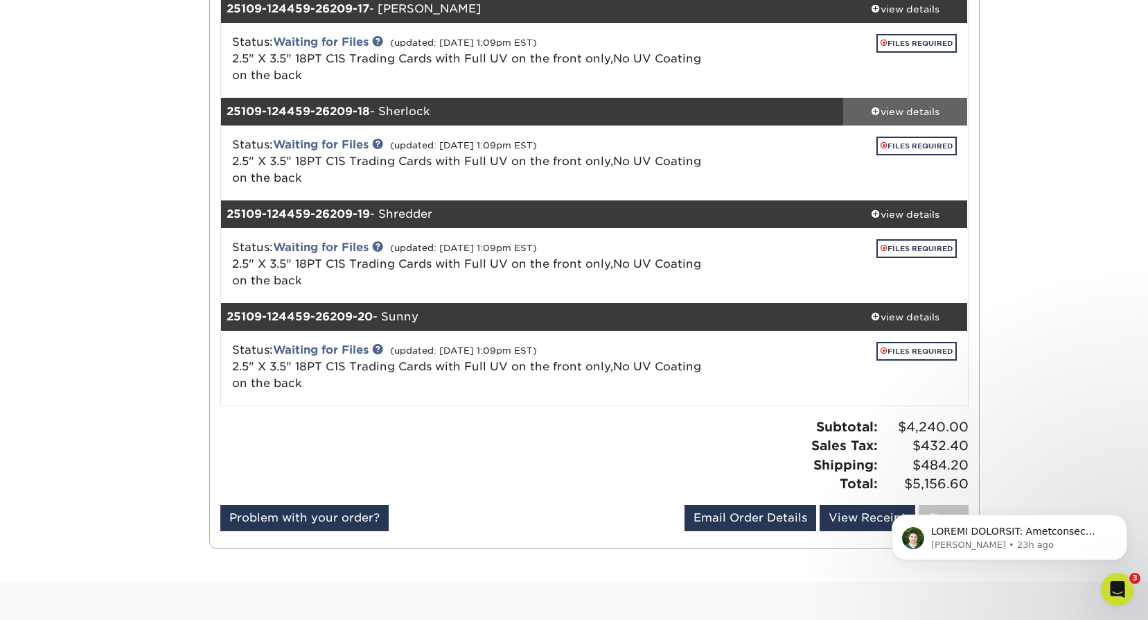
click at [899, 113] on div "view details" at bounding box center [905, 111] width 125 height 14
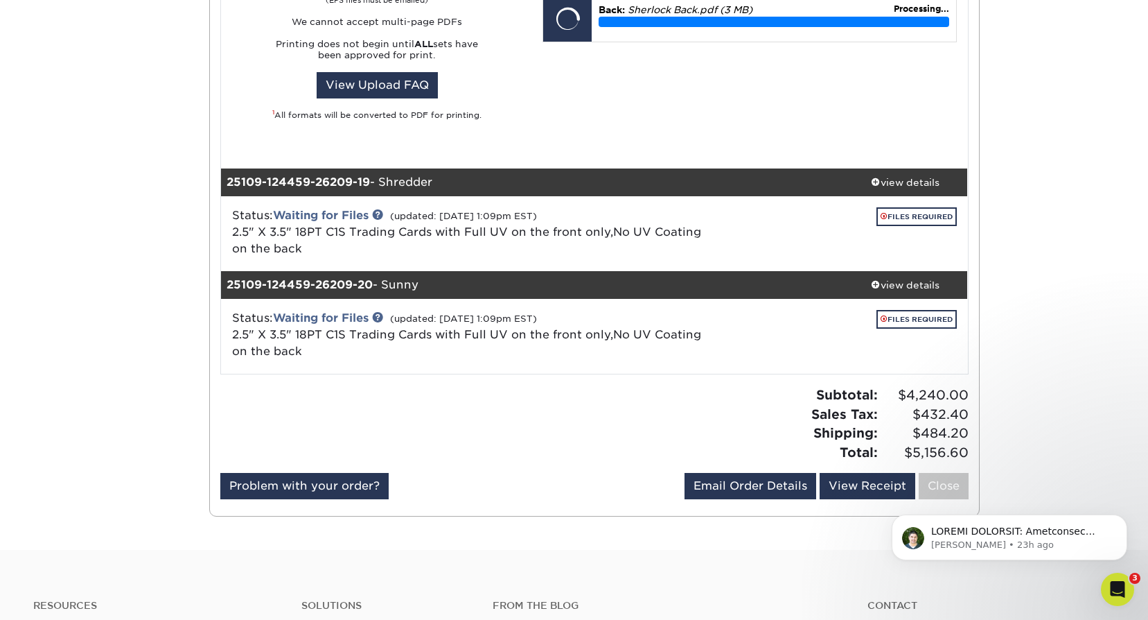
scroll to position [4340, 0]
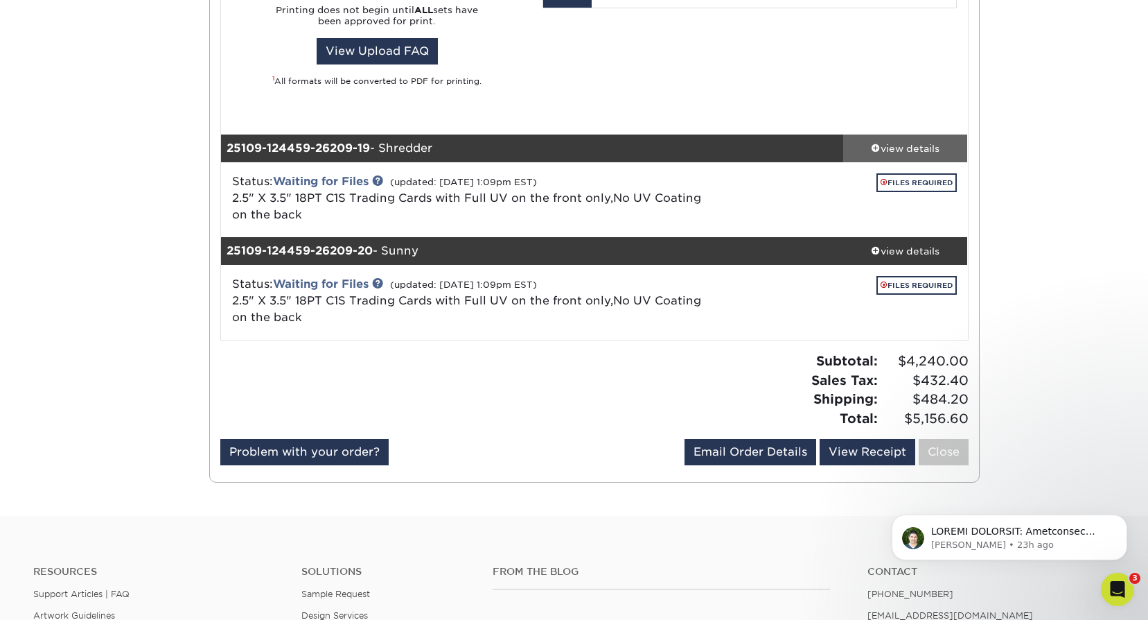
click at [922, 156] on link "view details" at bounding box center [905, 148] width 125 height 28
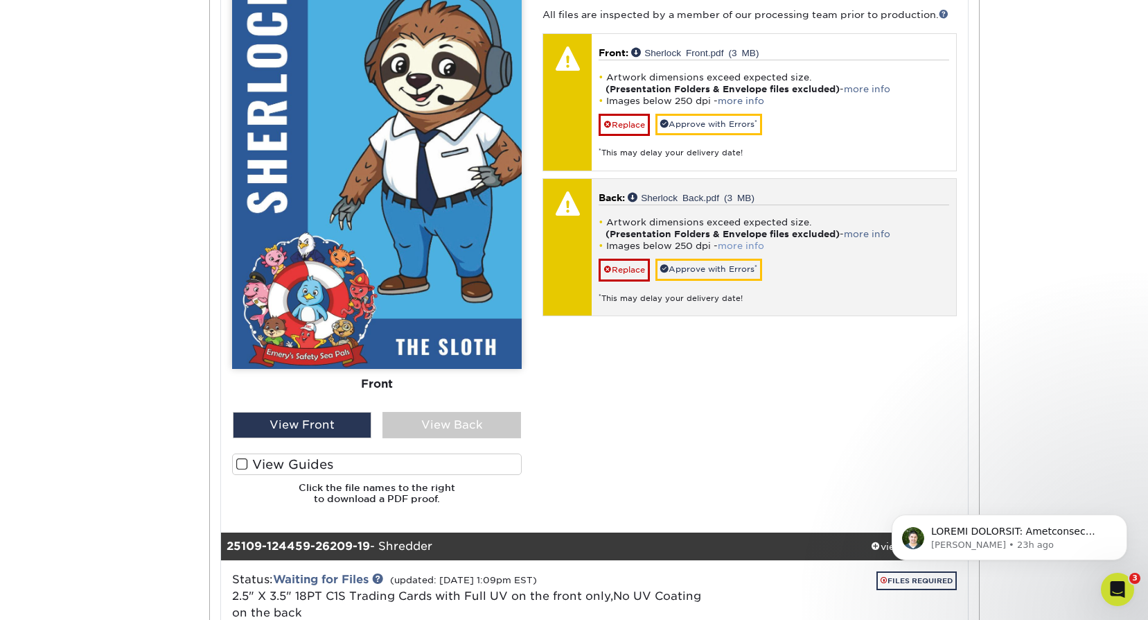
scroll to position [4124, 0]
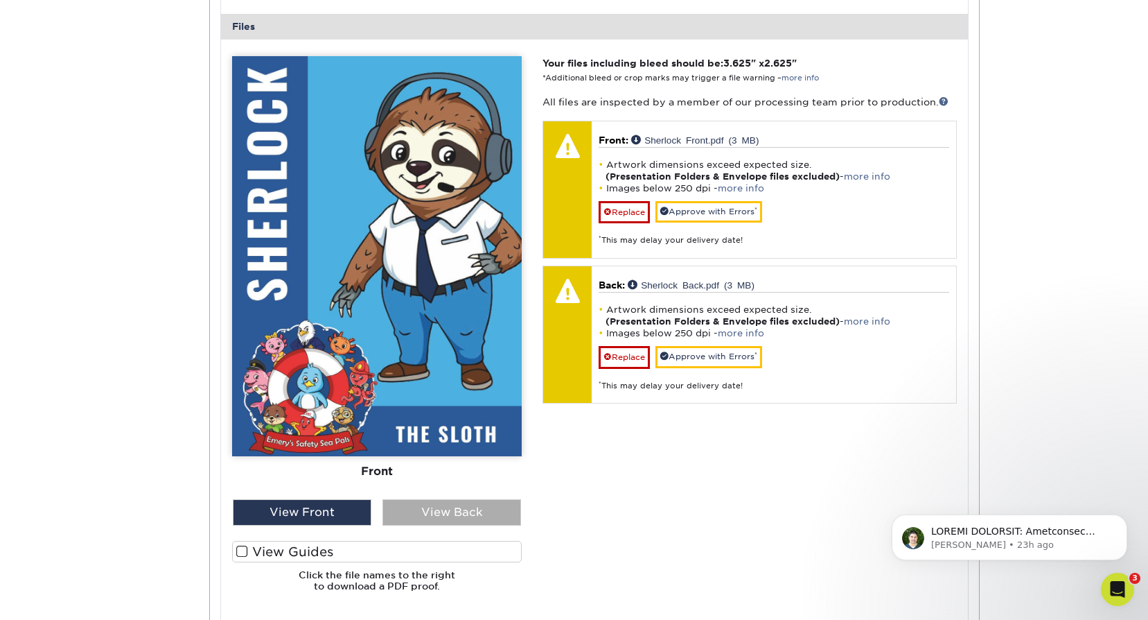
click at [455, 509] on div "View Back" at bounding box center [452, 512] width 139 height 26
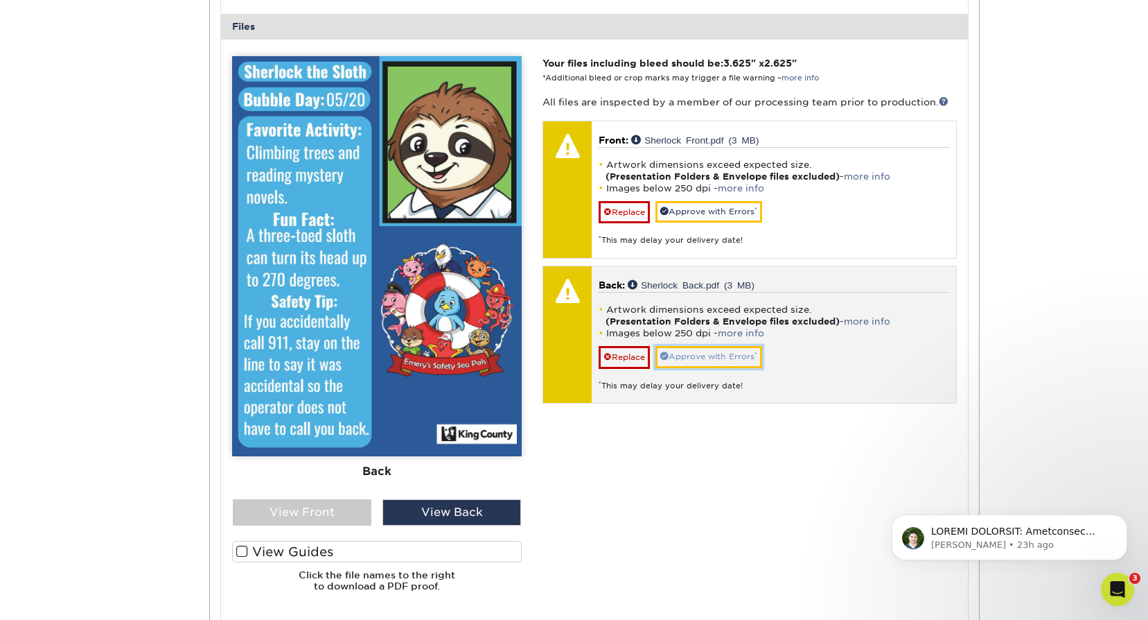
click at [740, 357] on link "Approve with Errors *" at bounding box center [709, 356] width 107 height 21
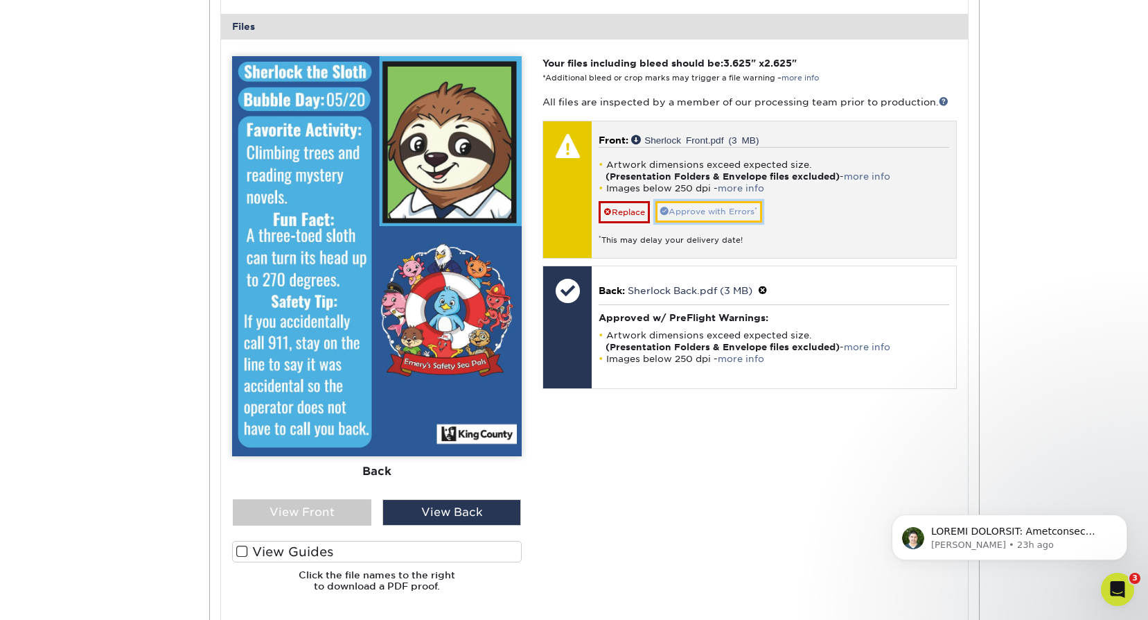
click at [731, 208] on link "Approve with Errors *" at bounding box center [709, 211] width 107 height 21
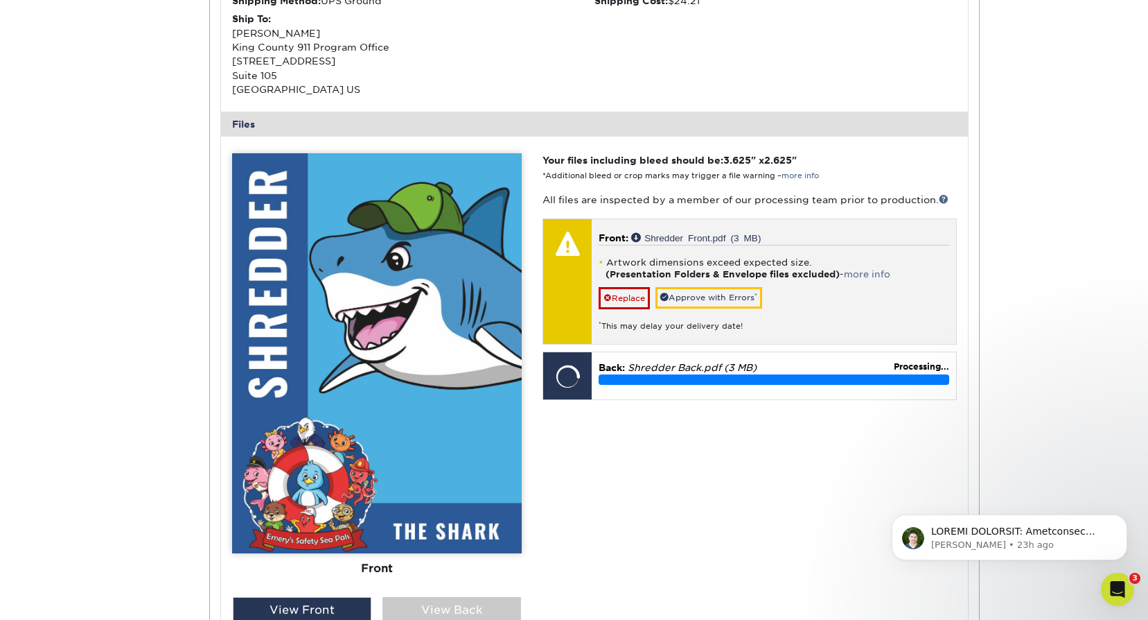
scroll to position [5094, 0]
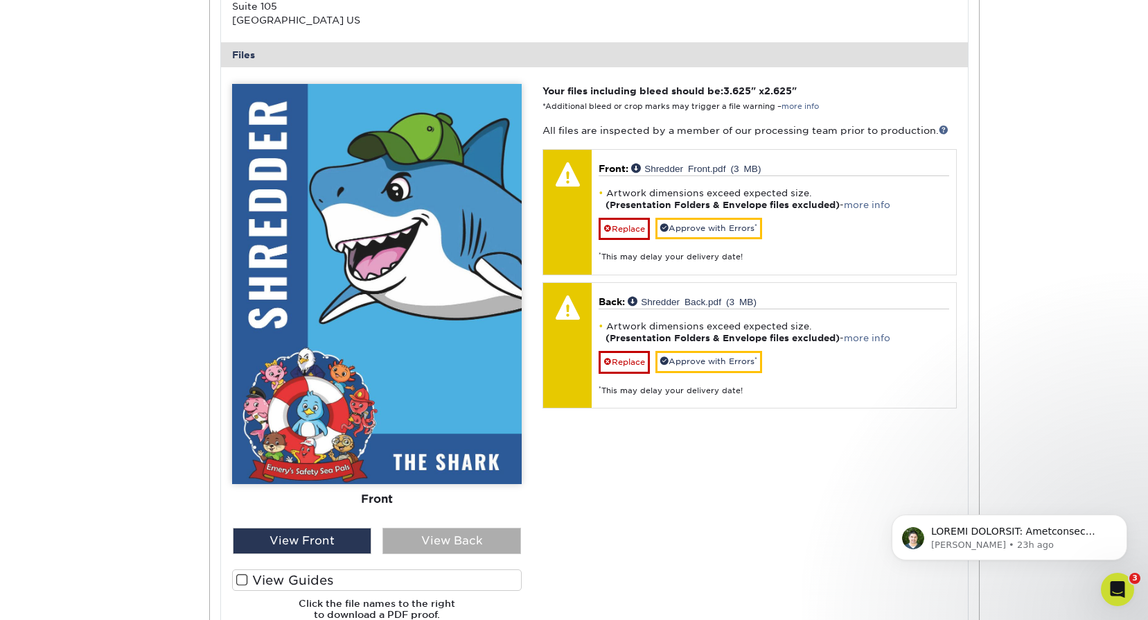
click at [473, 532] on div "View Back" at bounding box center [452, 540] width 139 height 26
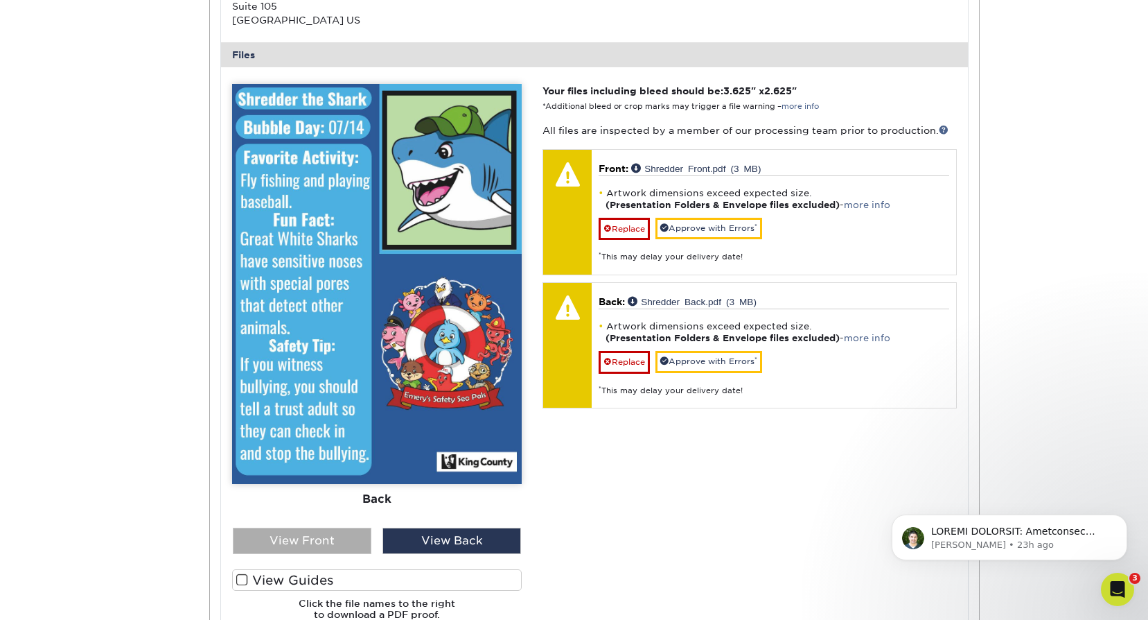
click at [360, 537] on div "View Front" at bounding box center [302, 540] width 139 height 26
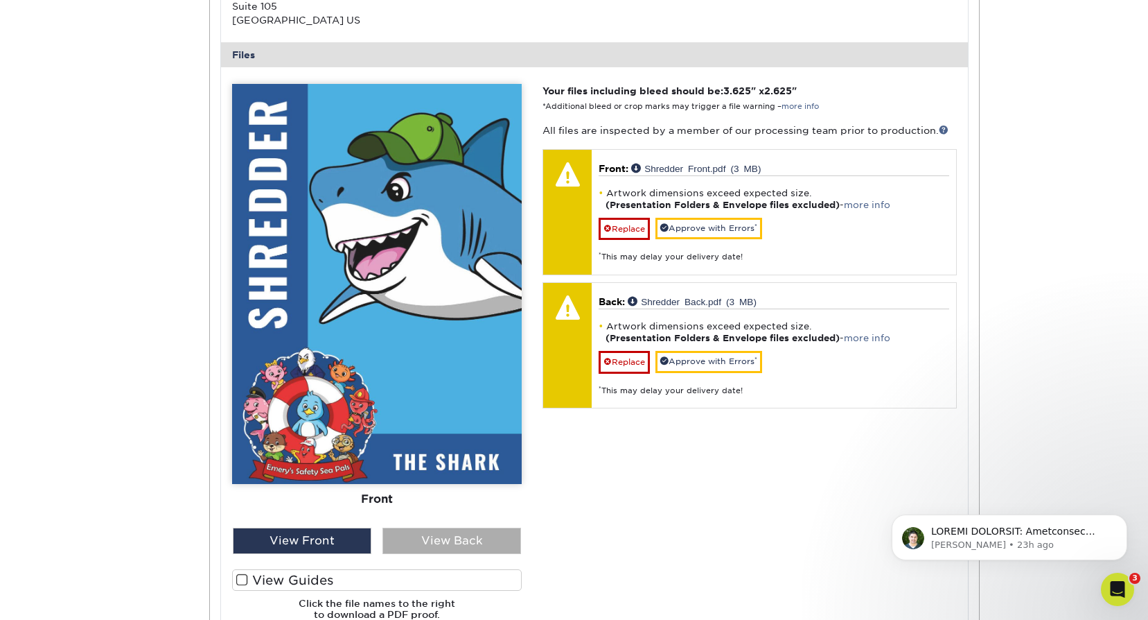
click at [482, 544] on div "View Back" at bounding box center [452, 540] width 139 height 26
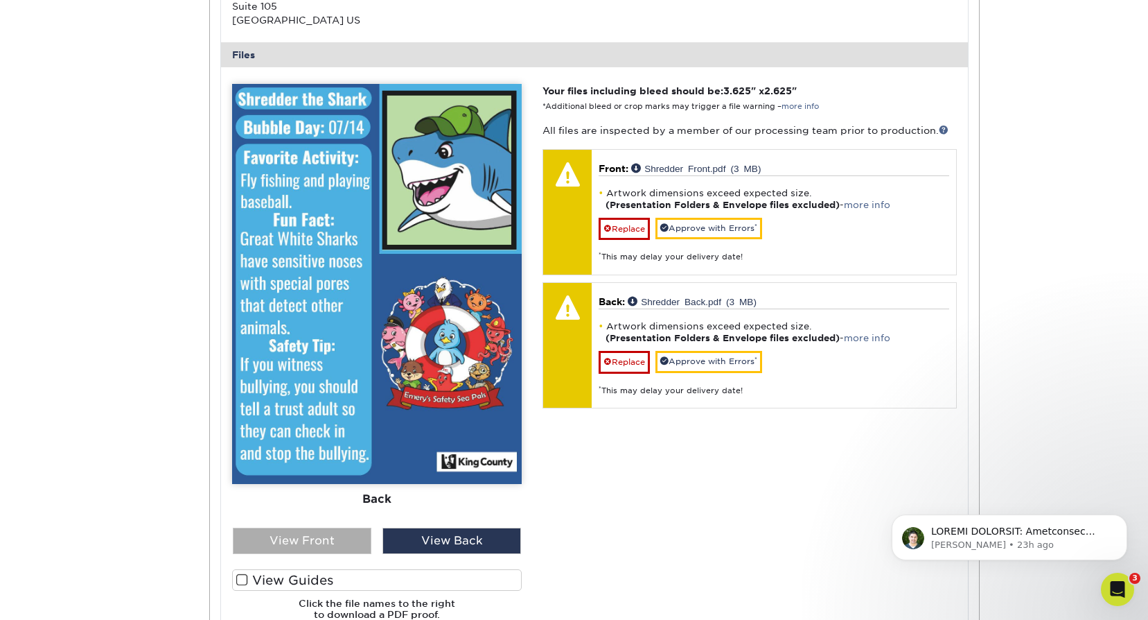
click at [341, 531] on div "View Front" at bounding box center [302, 540] width 139 height 26
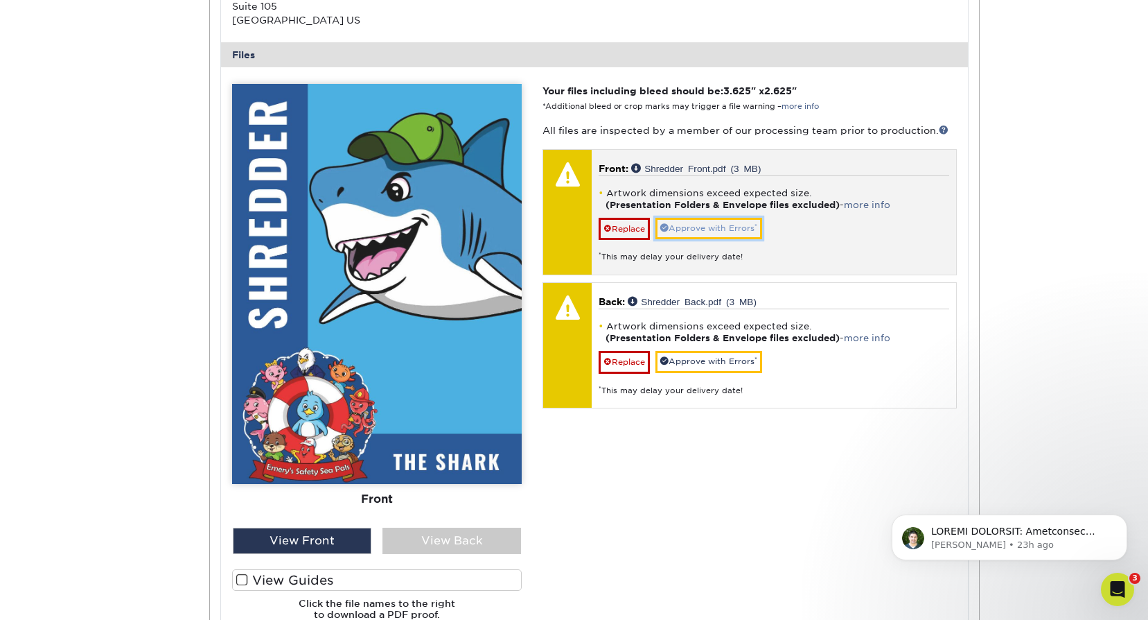
click at [710, 230] on link "Approve with Errors *" at bounding box center [709, 228] width 107 height 21
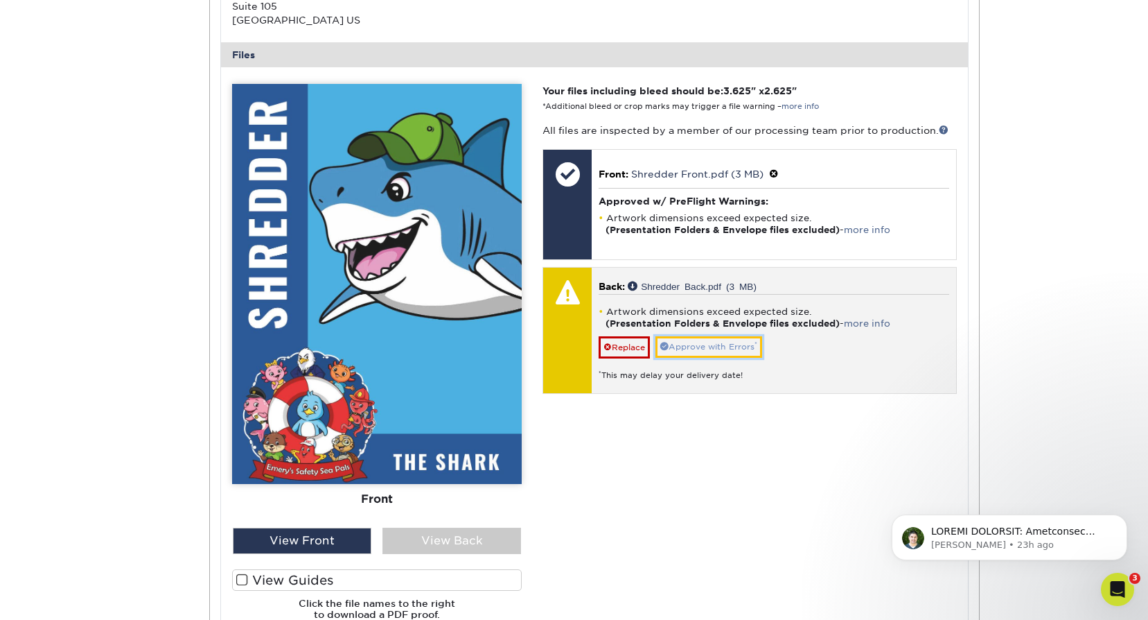
click at [695, 342] on link "Approve with Errors *" at bounding box center [709, 346] width 107 height 21
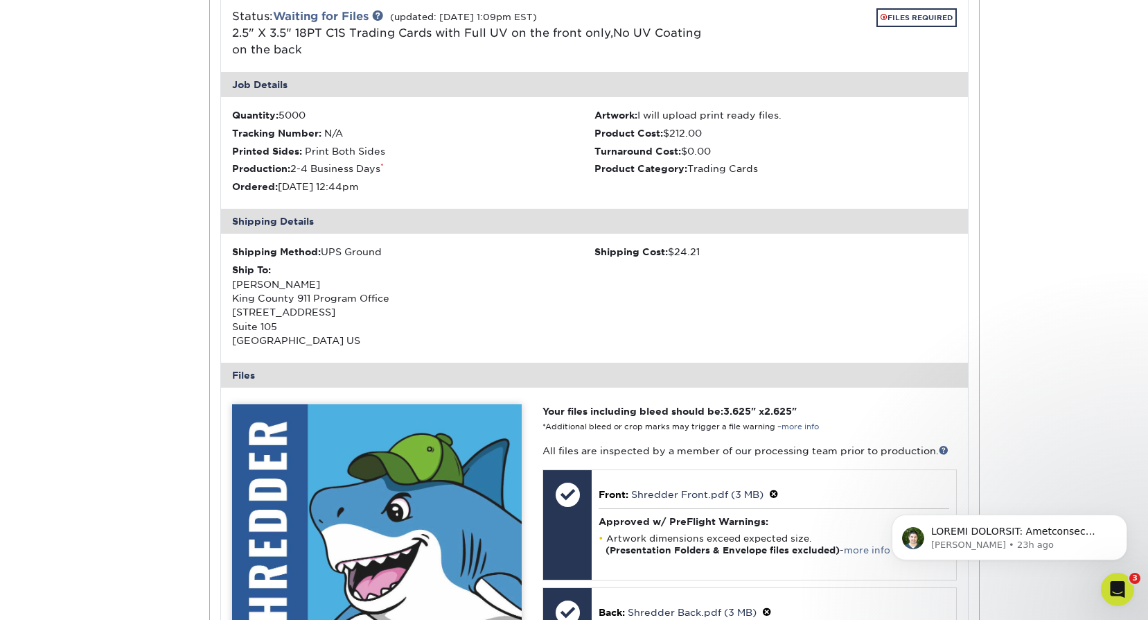
scroll to position [4678, 0]
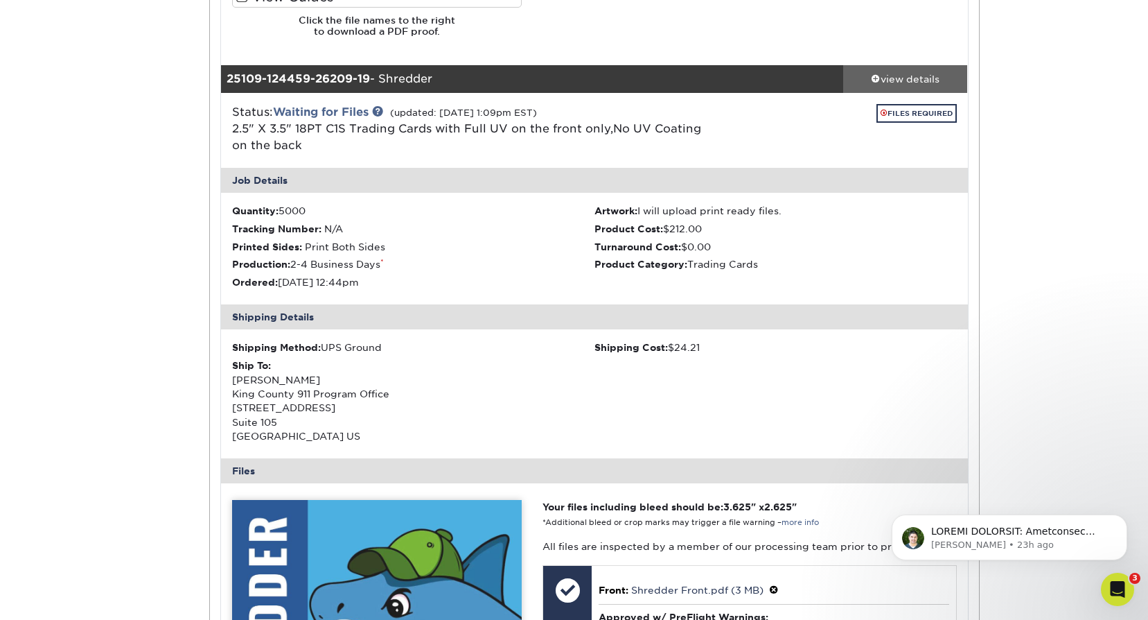
click at [905, 78] on div "view details" at bounding box center [905, 78] width 125 height 14
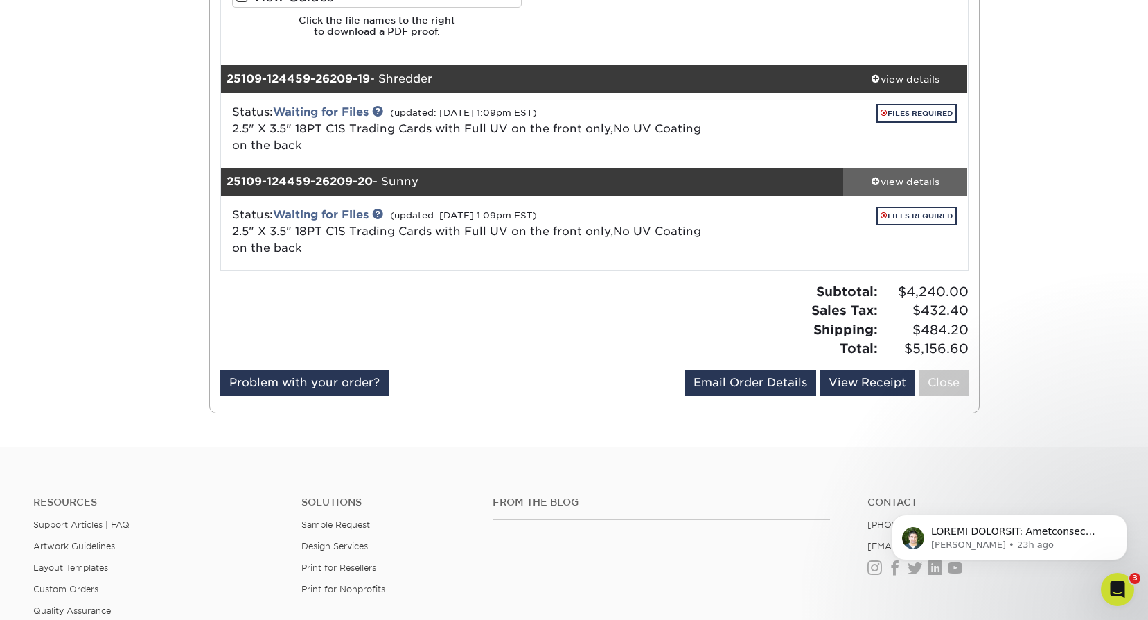
click at [913, 183] on div "view details" at bounding box center [905, 181] width 125 height 14
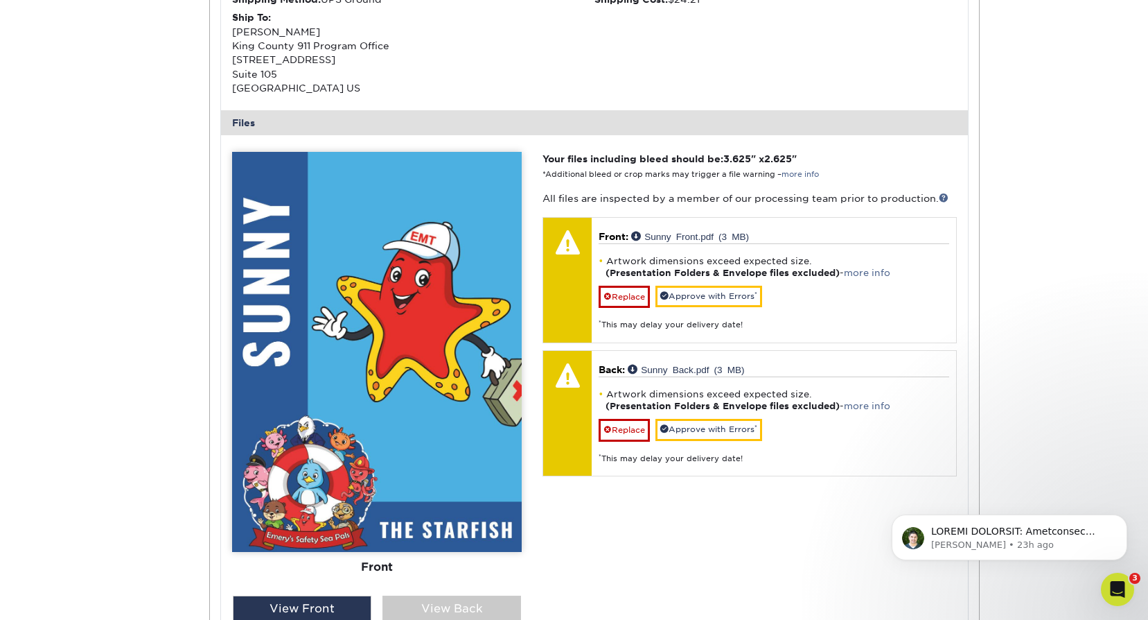
scroll to position [5163, 0]
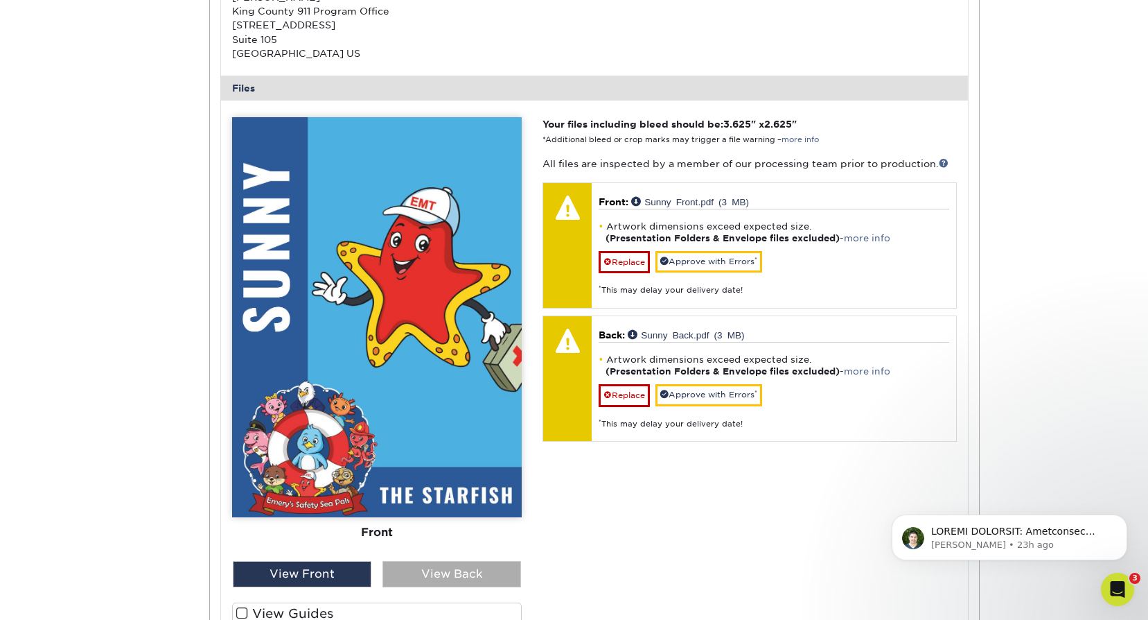
click at [471, 575] on div "View Back" at bounding box center [452, 574] width 139 height 26
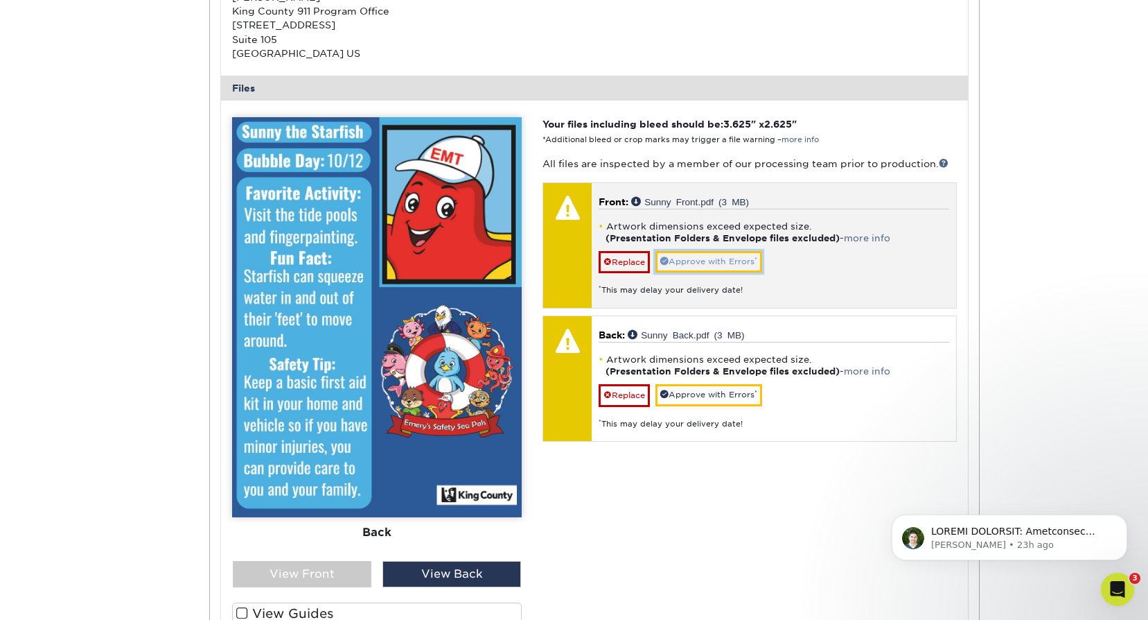
click at [719, 261] on link "Approve with Errors *" at bounding box center [709, 261] width 107 height 21
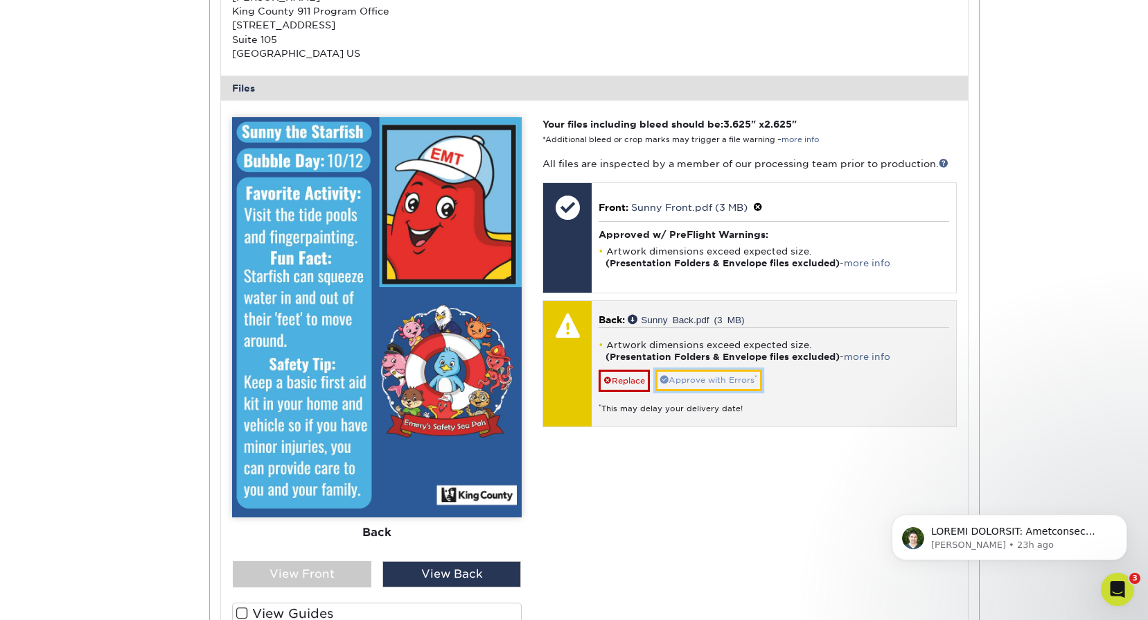
click at [726, 379] on link "Approve with Errors *" at bounding box center [709, 379] width 107 height 21
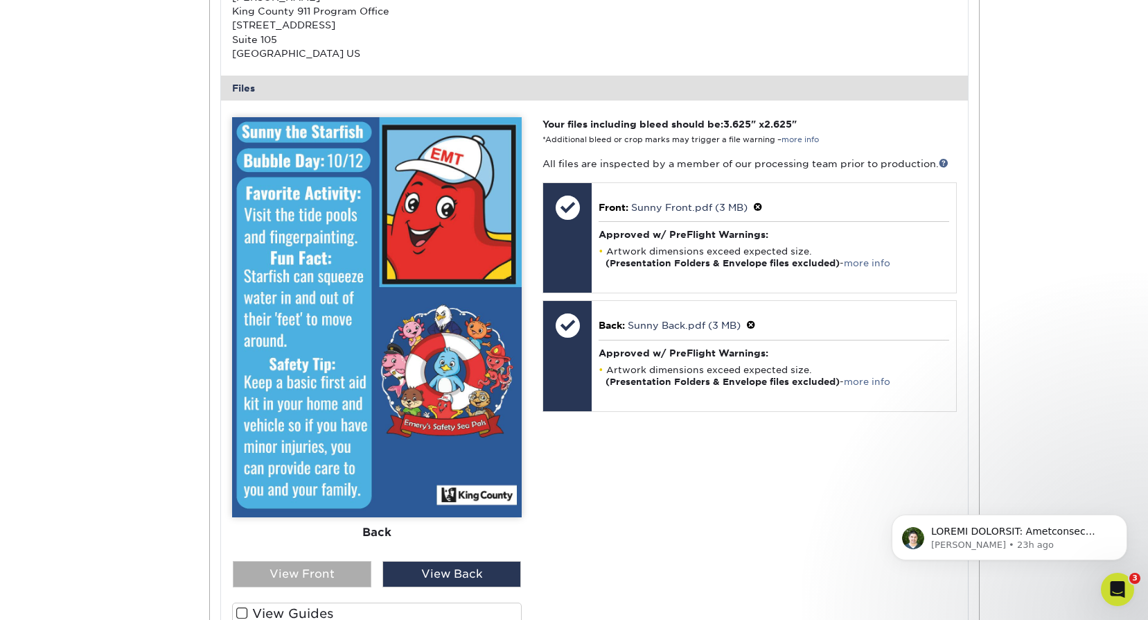
click at [339, 577] on div "View Front" at bounding box center [302, 574] width 139 height 26
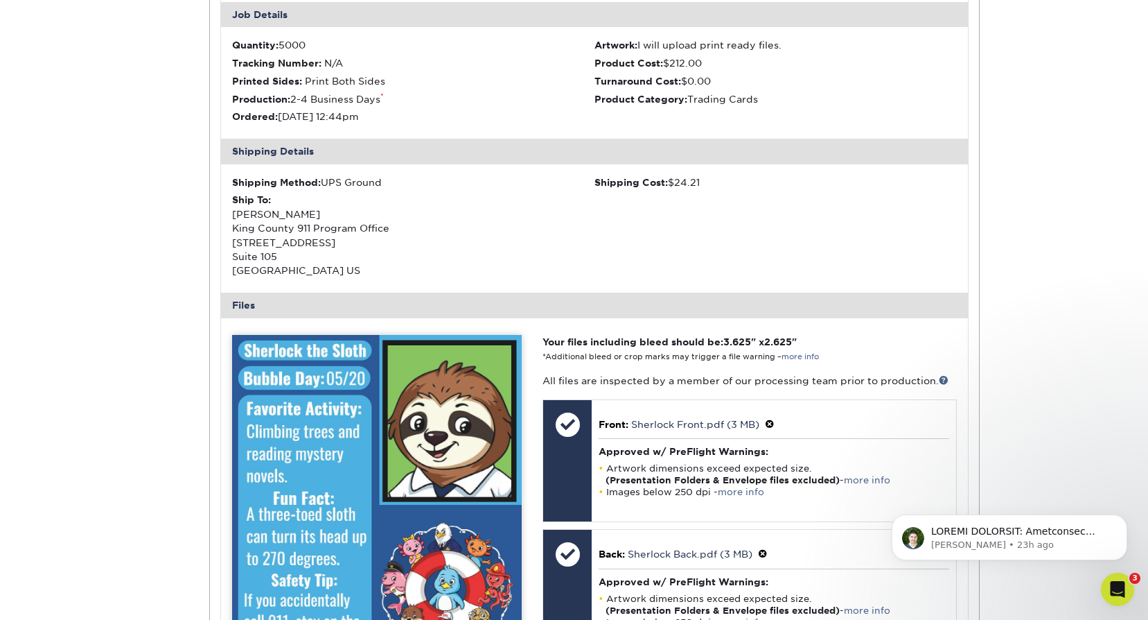
scroll to position [3708, 0]
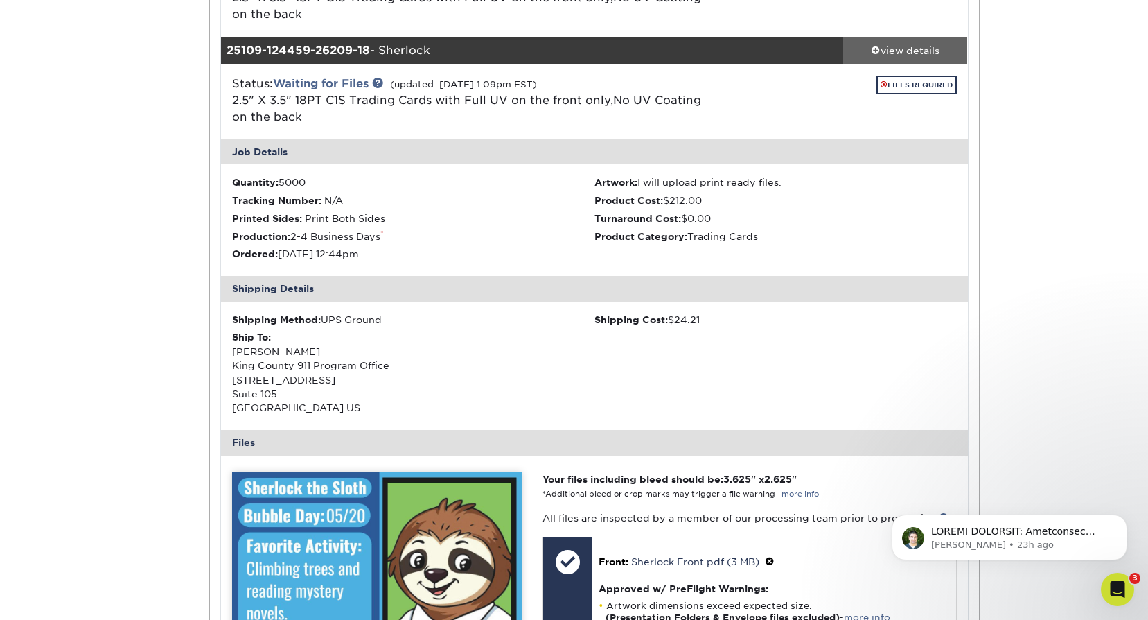
click at [898, 51] on div "view details" at bounding box center [905, 50] width 125 height 14
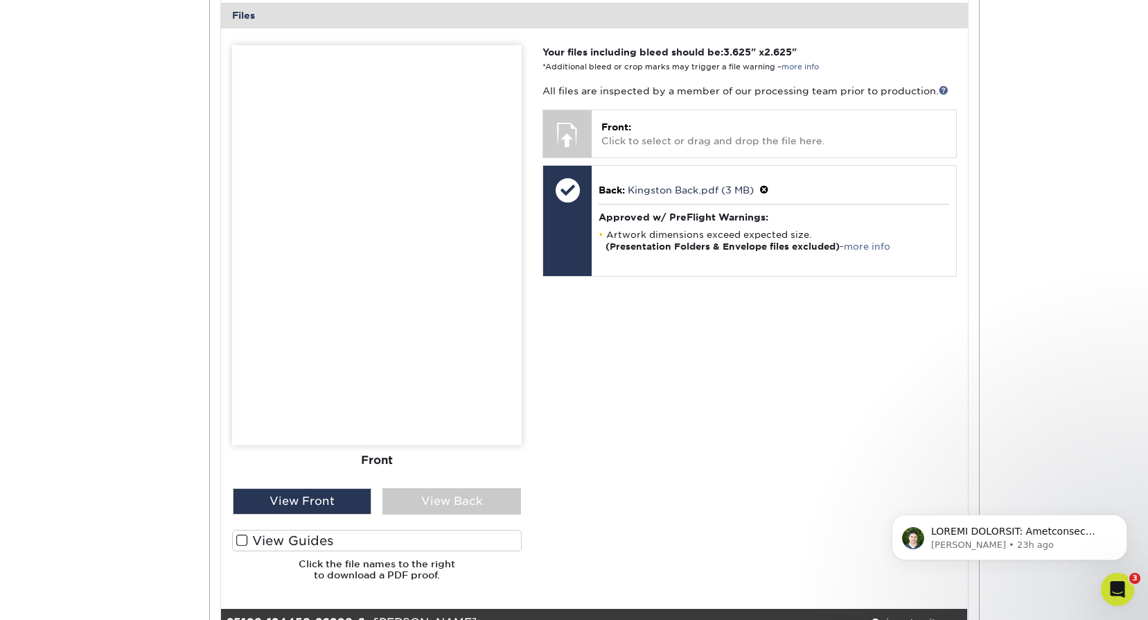
scroll to position [1906, 0]
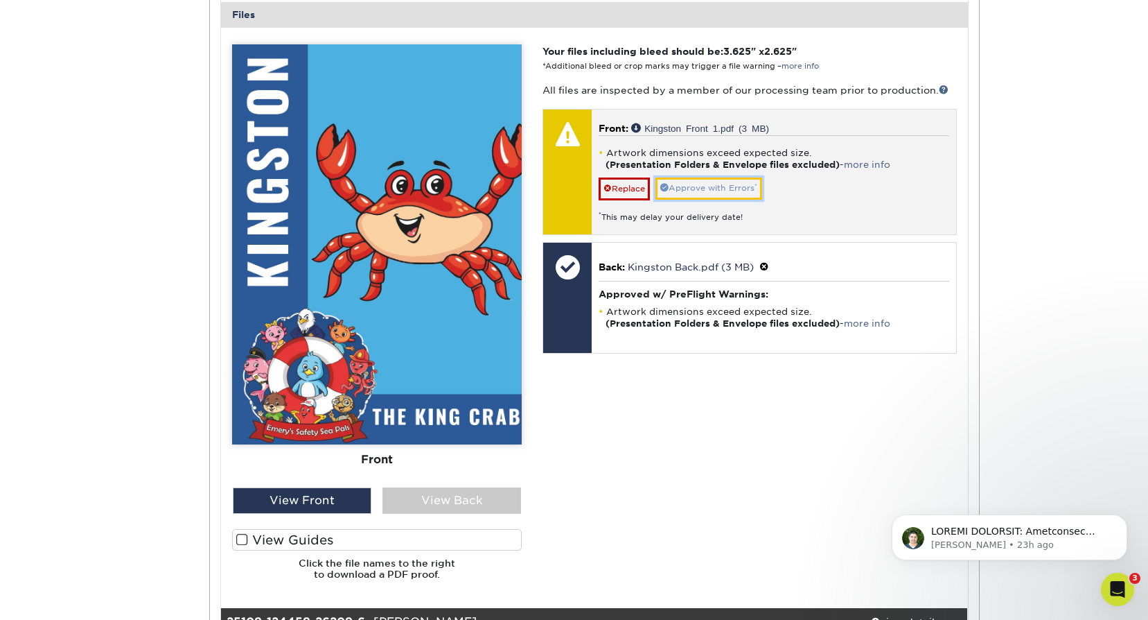
click at [699, 181] on link "Approve with Errors *" at bounding box center [709, 187] width 107 height 21
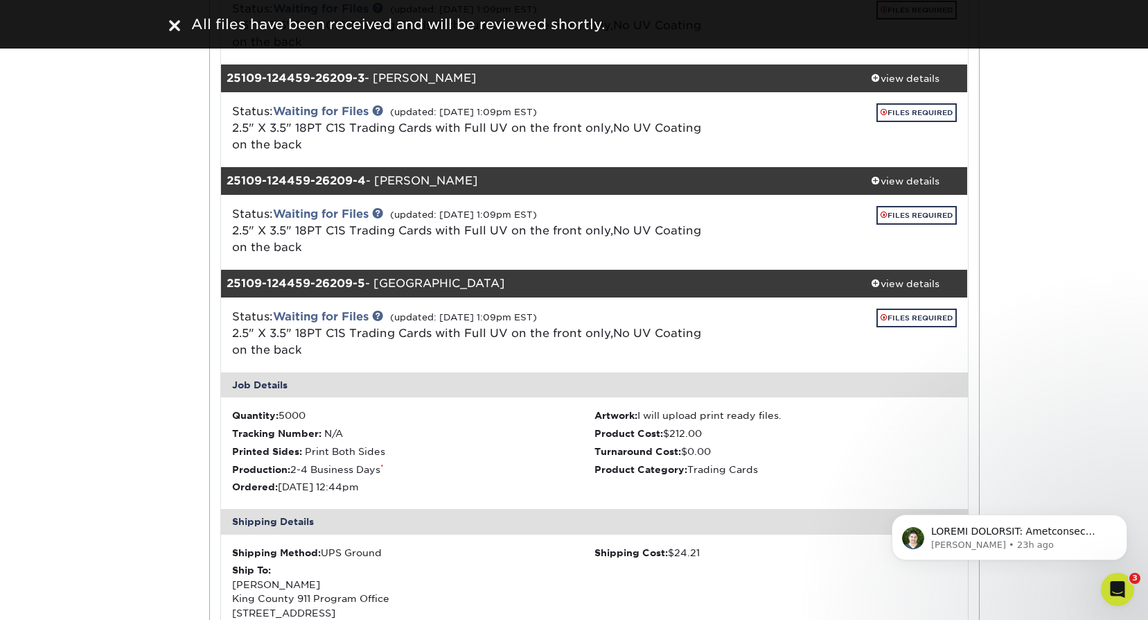
scroll to position [1213, 0]
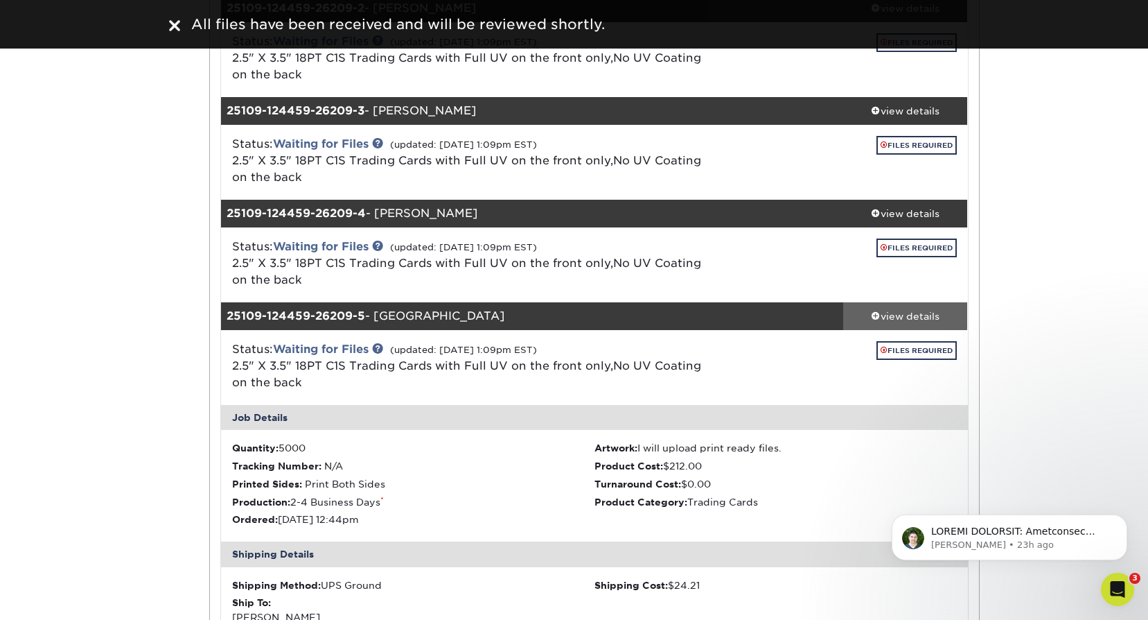
click at [900, 310] on div "view details" at bounding box center [905, 316] width 125 height 14
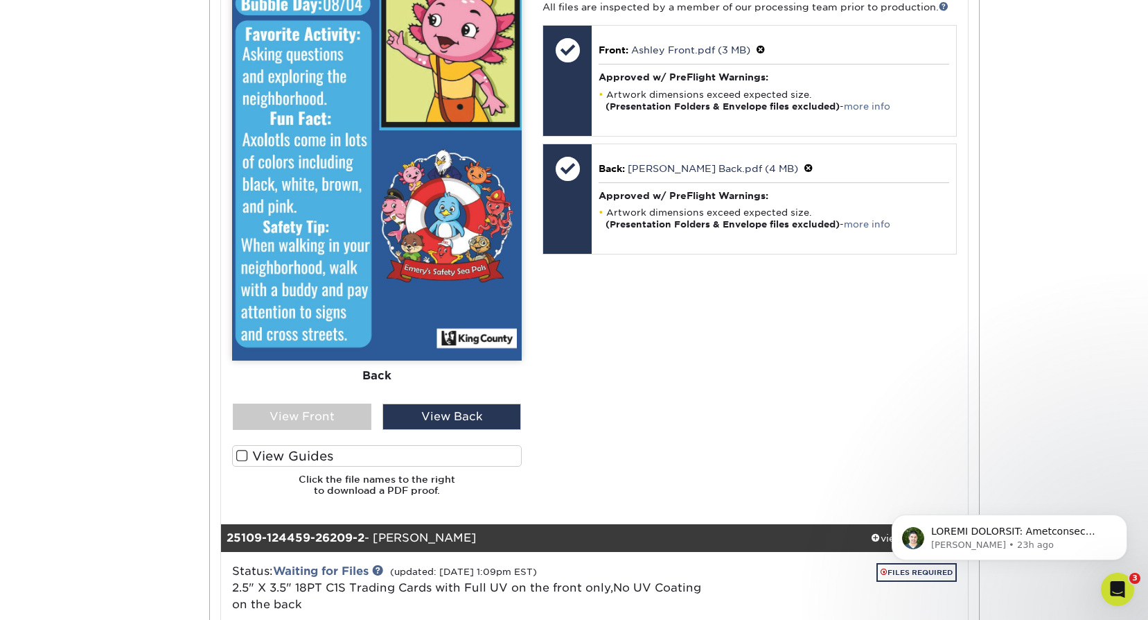
scroll to position [658, 0]
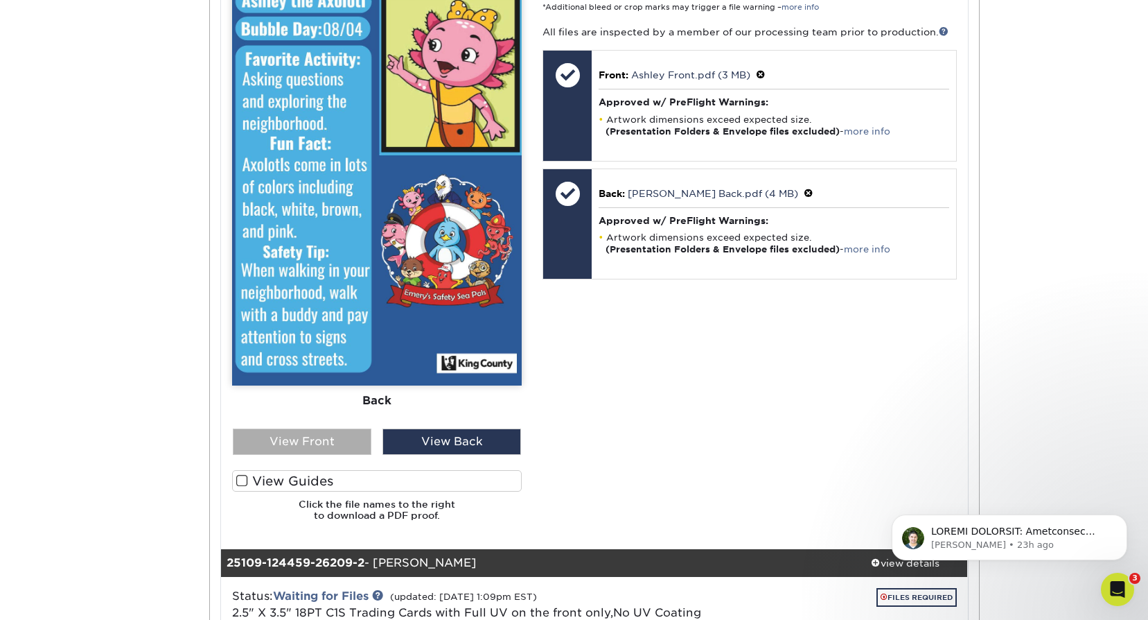
click at [306, 443] on div "View Front" at bounding box center [302, 441] width 139 height 26
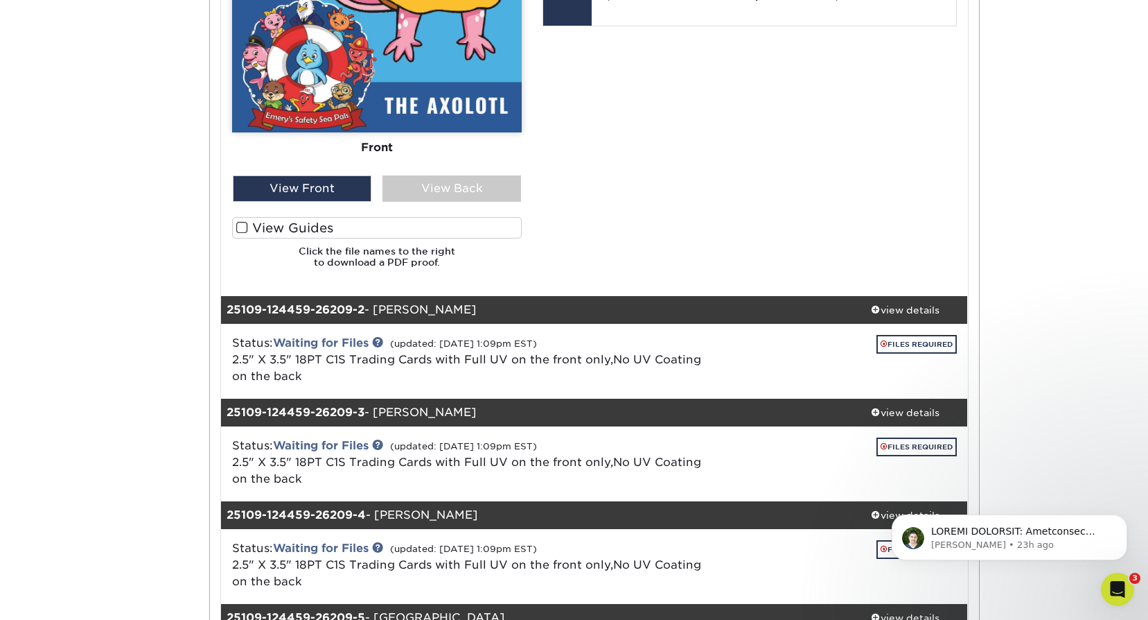
scroll to position [936, 0]
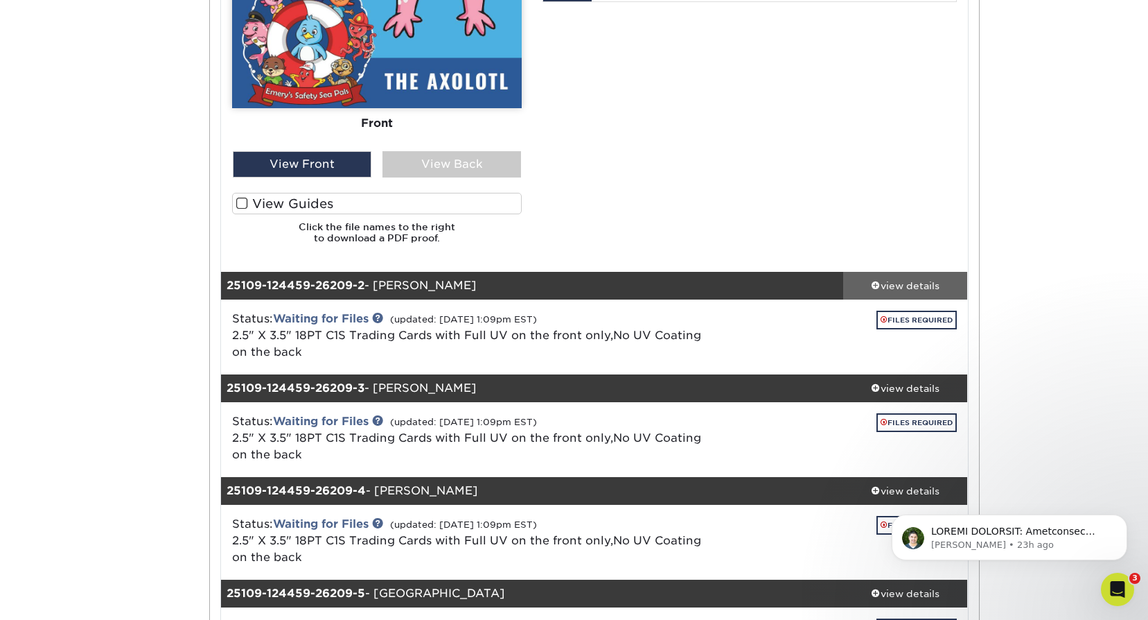
click at [895, 290] on div "view details" at bounding box center [905, 286] width 125 height 14
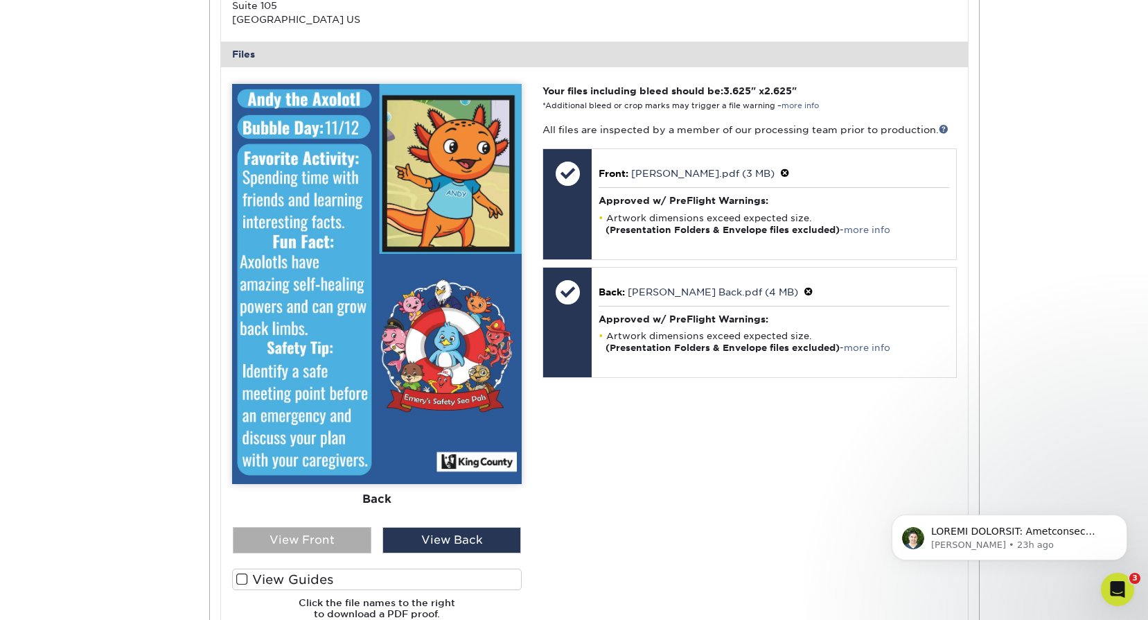
scroll to position [1559, 0]
click at [325, 539] on div "View Front" at bounding box center [302, 539] width 139 height 26
